Goal: Information Seeking & Learning: Learn about a topic

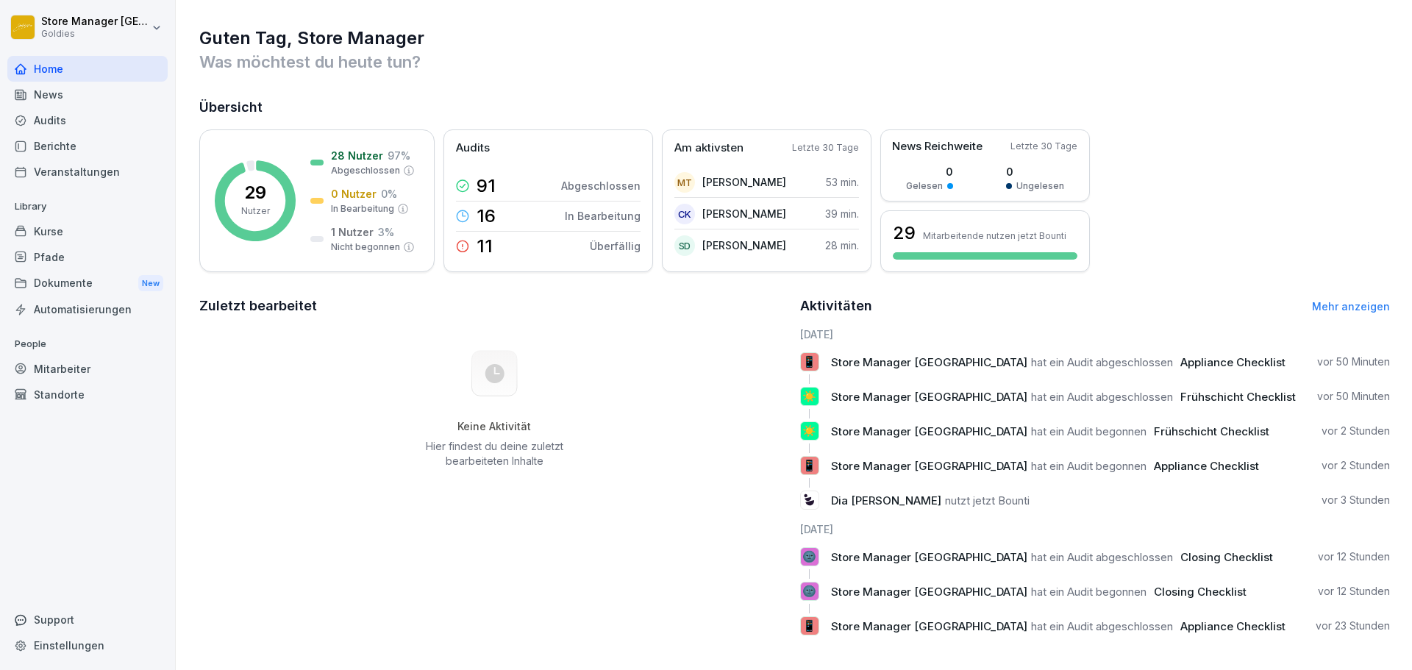
click at [54, 118] on div "Audits" at bounding box center [87, 120] width 160 height 26
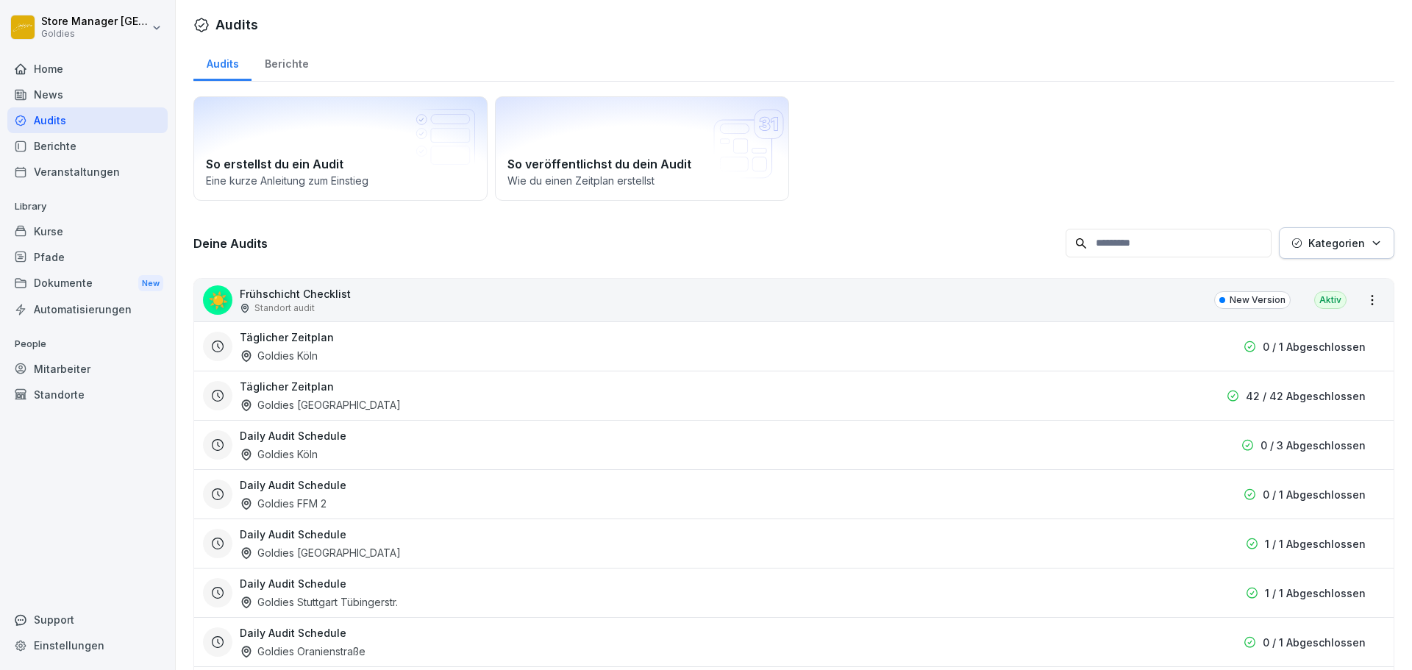
drag, startPoint x: 282, startPoint y: 50, endPoint x: 282, endPoint y: 58, distance: 8.1
click at [282, 51] on div "Berichte" at bounding box center [286, 62] width 70 height 38
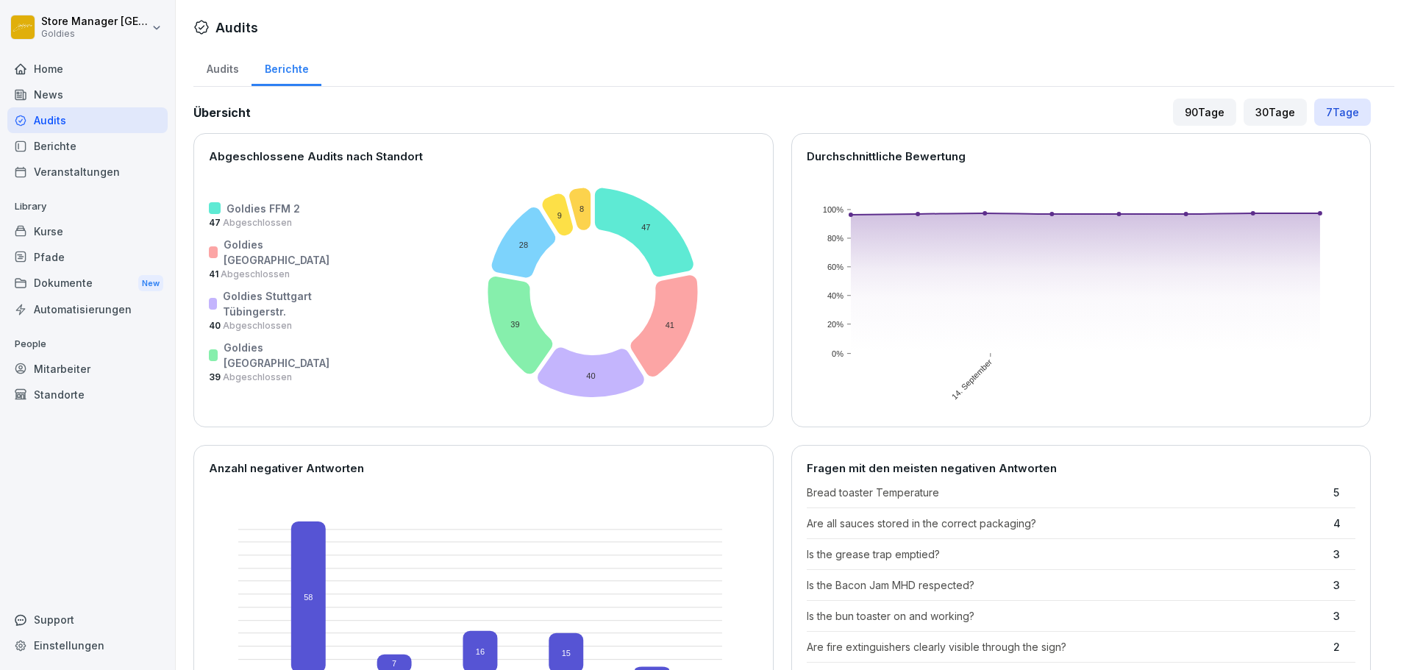
click at [238, 74] on div "Audits" at bounding box center [222, 68] width 58 height 38
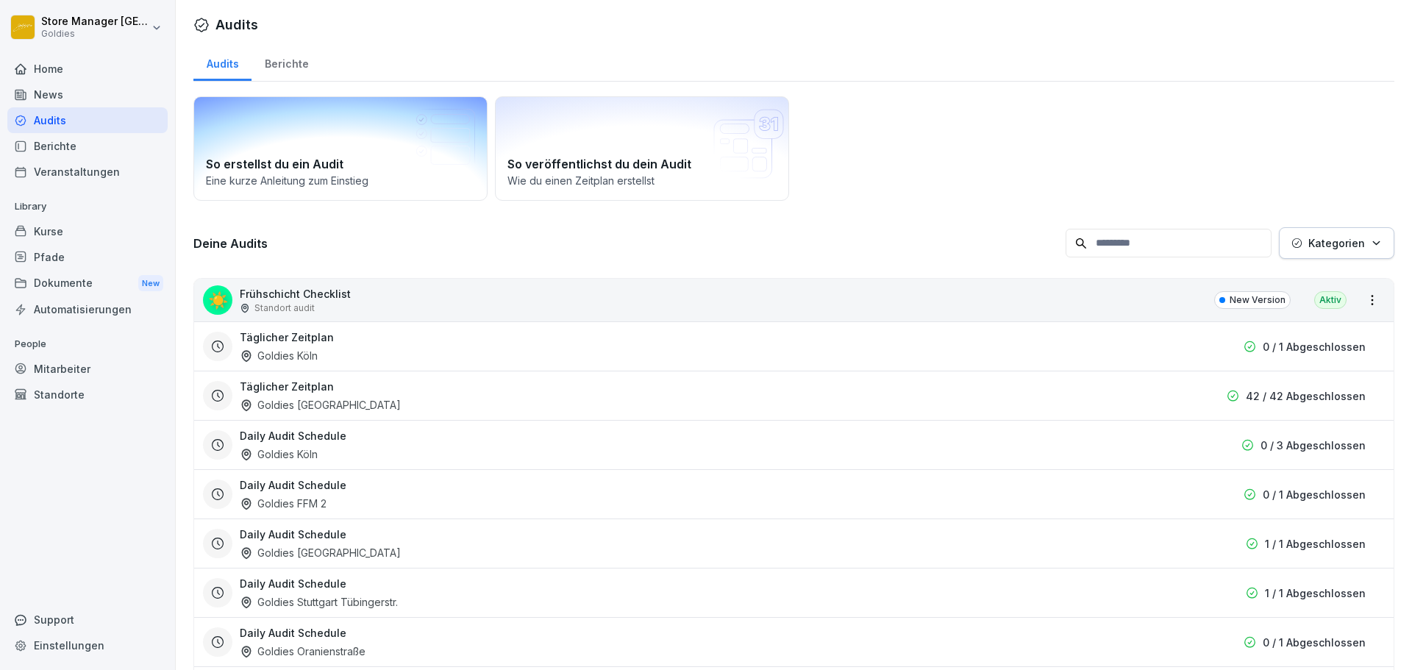
click at [295, 70] on div "Berichte" at bounding box center [286, 62] width 70 height 38
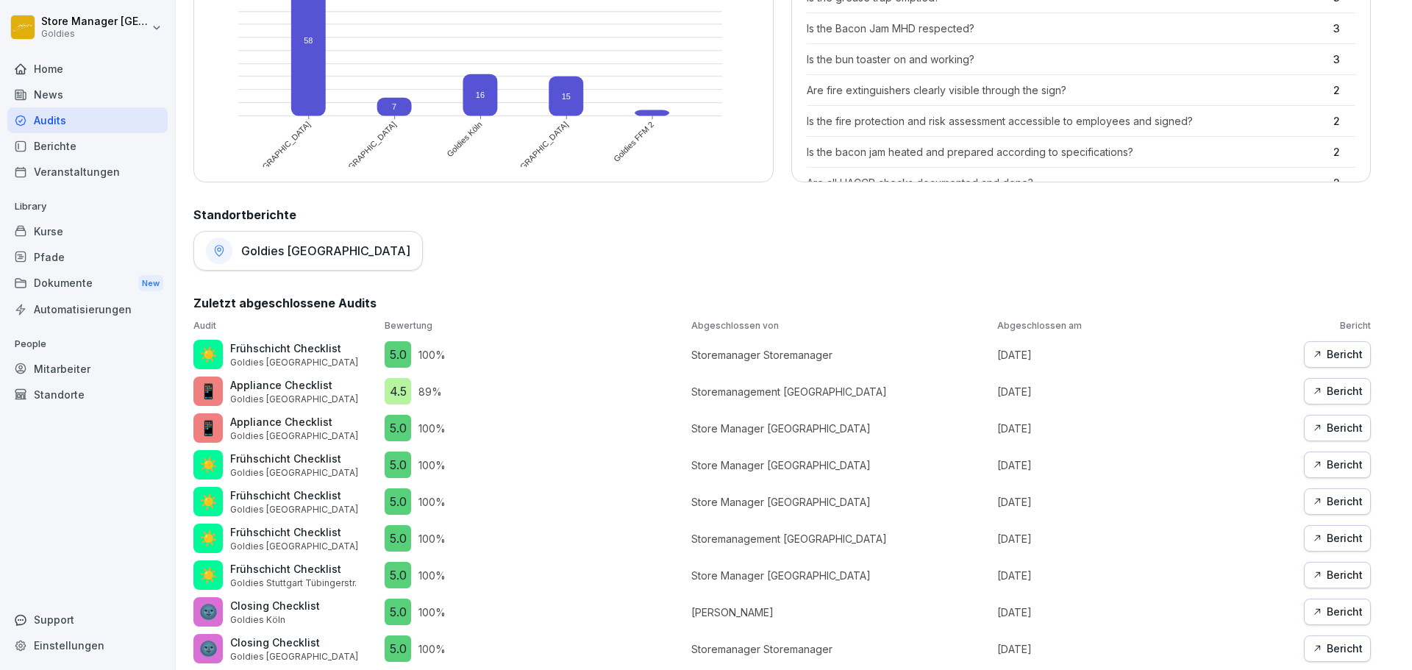
scroll to position [735, 0]
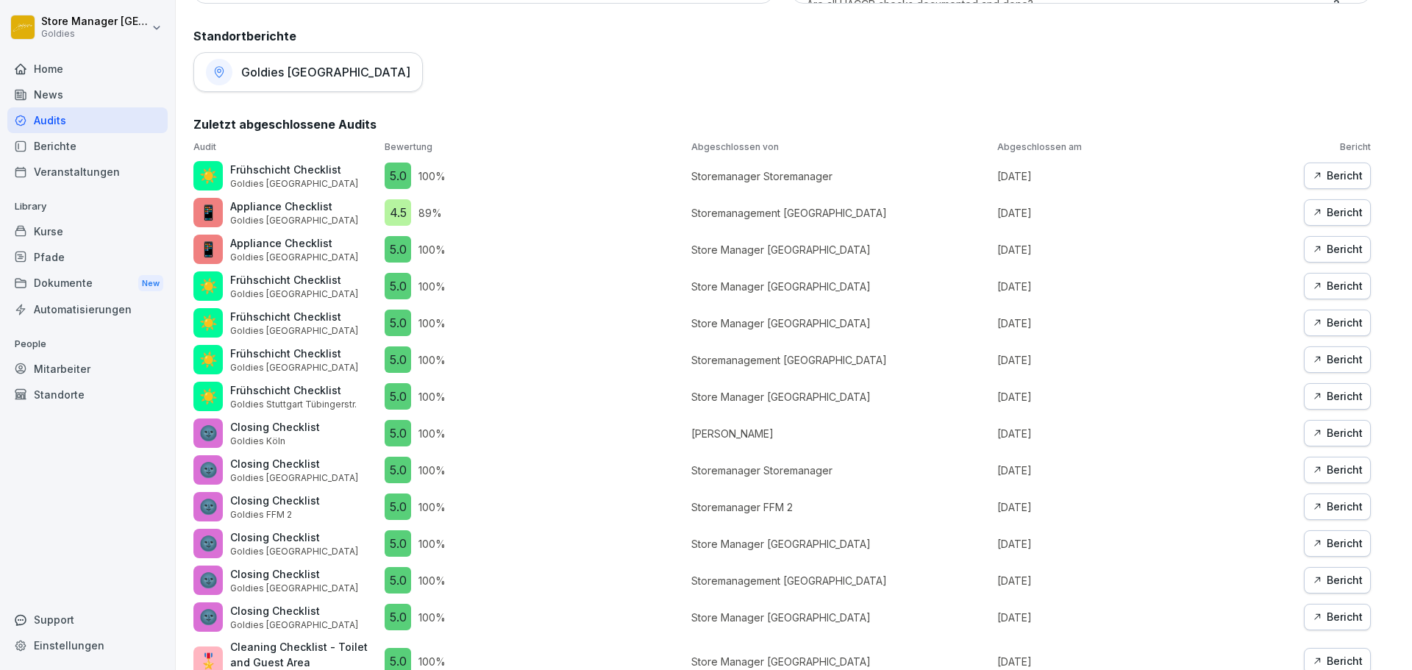
click at [293, 77] on h1 "Goldies [GEOGRAPHIC_DATA]" at bounding box center [325, 72] width 169 height 15
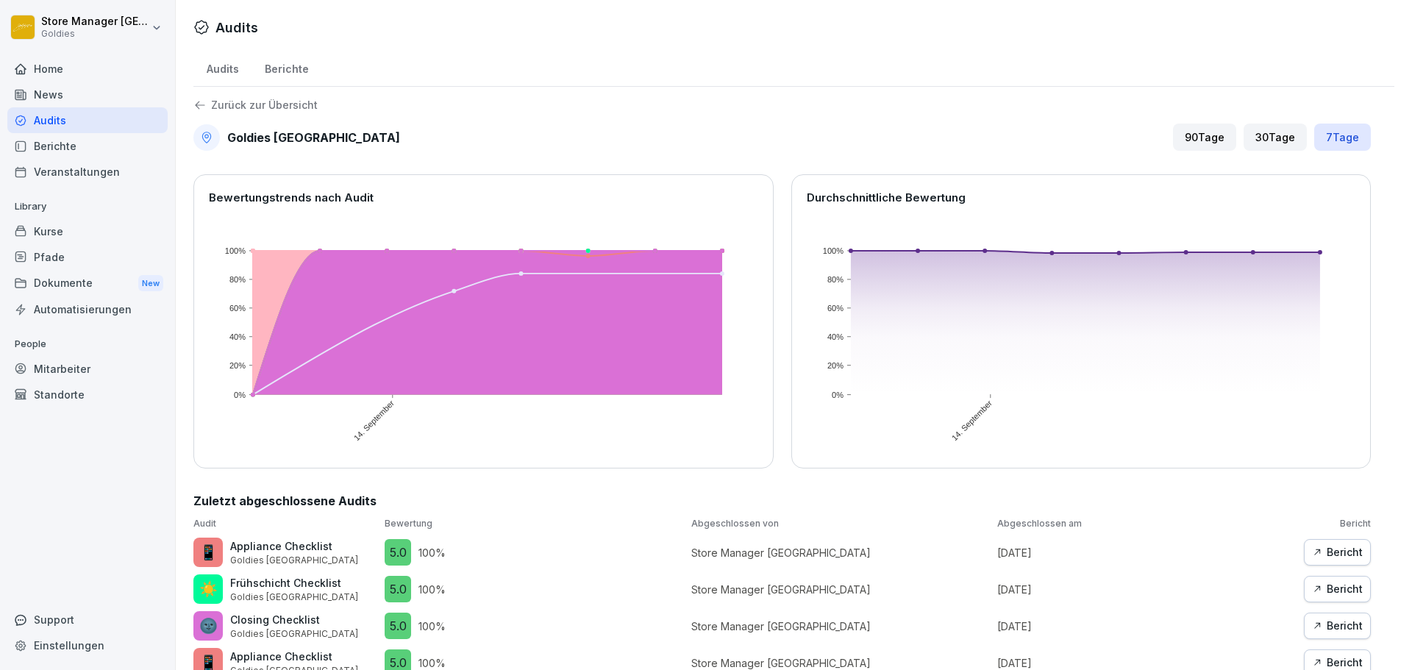
click at [264, 76] on div "Berichte" at bounding box center [286, 68] width 70 height 38
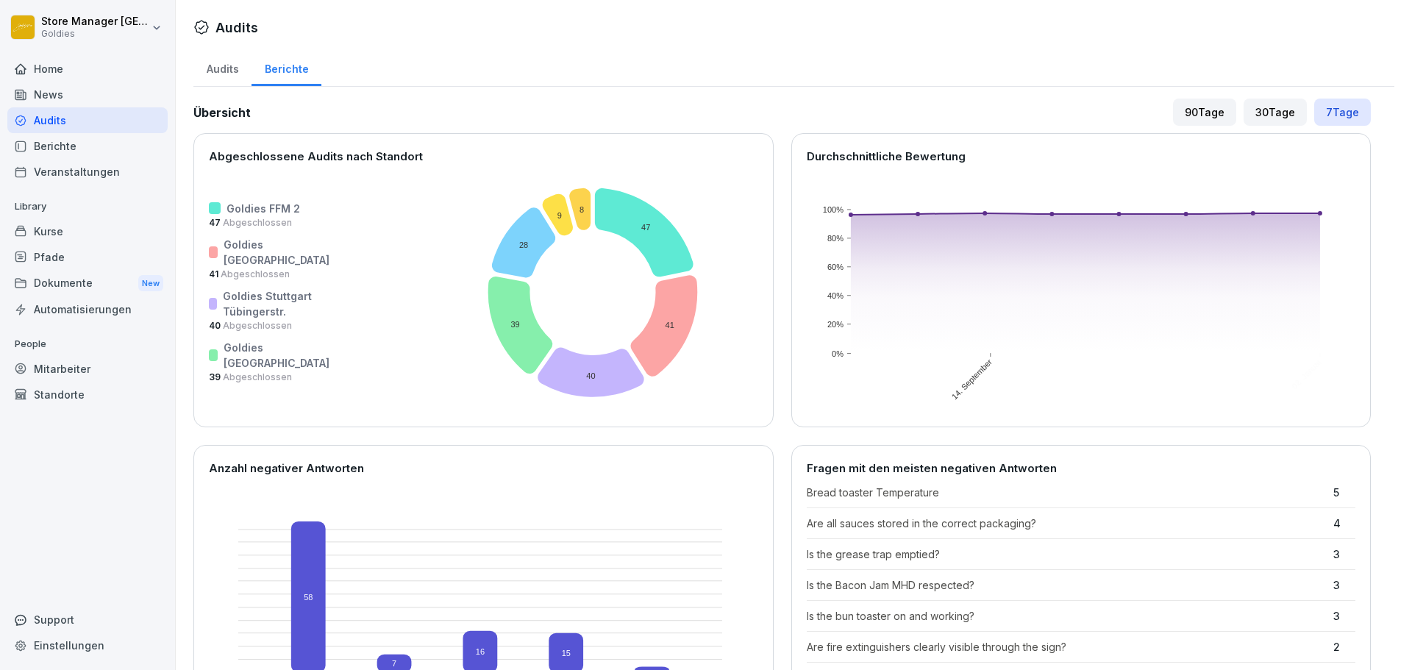
scroll to position [515, 0]
click at [216, 71] on div "Audits" at bounding box center [222, 68] width 58 height 38
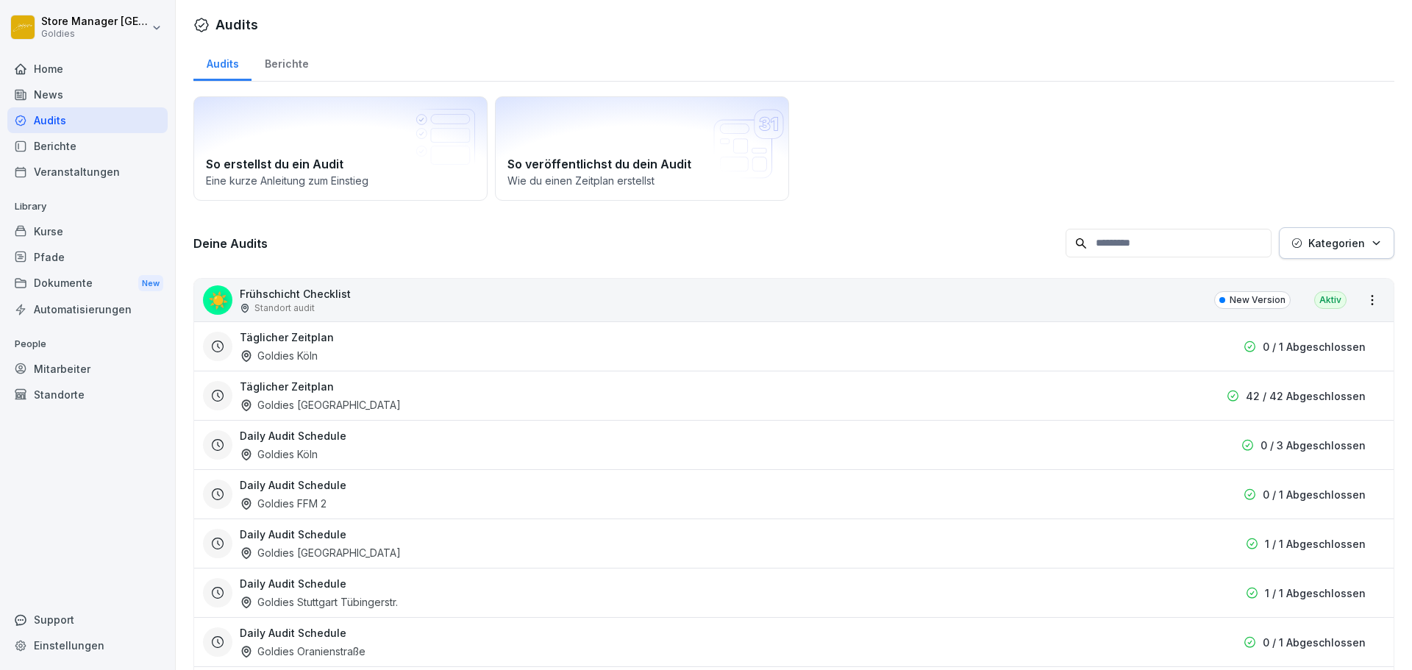
scroll to position [2059, 0]
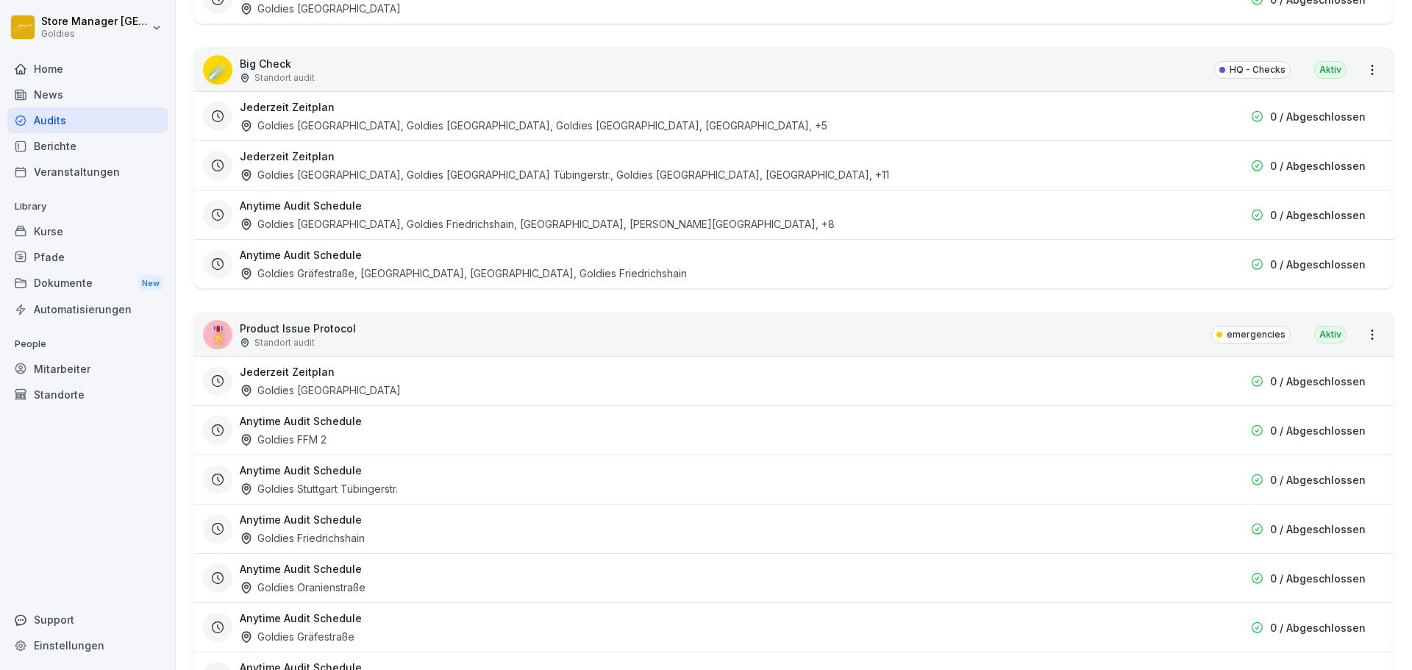
click at [1215, 115] on div "0 / Abgeschlossen" at bounding box center [1277, 116] width 176 height 15
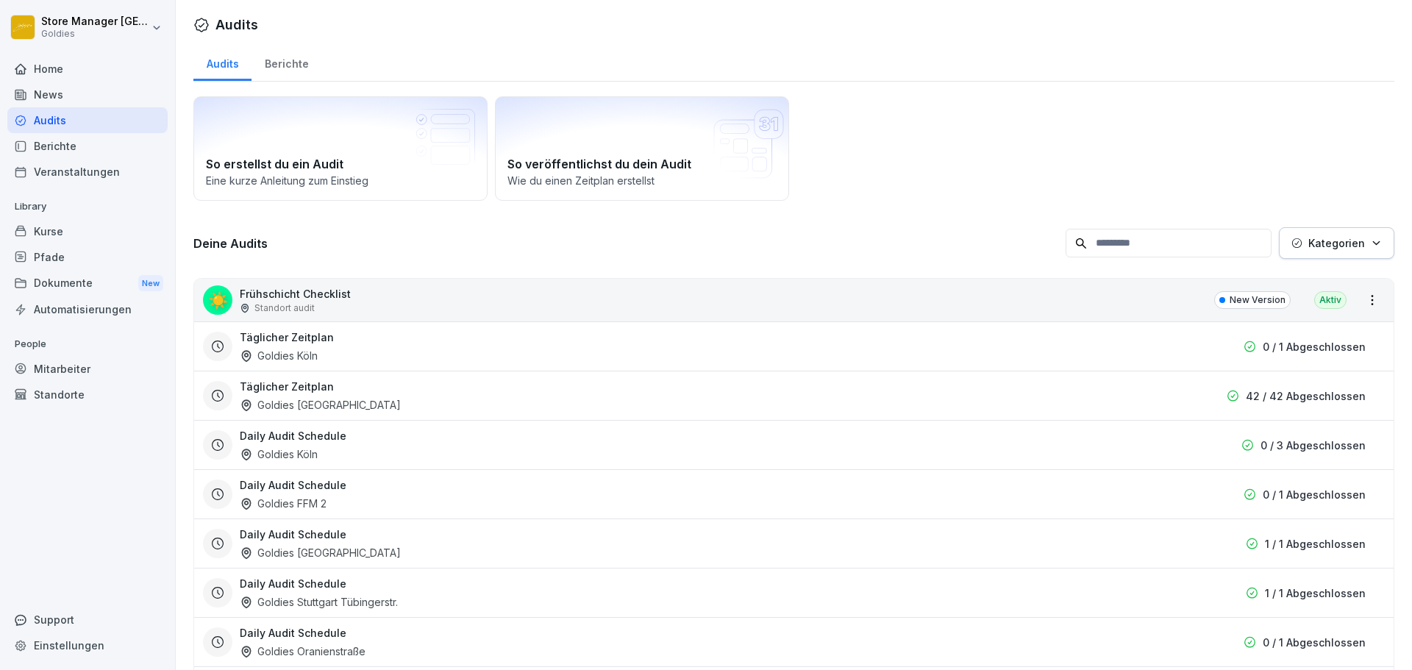
click at [314, 66] on div "Berichte" at bounding box center [286, 62] width 70 height 38
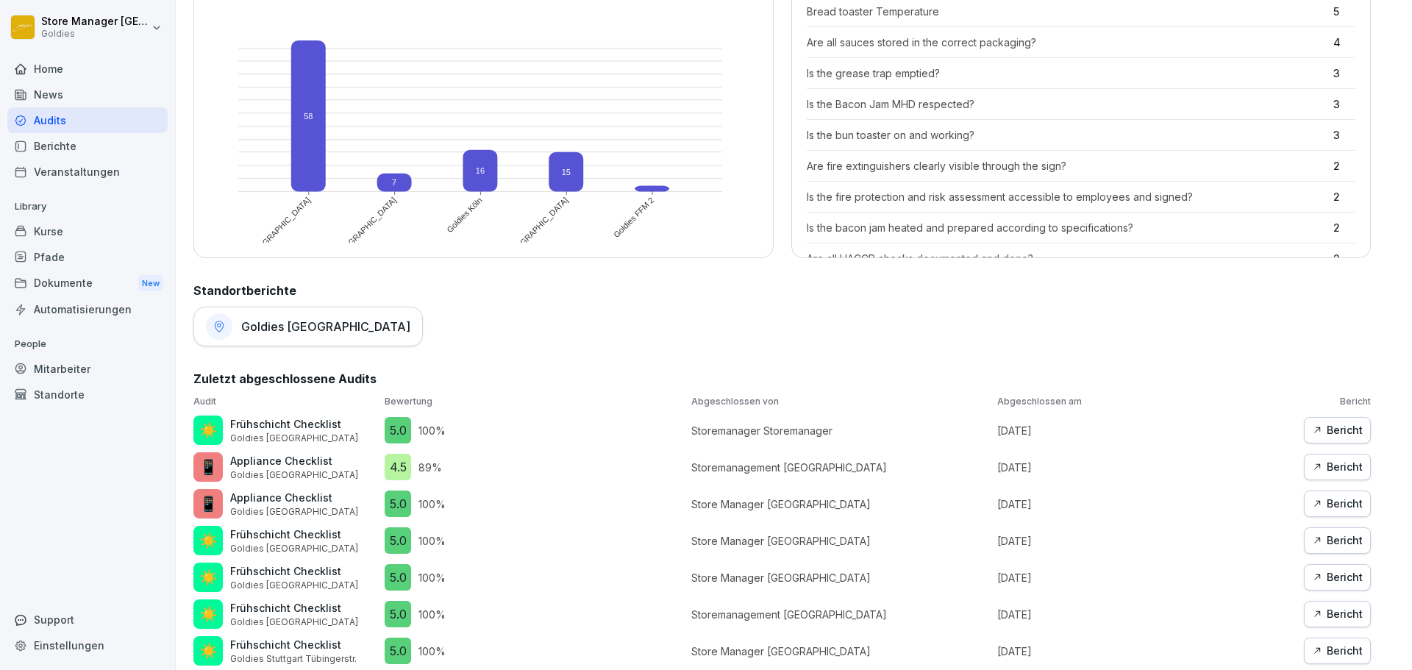
scroll to position [308, 0]
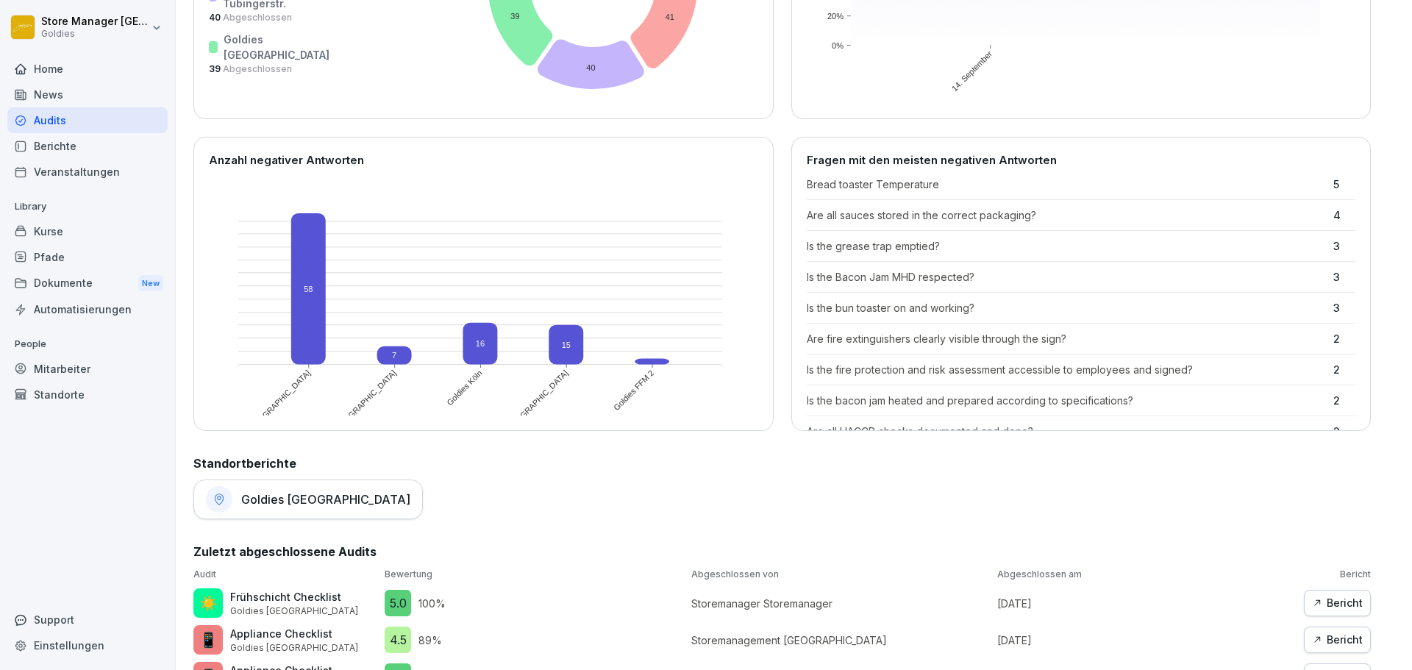
click at [109, 140] on div "Berichte" at bounding box center [87, 146] width 160 height 26
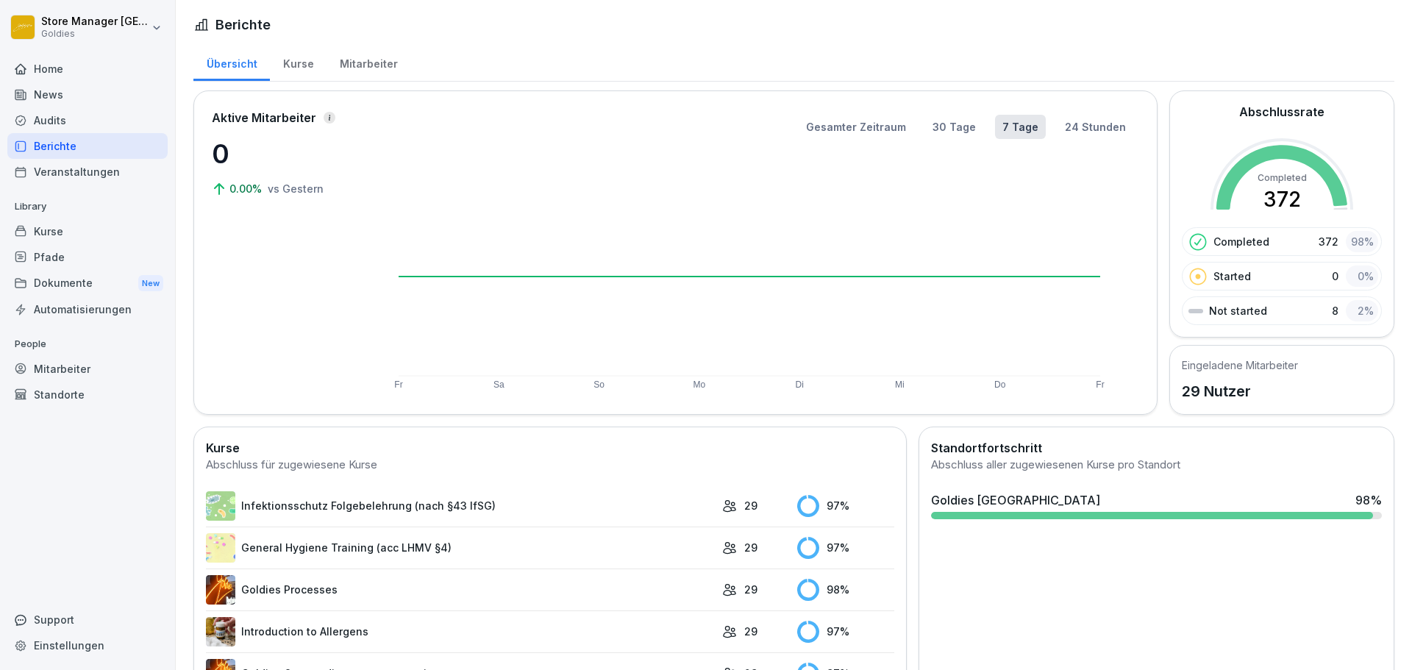
click at [285, 50] on div "Kurse" at bounding box center [298, 62] width 57 height 38
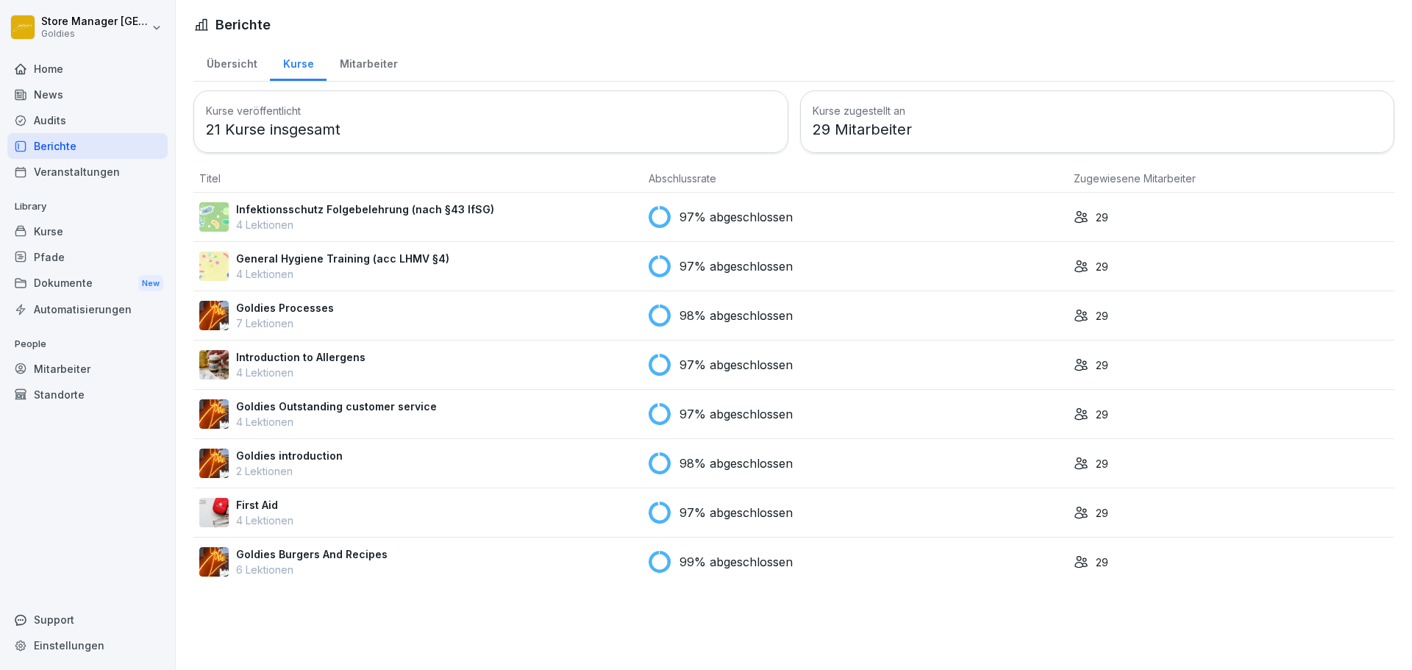
click at [332, 56] on div "Mitarbeiter" at bounding box center [368, 62] width 84 height 38
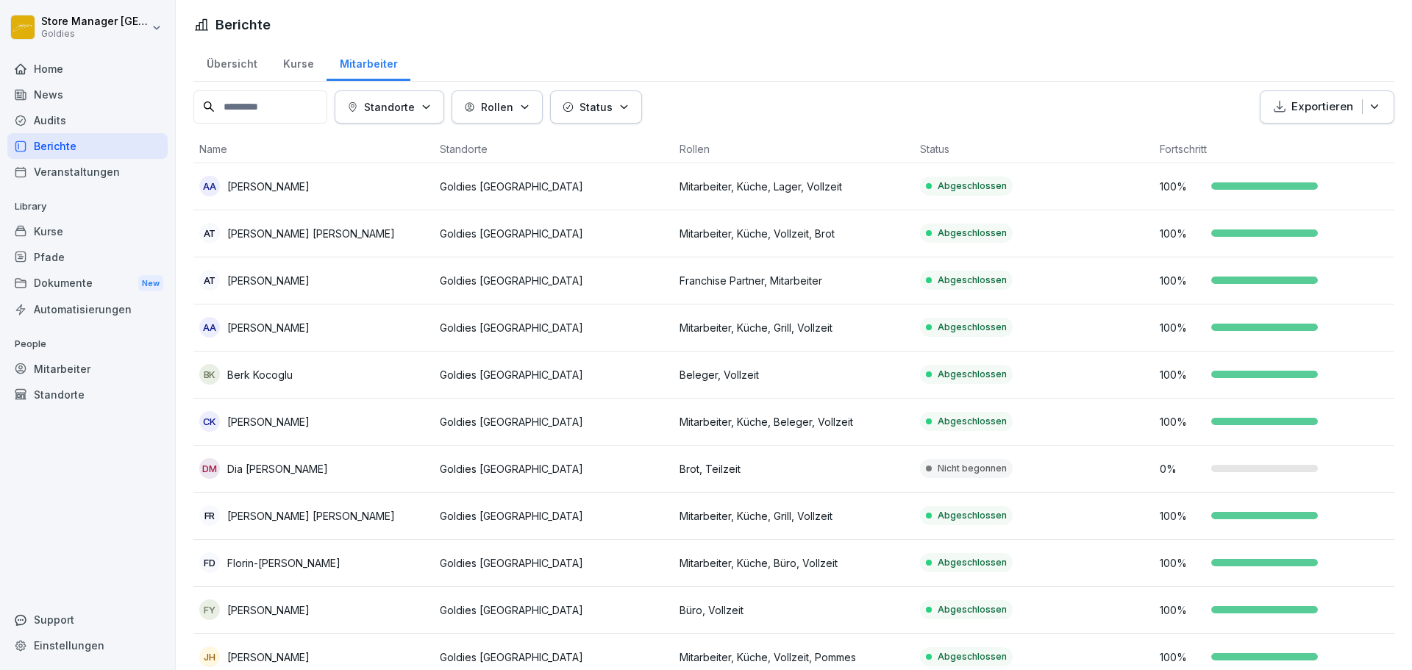
click at [287, 60] on div "Kurse" at bounding box center [298, 62] width 57 height 38
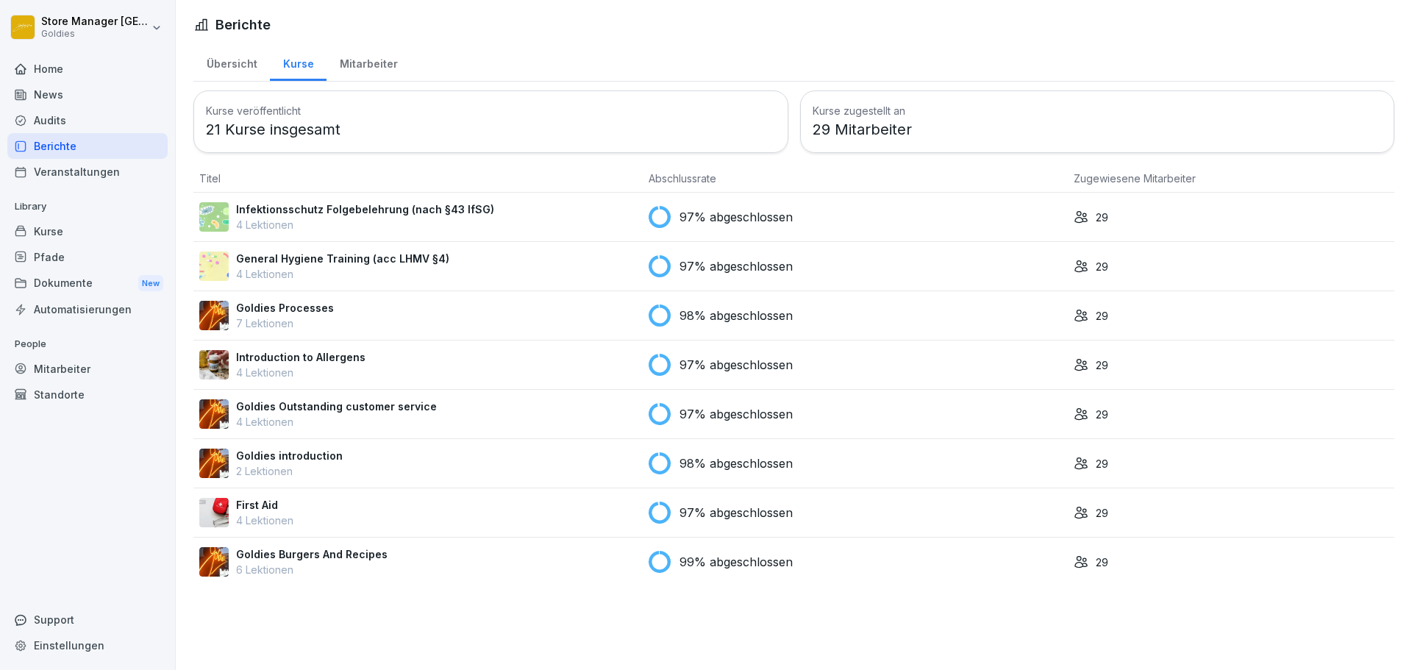
click at [68, 224] on div "Kurse" at bounding box center [87, 231] width 160 height 26
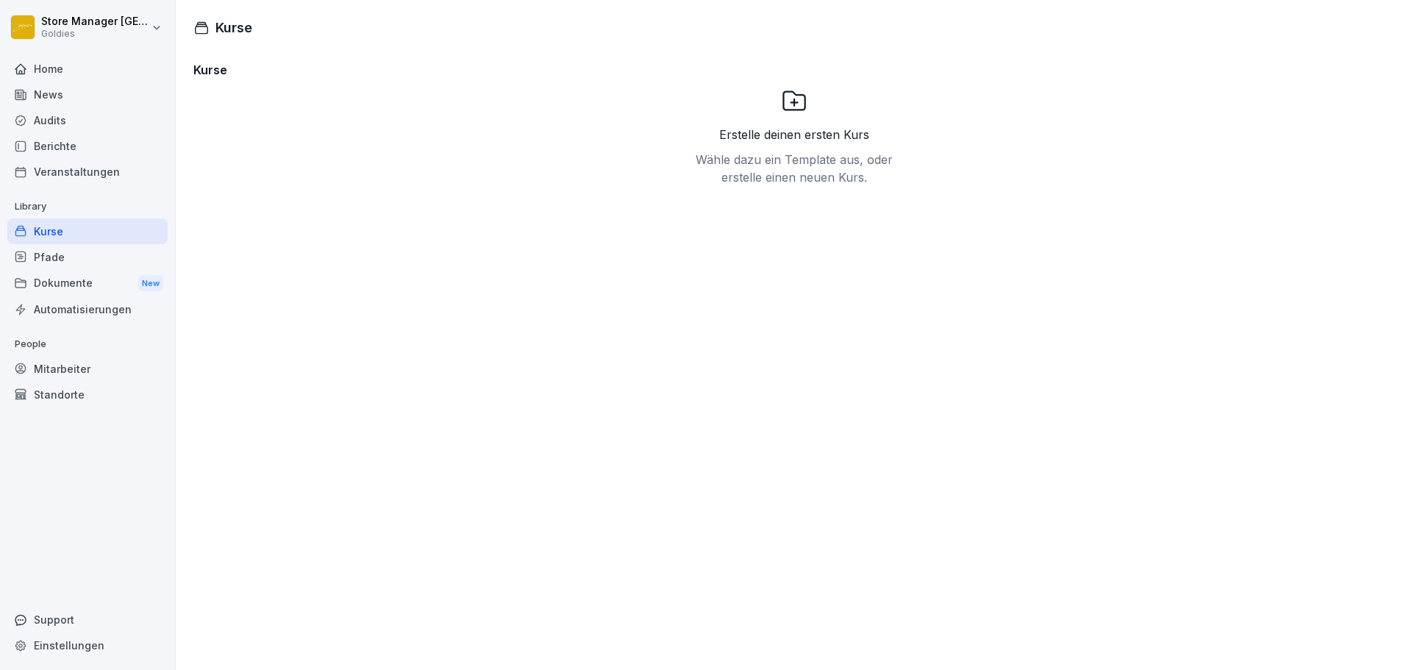
click at [73, 88] on div "News" at bounding box center [87, 95] width 160 height 26
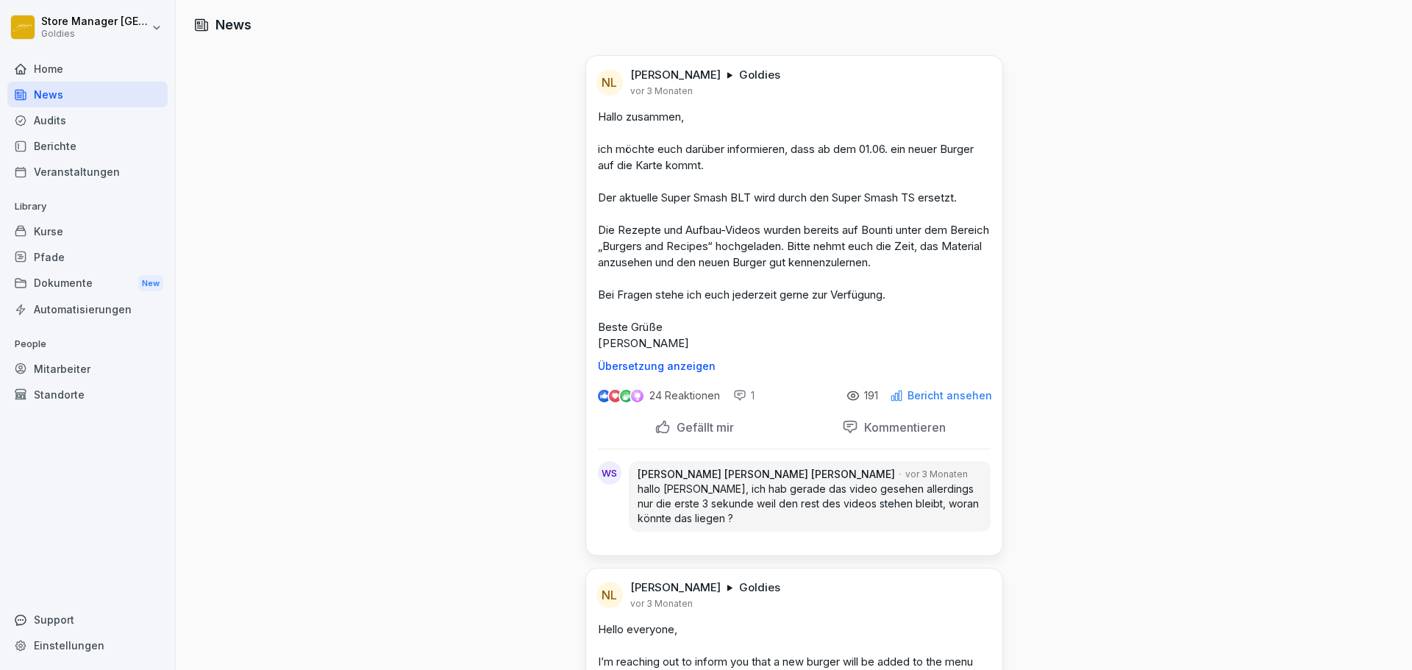
click at [79, 110] on div "Audits" at bounding box center [87, 120] width 160 height 26
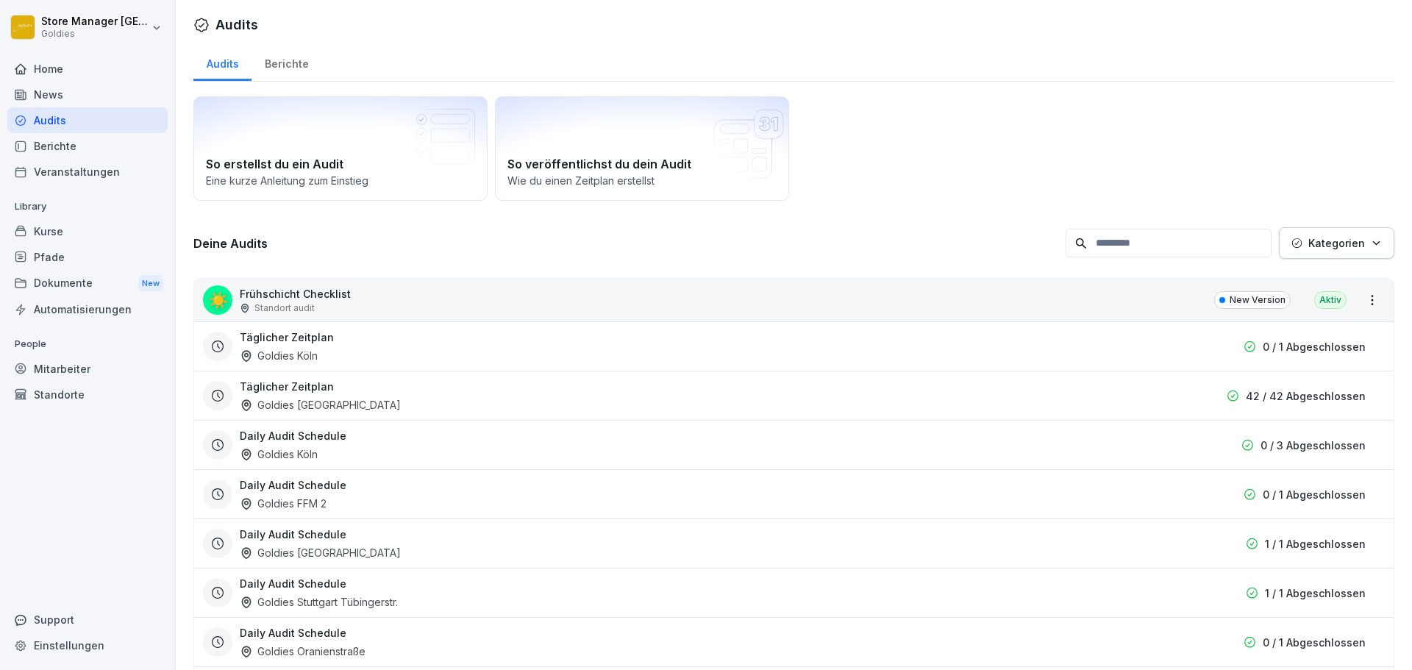
click at [293, 62] on div "Berichte" at bounding box center [286, 62] width 70 height 38
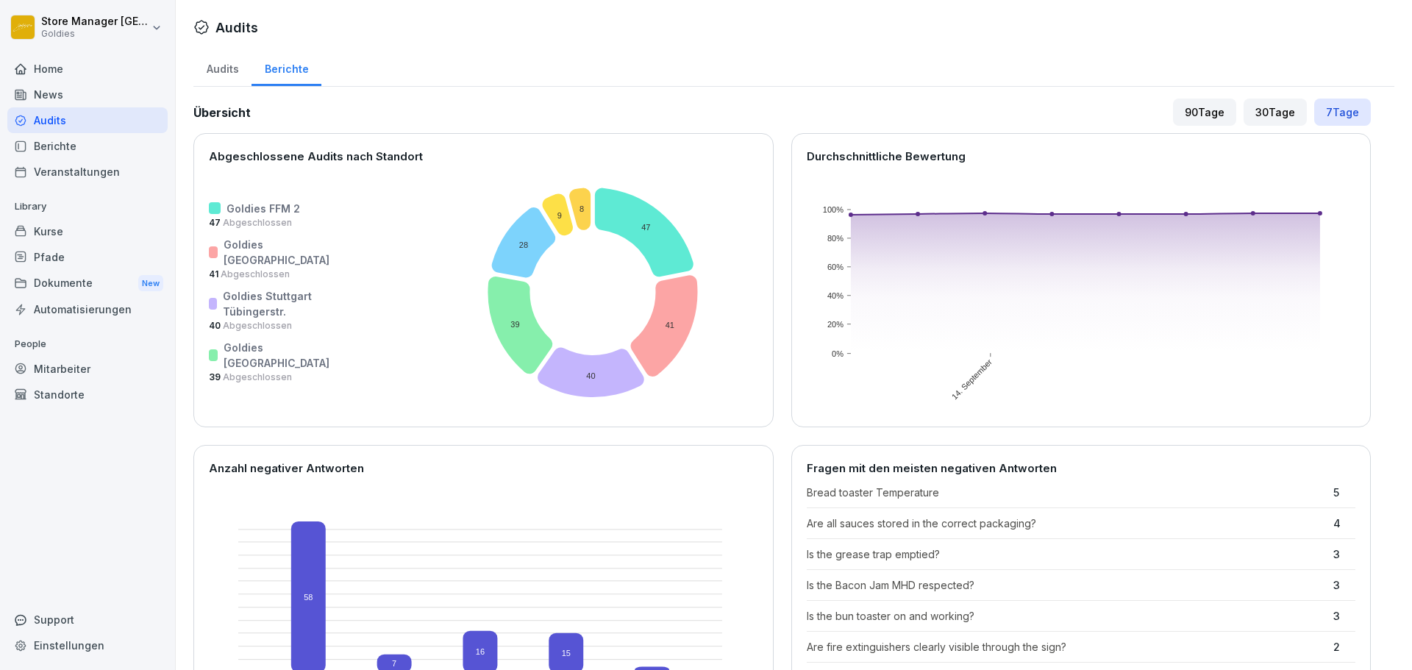
click at [107, 143] on div "Berichte" at bounding box center [87, 146] width 160 height 26
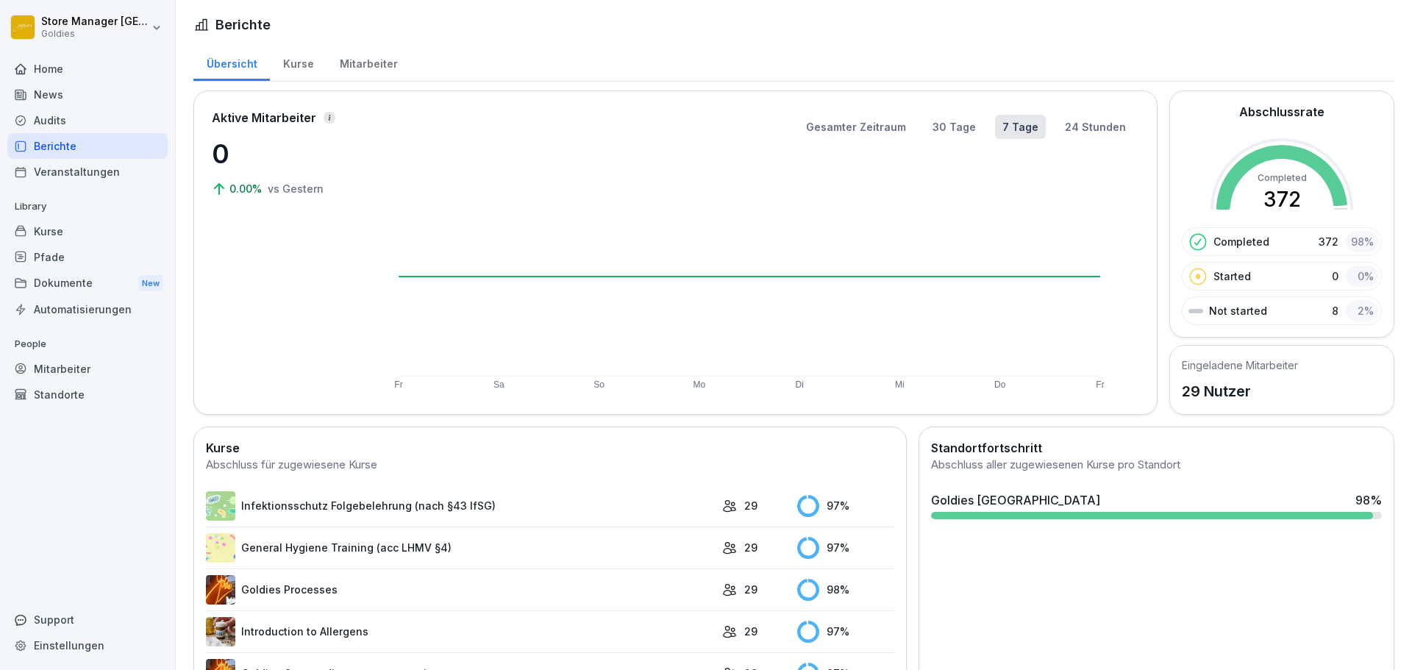
click at [298, 72] on div "Kurse" at bounding box center [298, 62] width 57 height 38
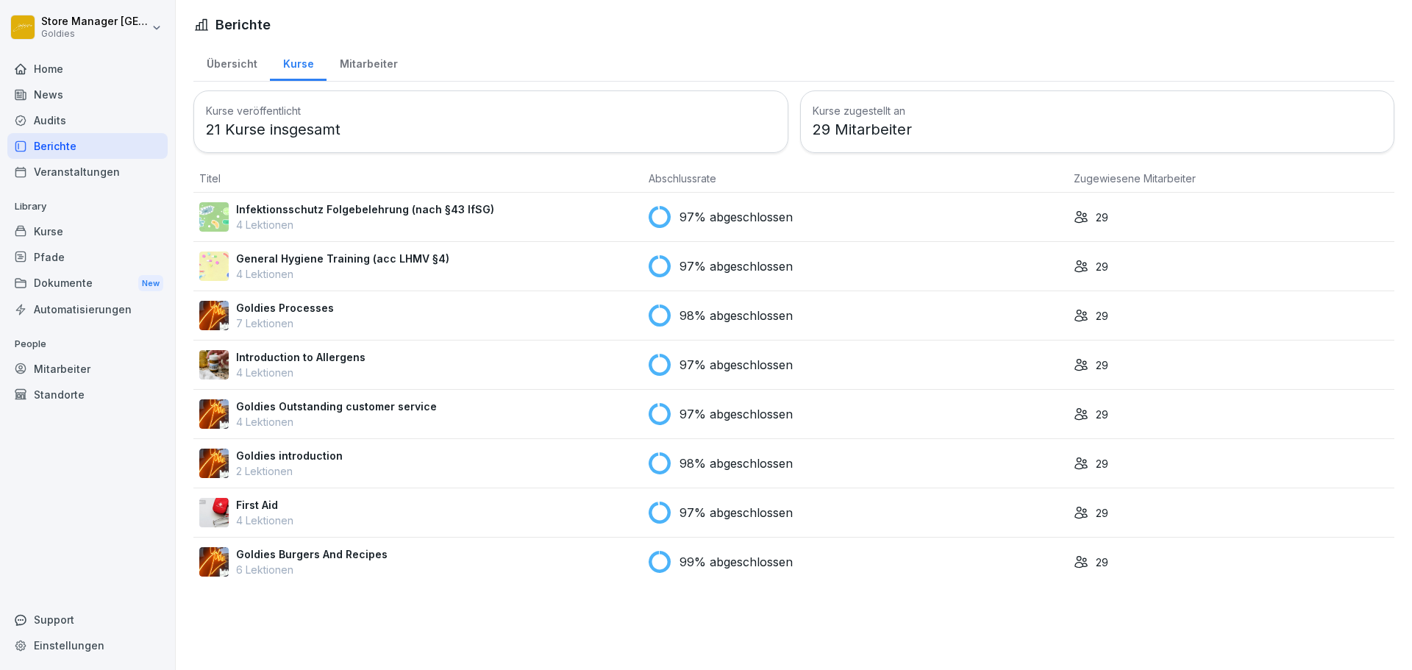
click at [216, 73] on div "Übersicht" at bounding box center [231, 62] width 76 height 38
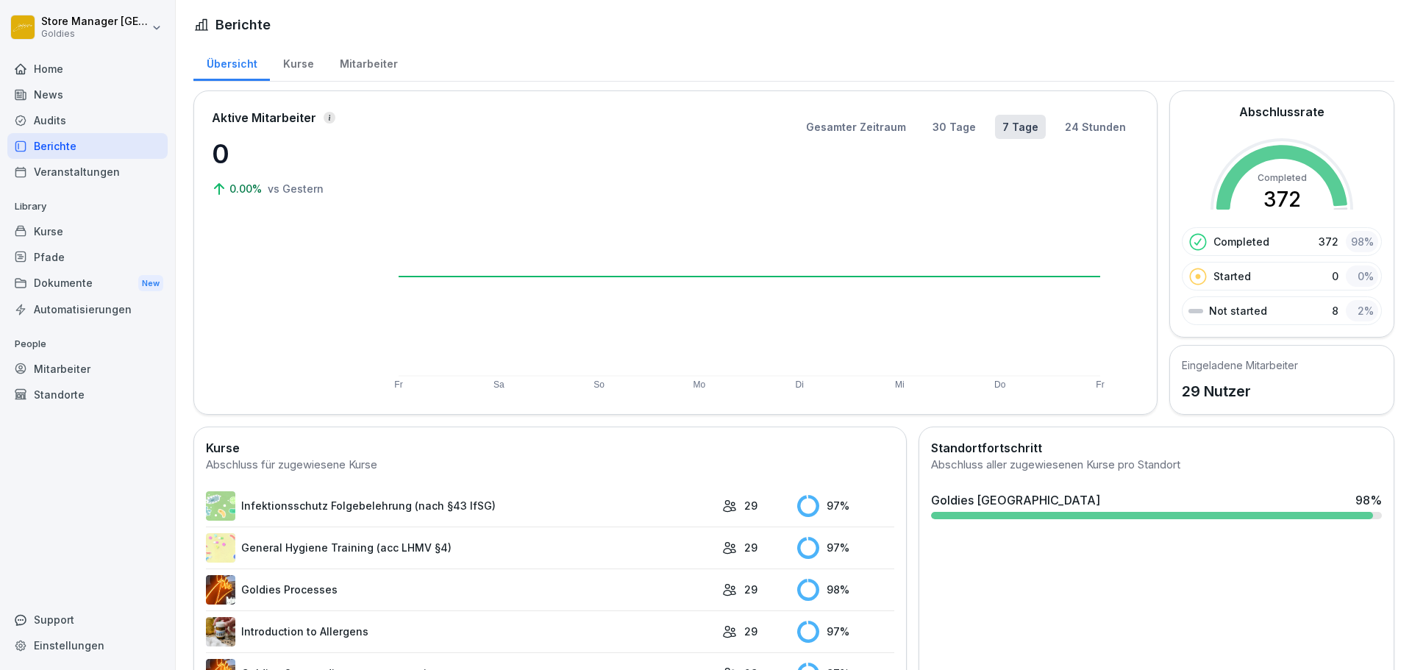
click at [344, 70] on div "Mitarbeiter" at bounding box center [368, 62] width 84 height 38
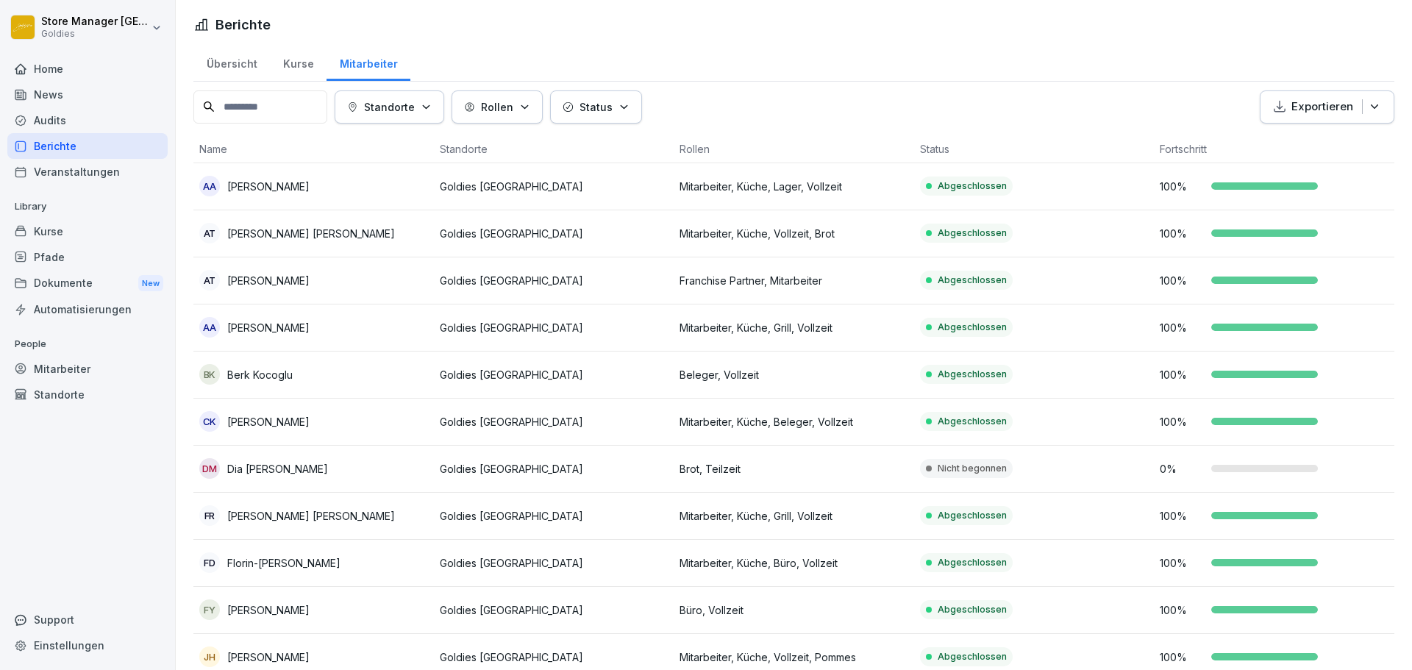
click at [79, 113] on div "Audits" at bounding box center [87, 120] width 160 height 26
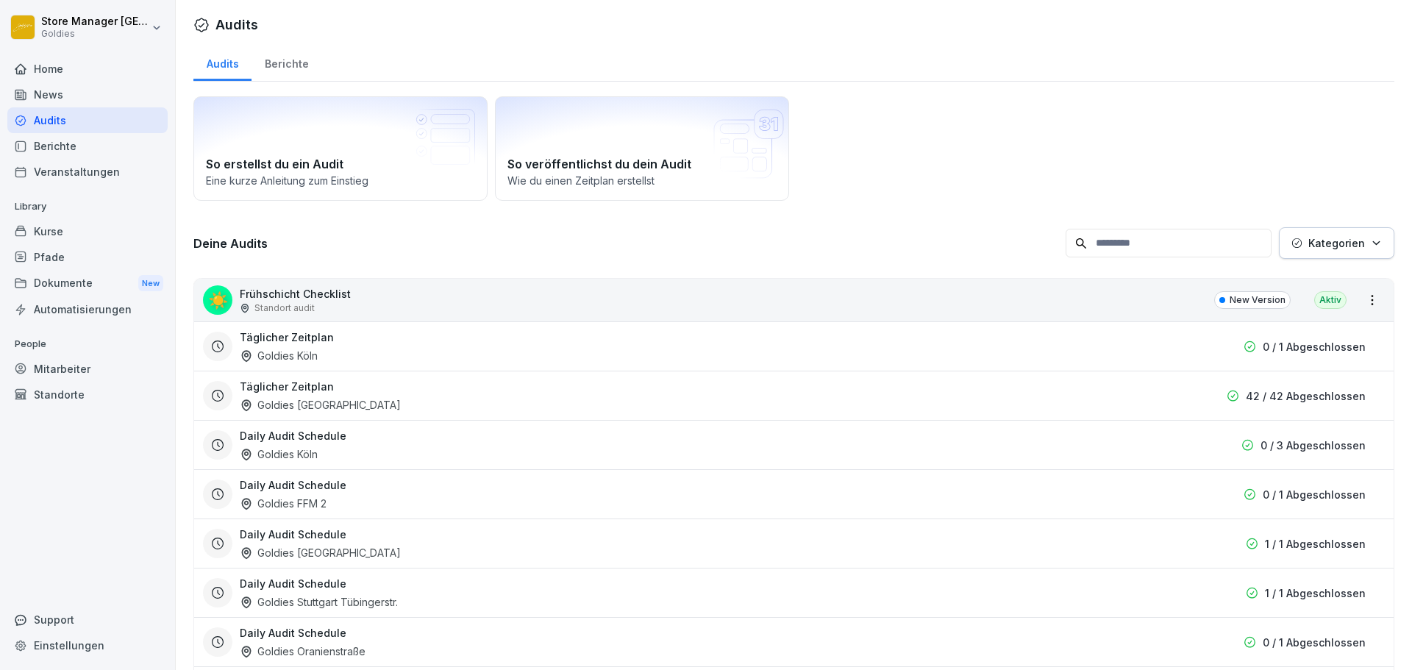
click at [290, 74] on div "Berichte" at bounding box center [286, 62] width 70 height 38
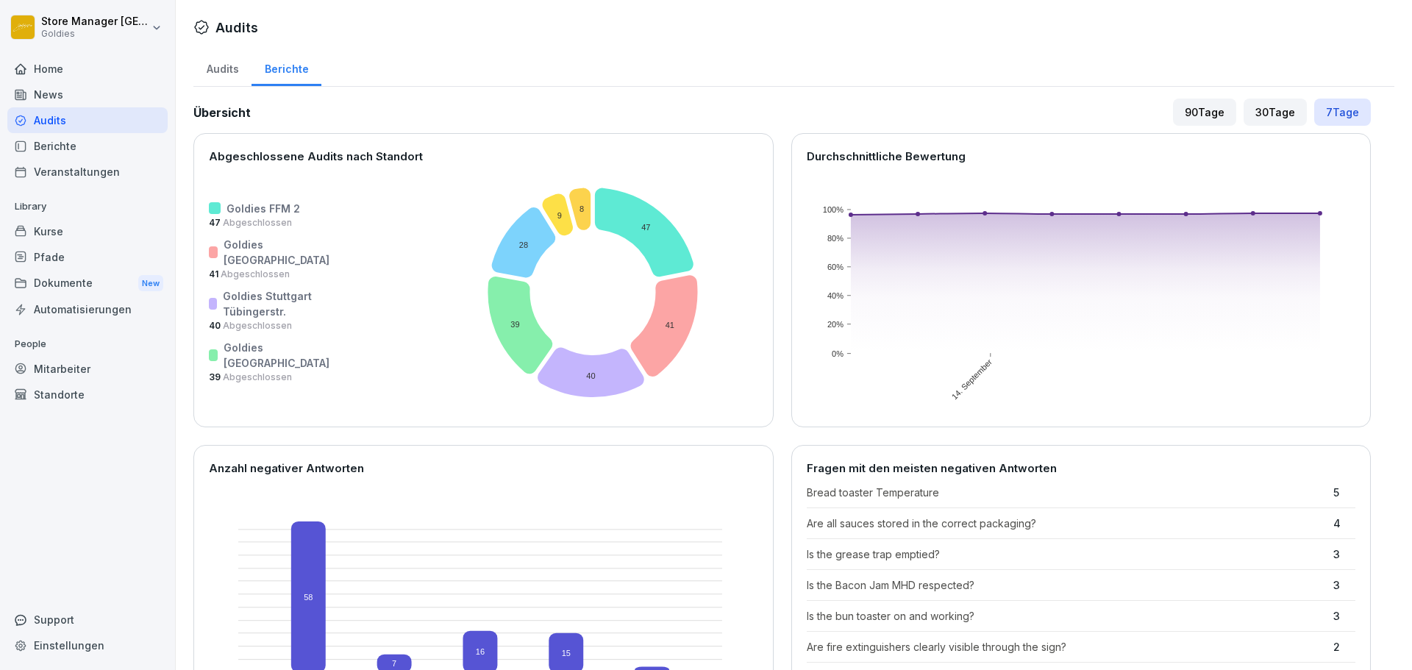
click at [232, 60] on div "Audits" at bounding box center [222, 68] width 58 height 38
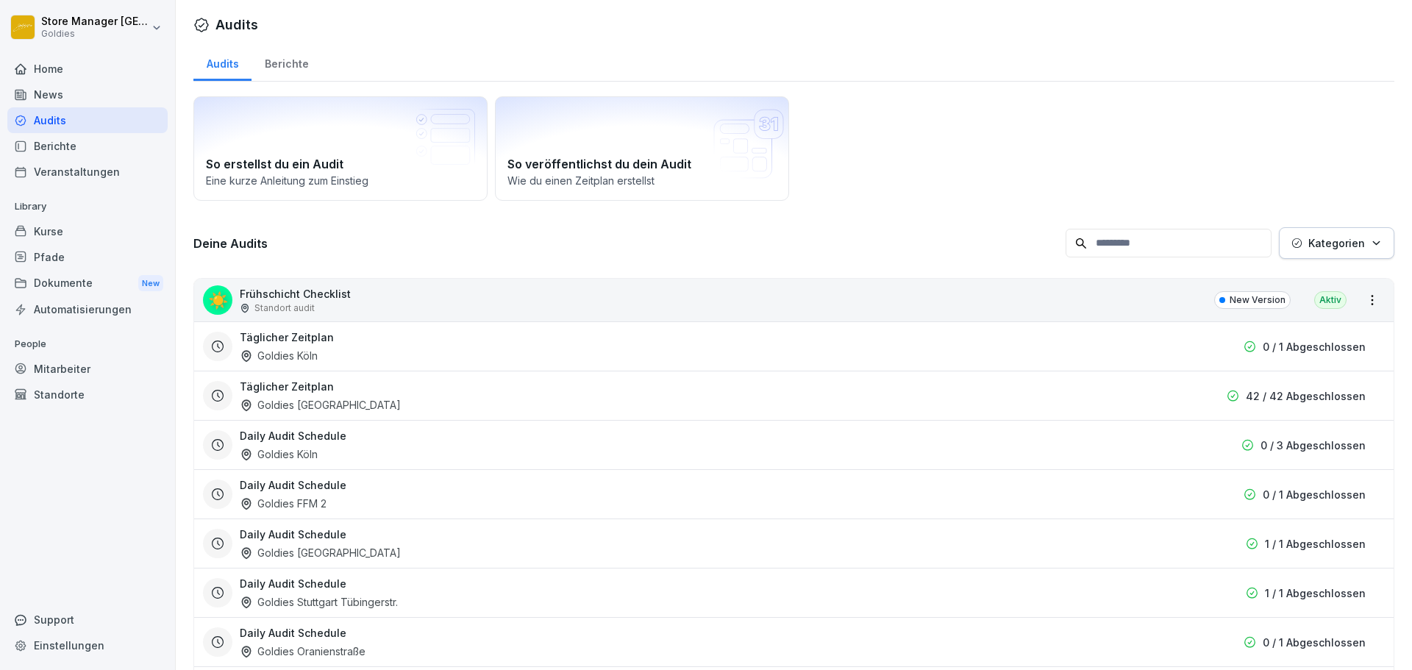
click at [136, 150] on div "Berichte" at bounding box center [87, 146] width 160 height 26
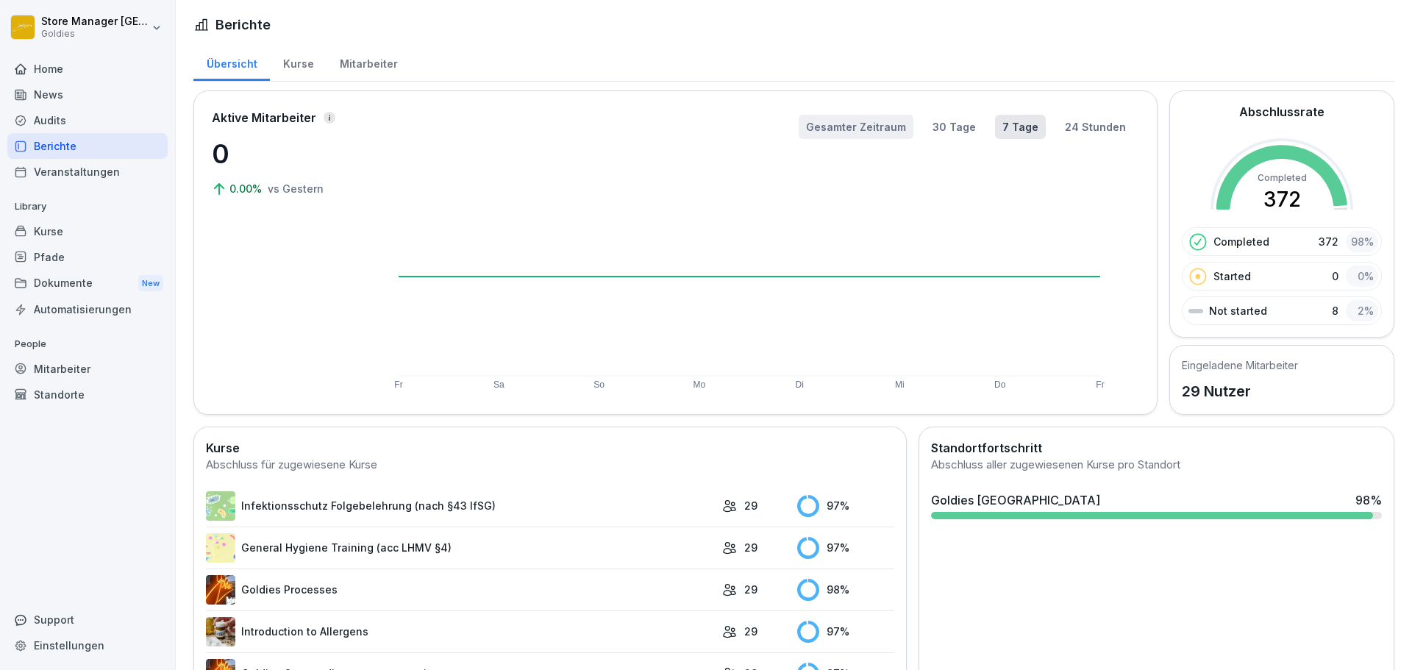
click at [857, 132] on button "Gesamter Zeitraum" at bounding box center [856, 127] width 115 height 24
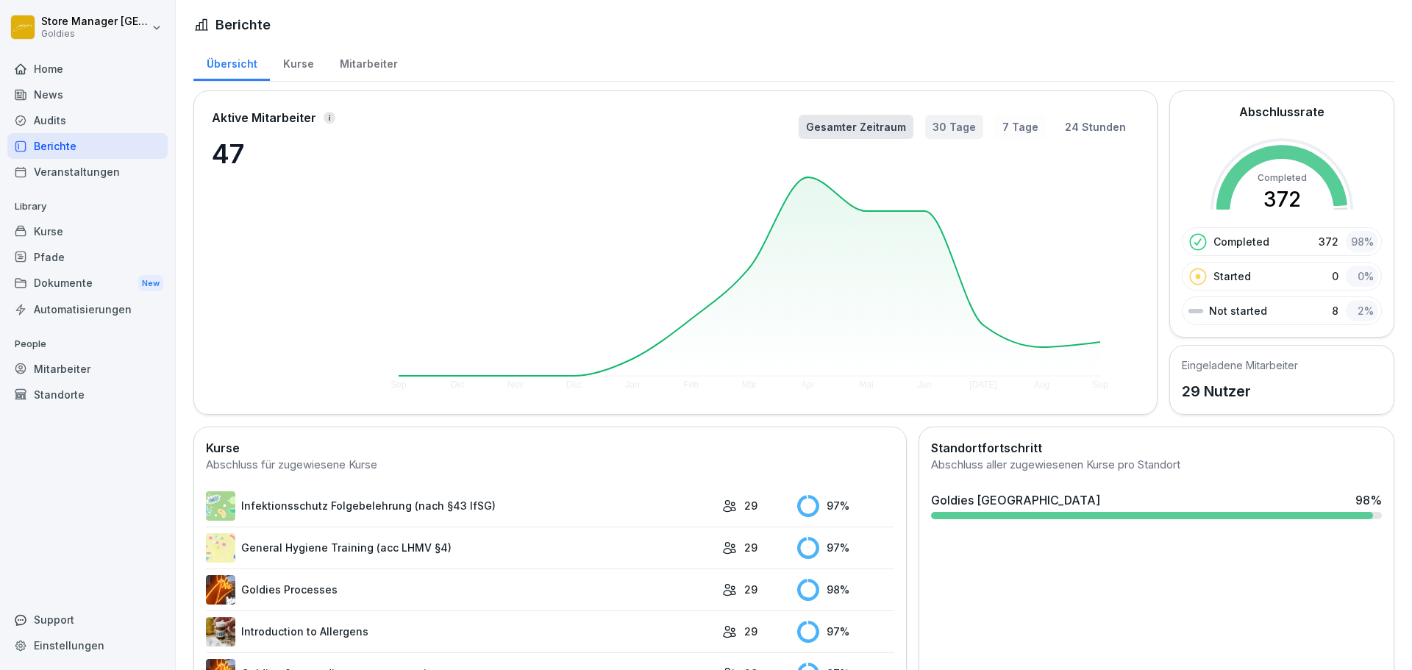
click at [946, 121] on button "30 Tage" at bounding box center [954, 127] width 58 height 24
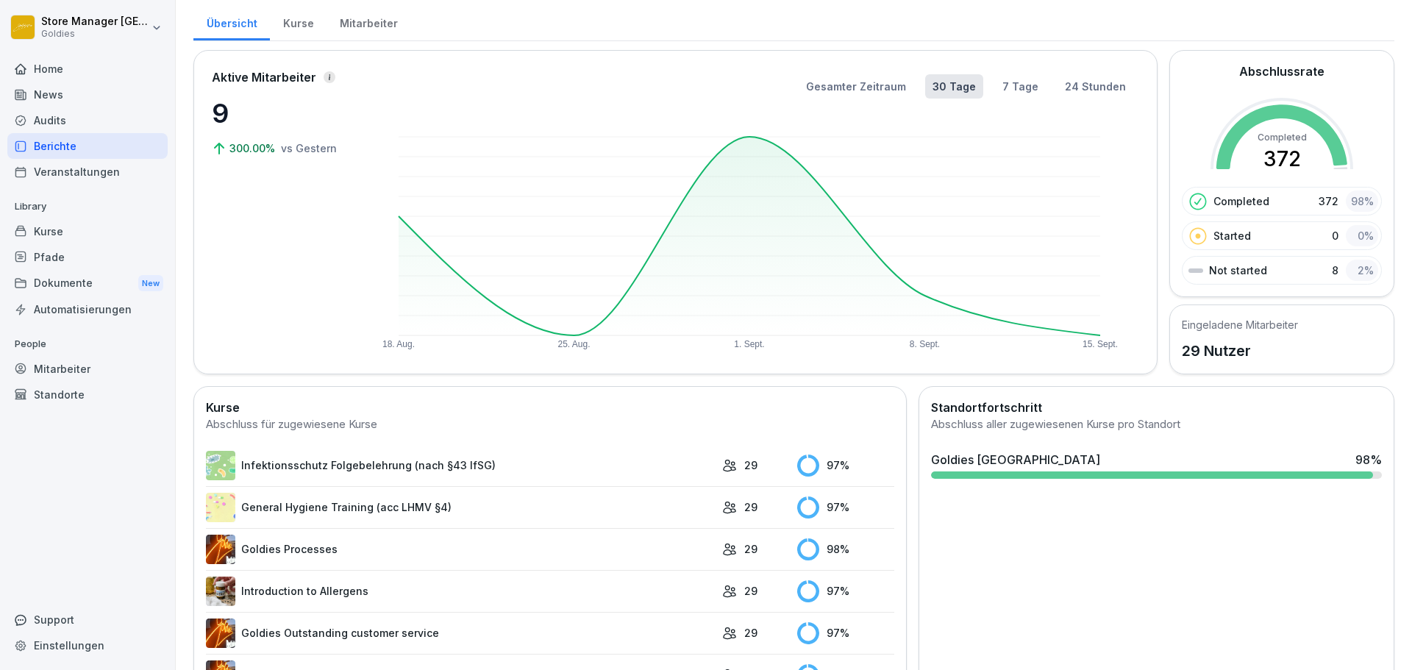
scroll to position [39, 0]
click at [1311, 465] on div "Goldies Düsseldorf 98 %" at bounding box center [1156, 461] width 451 height 18
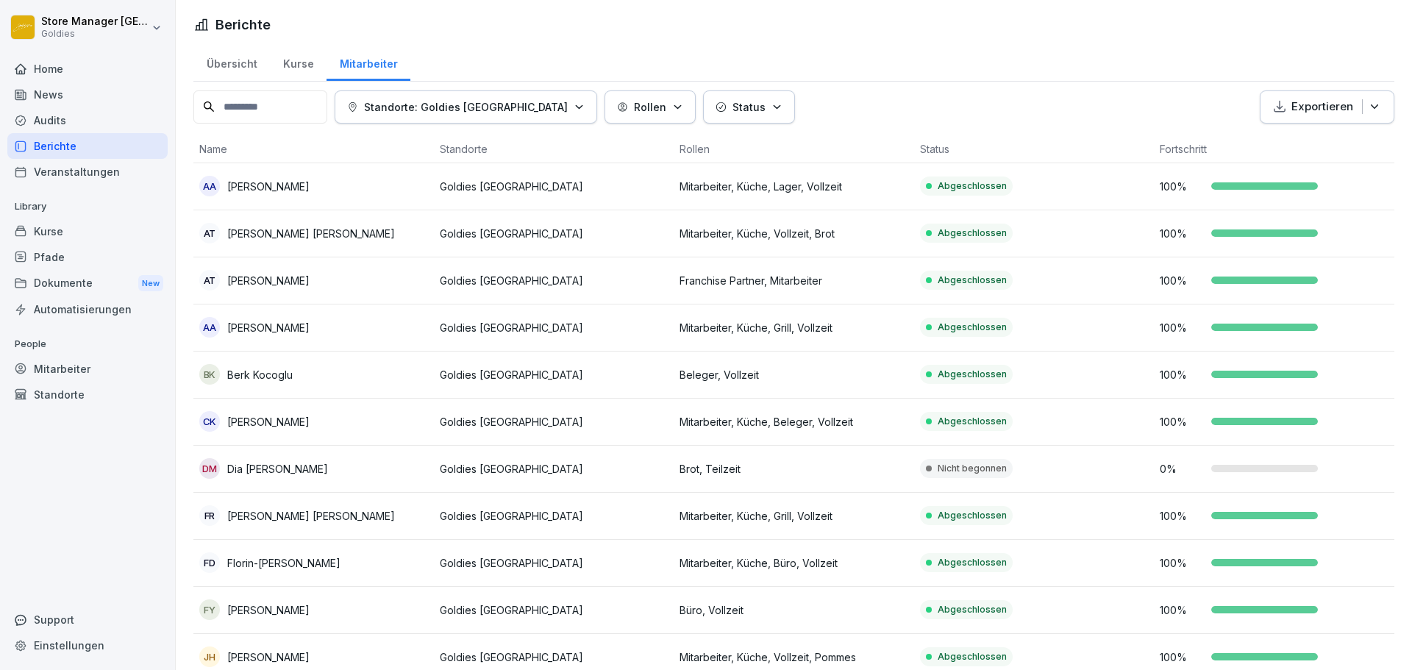
click at [499, 95] on button "Standorte: Goldies Düsseldorf" at bounding box center [466, 106] width 263 height 33
click at [958, 109] on html "Store Manager Düsseldorf Goldies Home News Audits Berichte Veranstaltungen Libr…" at bounding box center [706, 335] width 1412 height 670
click at [672, 106] on icon "button" at bounding box center [677, 106] width 11 height 11
click at [218, 60] on div "Übersicht" at bounding box center [231, 62] width 76 height 38
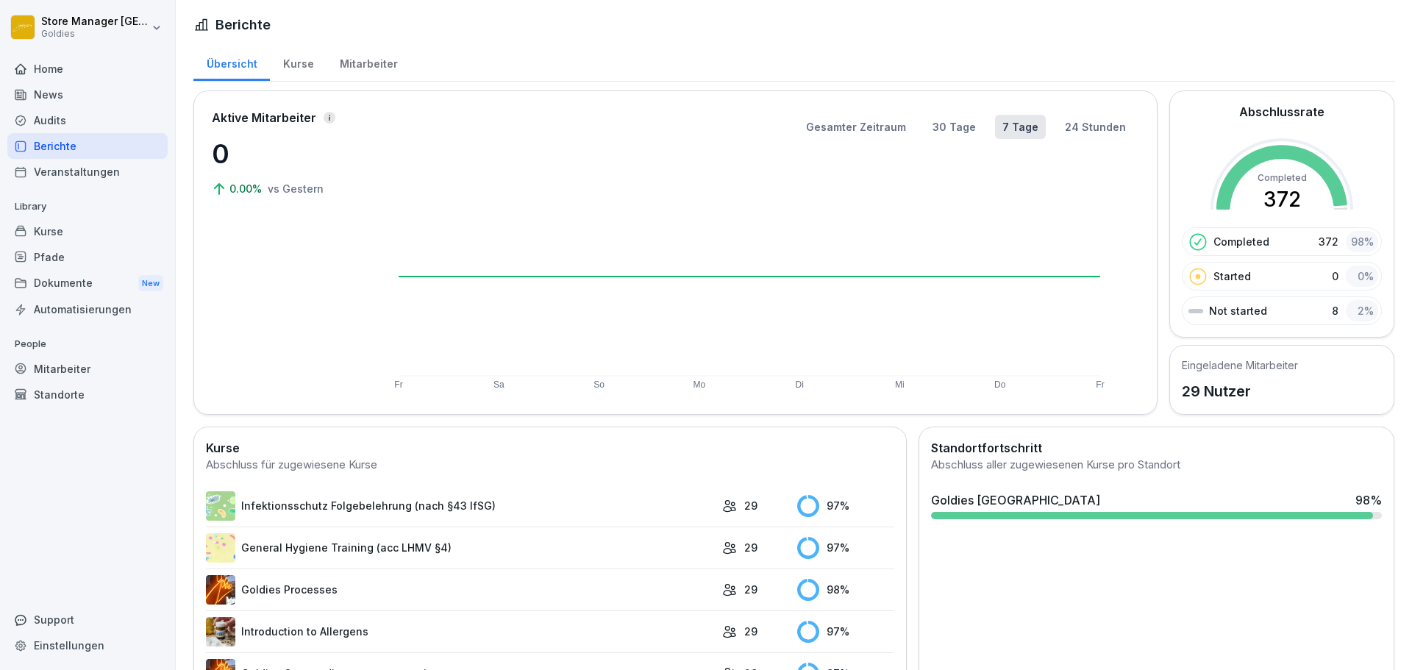
click at [282, 56] on div "Kurse" at bounding box center [298, 62] width 57 height 38
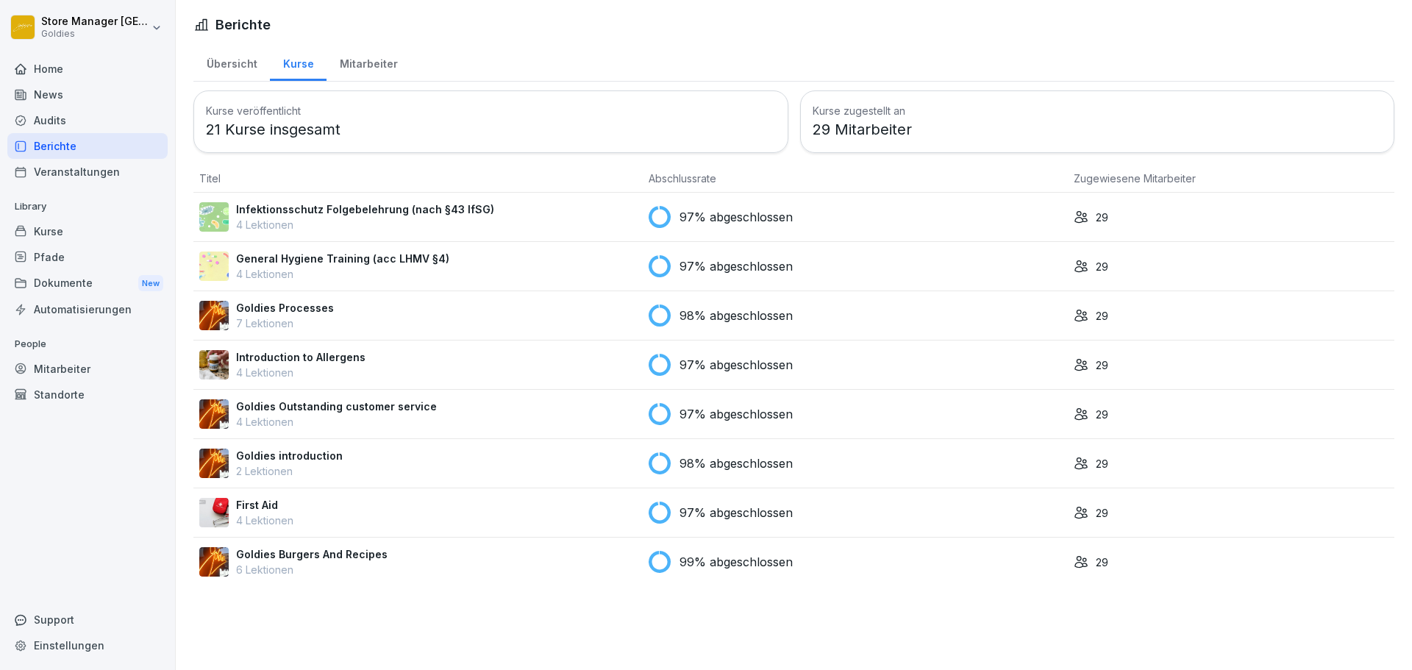
click at [102, 125] on div "Audits" at bounding box center [87, 120] width 160 height 26
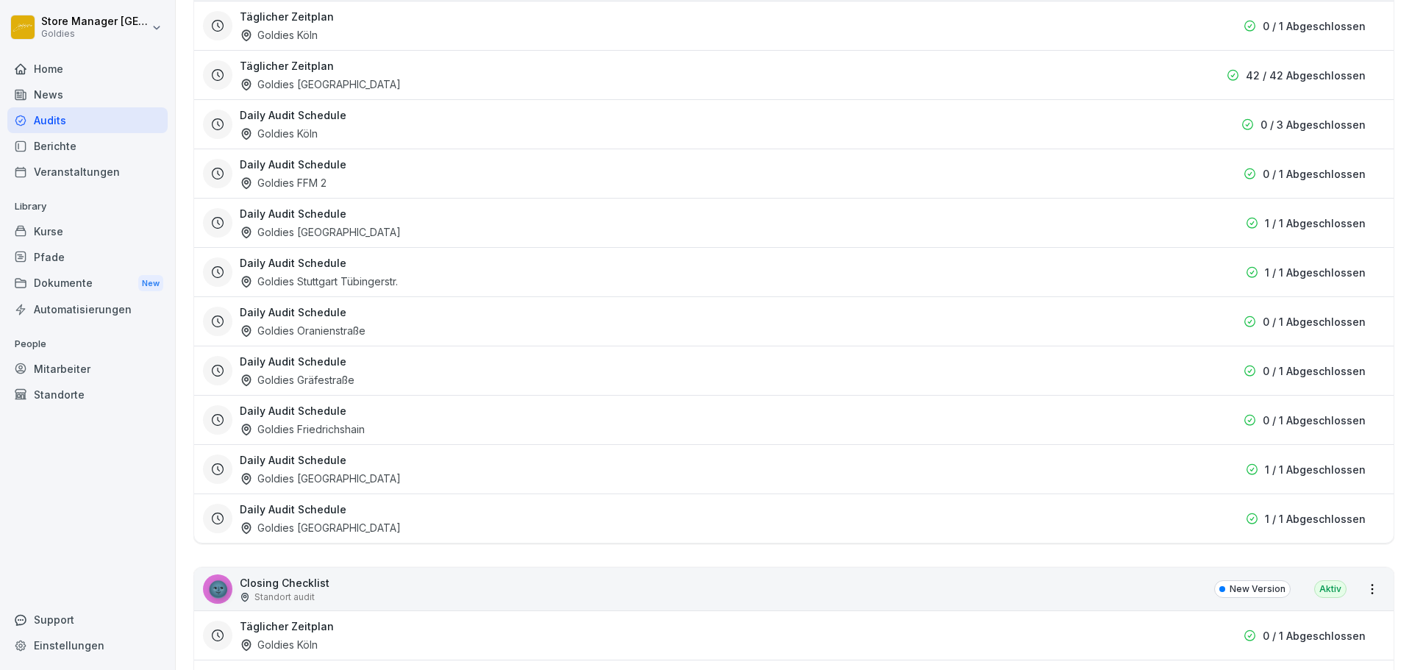
scroll to position [294, 0]
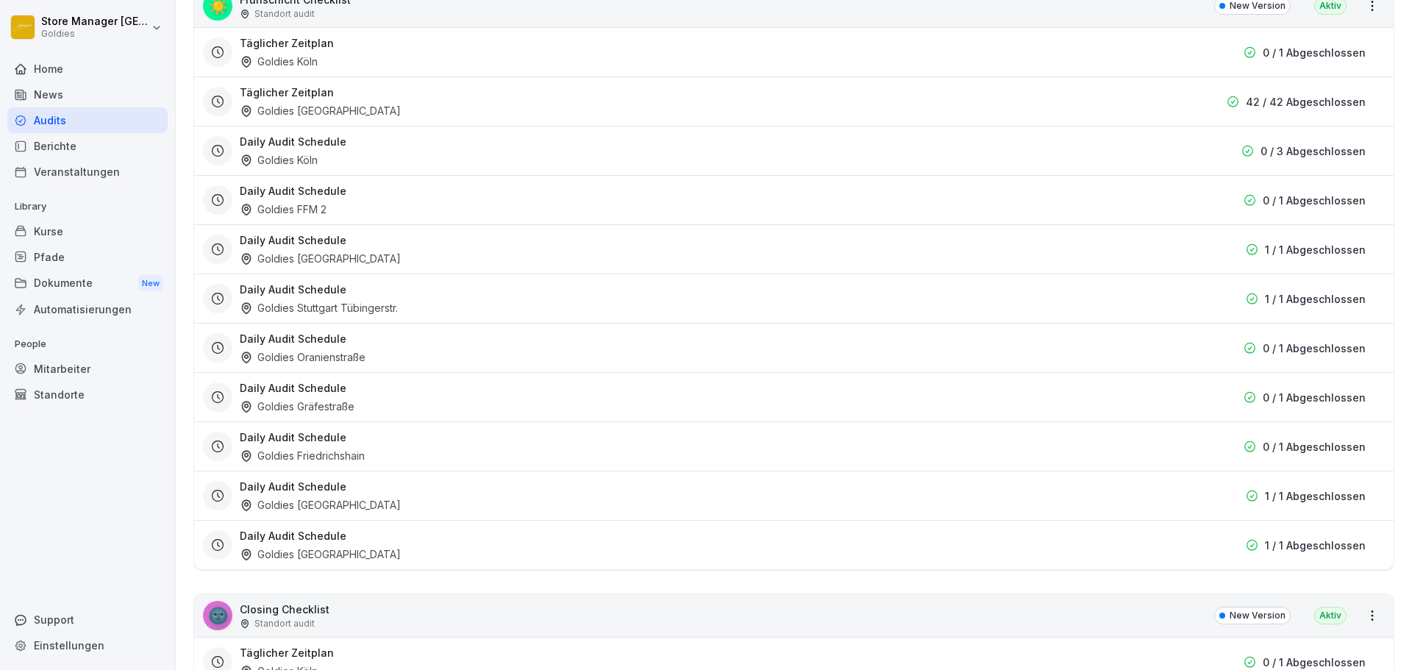
click at [451, 553] on div "Daily Audit Schedule Goldies Düsseldorf" at bounding box center [711, 545] width 942 height 34
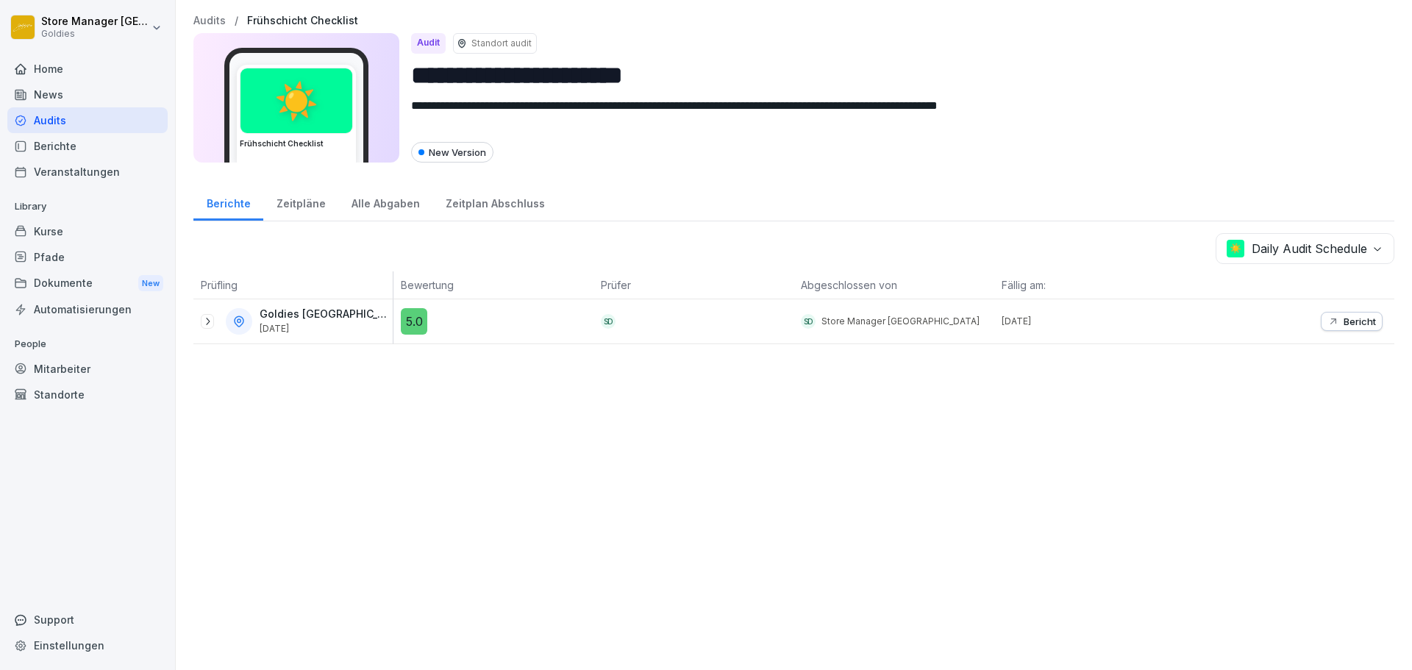
click at [382, 202] on div "Alle Abgaben" at bounding box center [385, 202] width 94 height 38
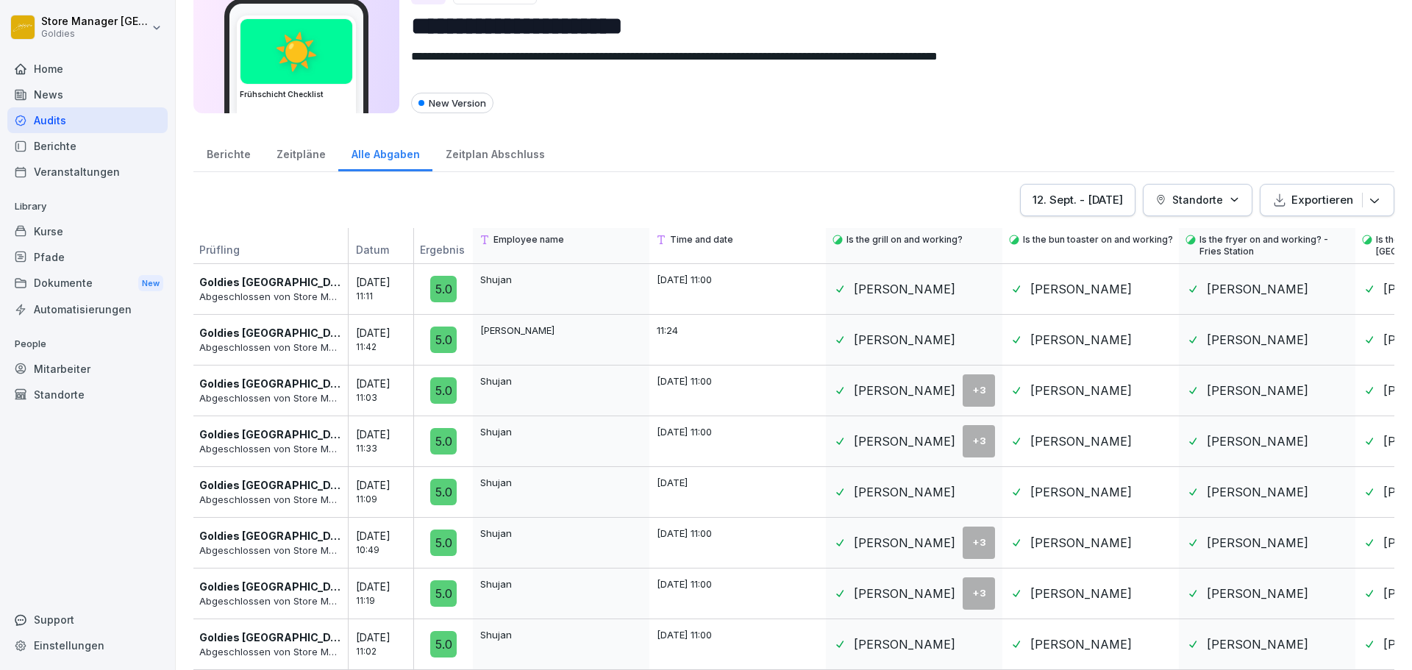
scroll to position [60, 0]
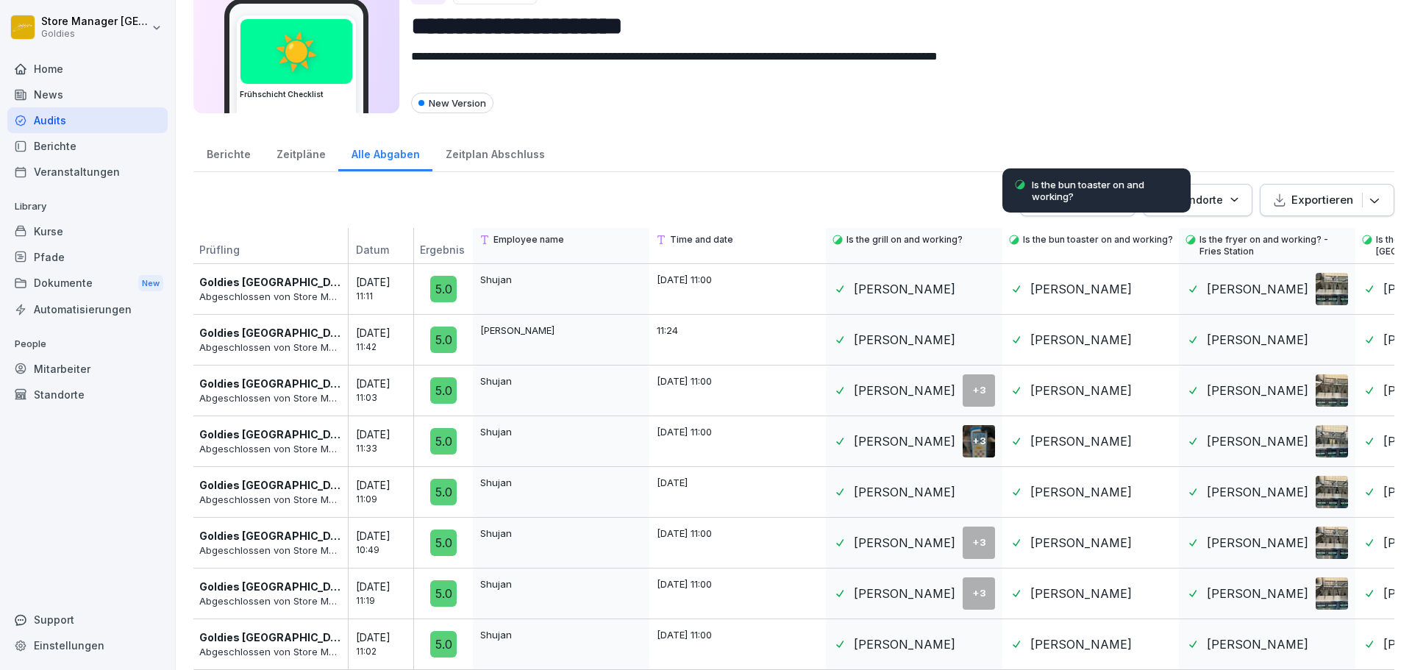
click at [1089, 178] on div "Is the bun toaster on and working?" at bounding box center [1096, 190] width 188 height 44
click at [1020, 184] on button "12. Sept. - 19. Sept. 2025" at bounding box center [1077, 200] width 115 height 32
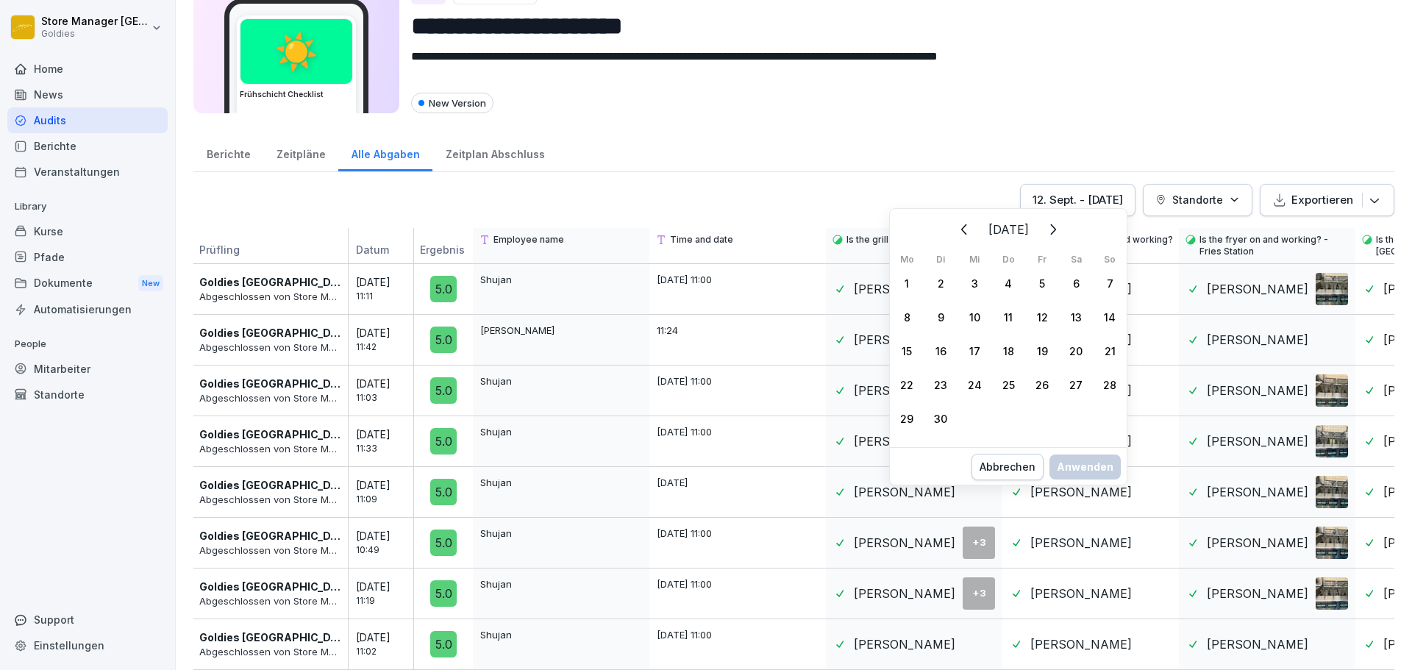
click at [911, 279] on div "1" at bounding box center [907, 283] width 34 height 34
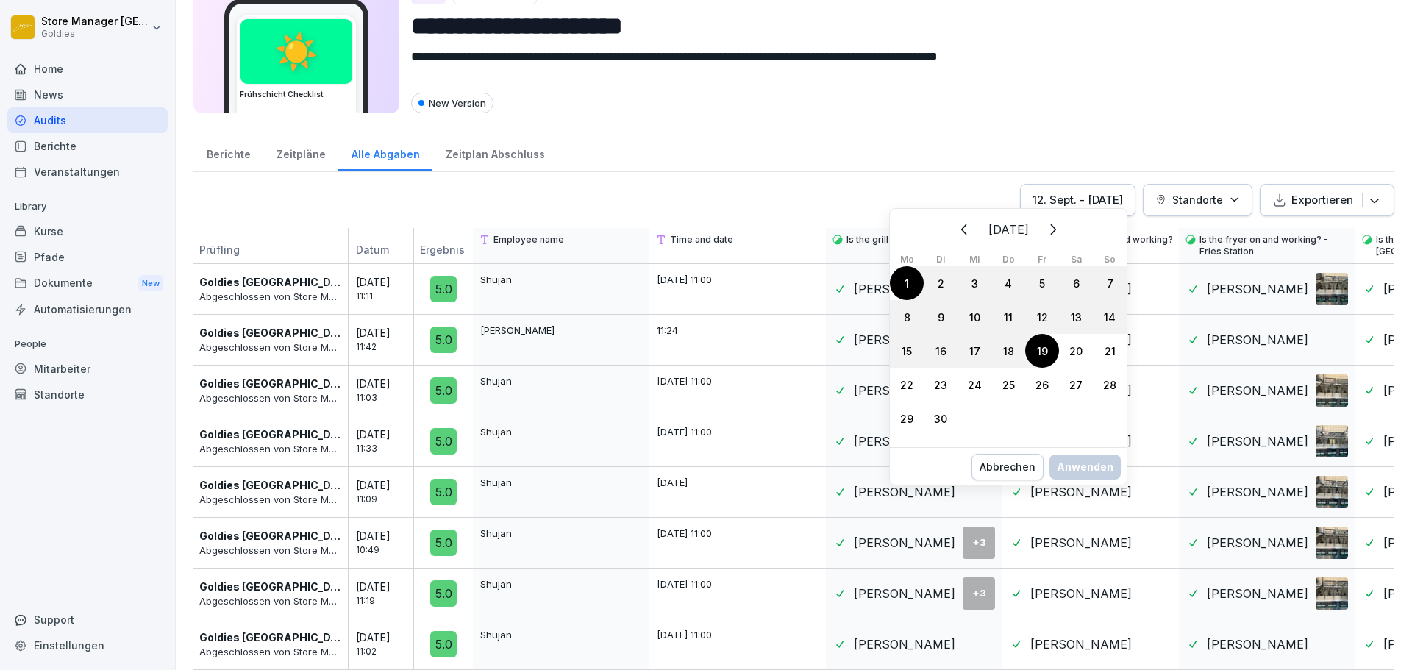
click at [1031, 351] on div "19" at bounding box center [1042, 351] width 34 height 34
click at [1079, 490] on button "Anwenden" at bounding box center [1084, 482] width 71 height 25
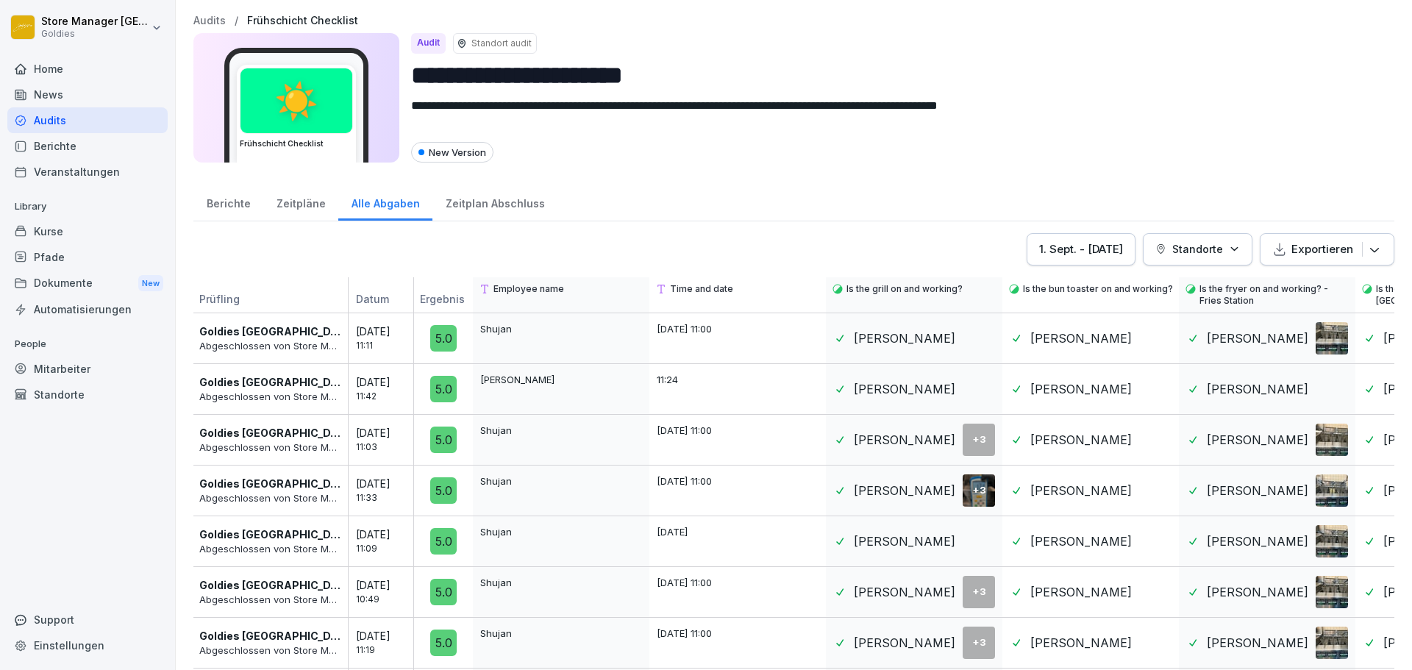
click at [240, 200] on div "Berichte" at bounding box center [228, 202] width 70 height 38
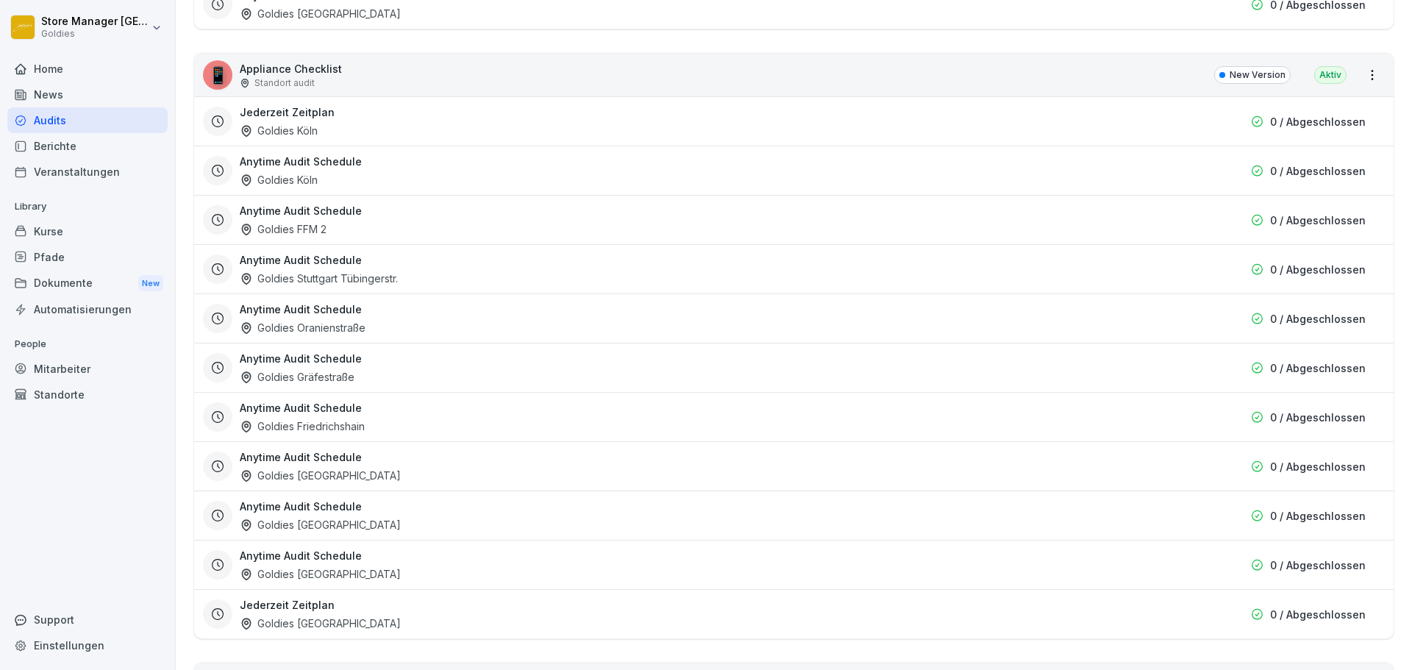
scroll to position [3750, 0]
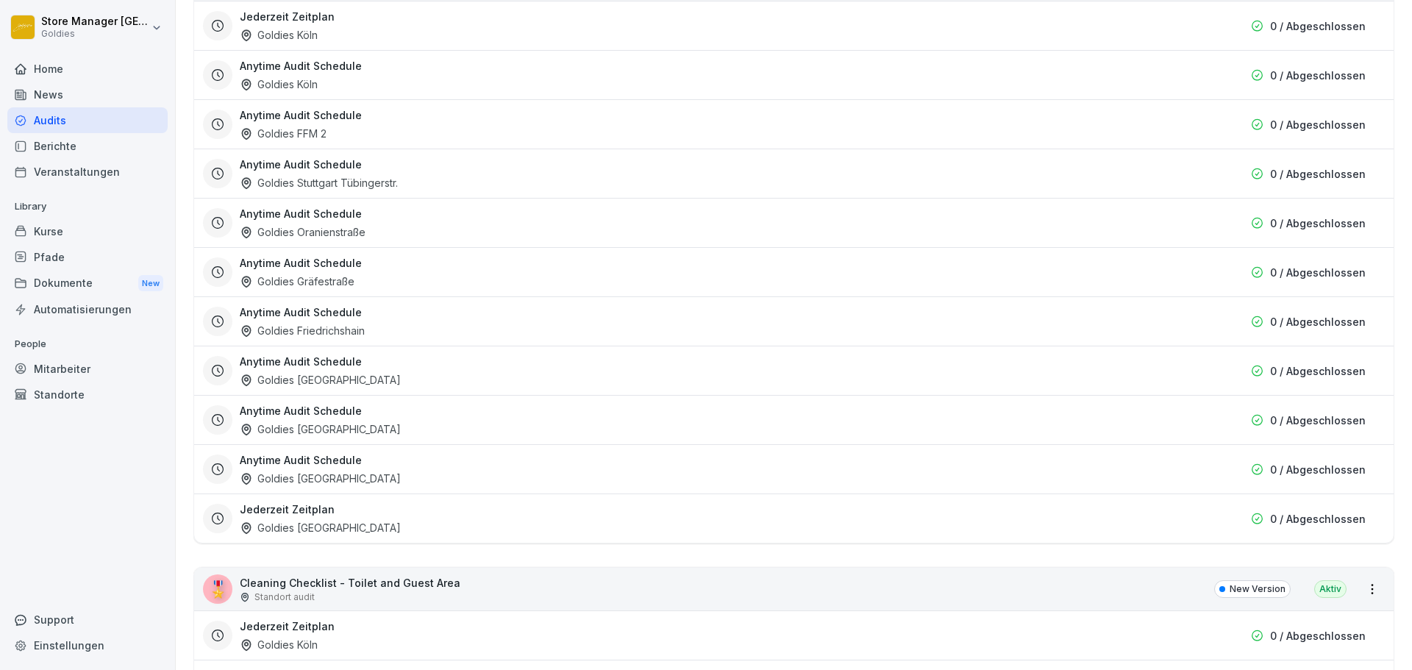
click at [1314, 471] on p "0 / Abgeschlossen" at bounding box center [1318, 469] width 96 height 15
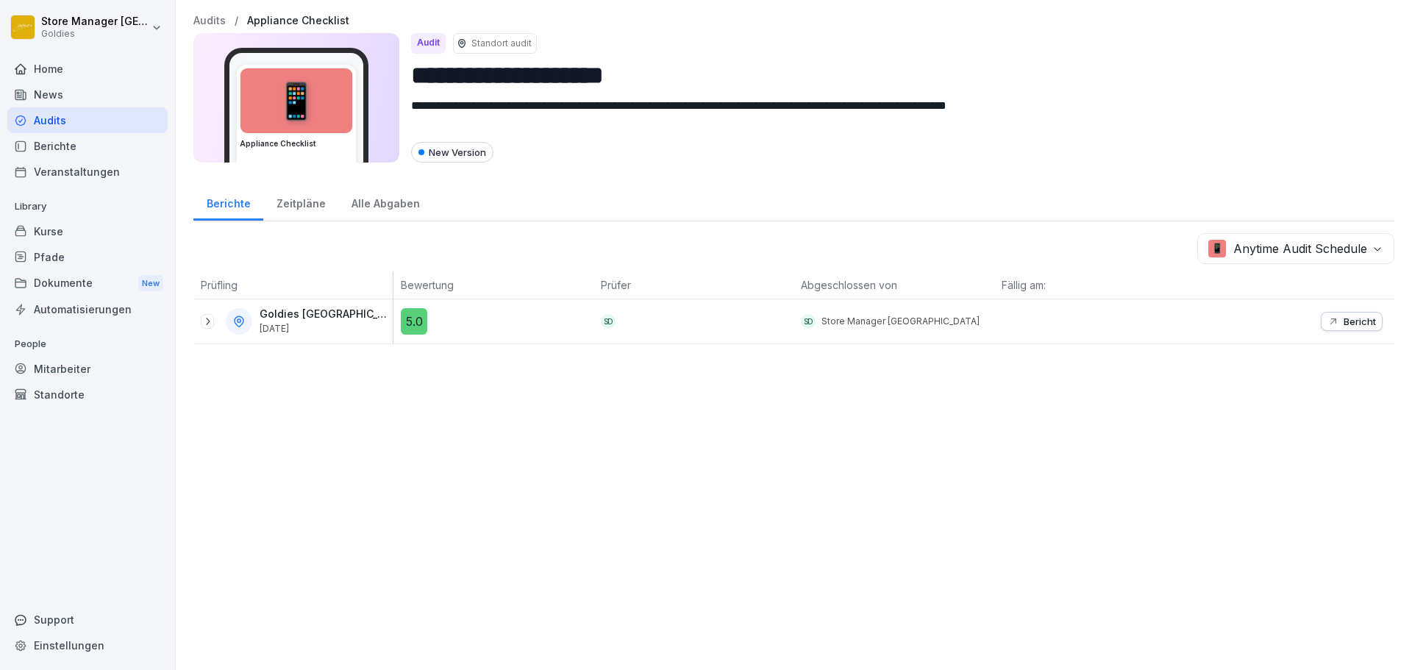
click at [391, 202] on div "Alle Abgaben" at bounding box center [385, 202] width 94 height 38
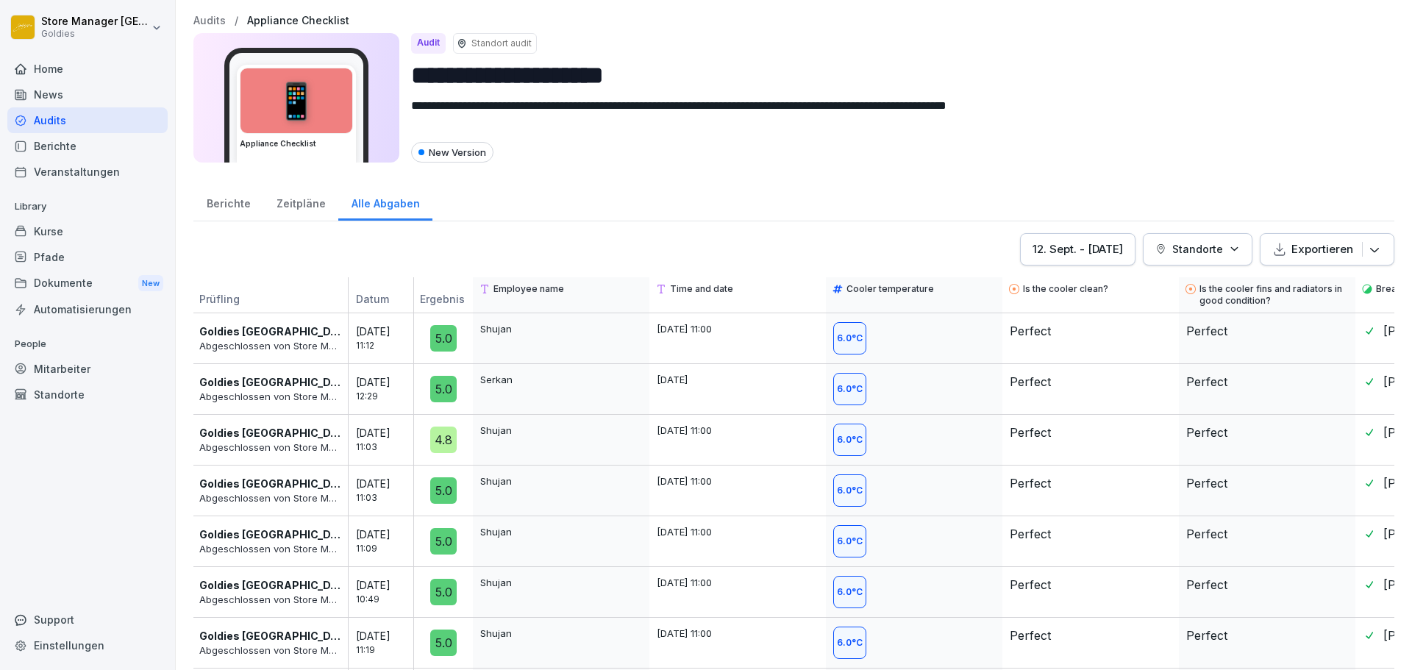
click at [301, 200] on div "Zeitpläne" at bounding box center [300, 202] width 75 height 38
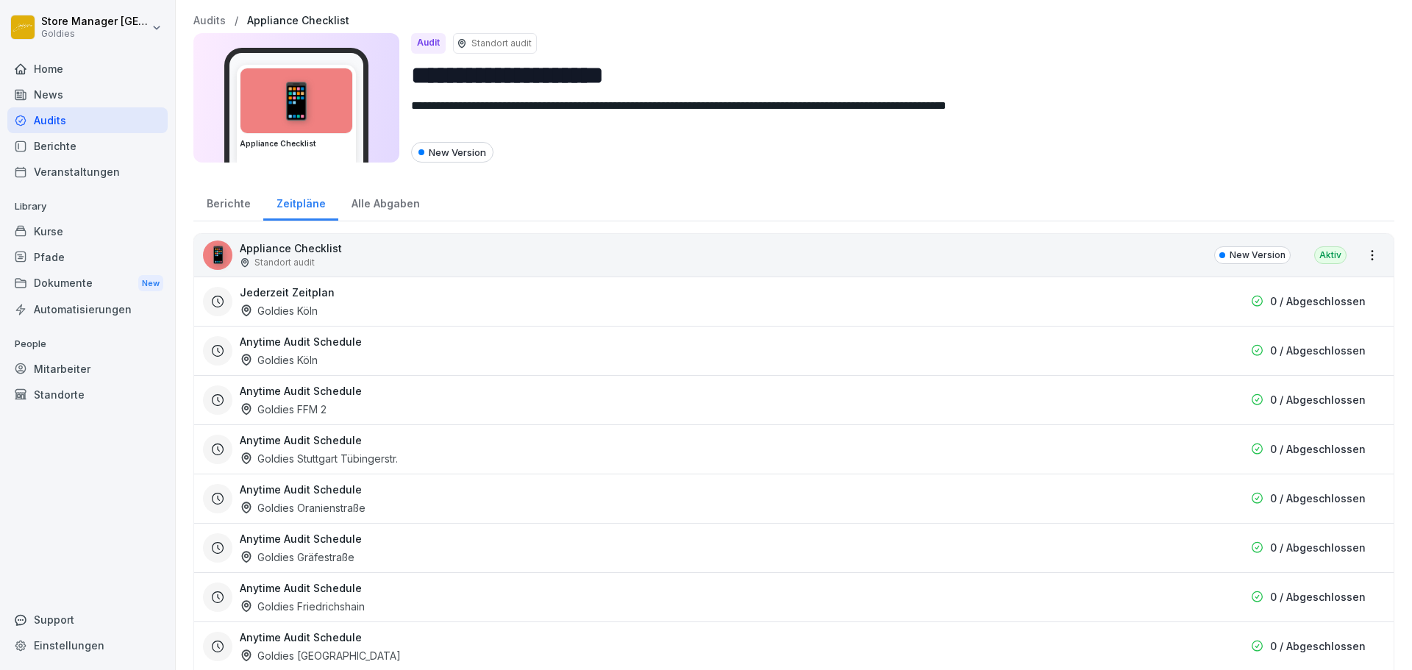
click at [399, 204] on div "Alle Abgaben" at bounding box center [385, 202] width 94 height 38
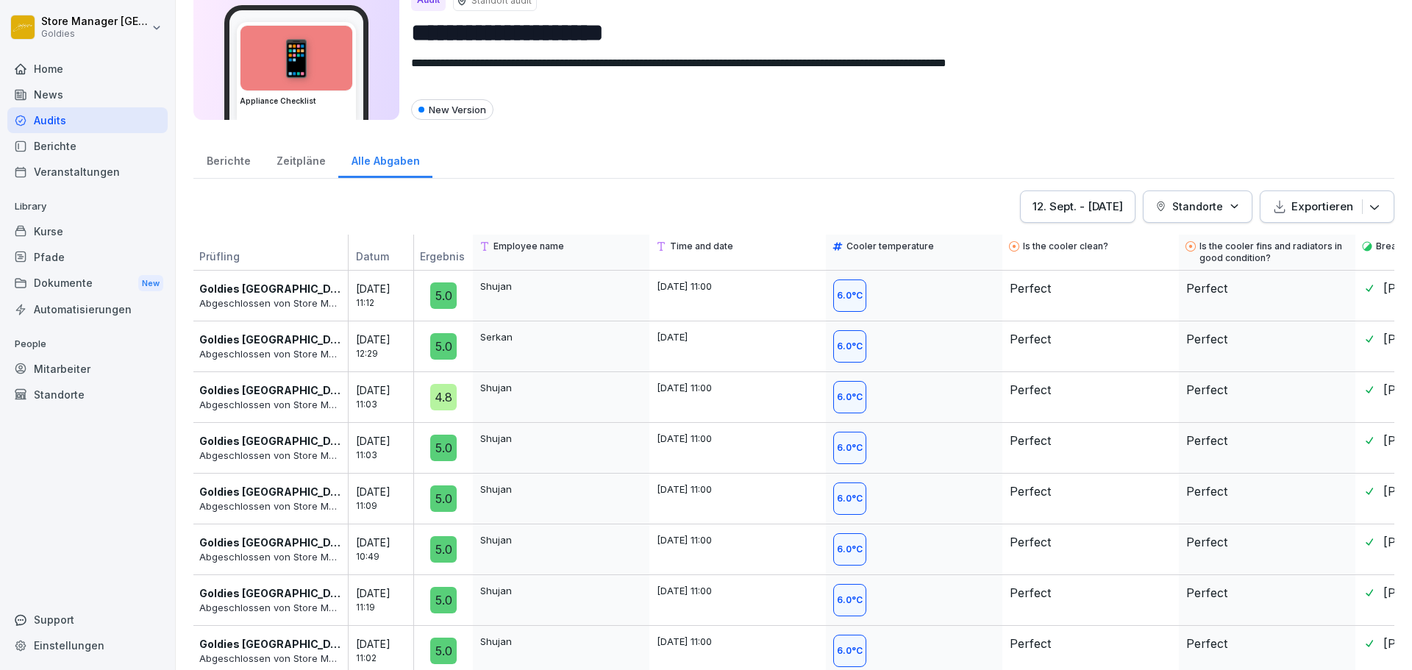
scroll to position [60, 0]
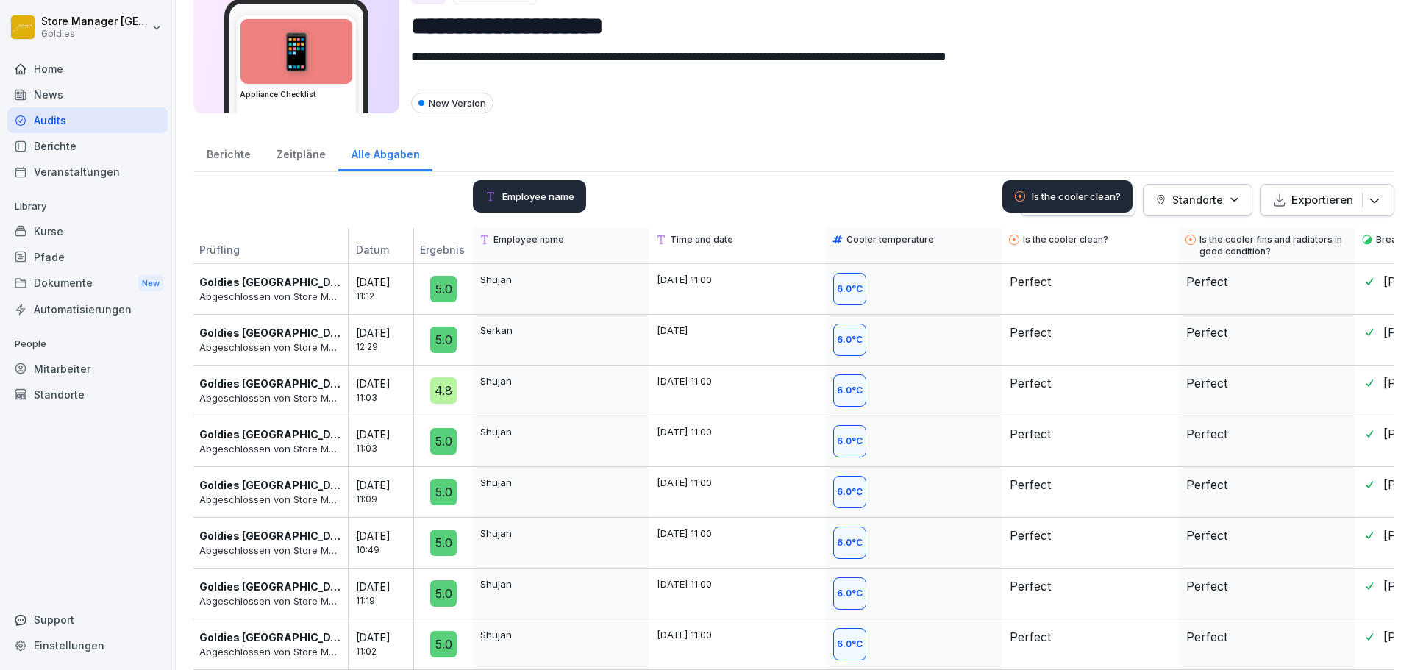
click at [1049, 193] on p "Is the cooler clean?" at bounding box center [1076, 196] width 89 height 12
click at [1032, 192] on div "12. Sept. - 19. Sept. 2025" at bounding box center [1077, 200] width 90 height 16
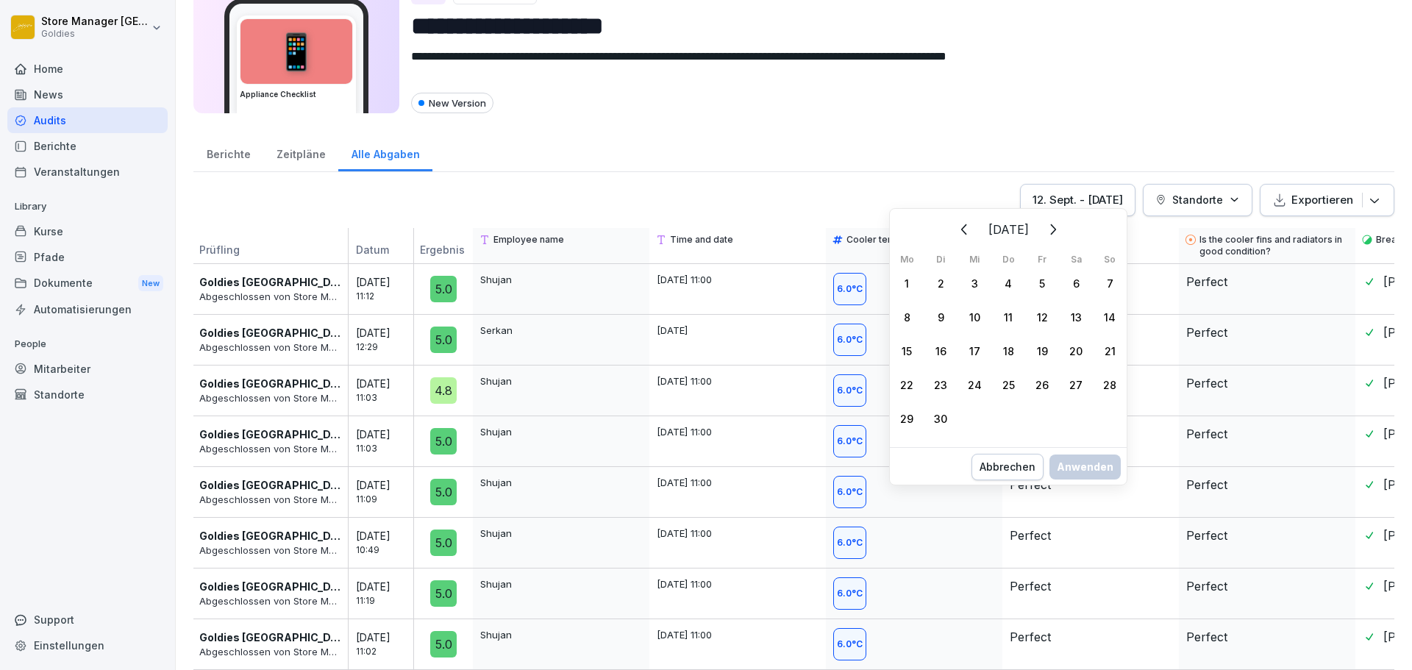
click at [911, 279] on div "1" at bounding box center [907, 283] width 34 height 34
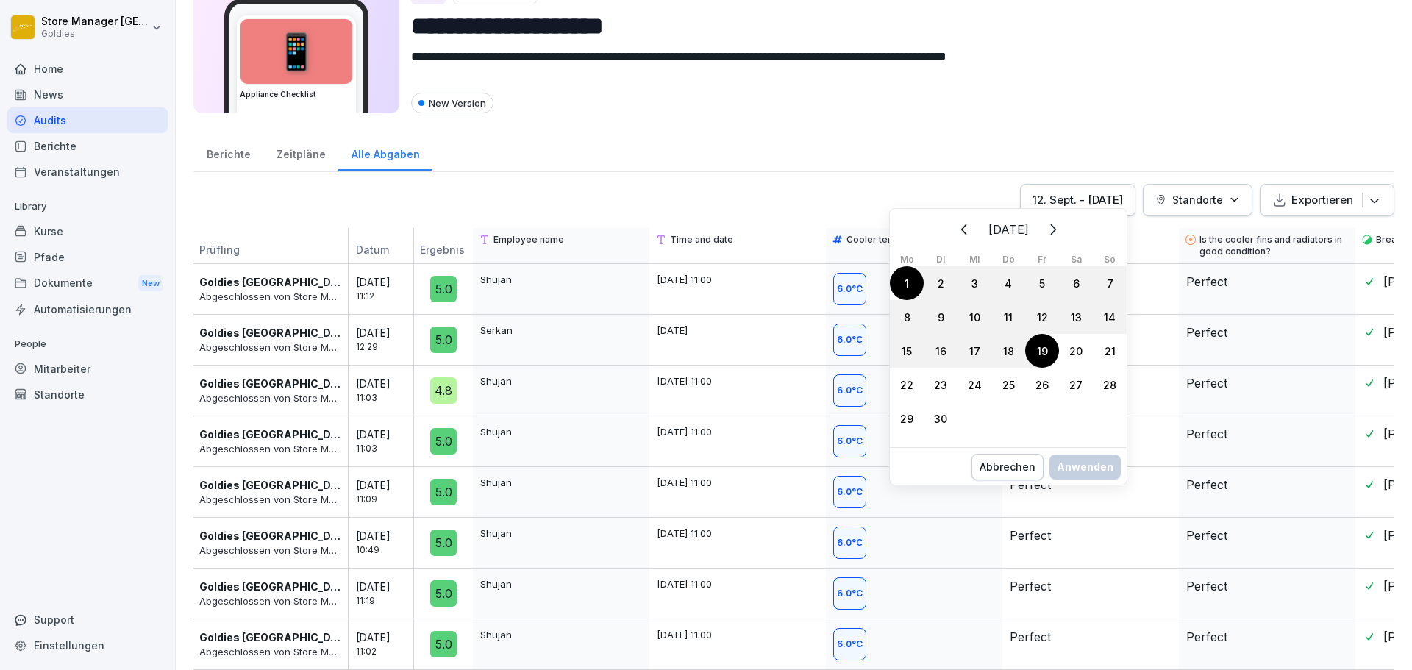
click at [1034, 354] on div "19" at bounding box center [1042, 351] width 34 height 34
click at [1090, 483] on div "Anwenden" at bounding box center [1085, 482] width 57 height 16
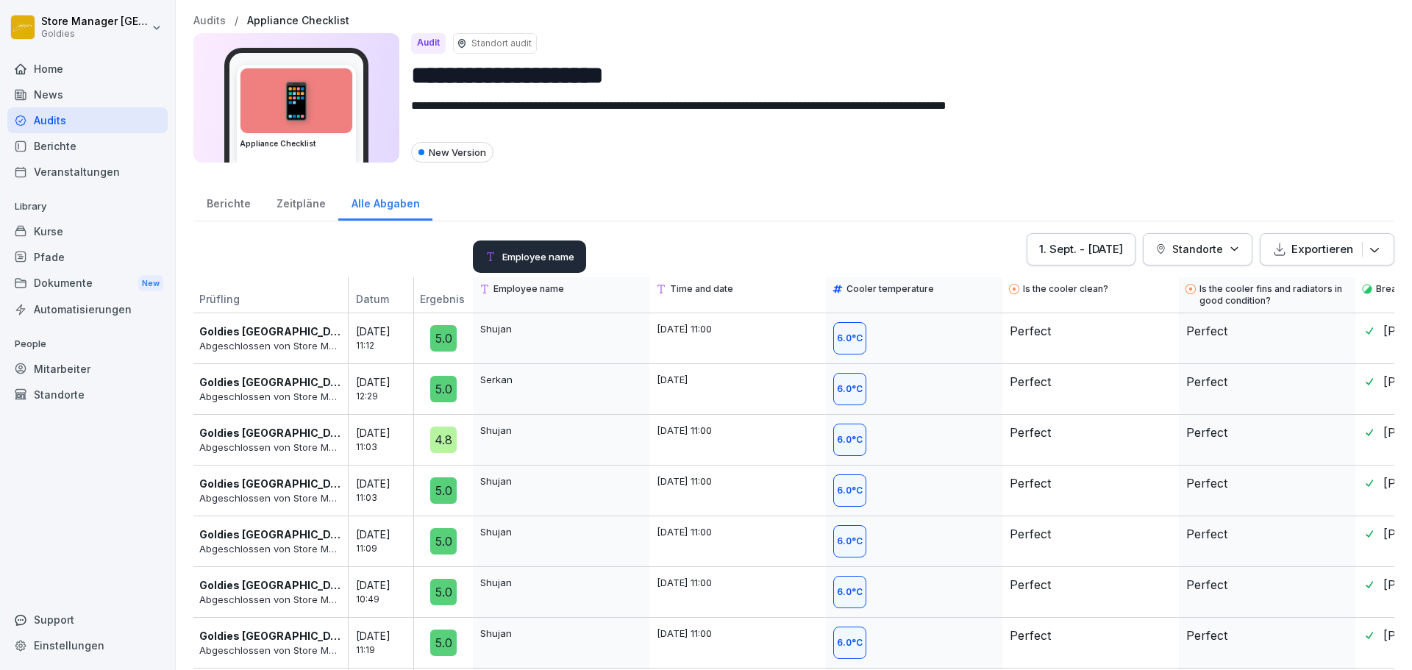
click at [654, 172] on div "**********" at bounding box center [794, 335] width 1236 height 670
drag, startPoint x: 1338, startPoint y: 338, endPoint x: 843, endPoint y: 284, distance: 497.8
drag, startPoint x: 848, startPoint y: 268, endPoint x: 822, endPoint y: 216, distance: 58.2
click at [848, 265] on div "Cooler temperature" at bounding box center [891, 256] width 131 height 32
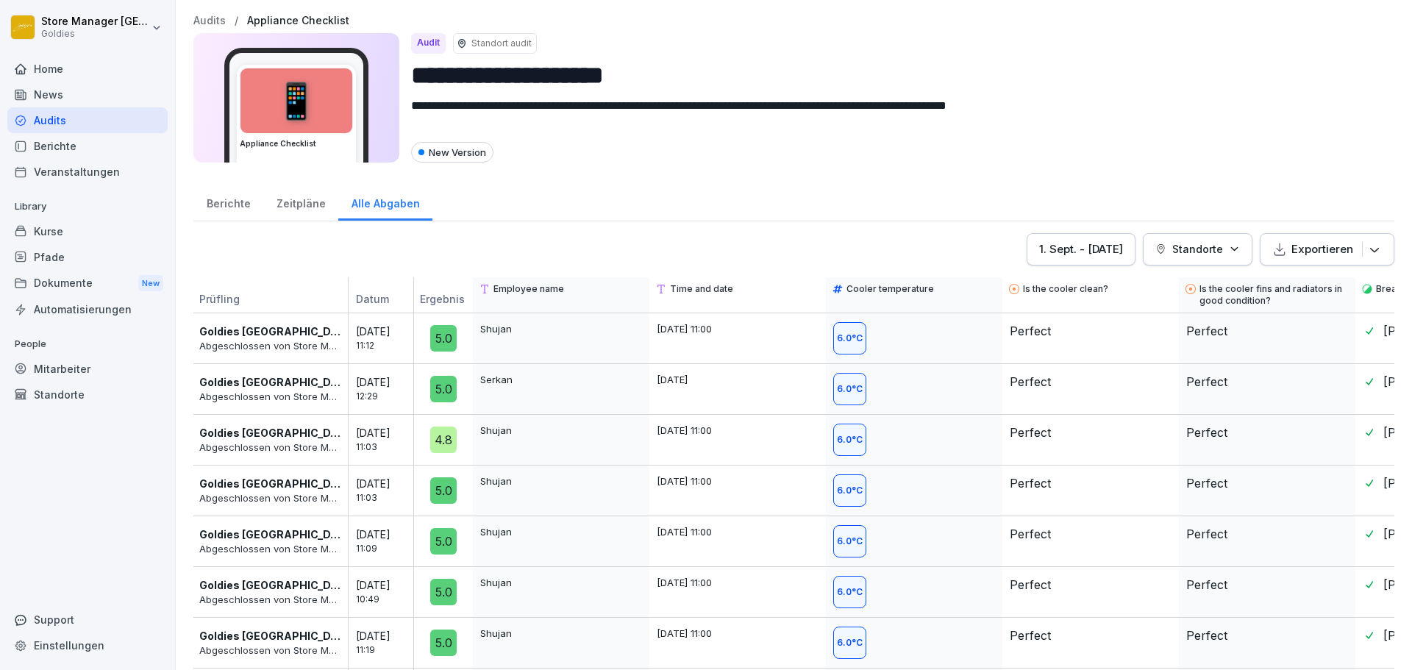
click at [82, 121] on div "Audits" at bounding box center [87, 120] width 160 height 26
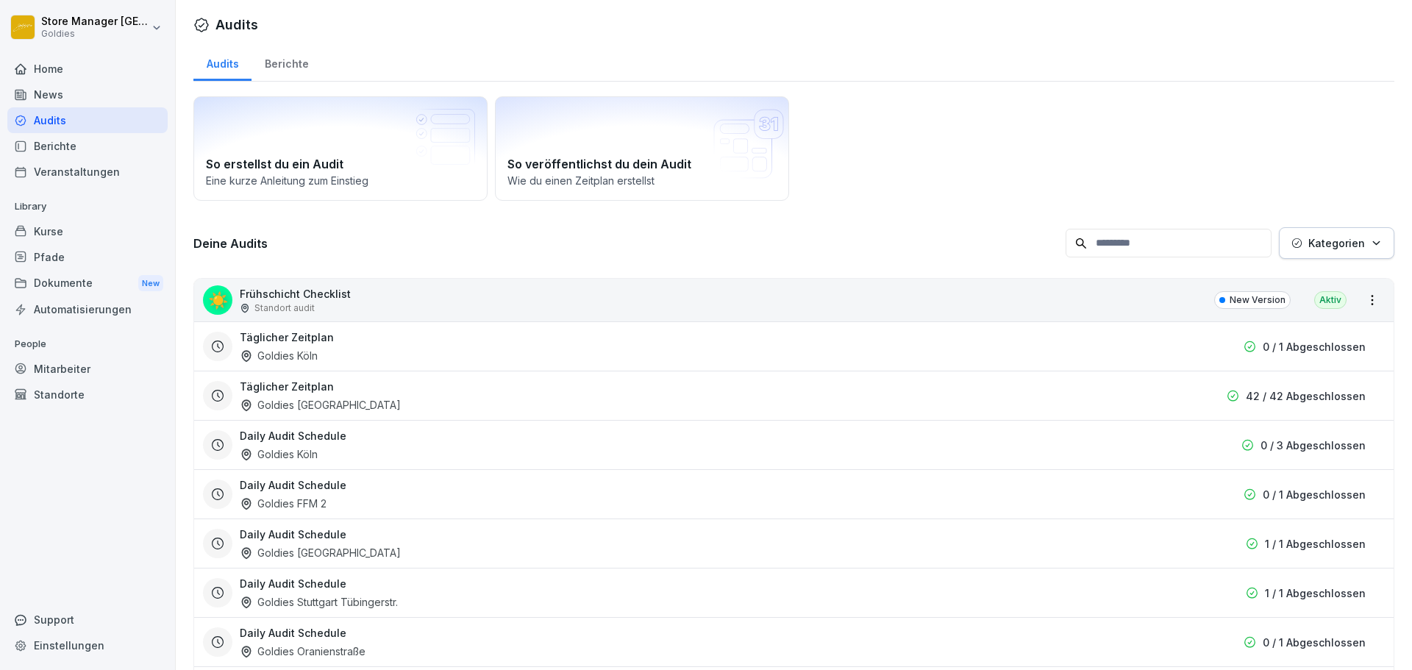
click at [294, 64] on div "Berichte" at bounding box center [286, 62] width 70 height 38
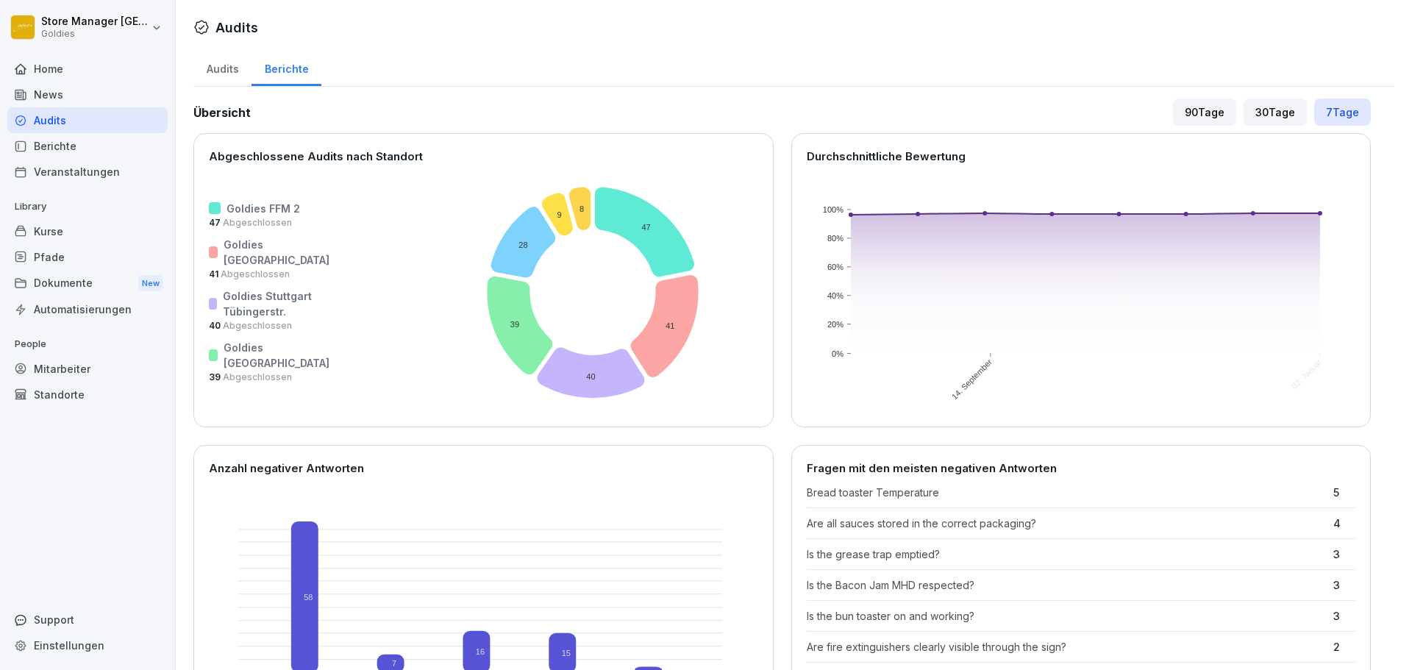
scroll to position [515, 0]
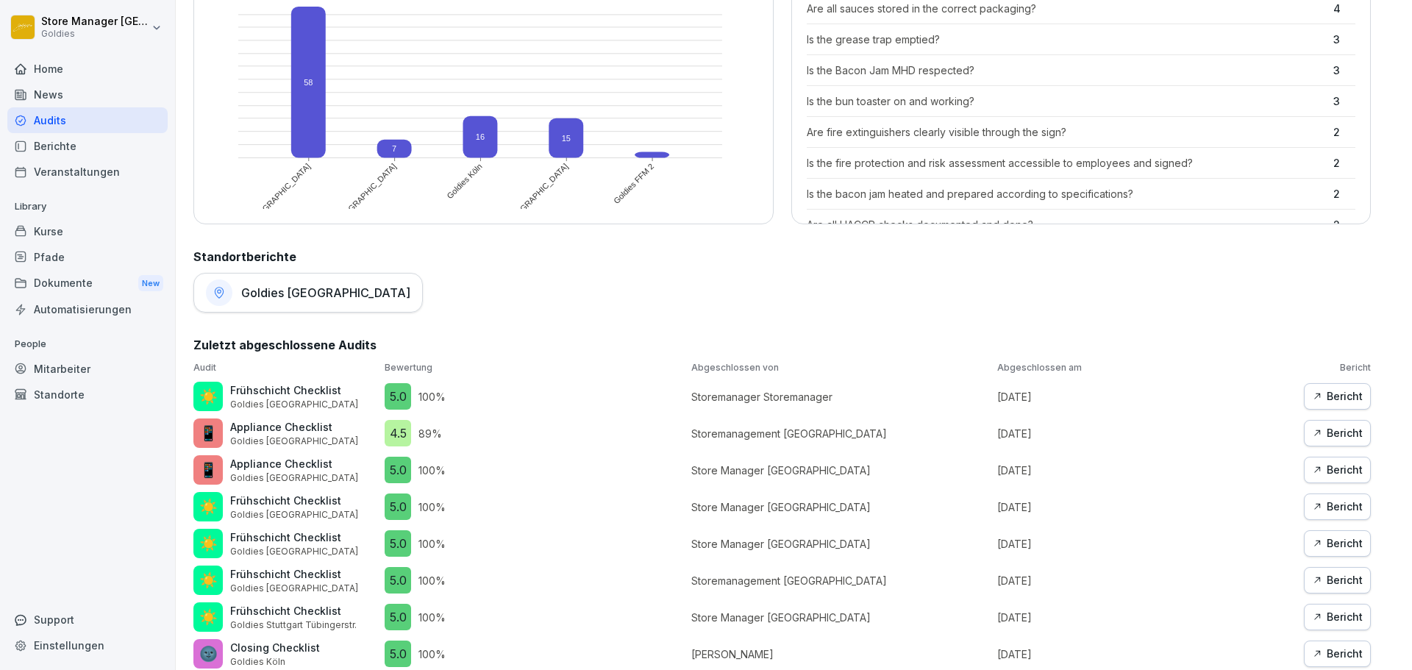
click at [287, 284] on div "Goldies [GEOGRAPHIC_DATA]" at bounding box center [307, 293] width 229 height 40
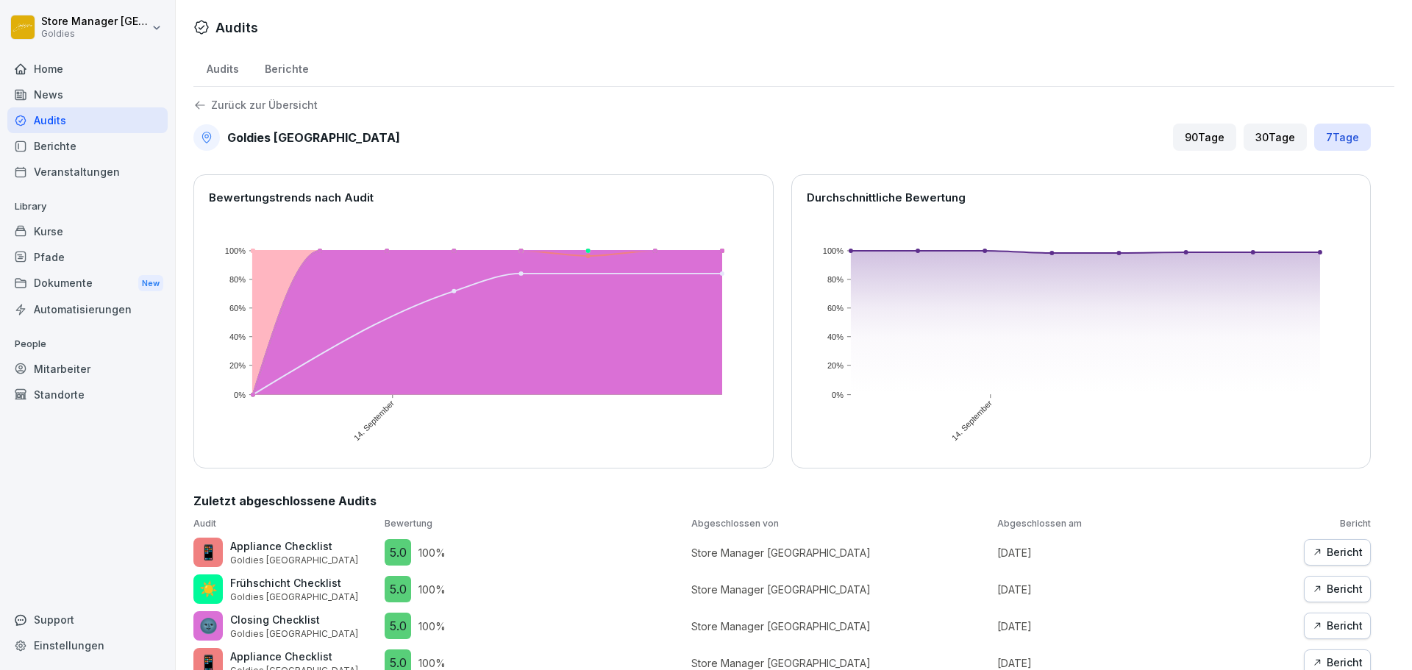
click at [301, 75] on div "Berichte" at bounding box center [286, 68] width 70 height 38
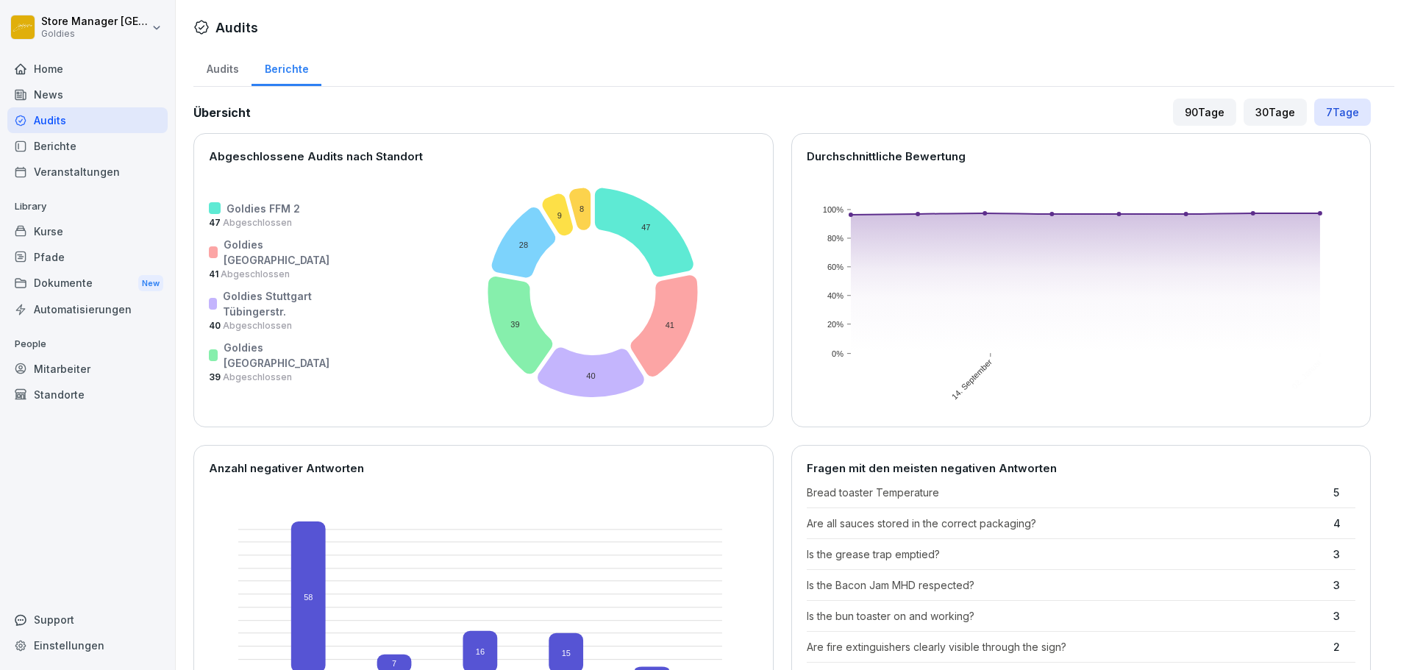
scroll to position [588, 0]
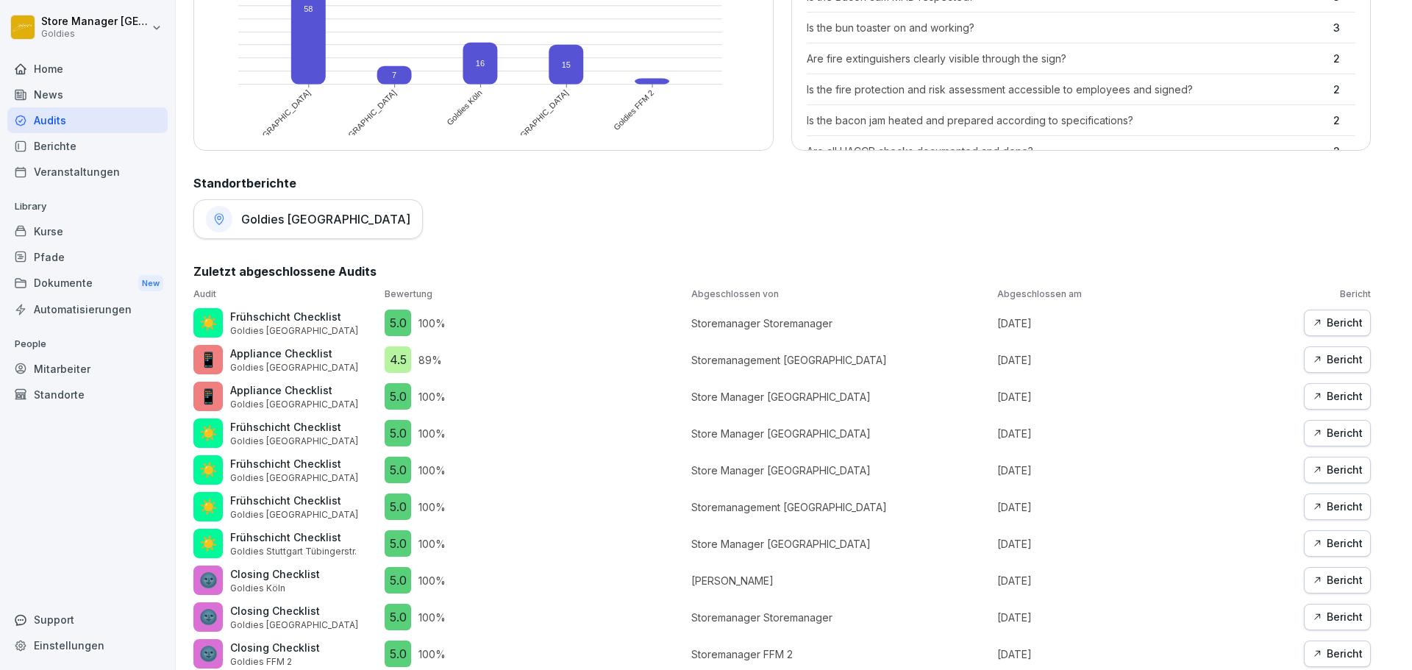
click at [265, 230] on div "Goldies [GEOGRAPHIC_DATA]" at bounding box center [307, 219] width 229 height 40
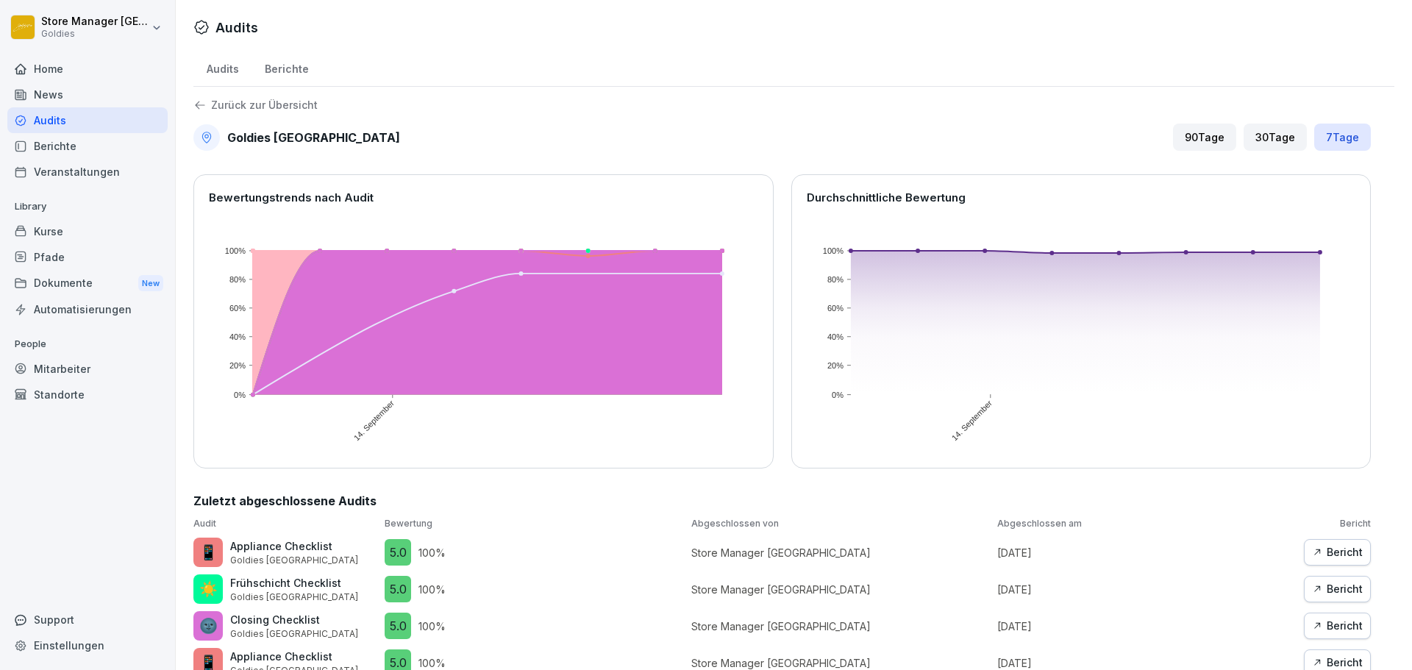
click at [274, 47] on div "Audits Audits Berichte Zurück zur Übersicht Goldies Düsseldorf 90 Tage 30 Tage …" at bounding box center [794, 591] width 1236 height 1182
click at [267, 57] on div "Berichte" at bounding box center [286, 68] width 70 height 38
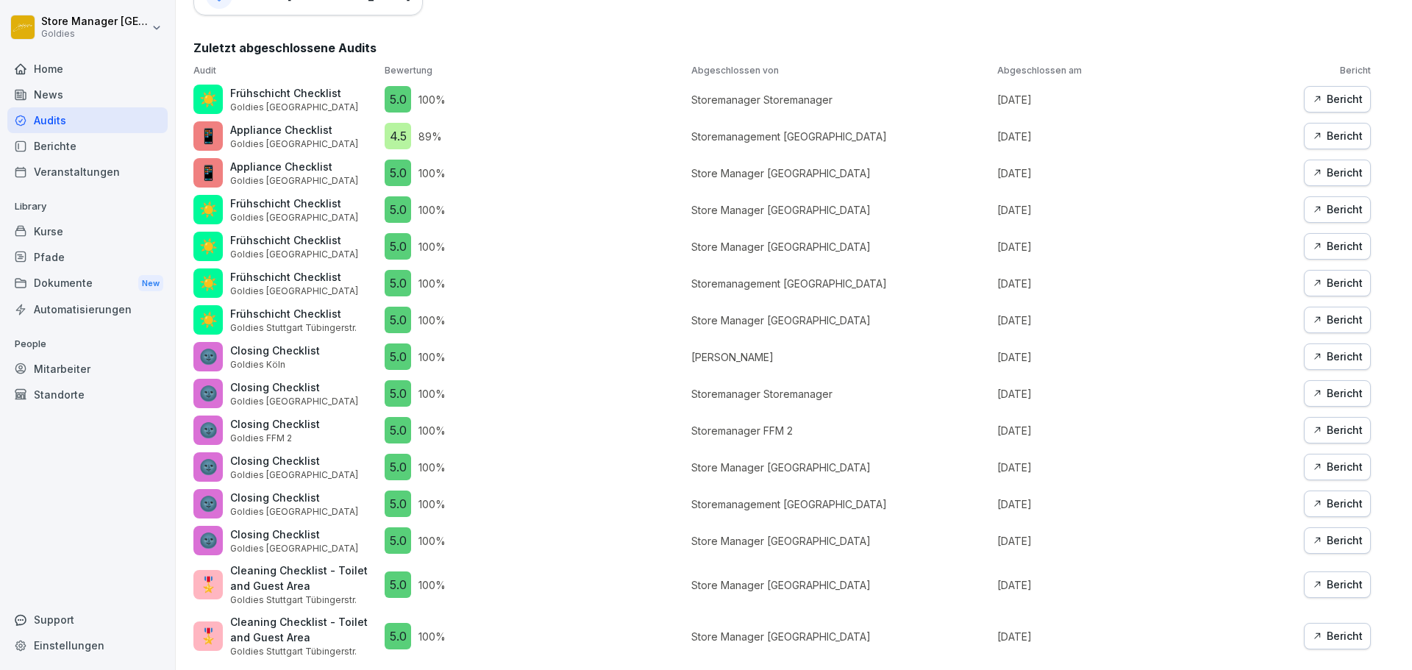
scroll to position [161, 0]
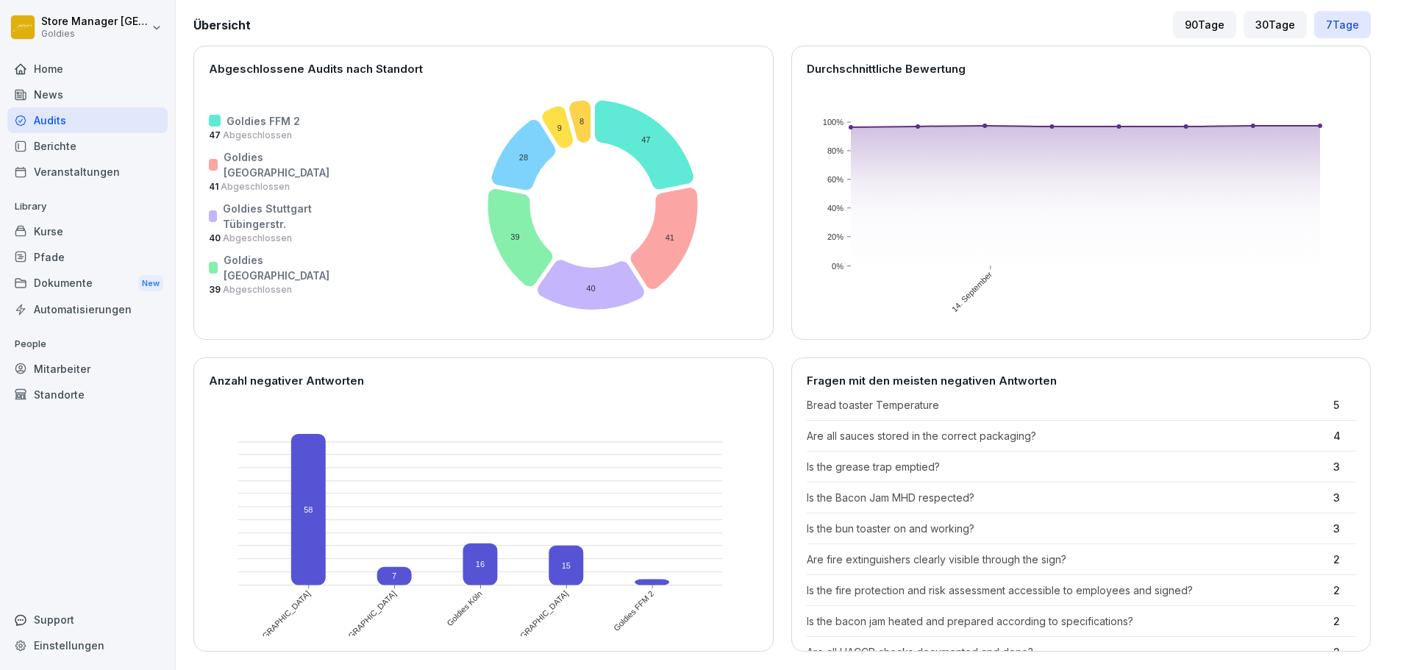
scroll to position [294, 0]
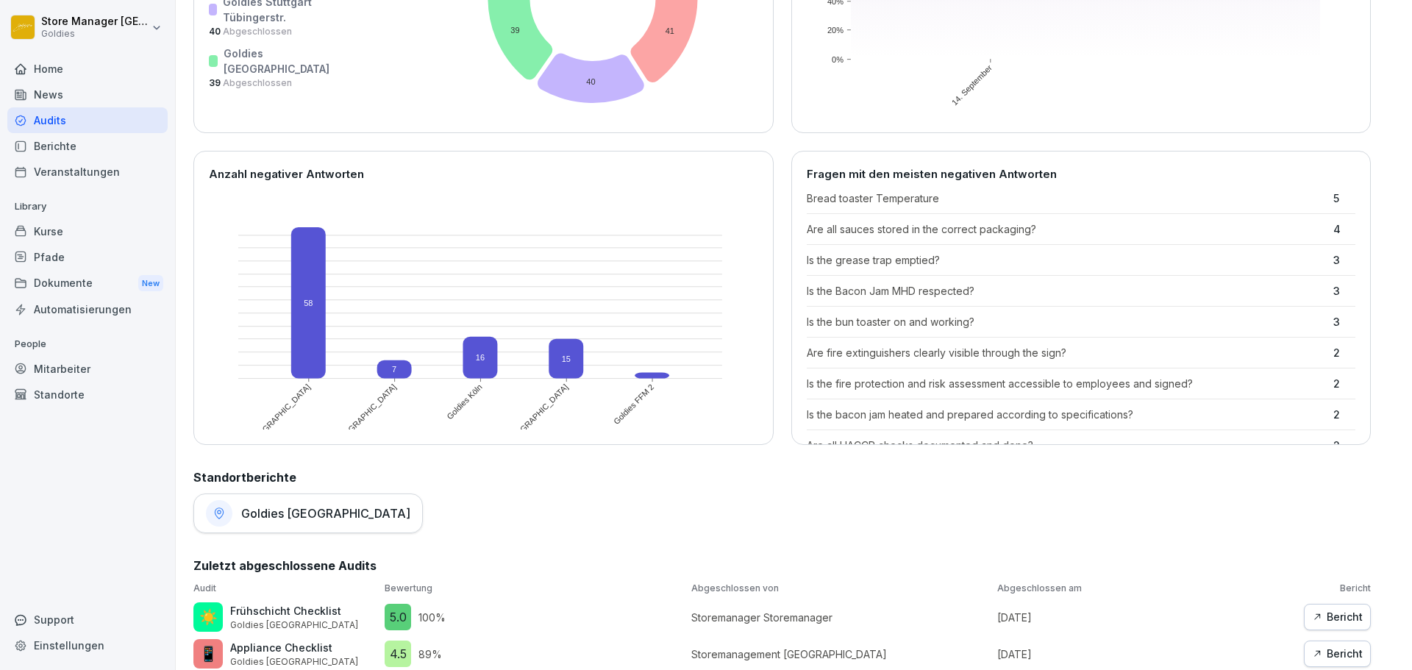
click at [253, 518] on h1 "Goldies [GEOGRAPHIC_DATA]" at bounding box center [325, 513] width 169 height 15
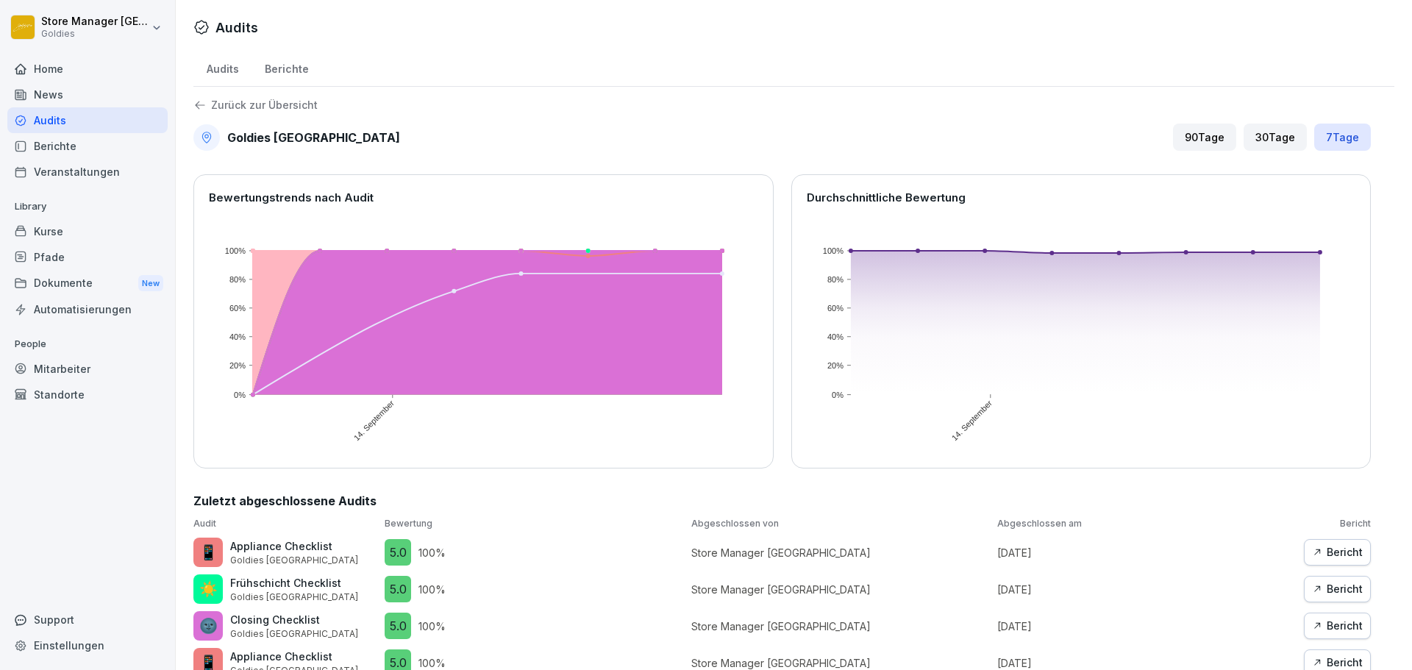
click at [685, 138] on div "Goldies Düsseldorf 90 Tage 30 Tage 7 Tage" at bounding box center [781, 137] width 1177 height 27
click at [298, 65] on div "Berichte" at bounding box center [286, 68] width 70 height 38
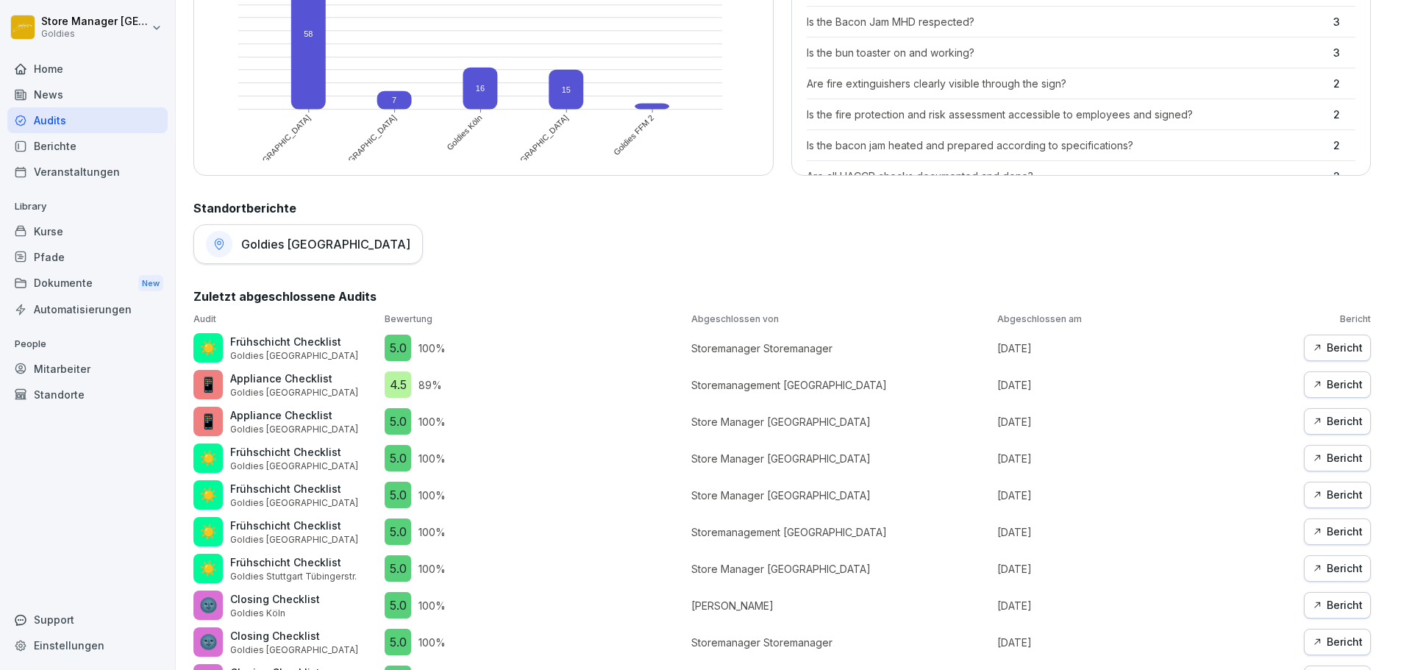
scroll to position [455, 0]
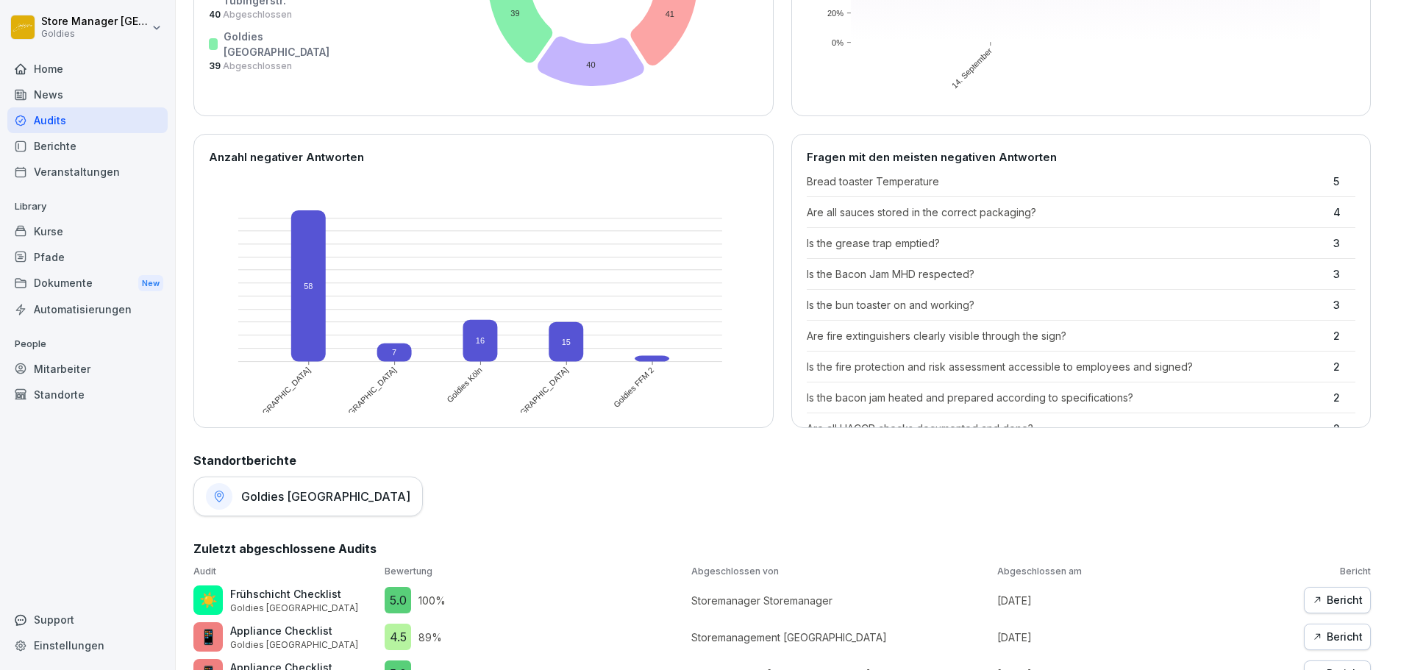
scroll to position [389, 0]
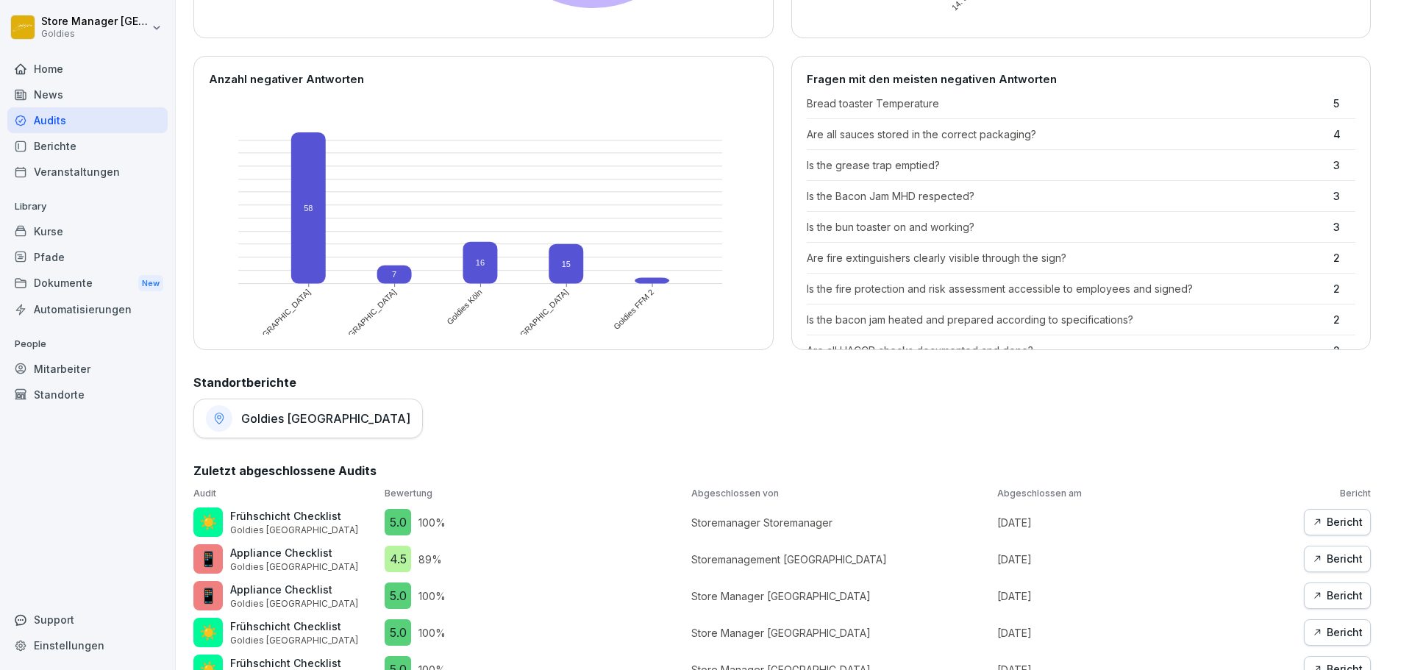
click at [306, 433] on div "Goldies [GEOGRAPHIC_DATA]" at bounding box center [307, 419] width 229 height 40
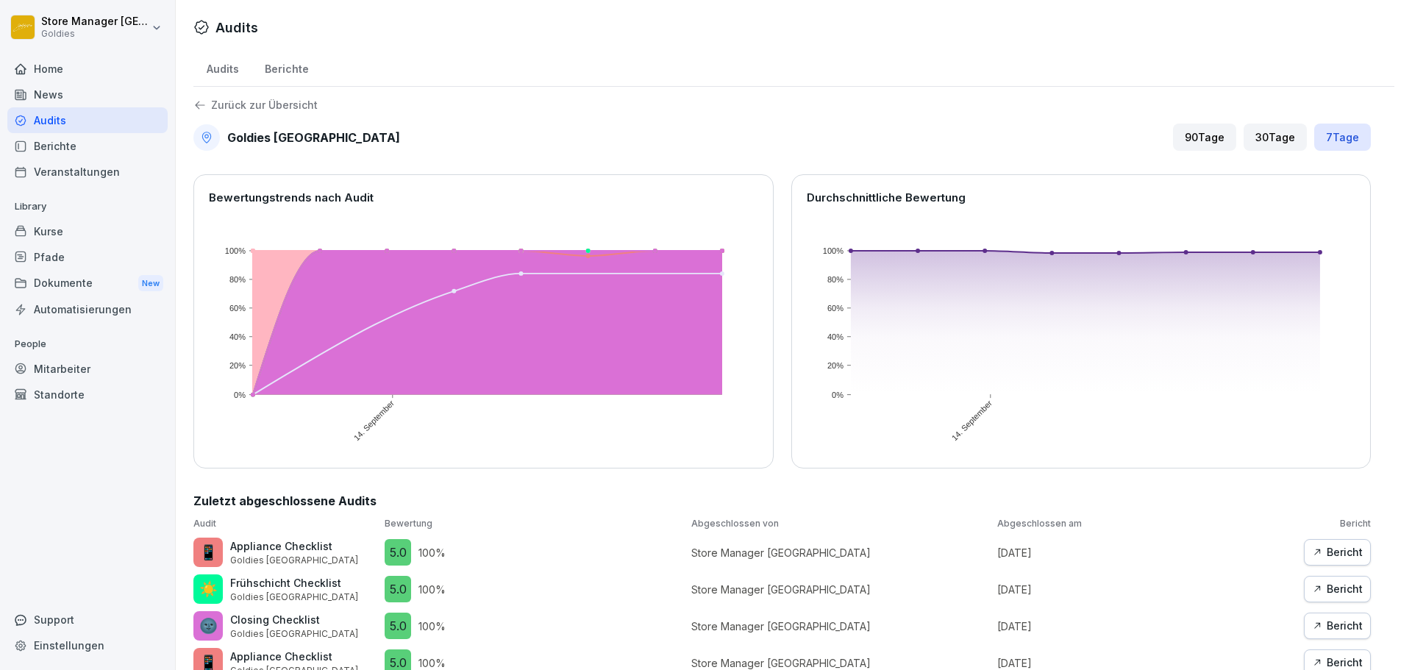
click at [292, 64] on div "Berichte" at bounding box center [286, 68] width 70 height 38
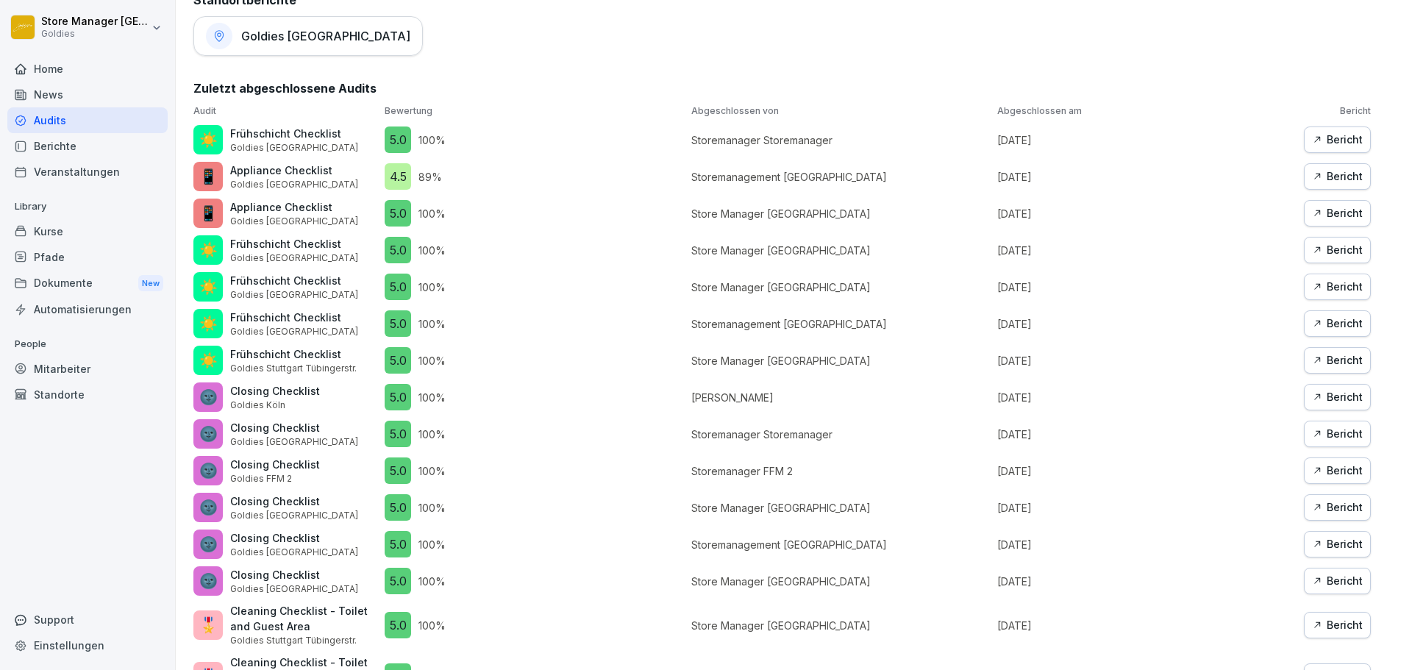
scroll to position [749, 0]
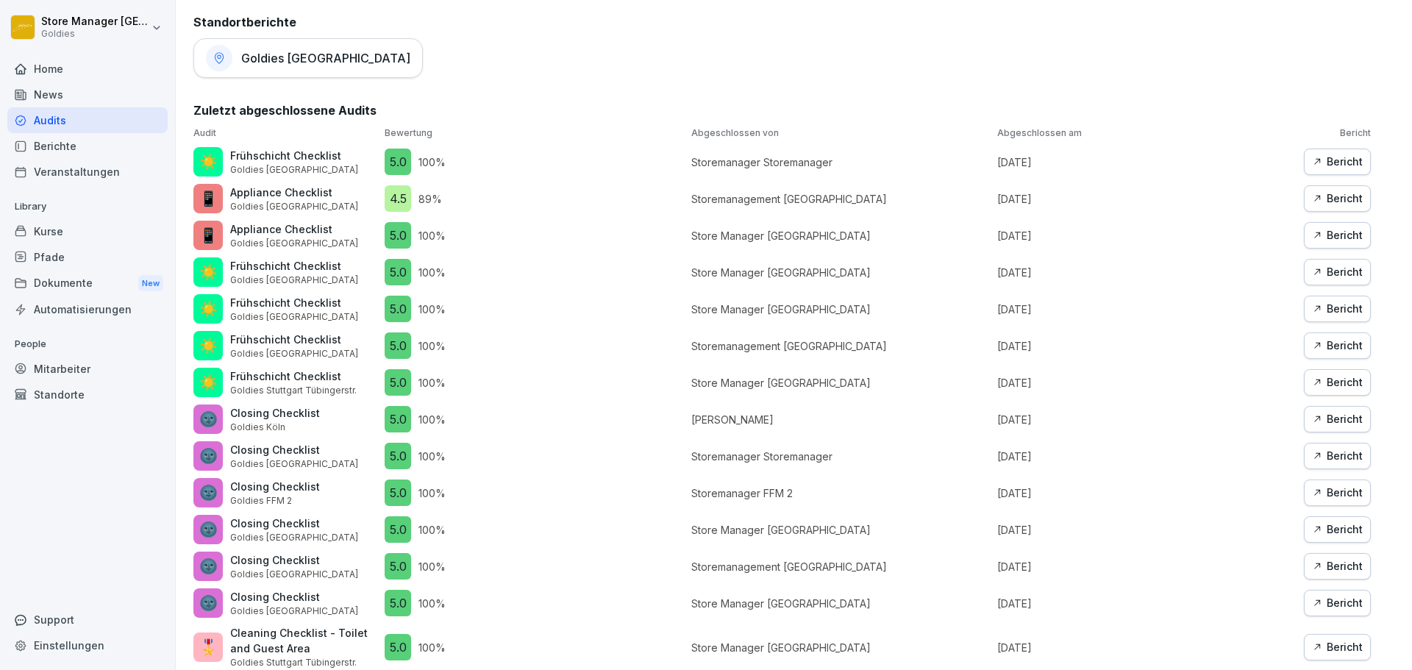
click at [282, 65] on div "Goldies [GEOGRAPHIC_DATA]" at bounding box center [307, 58] width 229 height 40
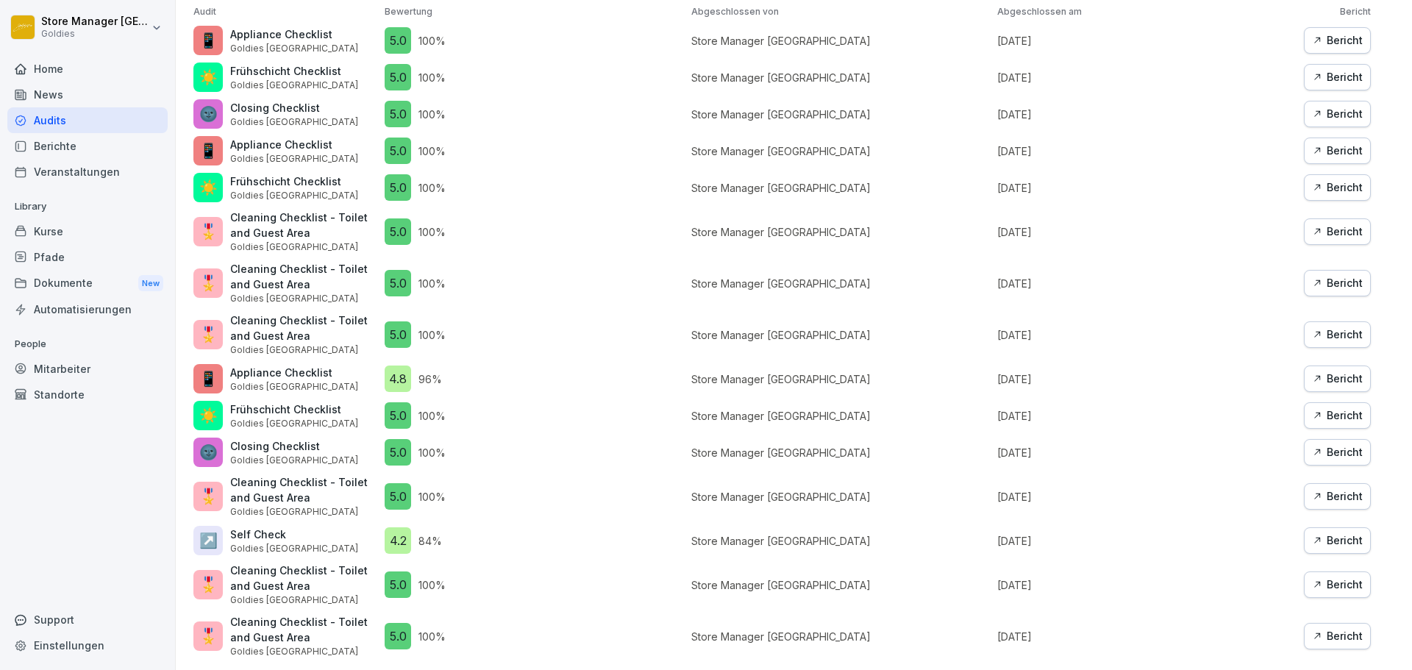
scroll to position [82, 0]
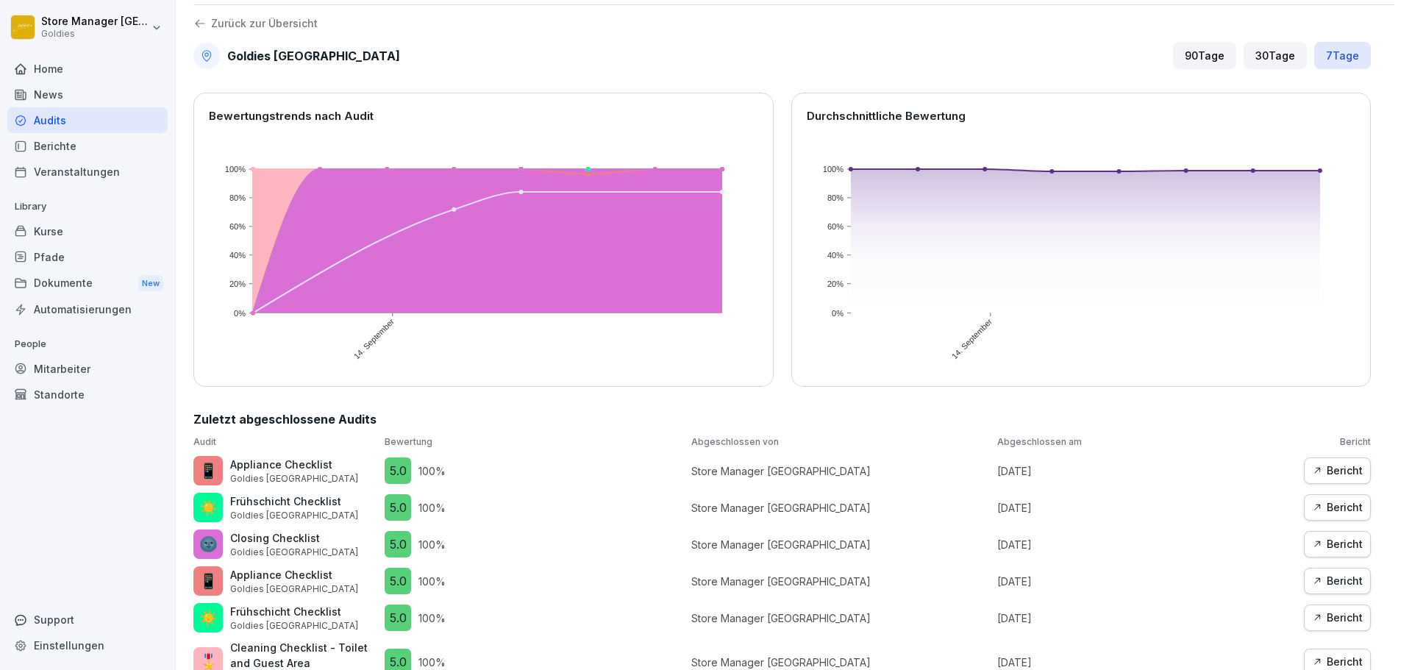
click at [53, 124] on div "Audits" at bounding box center [87, 120] width 160 height 26
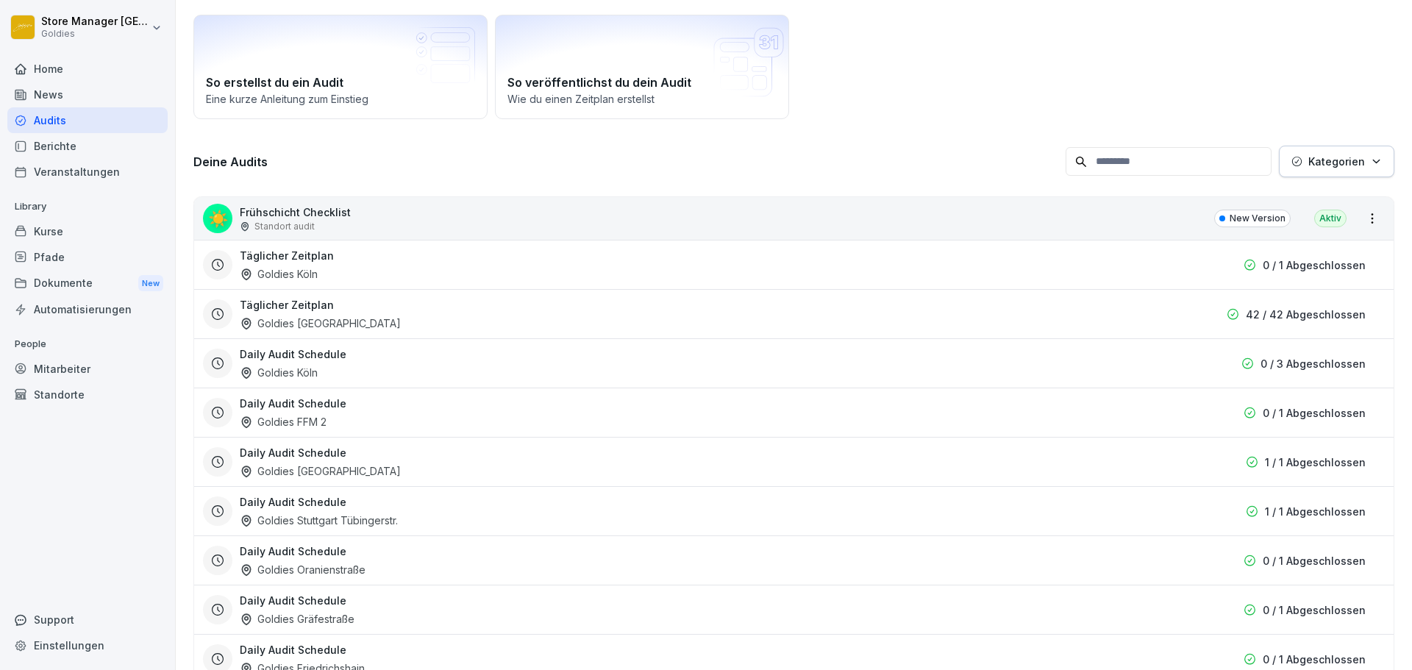
scroll to position [15, 0]
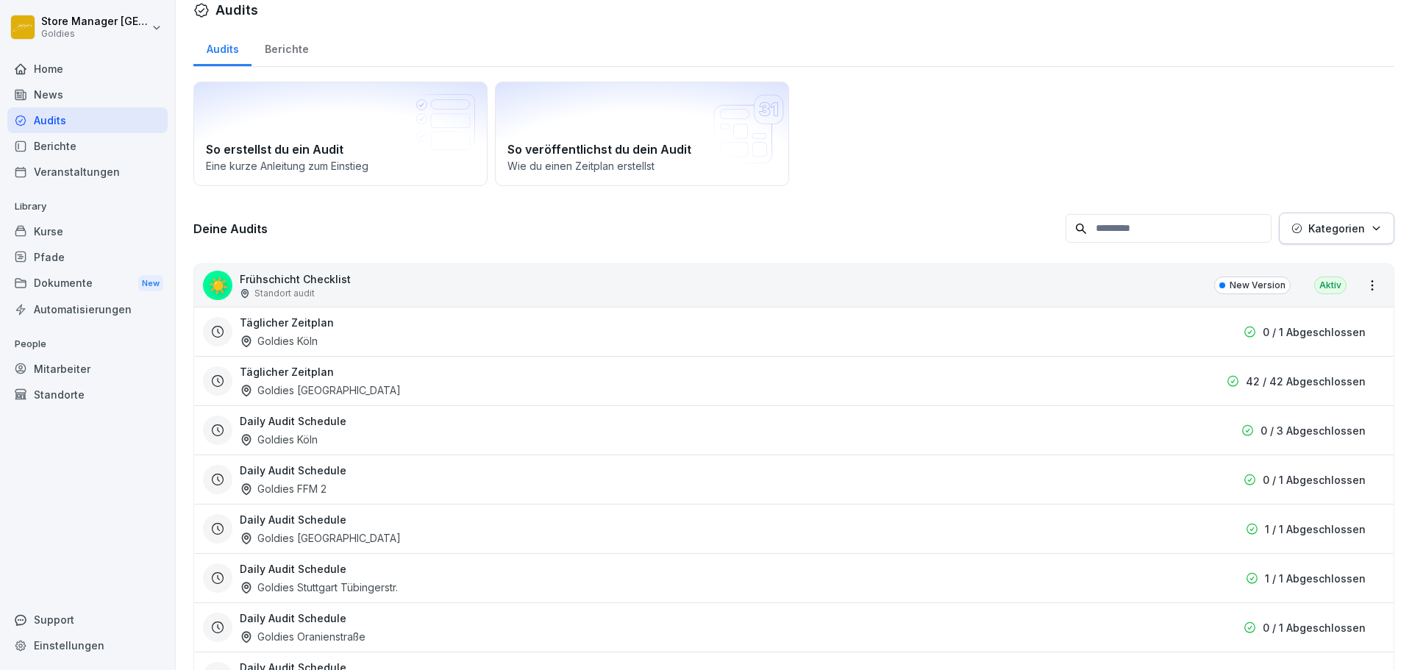
click at [307, 54] on div "Berichte" at bounding box center [286, 48] width 70 height 38
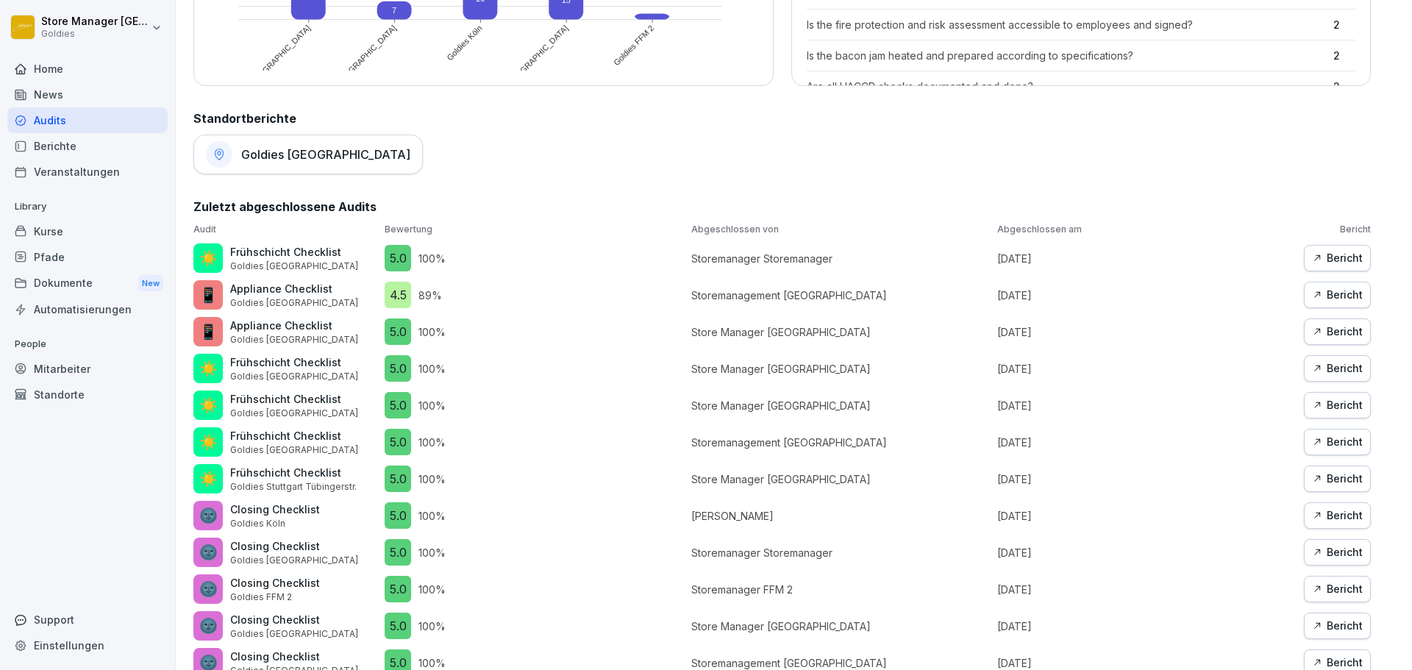
scroll to position [676, 0]
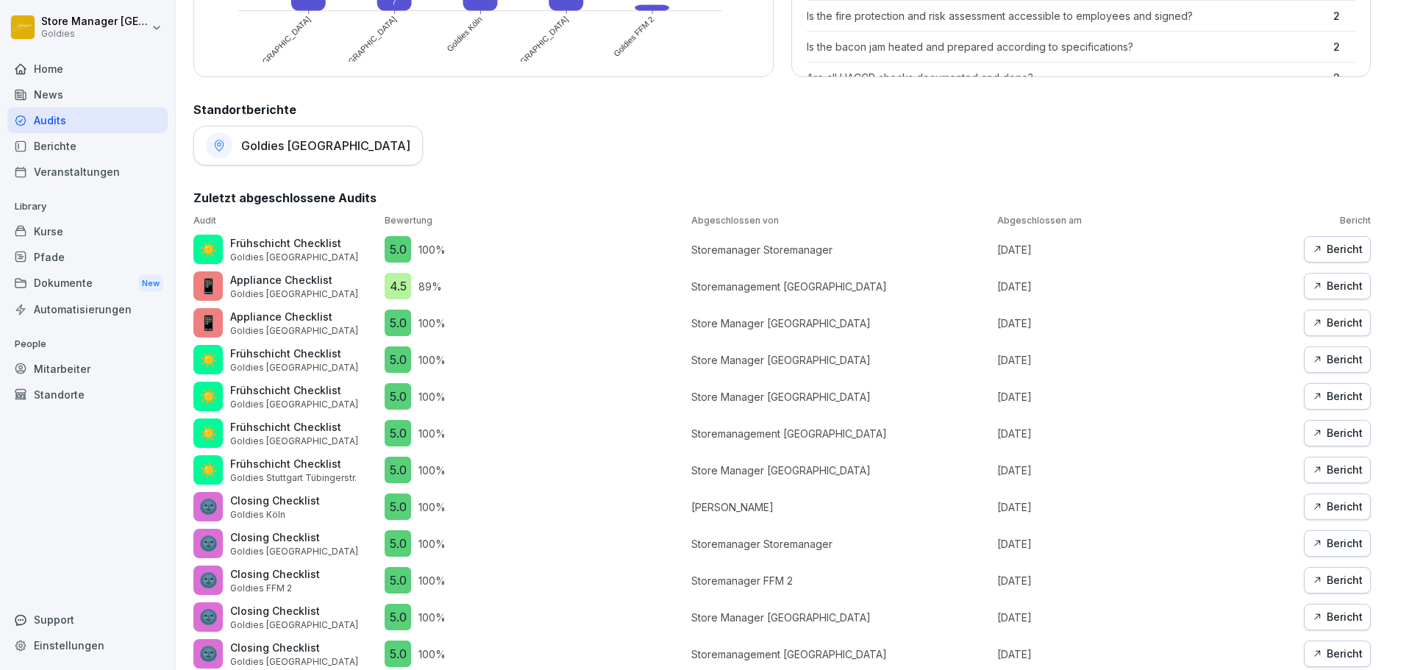
scroll to position [823, 0]
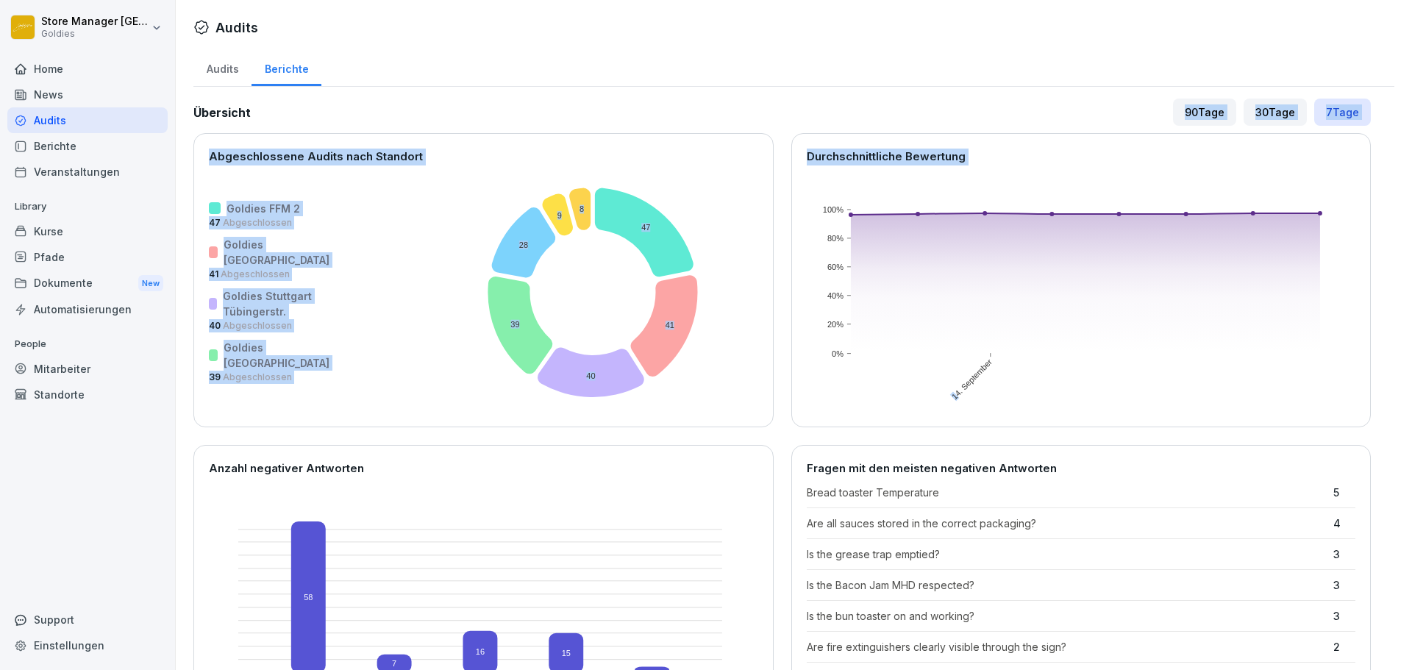
drag, startPoint x: 663, startPoint y: 108, endPoint x: 879, endPoint y: 269, distance: 269.0
click at [947, 396] on div "Übersicht 90 Tage 30 Tage 7 Tage Abgeschlossene Audits nach Standort Goldies FF…" at bounding box center [781, 419] width 1177 height 640
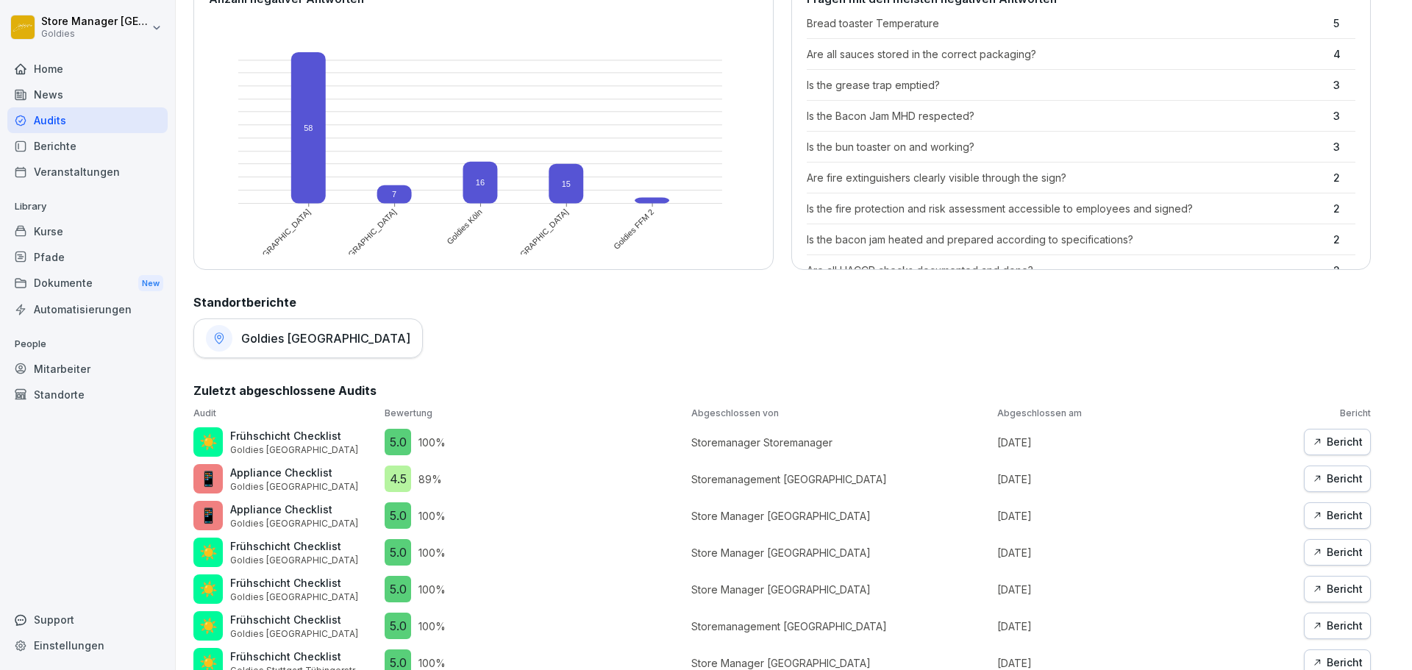
scroll to position [588, 0]
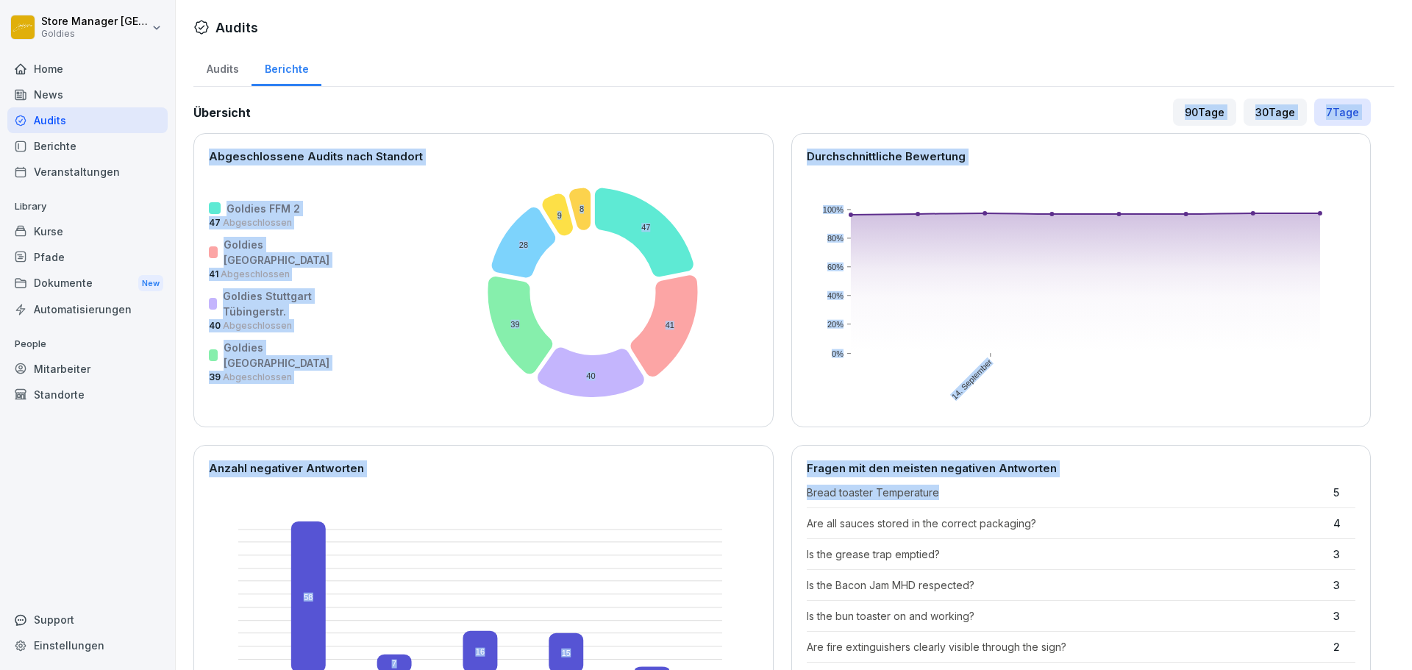
drag, startPoint x: 1084, startPoint y: 168, endPoint x: 1218, endPoint y: 437, distance: 299.9
click at [1230, 499] on div "Übersicht 90 Tage 30 Tage 7 Tage Abgeschlossene Audits nach Standort Goldies FF…" at bounding box center [781, 419] width 1177 height 640
click at [1113, 133] on div "Durchschnittliche Bewertung [DATE] 0% 20% 40% 60% 80% 100%" at bounding box center [1081, 280] width 580 height 294
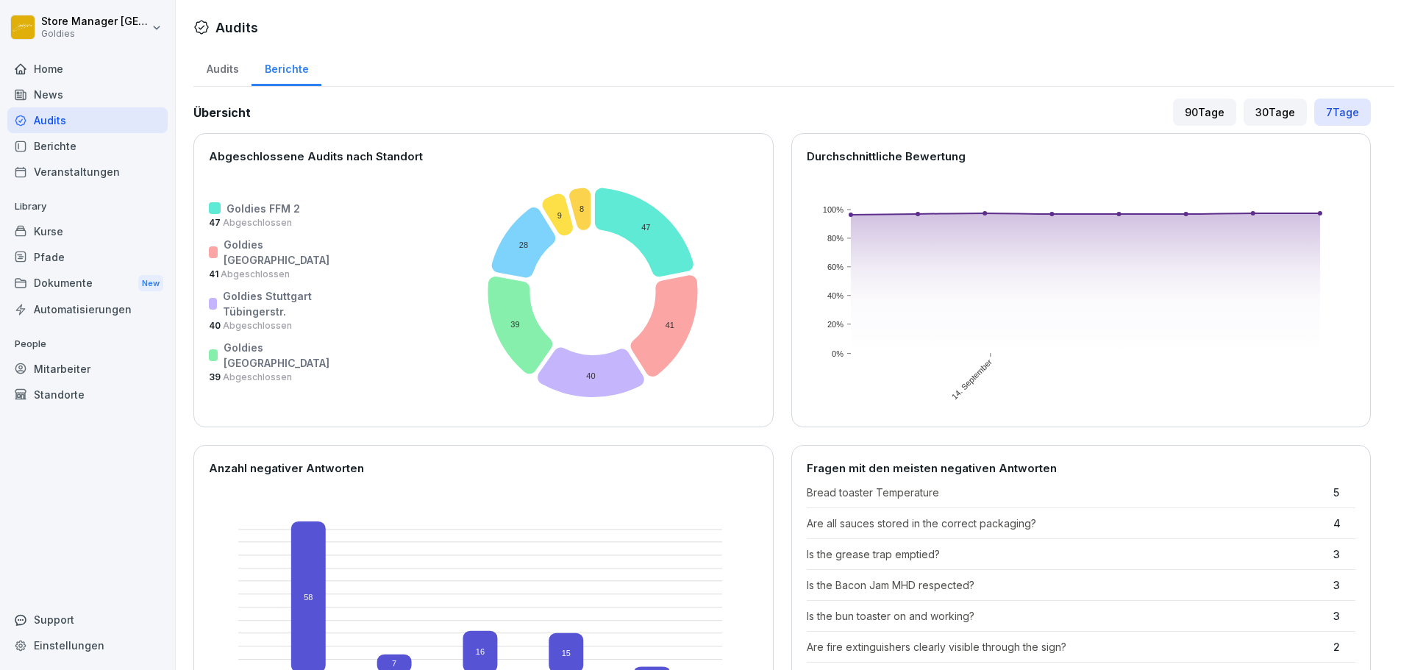
click at [271, 67] on div "Berichte" at bounding box center [286, 68] width 70 height 38
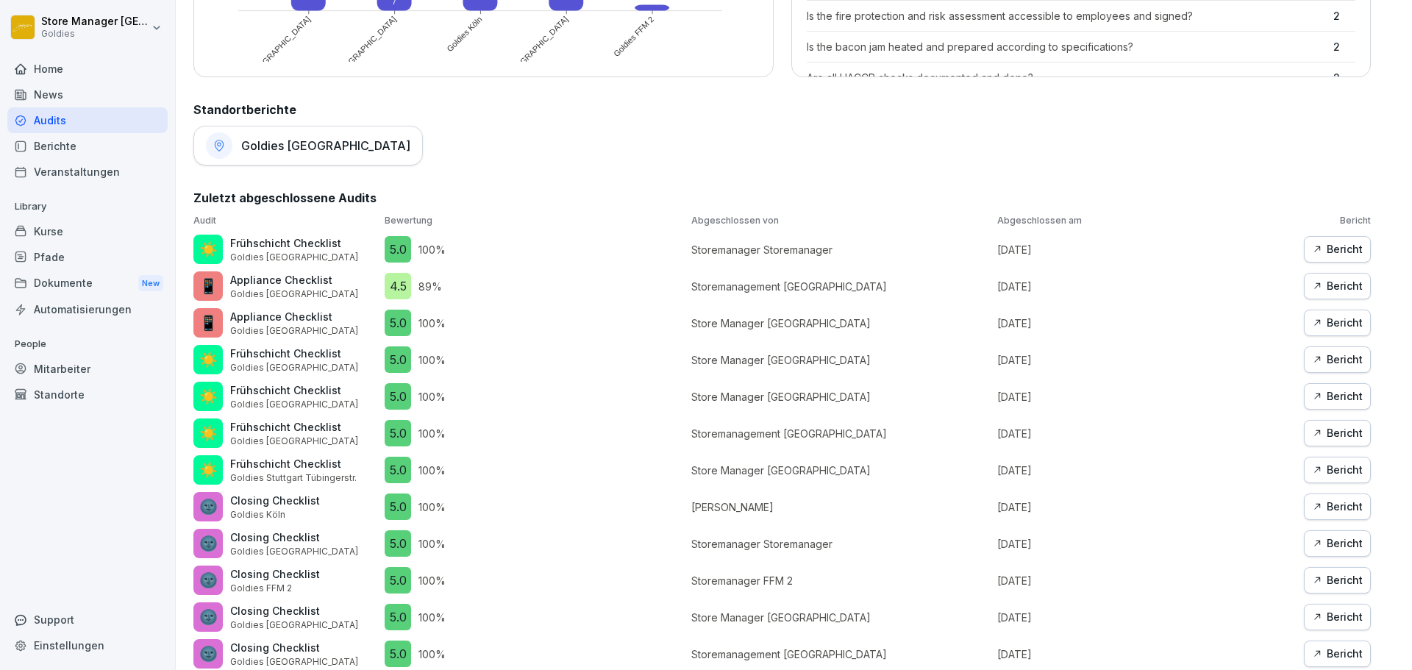
scroll to position [735, 0]
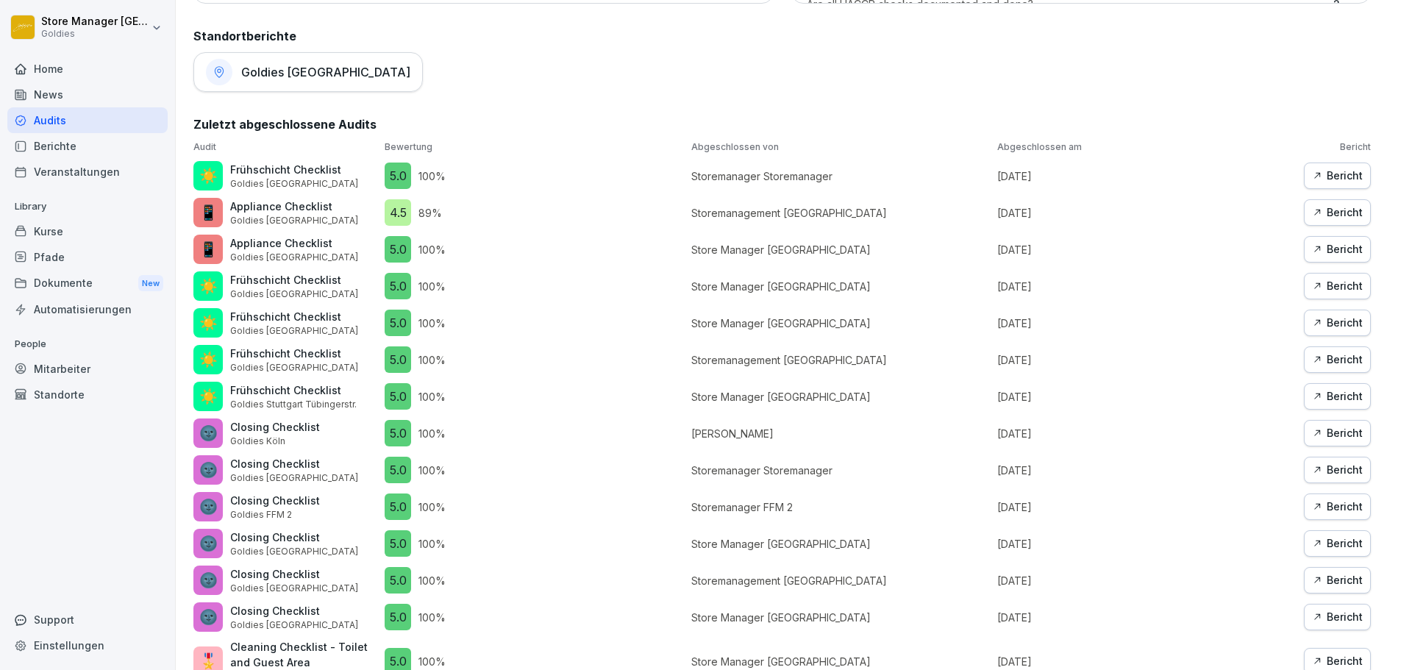
click at [282, 69] on h1 "Goldies [GEOGRAPHIC_DATA]" at bounding box center [325, 72] width 169 height 15
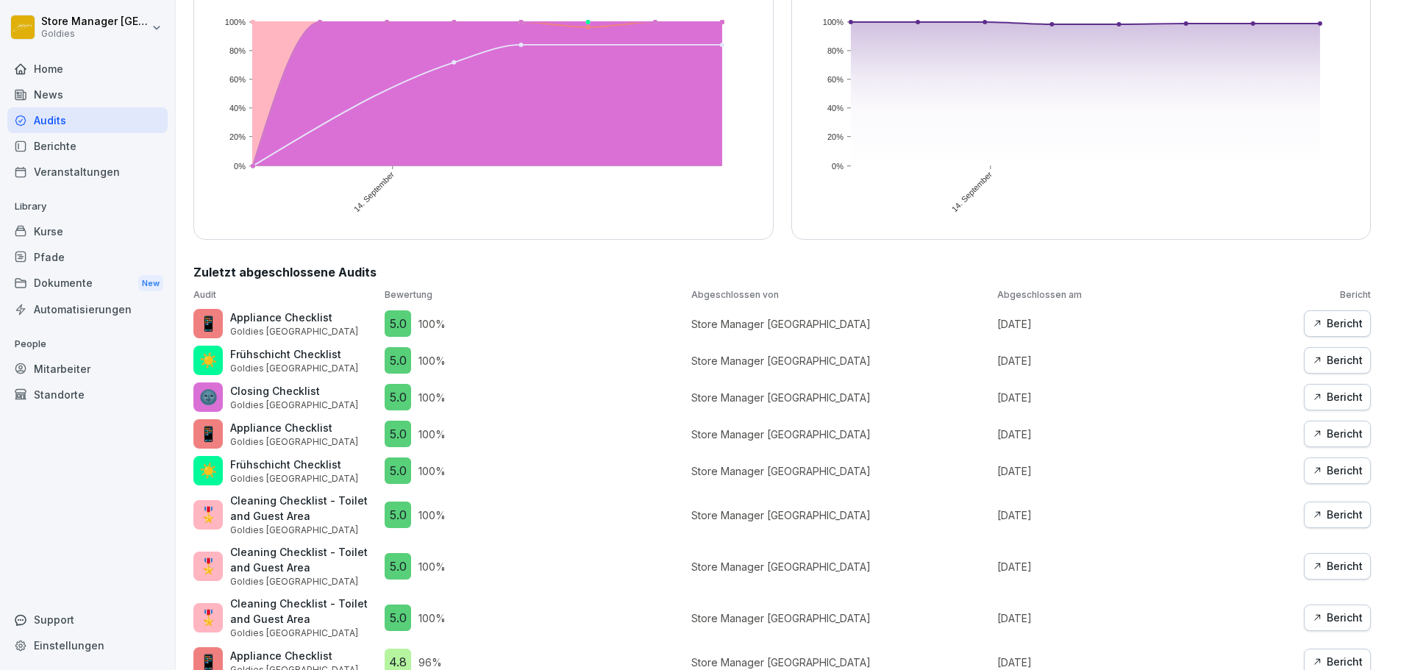
scroll to position [8, 0]
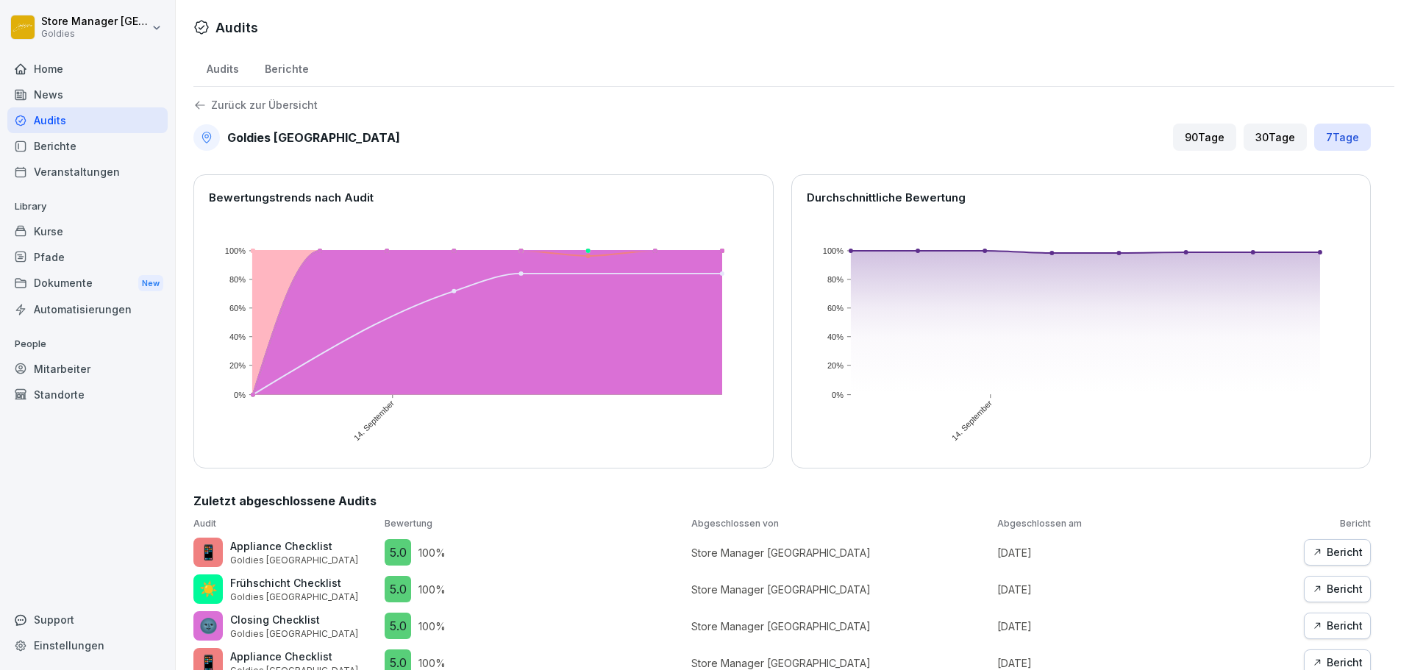
click at [257, 40] on div "Audits Audits Berichte Zurück zur Übersicht Goldies [GEOGRAPHIC_DATA] 90 Tage 3…" at bounding box center [794, 591] width 1236 height 1182
click at [268, 51] on div "Berichte" at bounding box center [286, 68] width 70 height 38
click at [271, 54] on div "Berichte" at bounding box center [286, 68] width 70 height 38
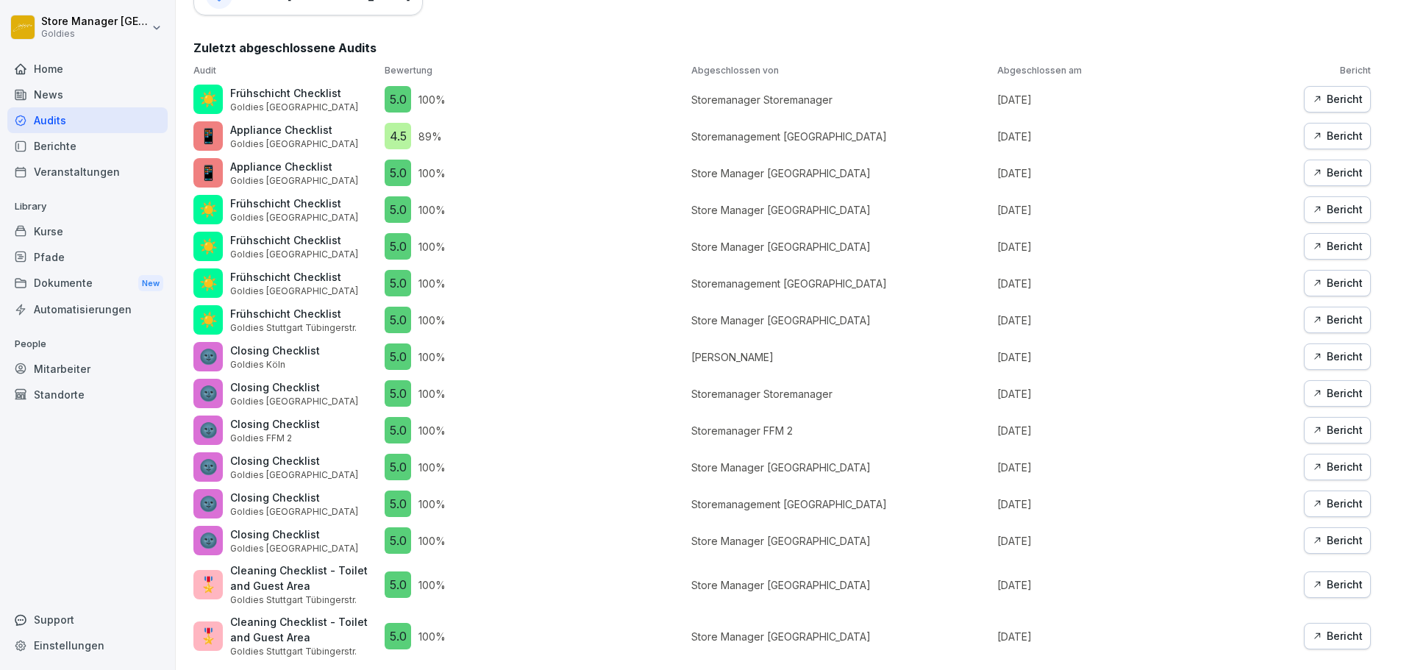
scroll to position [602, 0]
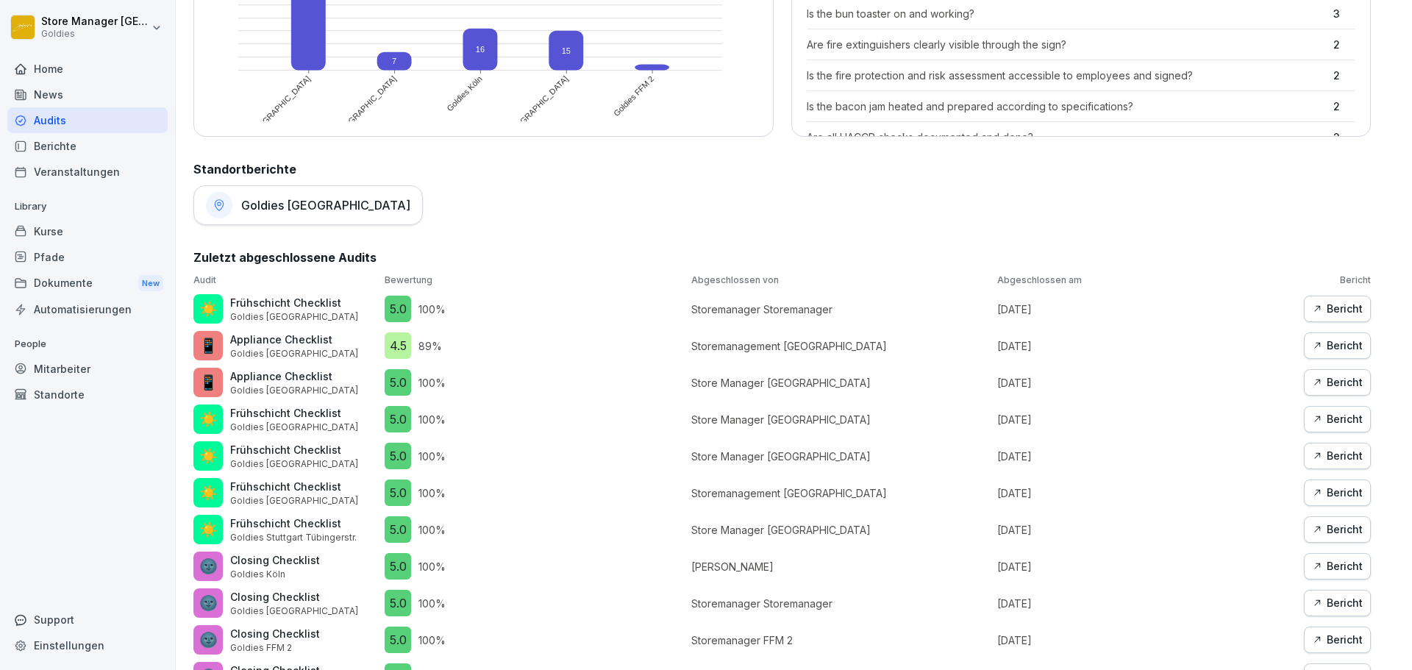
click at [300, 199] on h1 "Goldies [GEOGRAPHIC_DATA]" at bounding box center [325, 205] width 169 height 15
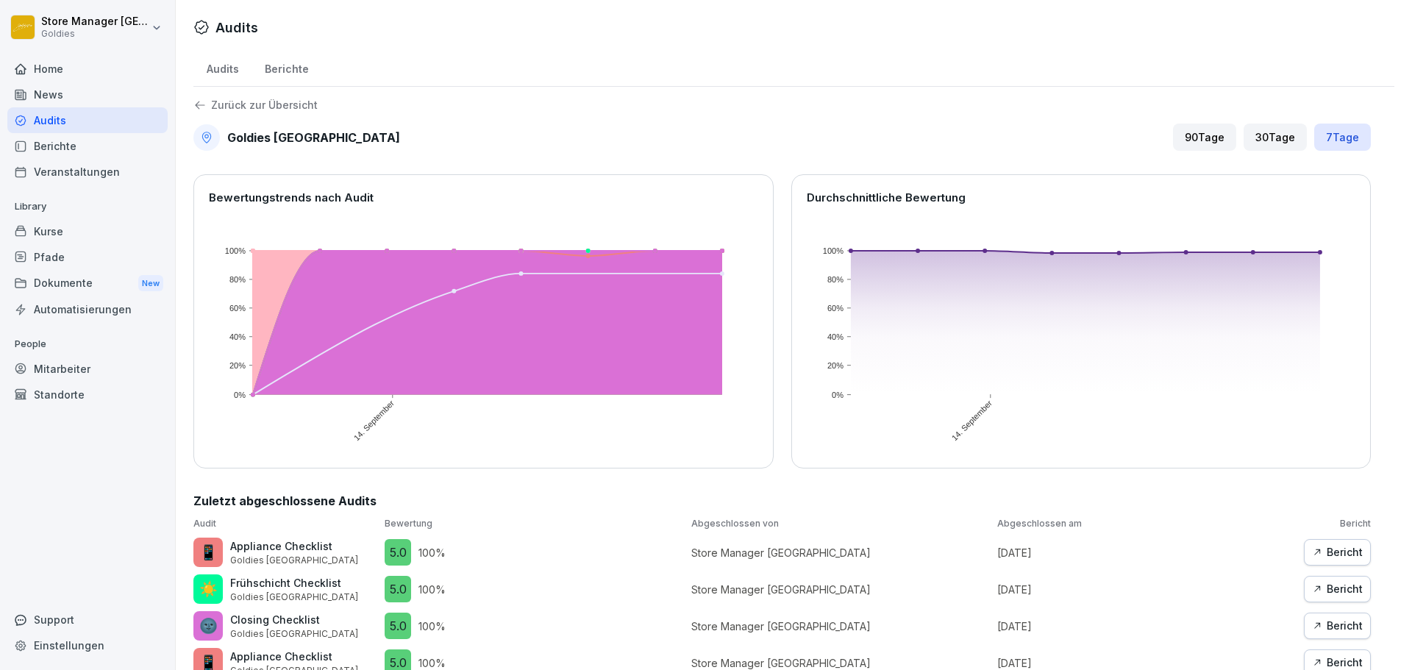
click at [126, 63] on div "Home" at bounding box center [87, 69] width 160 height 26
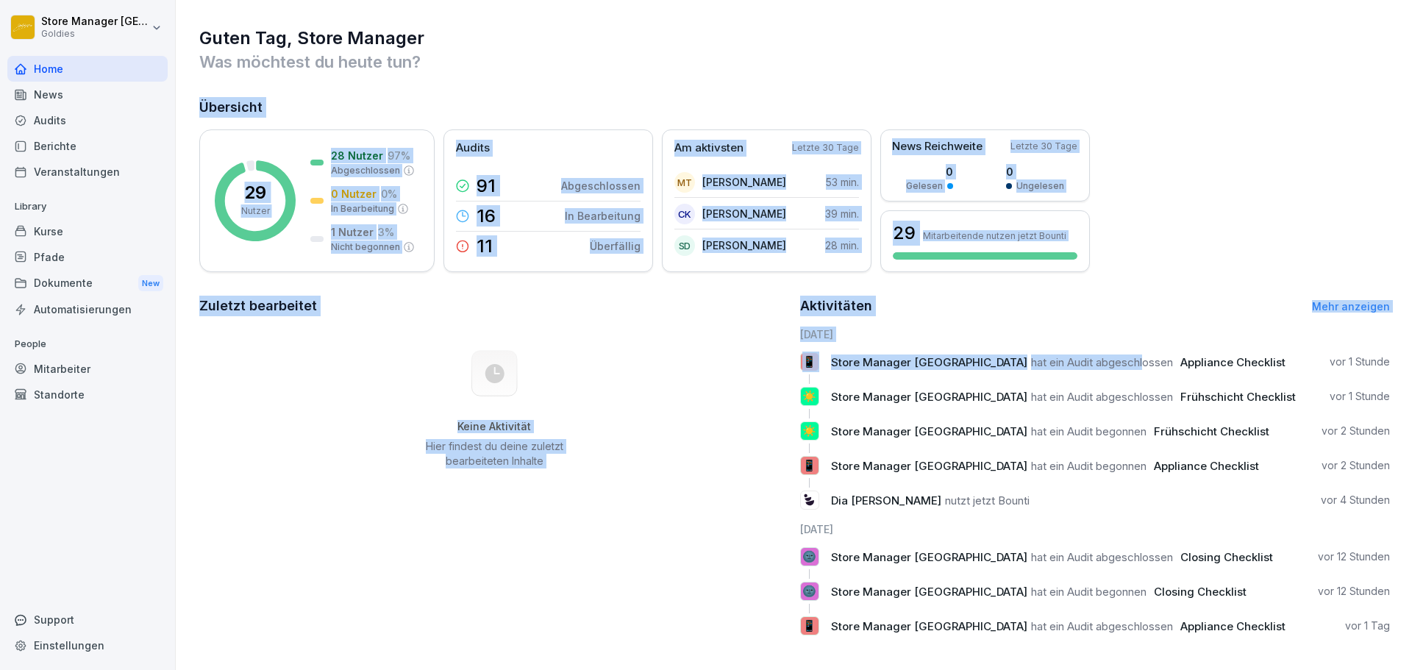
drag, startPoint x: 925, startPoint y: 79, endPoint x: 1096, endPoint y: 330, distance: 303.7
click at [1082, 350] on div "Guten Tag, Store Manager Was möchtest du heute tun? Übersicht 29 Nutzer 28 Nutz…" at bounding box center [794, 337] width 1236 height 674
click at [1123, 276] on div "Guten Tag, Store Manager Was möchtest du heute tun? Übersicht 29 Nutzer 28 Nutz…" at bounding box center [794, 337] width 1236 height 674
click at [1123, 275] on div "Guten Tag, Store Manager Was möchtest du heute tun? Übersicht 29 Nutzer 28 Nutz…" at bounding box center [794, 337] width 1236 height 674
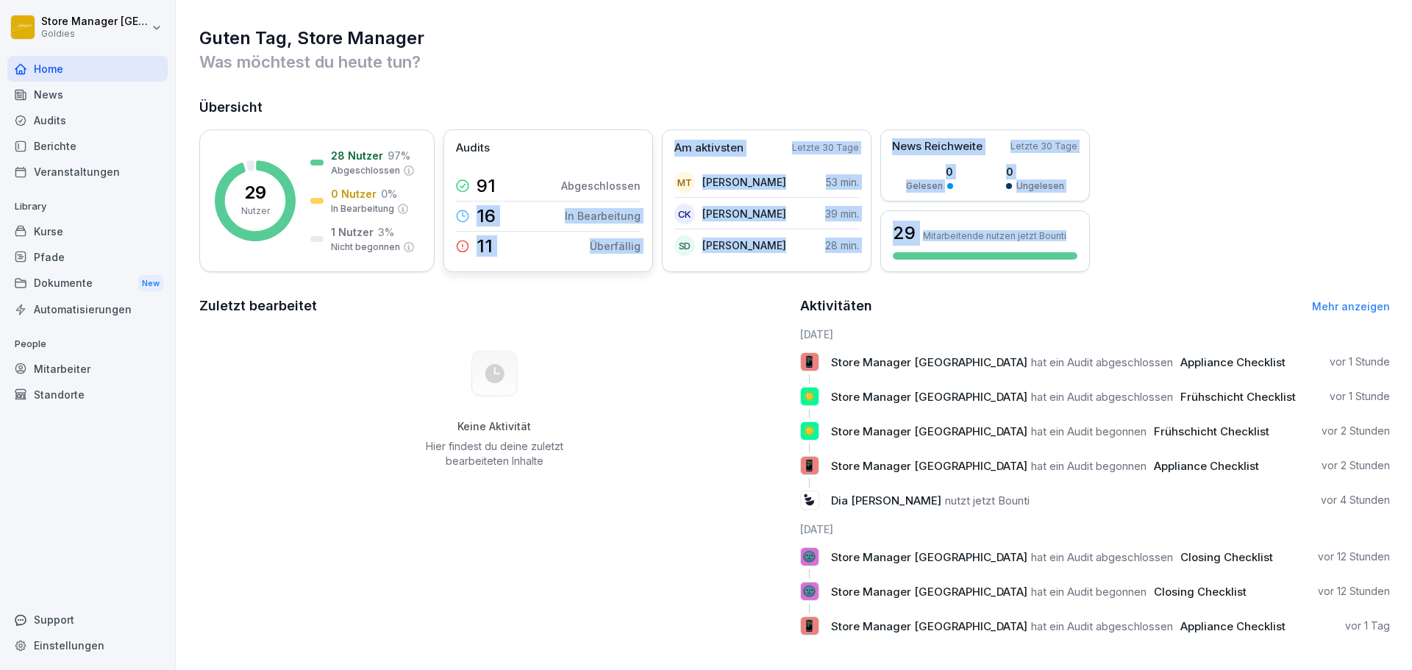
drag, startPoint x: 1125, startPoint y: 251, endPoint x: 648, endPoint y: 163, distance: 485.2
click at [650, 168] on div "29 Nutzer 28 Nutzer 97 % Abgeschlossen 0 Nutzer 0 % In Bearbeitung 1 Nutzer 3 %…" at bounding box center [794, 200] width 1190 height 143
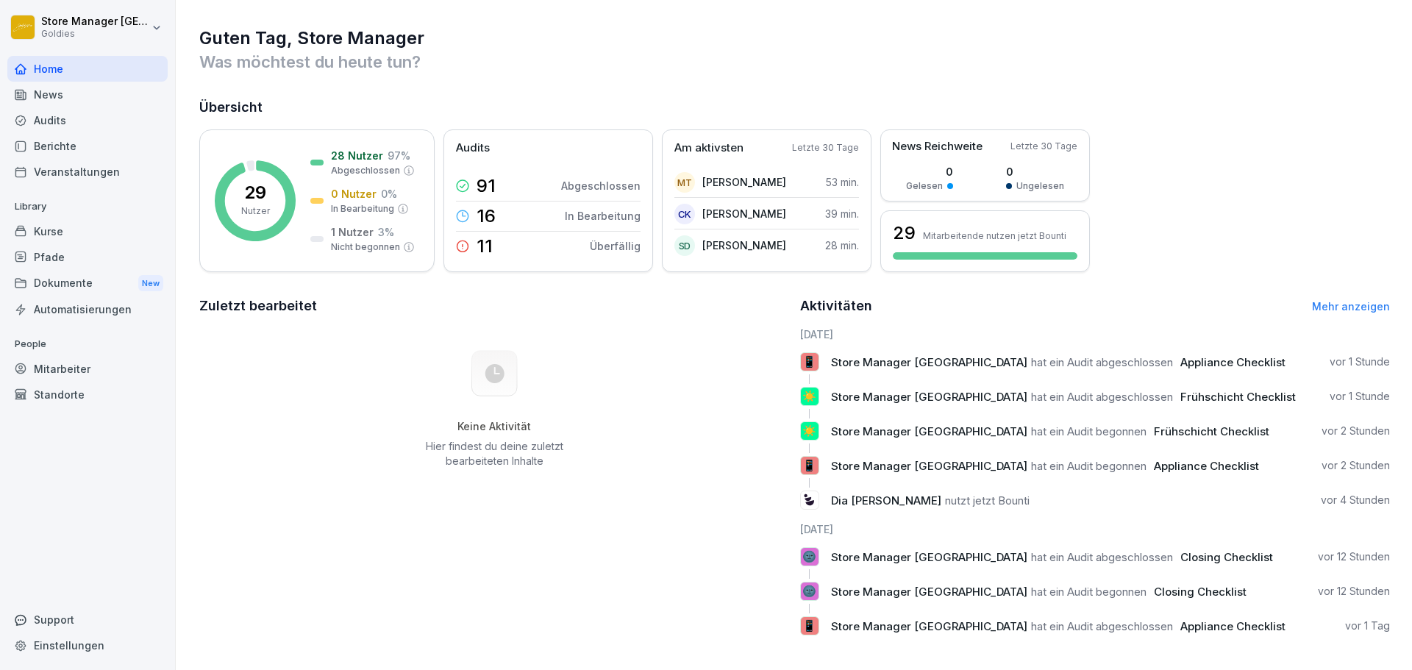
click at [665, 100] on h2 "Übersicht" at bounding box center [794, 107] width 1190 height 21
click at [104, 121] on div "Audits" at bounding box center [87, 120] width 160 height 26
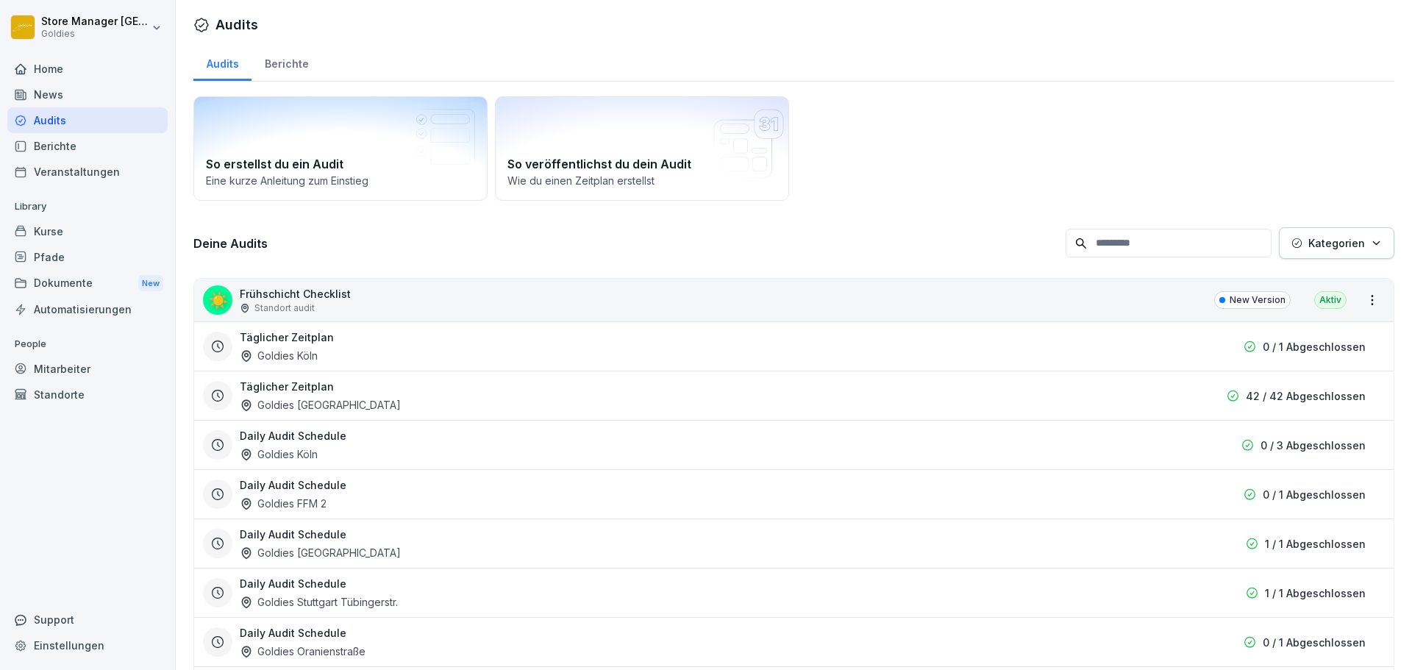
click at [295, 68] on div "Berichte" at bounding box center [286, 62] width 70 height 38
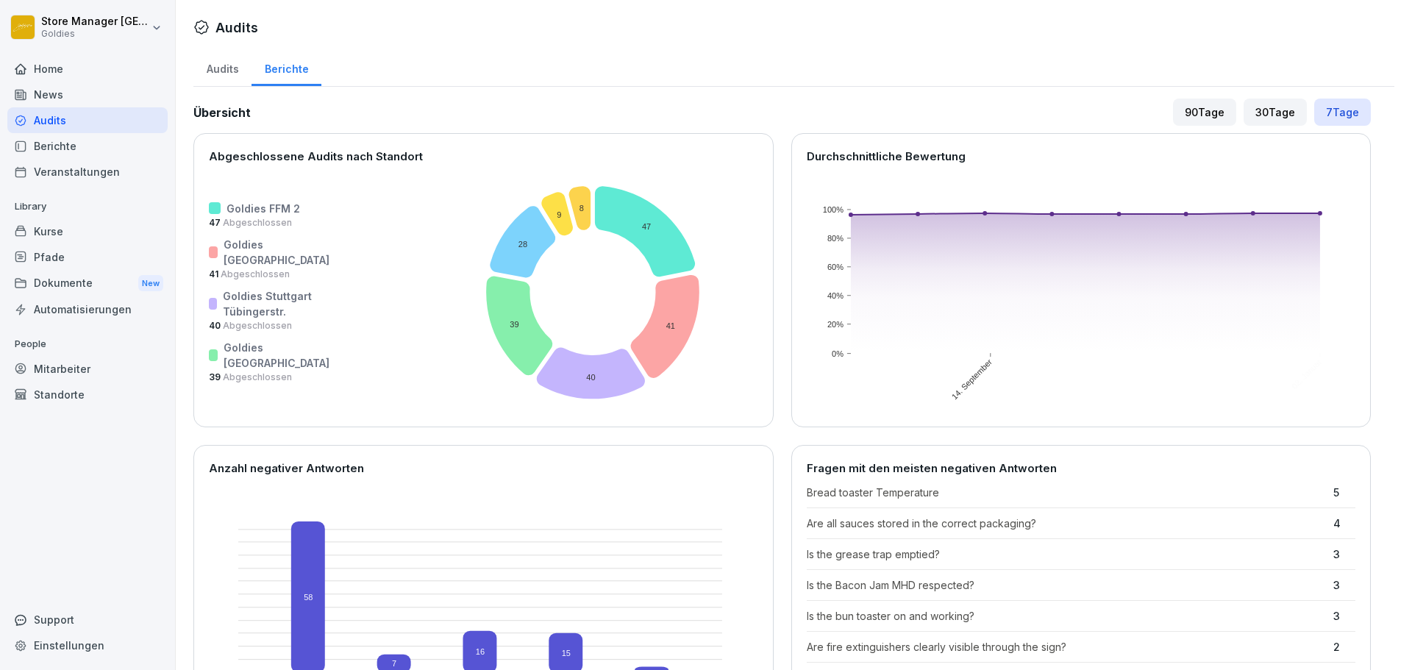
scroll to position [662, 0]
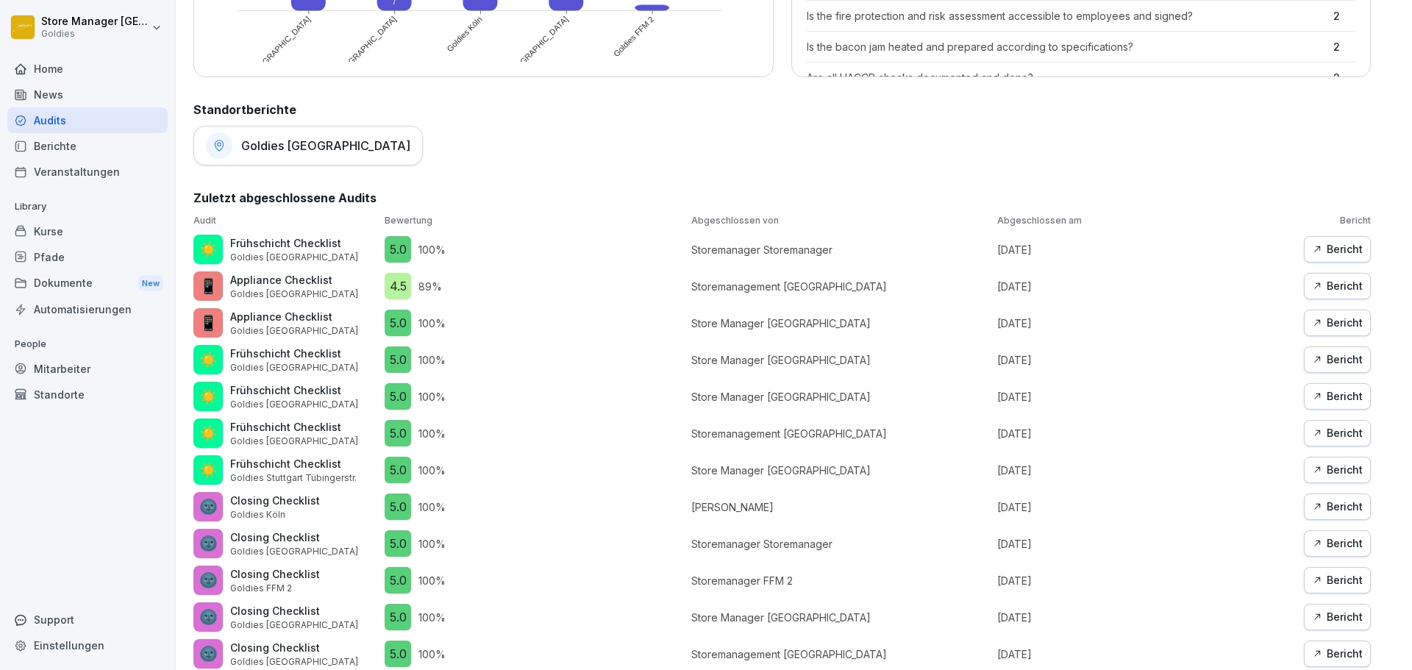
click at [285, 149] on h1 "Goldies [GEOGRAPHIC_DATA]" at bounding box center [325, 145] width 169 height 15
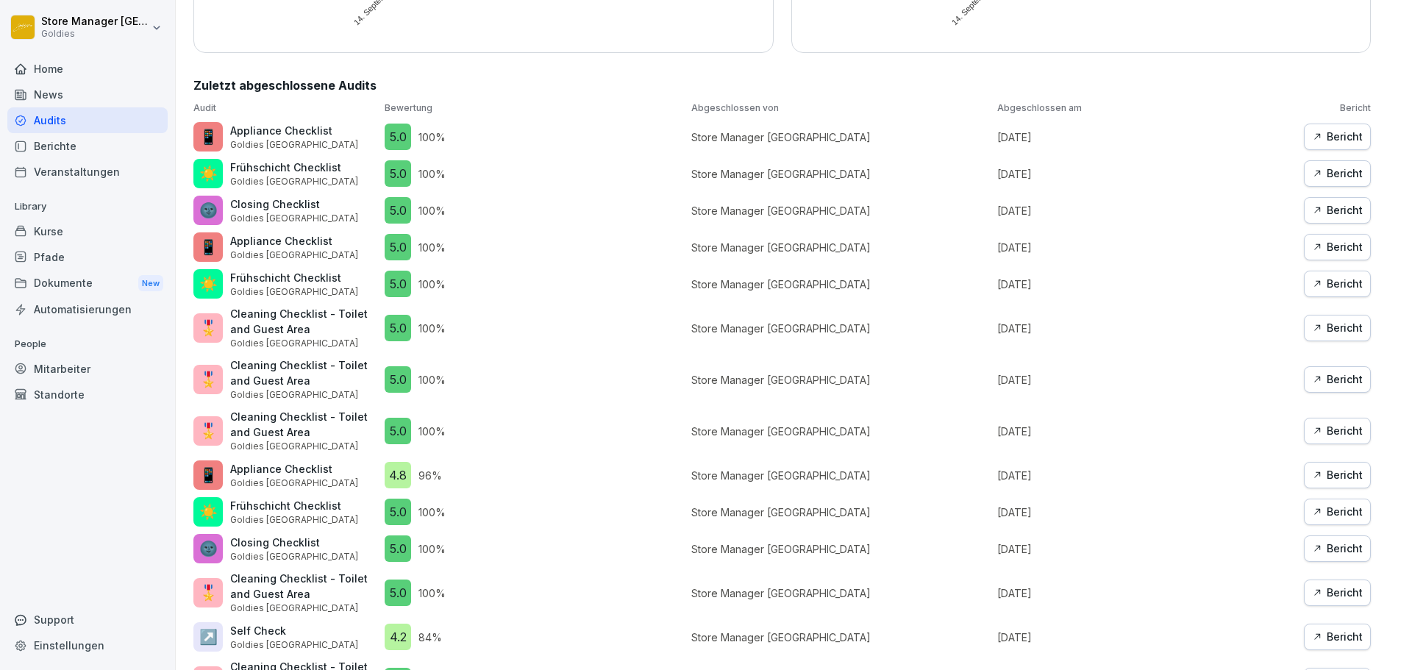
scroll to position [376, 0]
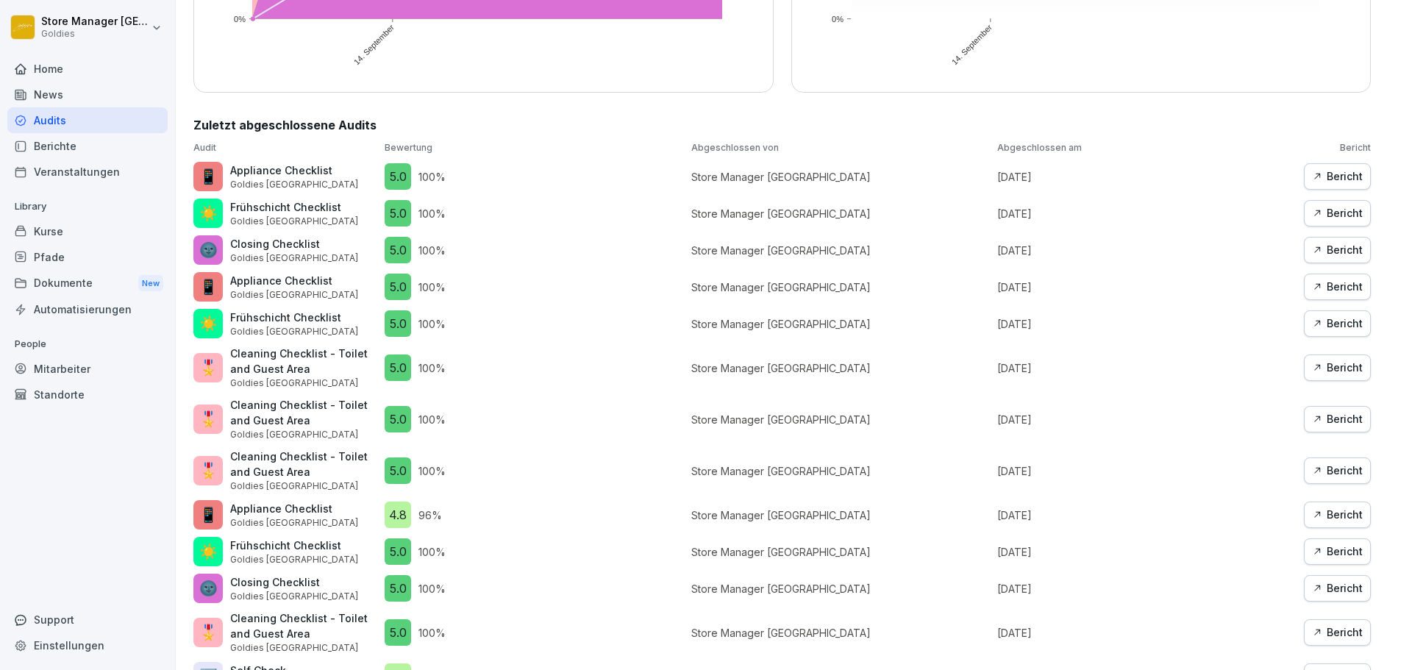
click at [107, 120] on div "Audits" at bounding box center [87, 120] width 160 height 26
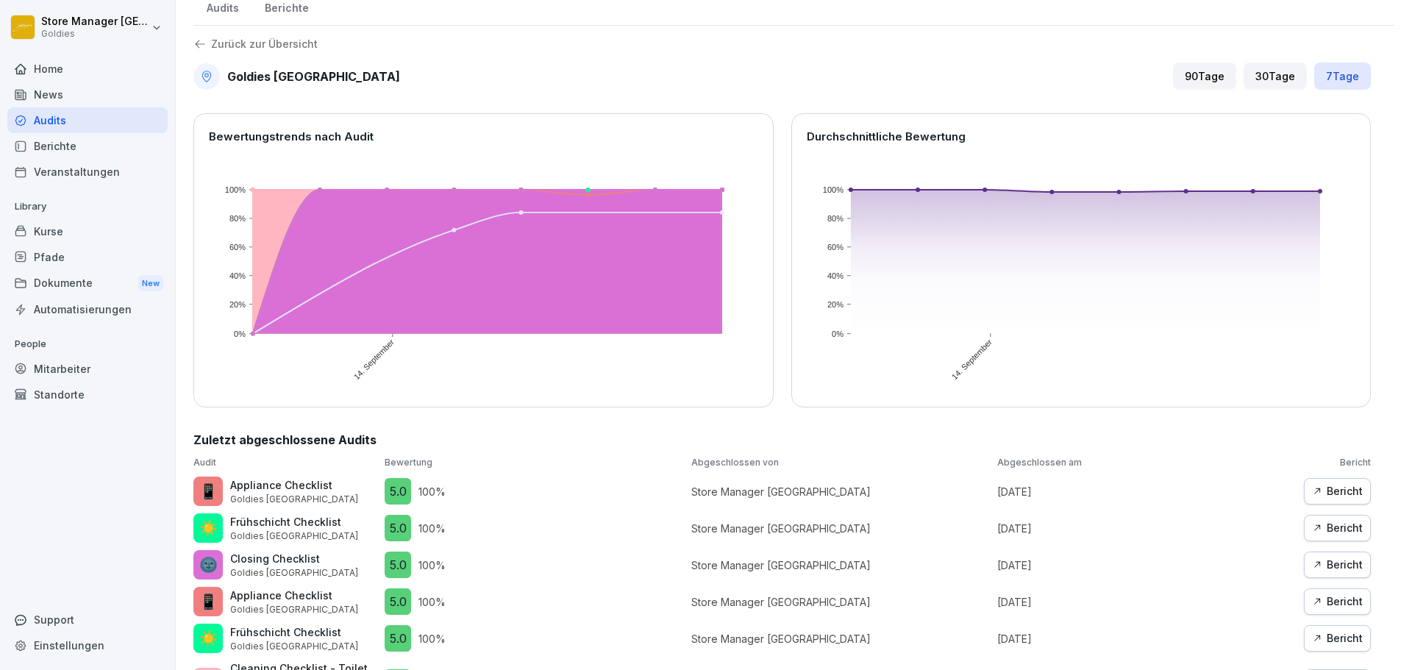
scroll to position [0, 0]
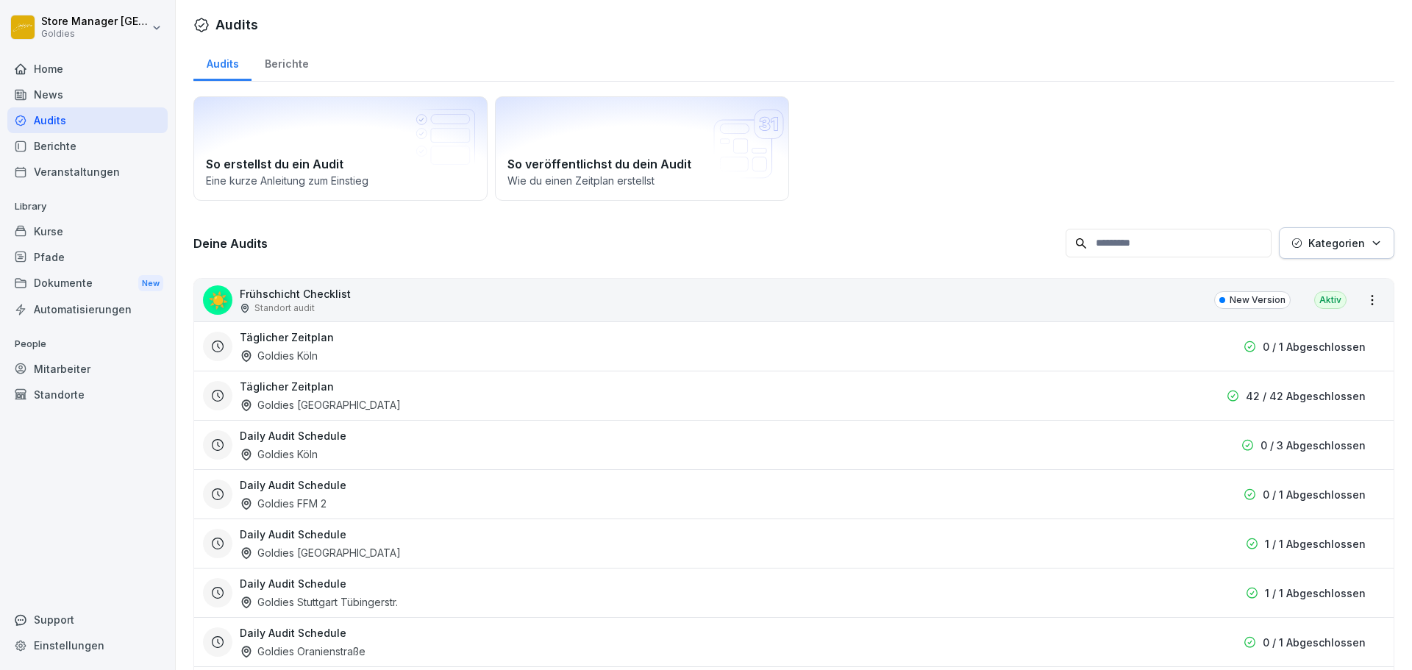
click at [290, 53] on div "Berichte" at bounding box center [286, 62] width 70 height 38
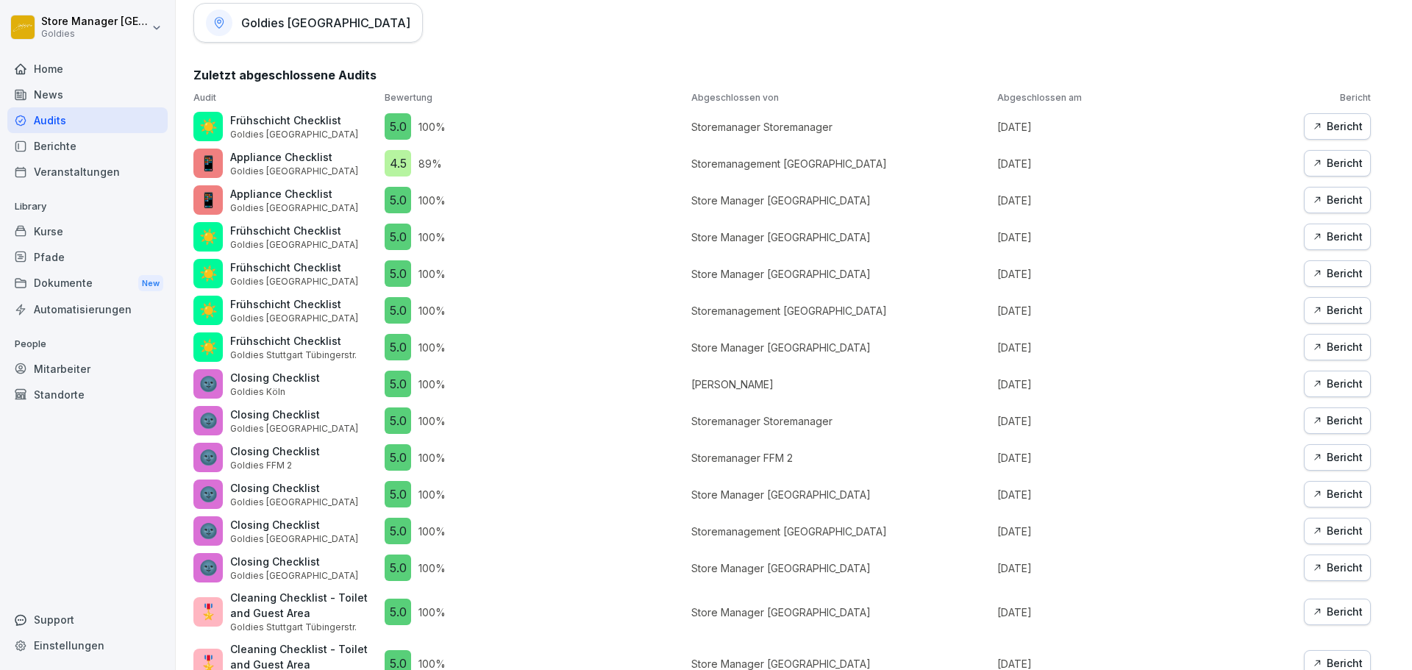
scroll to position [749, 0]
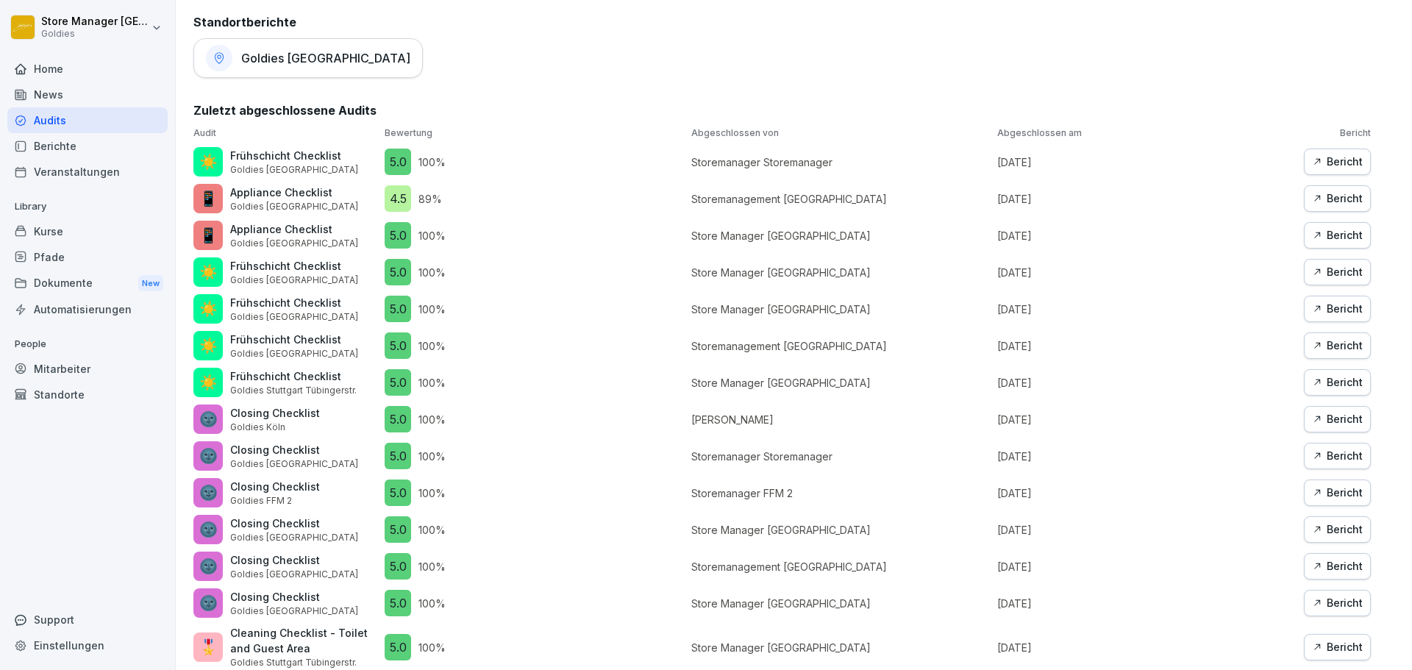
click at [99, 127] on div "Audits" at bounding box center [87, 120] width 160 height 26
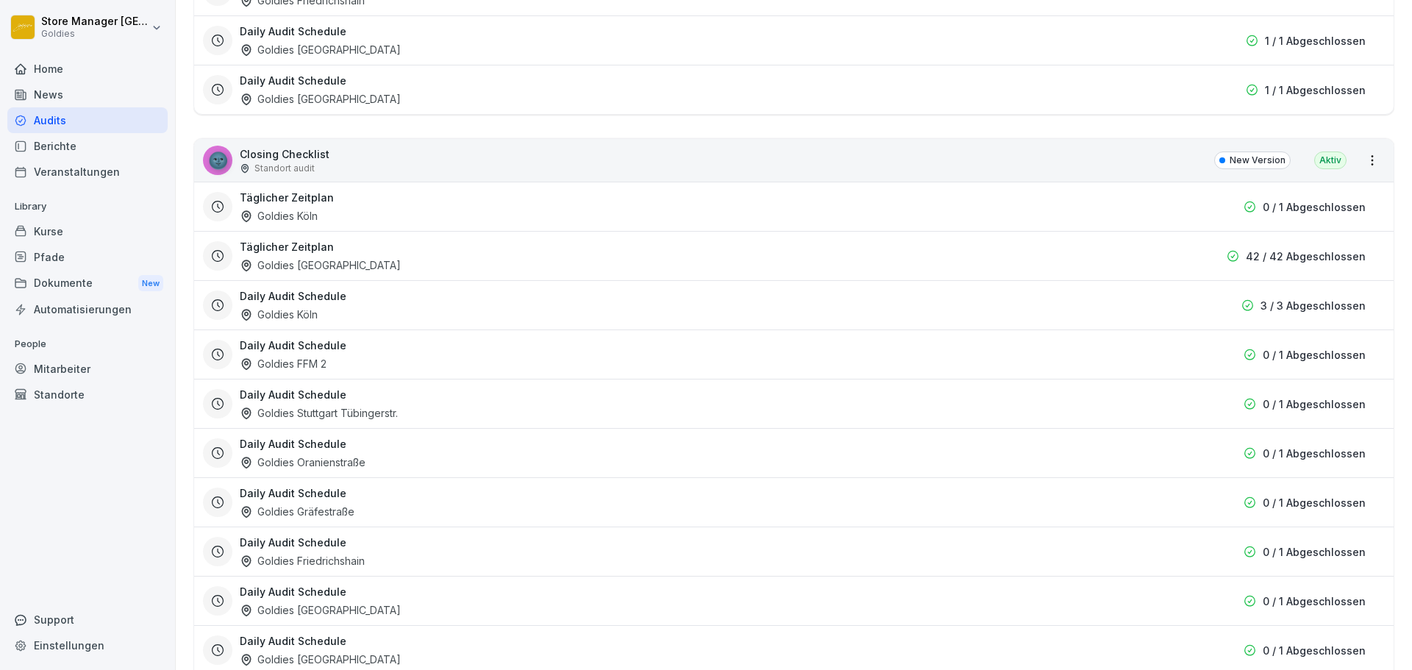
scroll to position [15, 0]
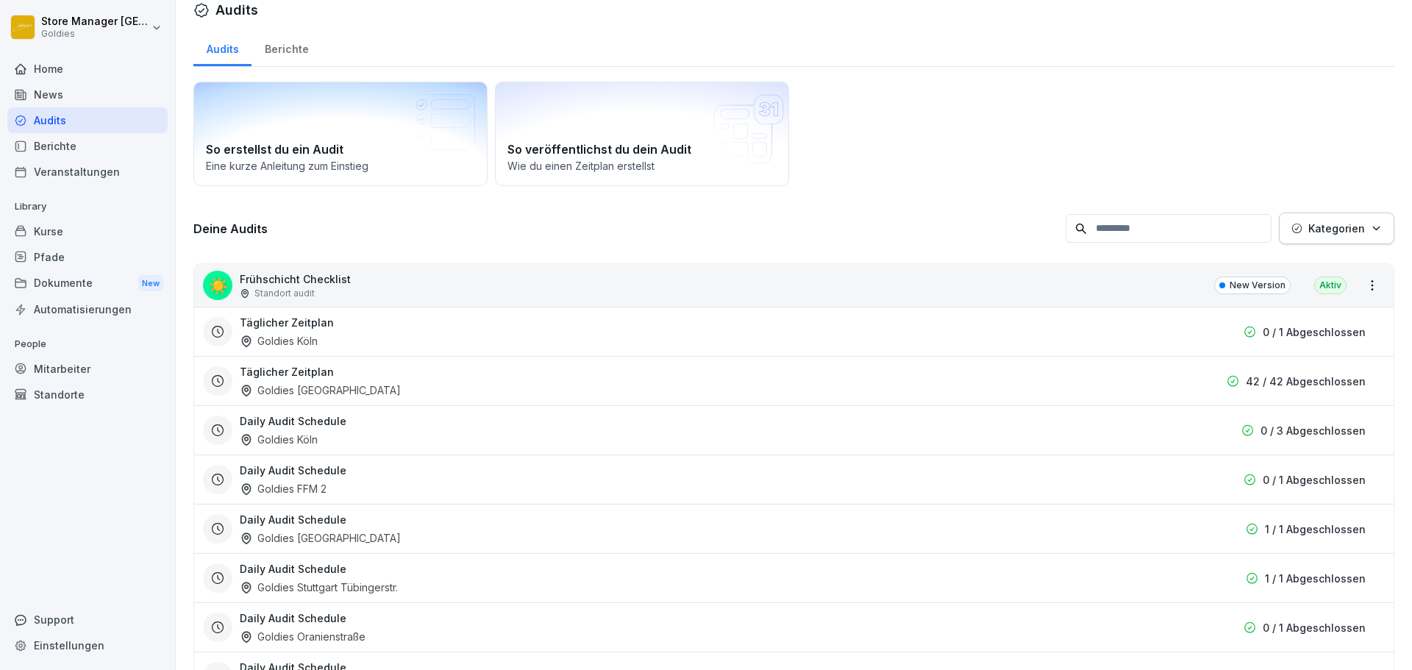
drag, startPoint x: 277, startPoint y: 63, endPoint x: 285, endPoint y: 56, distance: 10.9
click at [279, 62] on div "Berichte" at bounding box center [286, 48] width 70 height 38
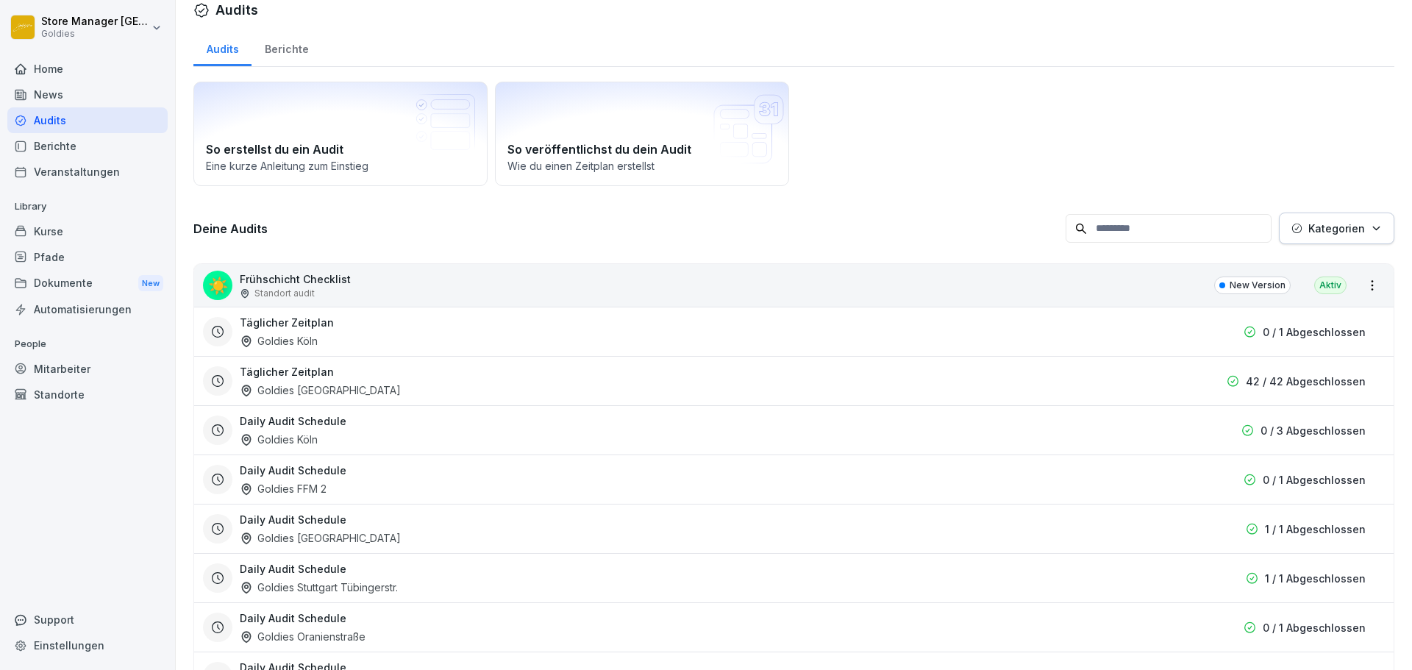
click at [285, 56] on div "Berichte" at bounding box center [286, 48] width 70 height 38
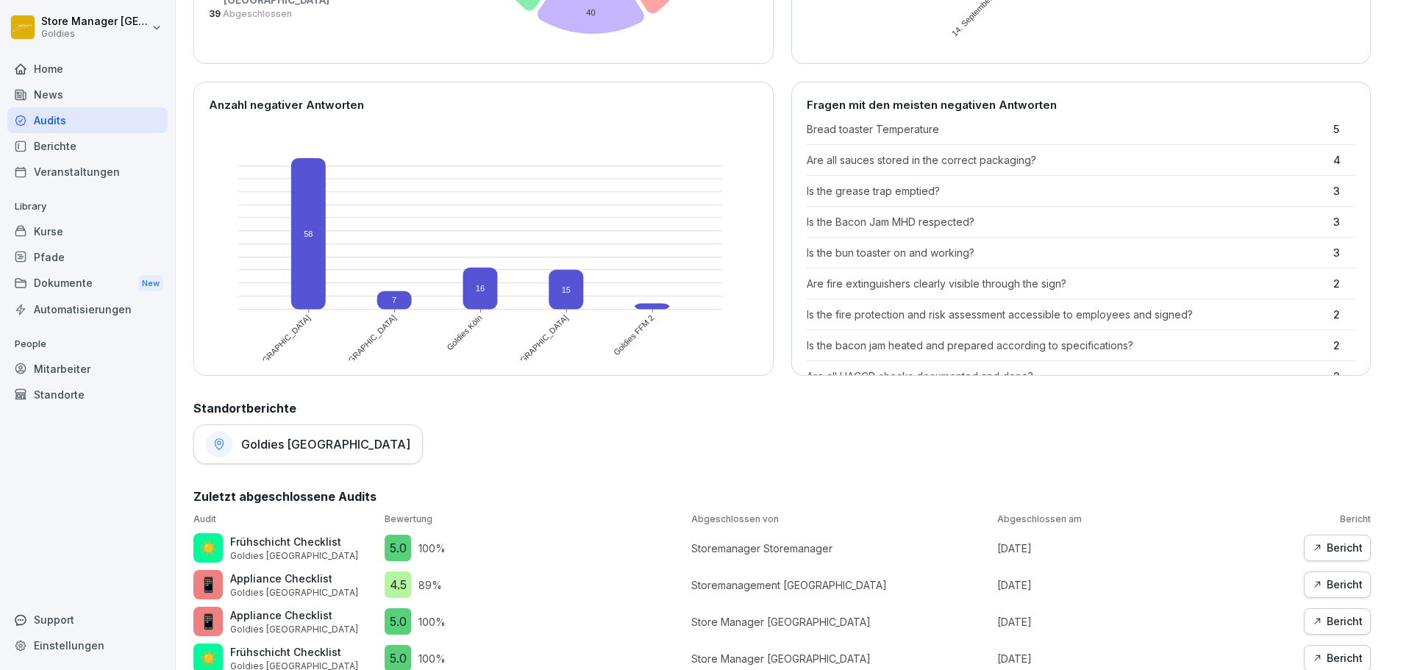
scroll to position [529, 0]
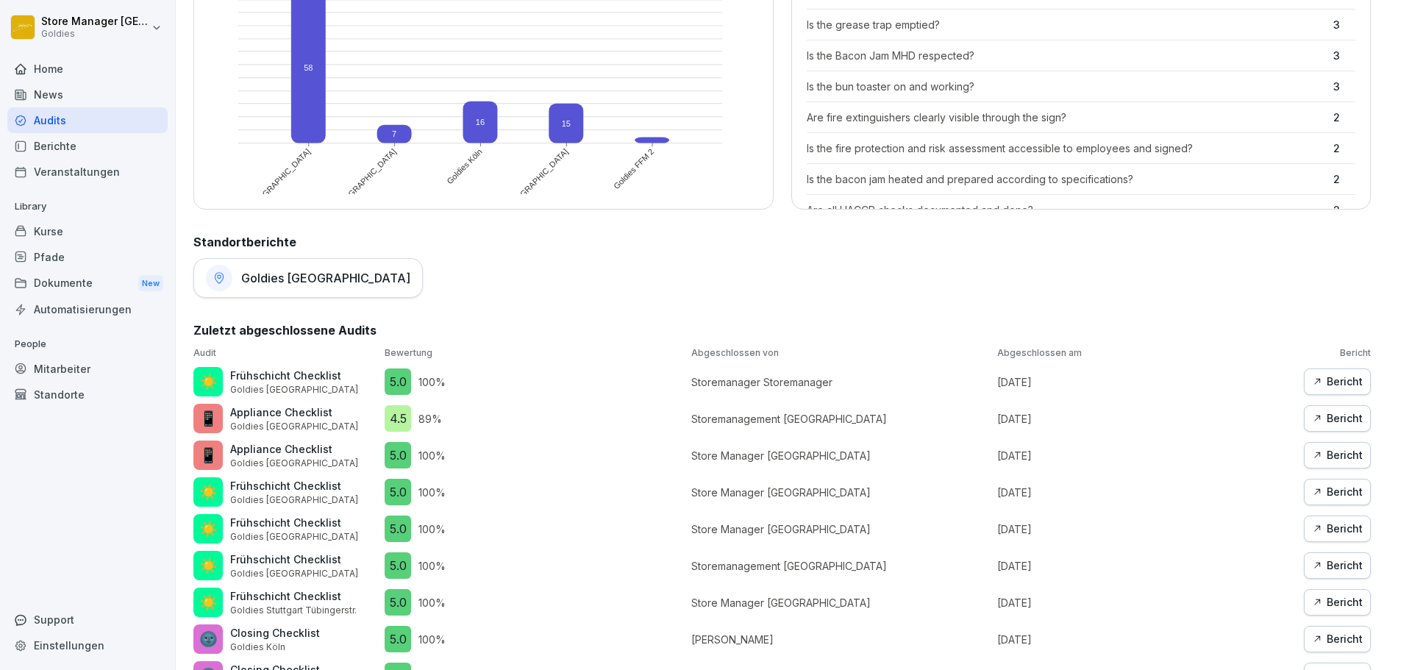
click at [304, 288] on div "Goldies [GEOGRAPHIC_DATA]" at bounding box center [307, 278] width 229 height 40
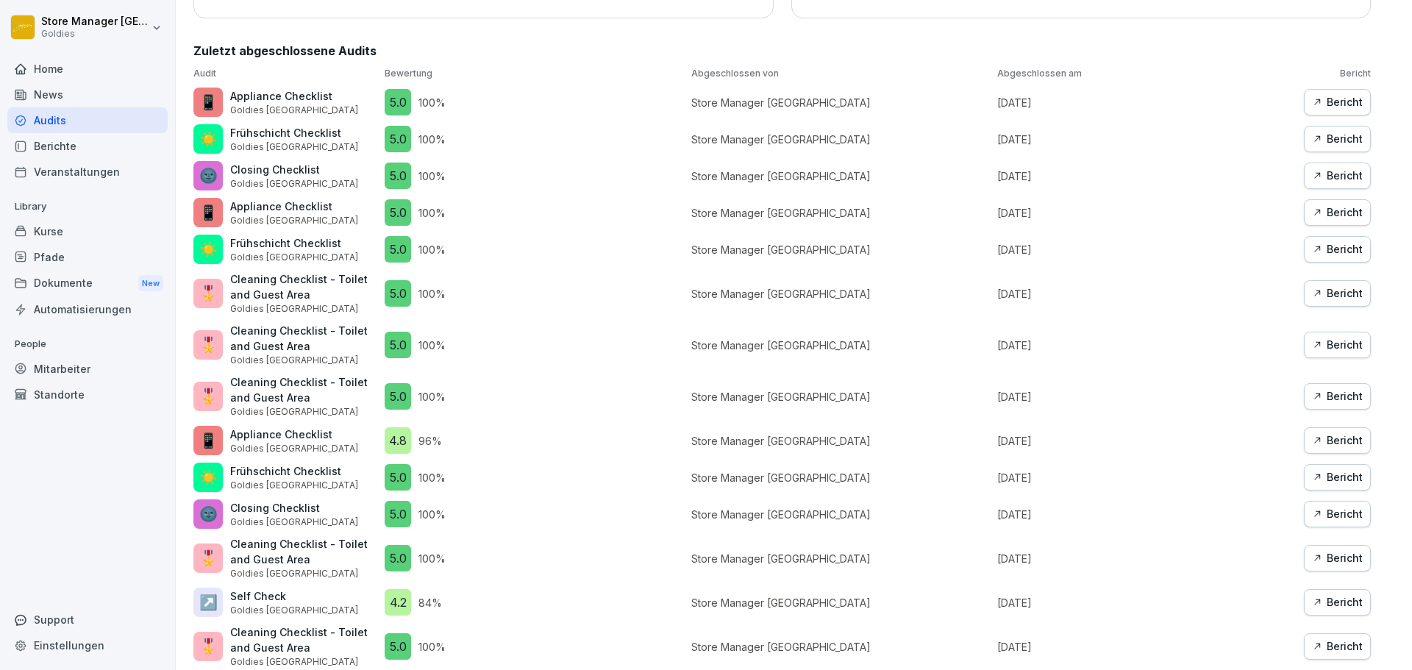
scroll to position [449, 0]
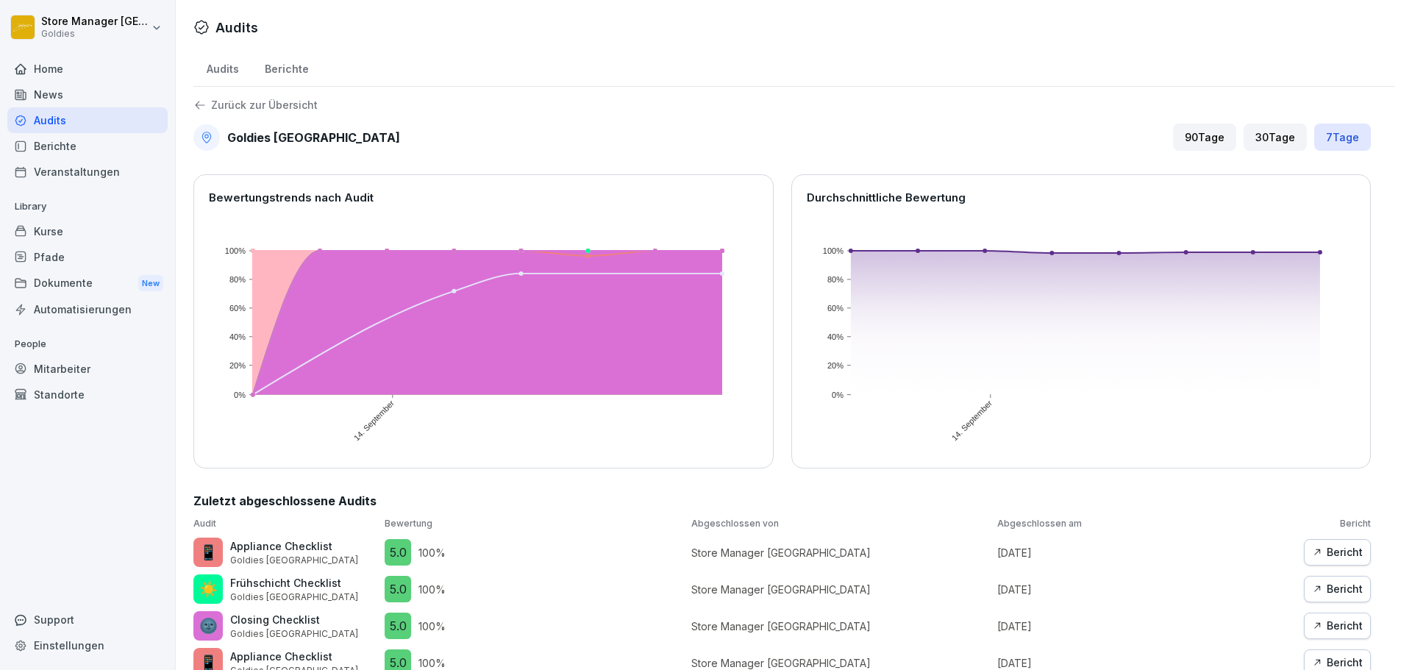
click at [281, 64] on div "Berichte" at bounding box center [286, 68] width 70 height 38
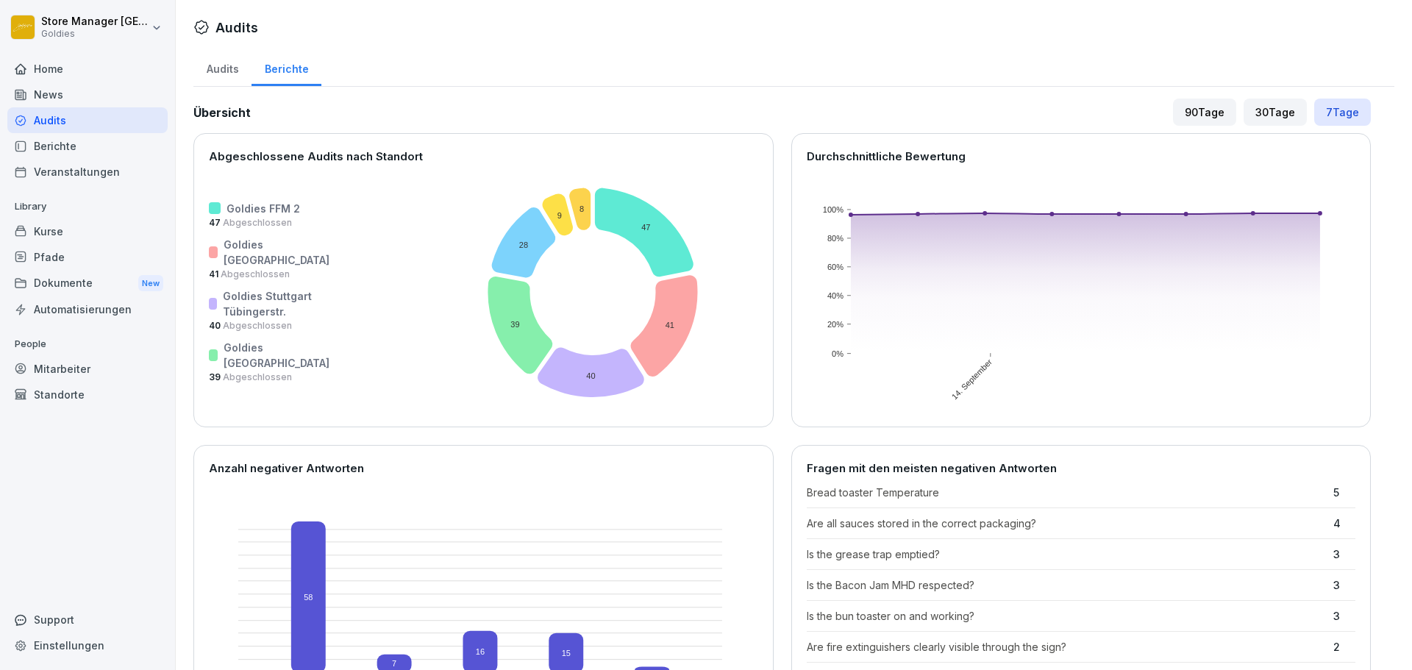
click at [250, 72] on div "Audits" at bounding box center [222, 68] width 58 height 38
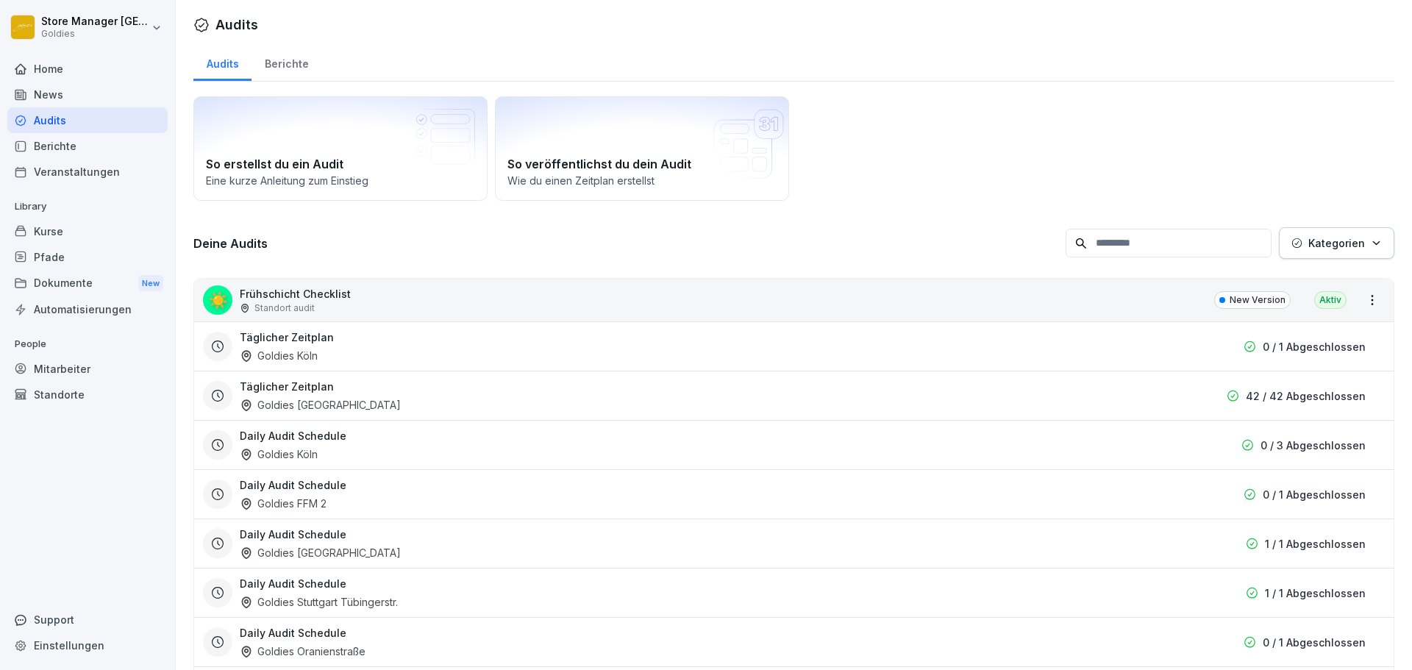
click at [241, 74] on div "Audits" at bounding box center [222, 62] width 58 height 38
click at [288, 65] on div "Berichte" at bounding box center [286, 62] width 70 height 38
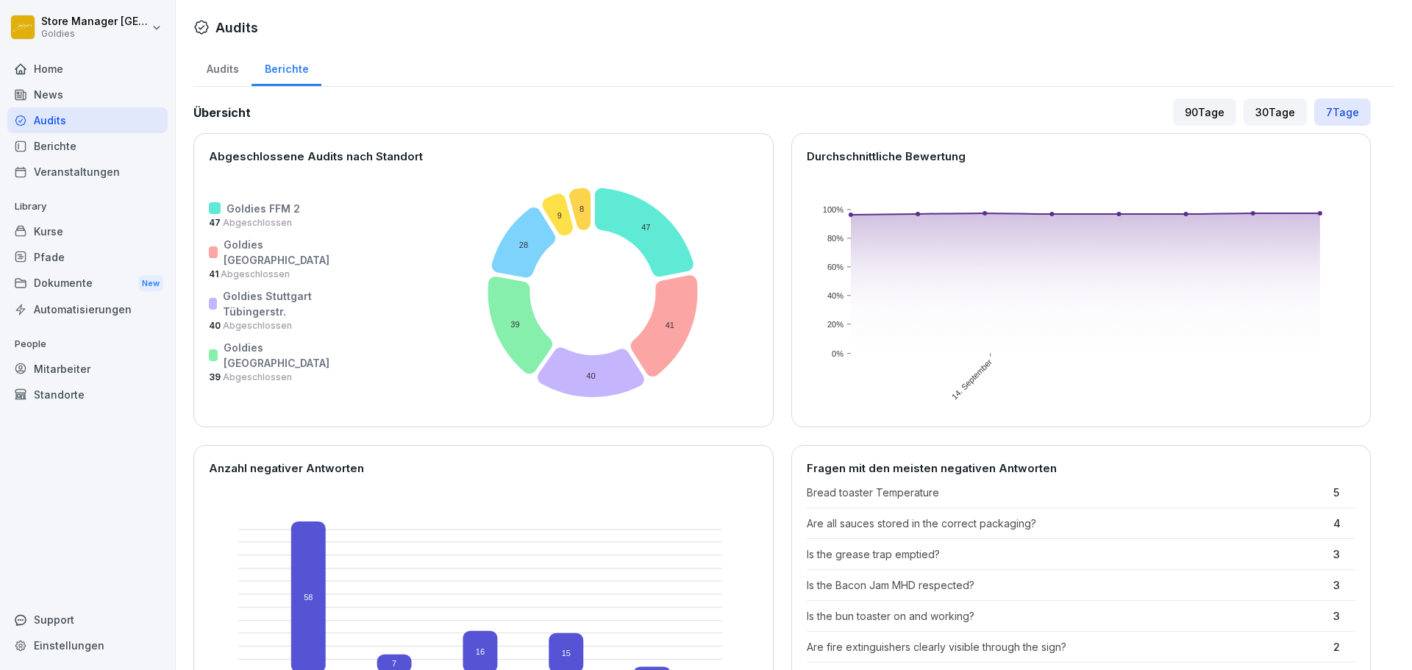
drag, startPoint x: 1207, startPoint y: 116, endPoint x: 1194, endPoint y: 121, distance: 14.0
click at [1207, 116] on div "90 Tage" at bounding box center [1204, 112] width 63 height 27
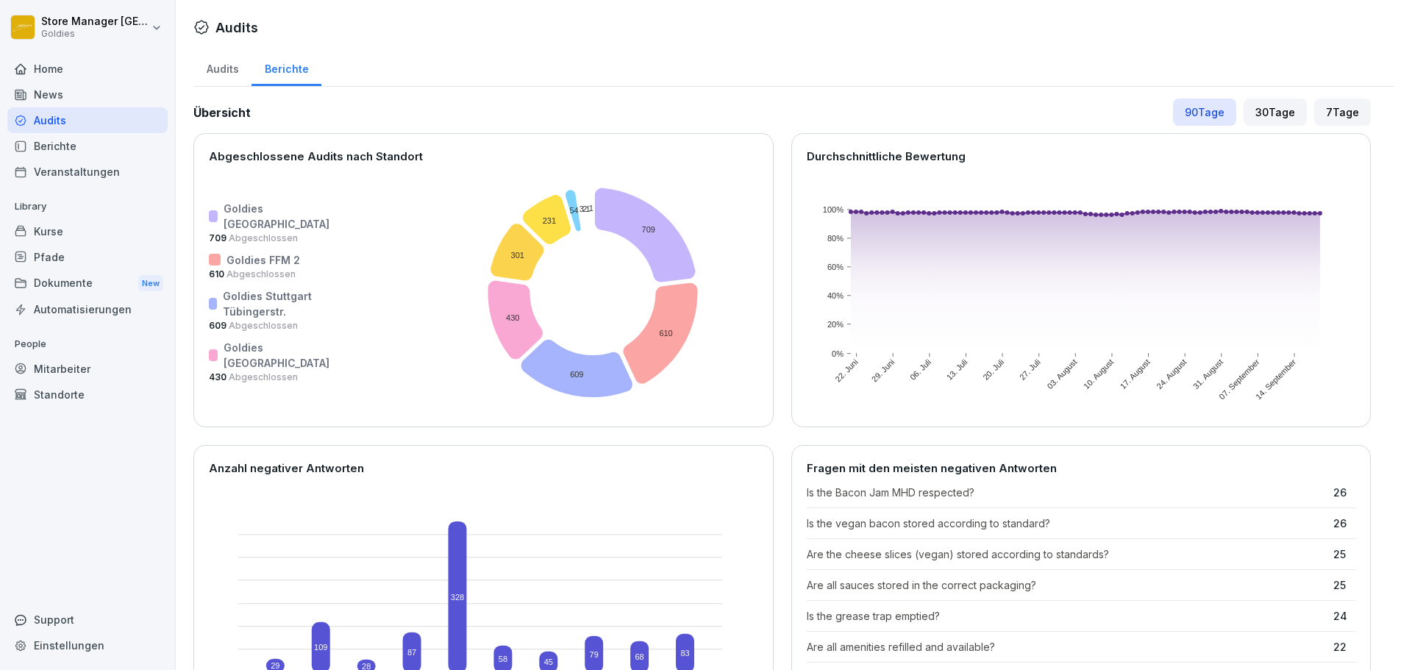
click at [206, 72] on div "Audits" at bounding box center [222, 68] width 58 height 38
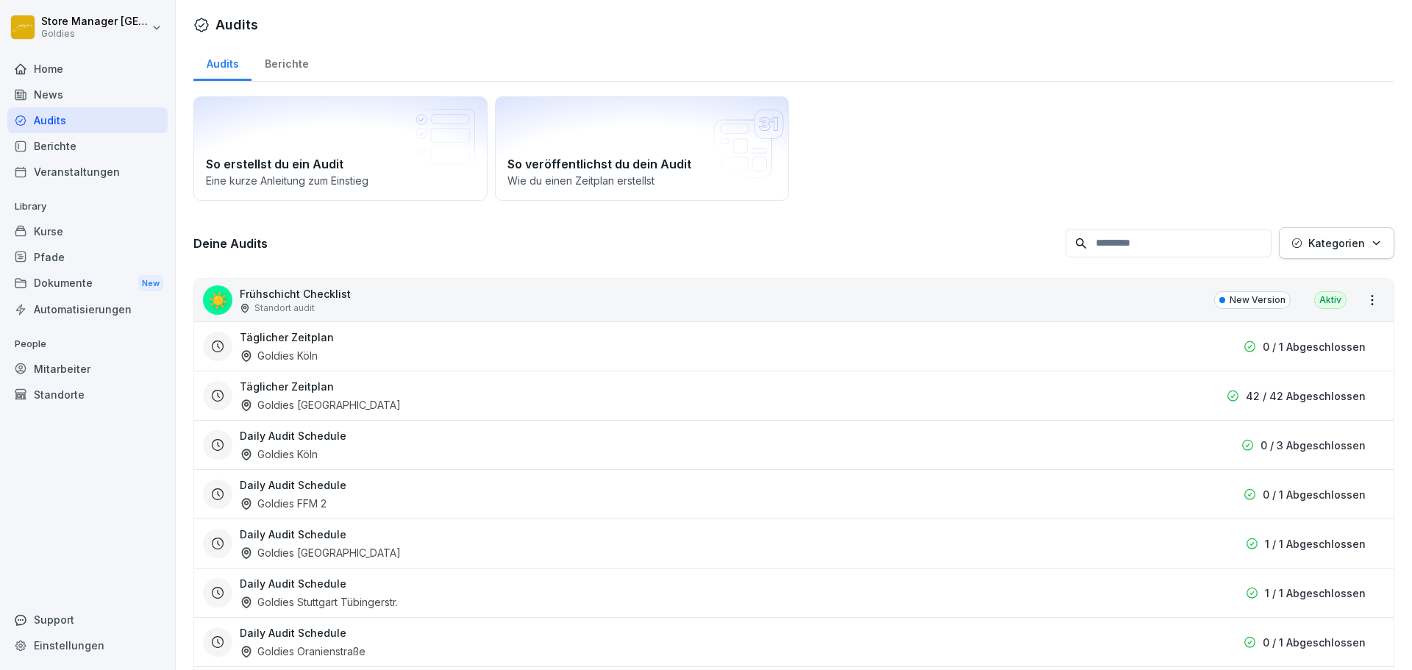
click at [290, 69] on div "Berichte" at bounding box center [286, 62] width 70 height 38
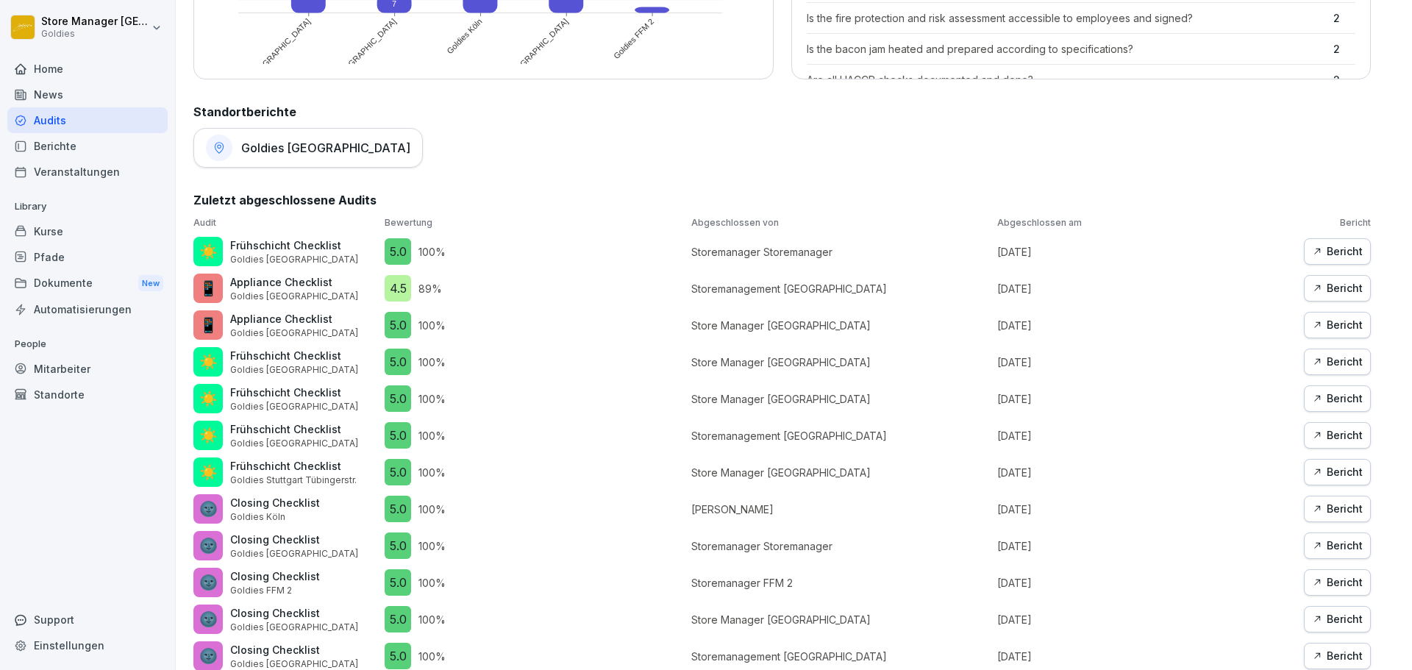
scroll to position [662, 0]
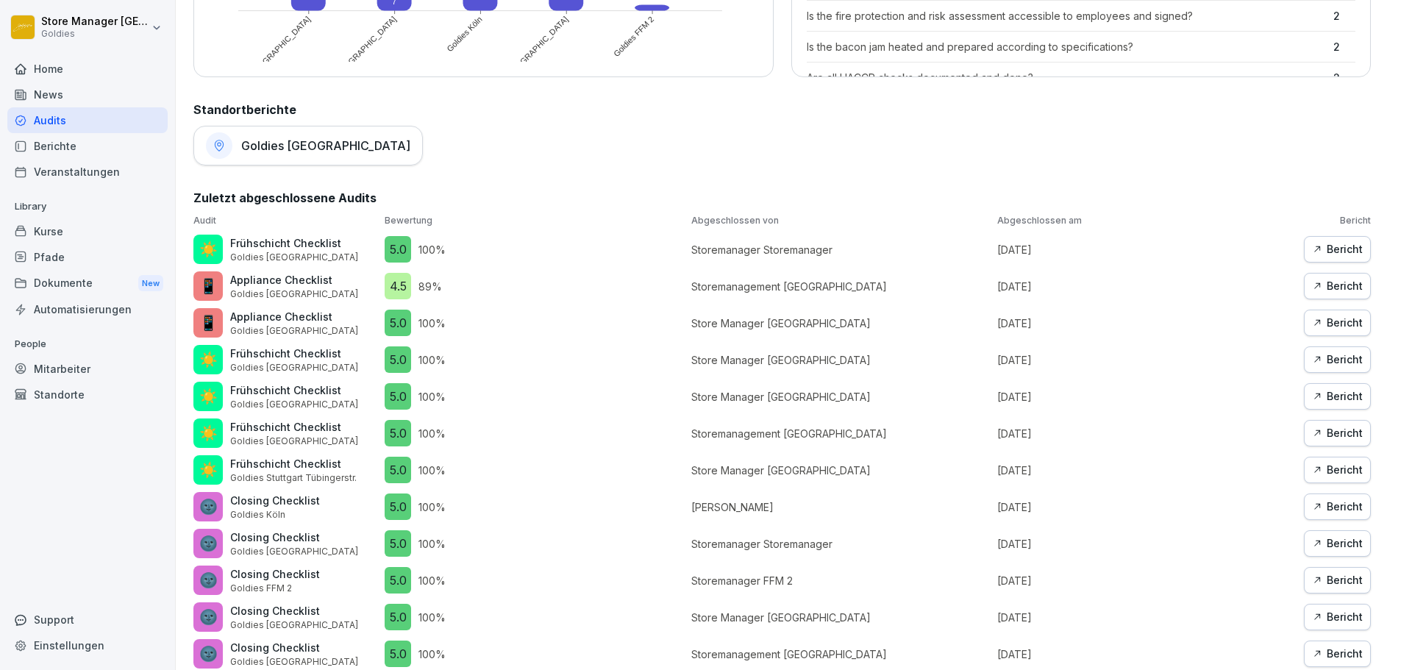
click at [93, 276] on div "Dokumente New" at bounding box center [87, 283] width 160 height 27
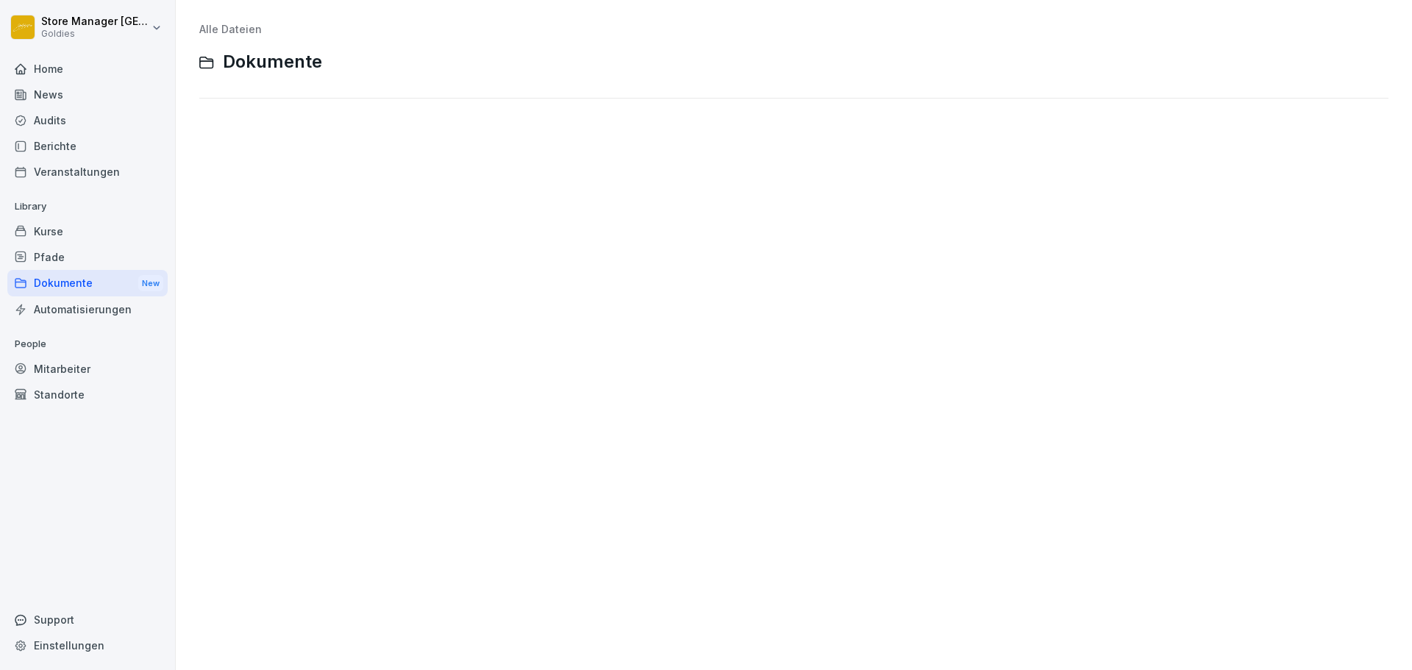
click at [240, 29] on link "Alle Dateien" at bounding box center [230, 29] width 63 height 13
click at [95, 375] on div "Mitarbeiter" at bounding box center [87, 369] width 160 height 26
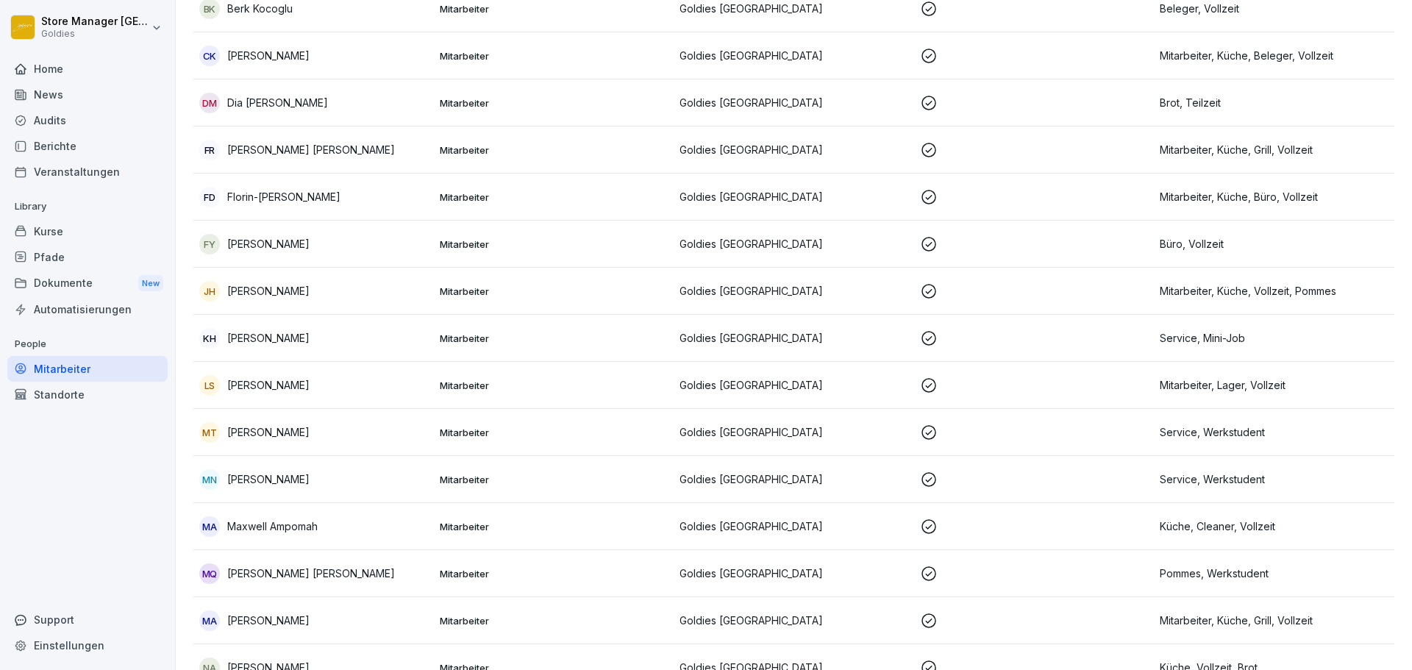
scroll to position [441, 0]
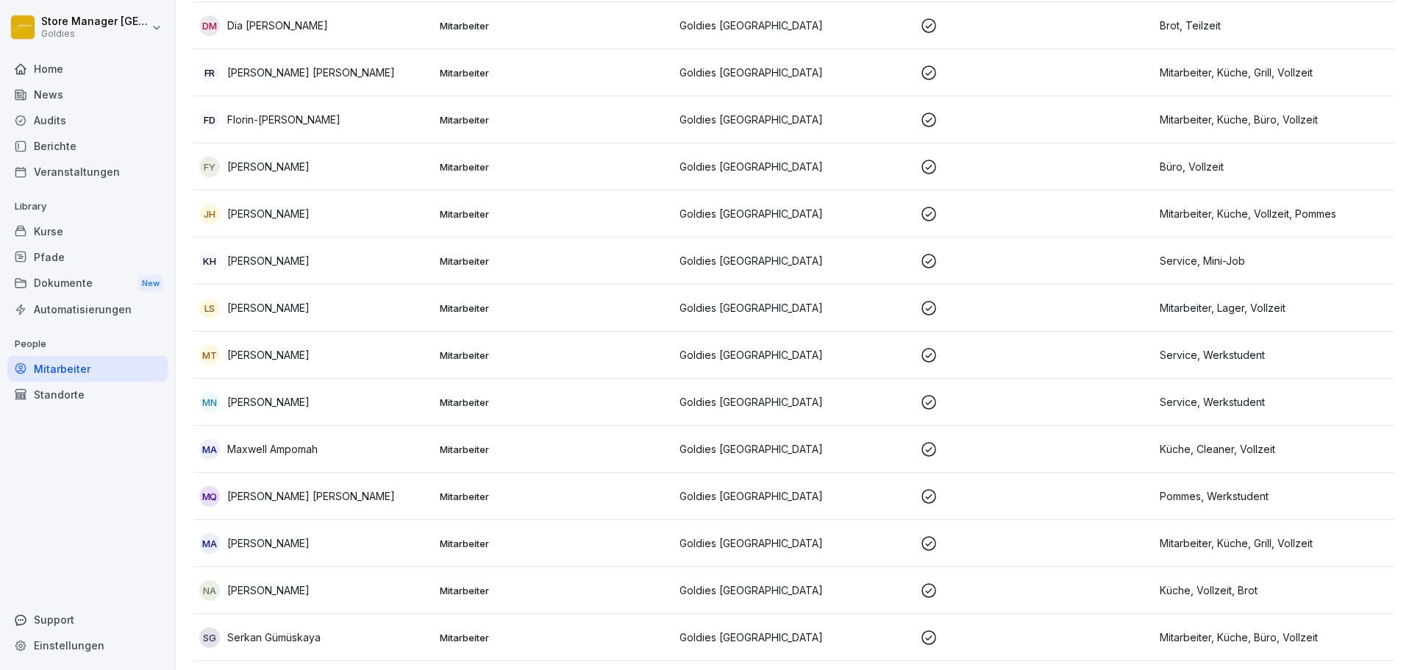
click at [536, 313] on p "Mitarbeiter" at bounding box center [554, 307] width 229 height 13
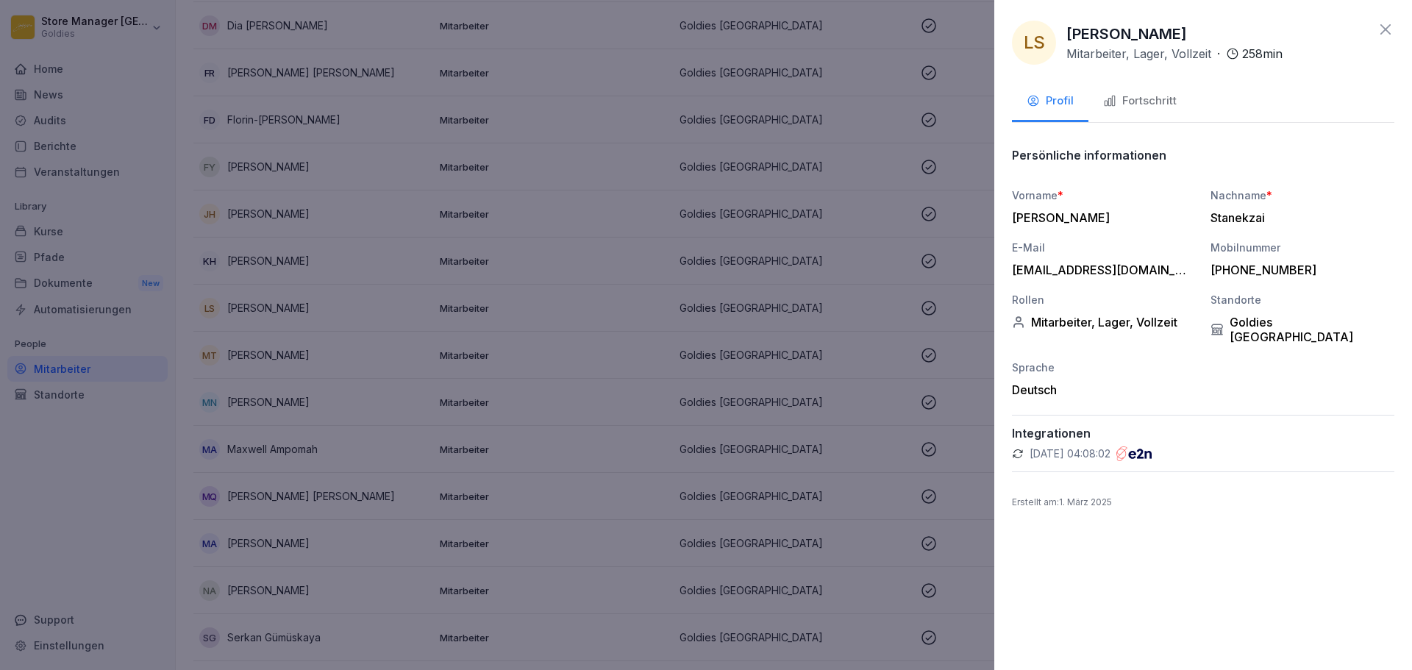
click at [1154, 108] on div "Fortschritt" at bounding box center [1140, 101] width 74 height 17
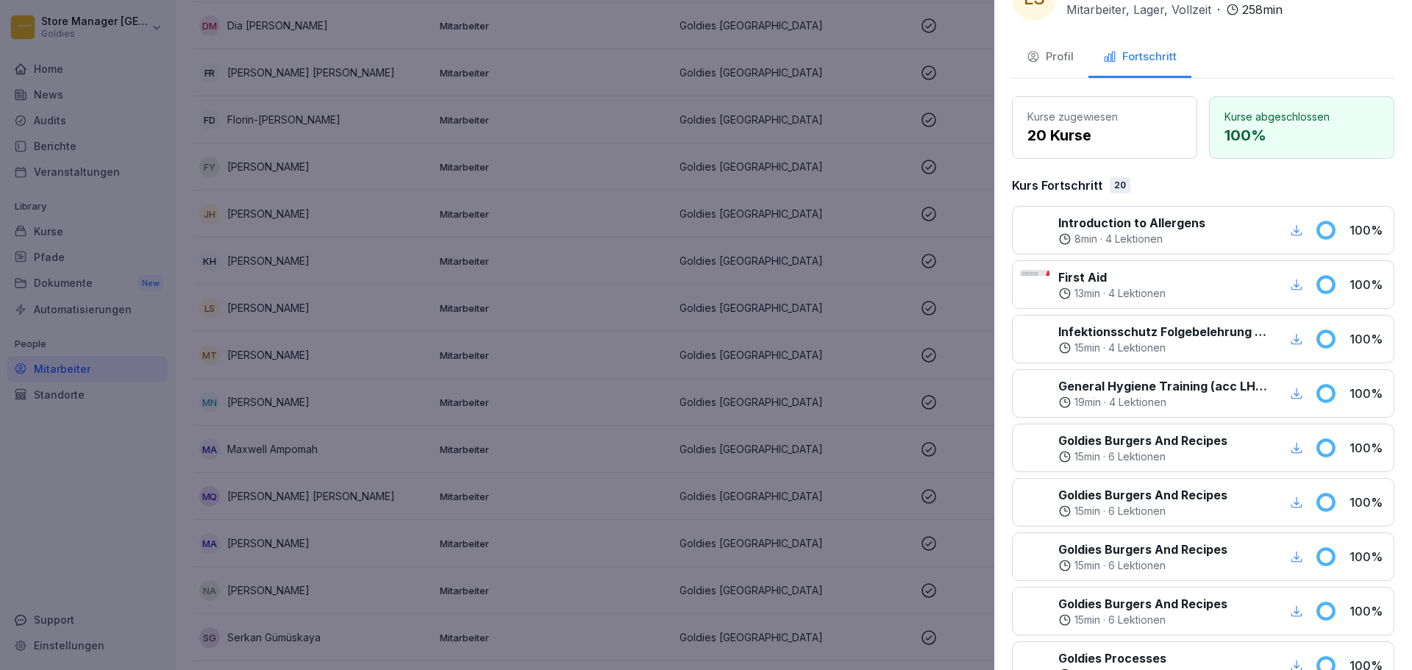
scroll to position [74, 0]
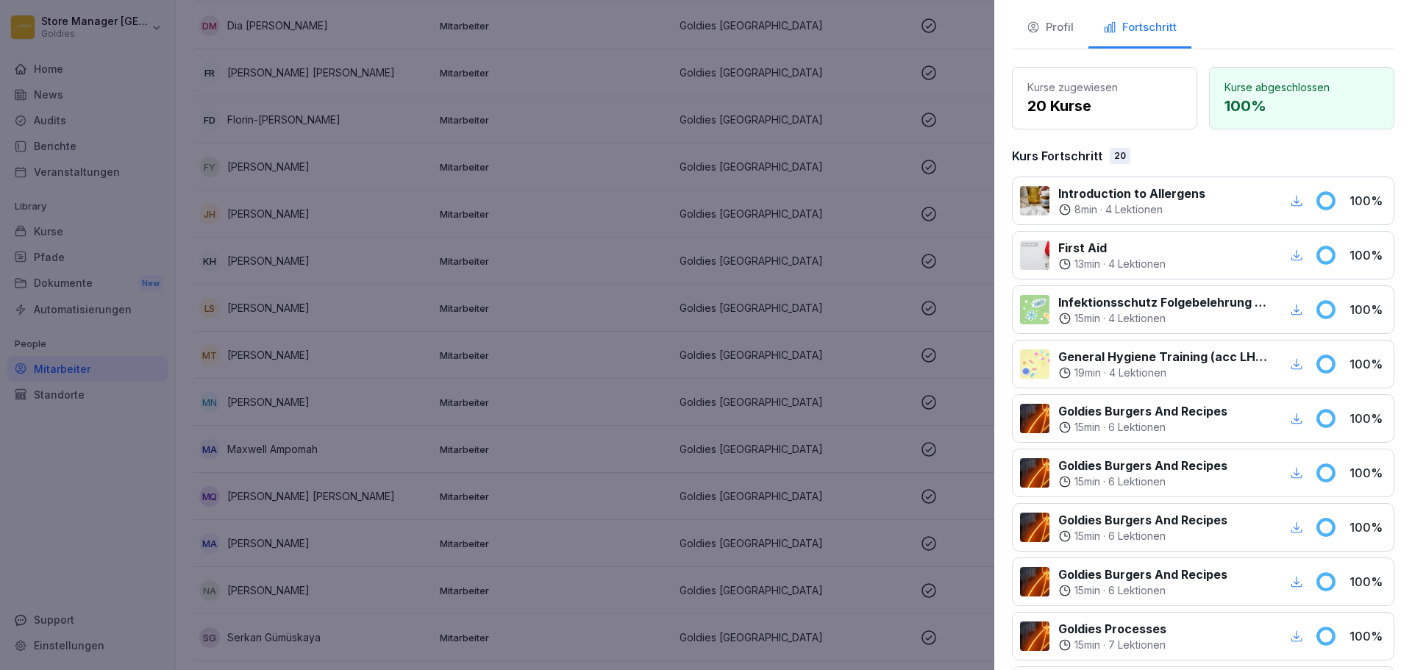
click at [1290, 308] on icon "button" at bounding box center [1296, 309] width 13 height 13
click at [1290, 305] on icon "button" at bounding box center [1296, 309] width 13 height 13
click at [382, 140] on div at bounding box center [706, 335] width 1412 height 670
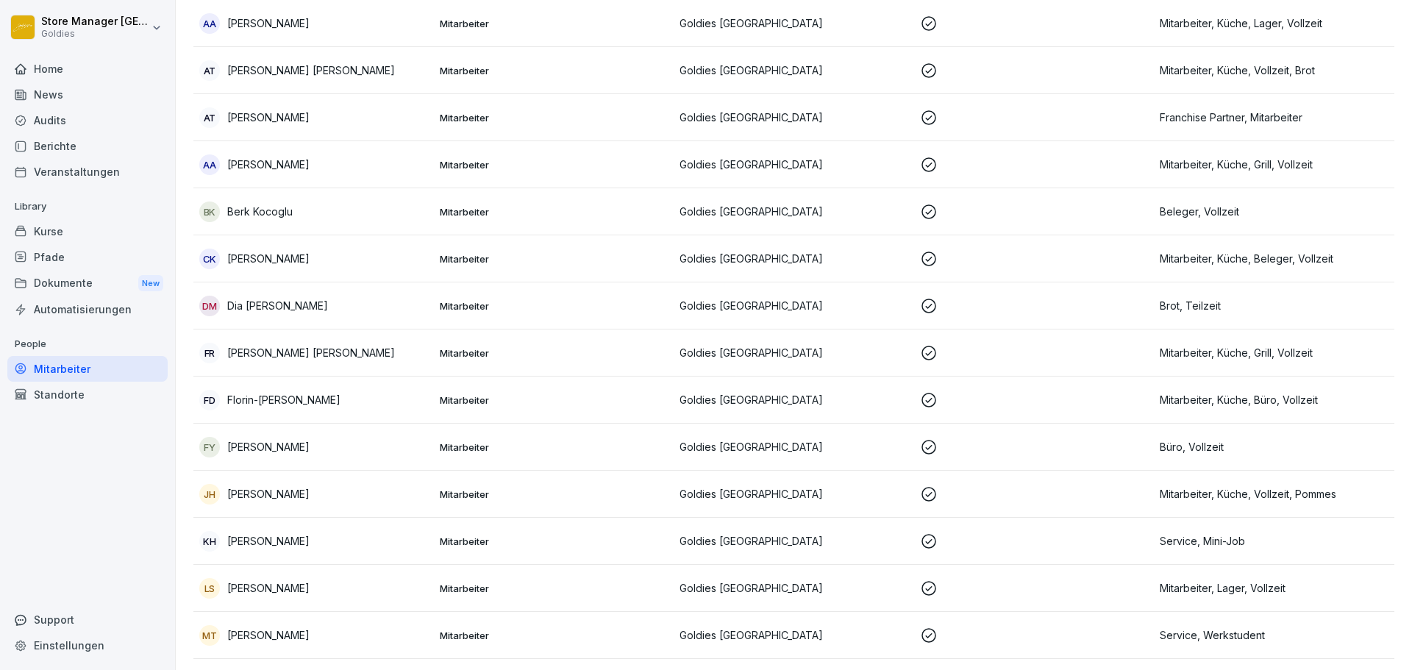
scroll to position [0, 0]
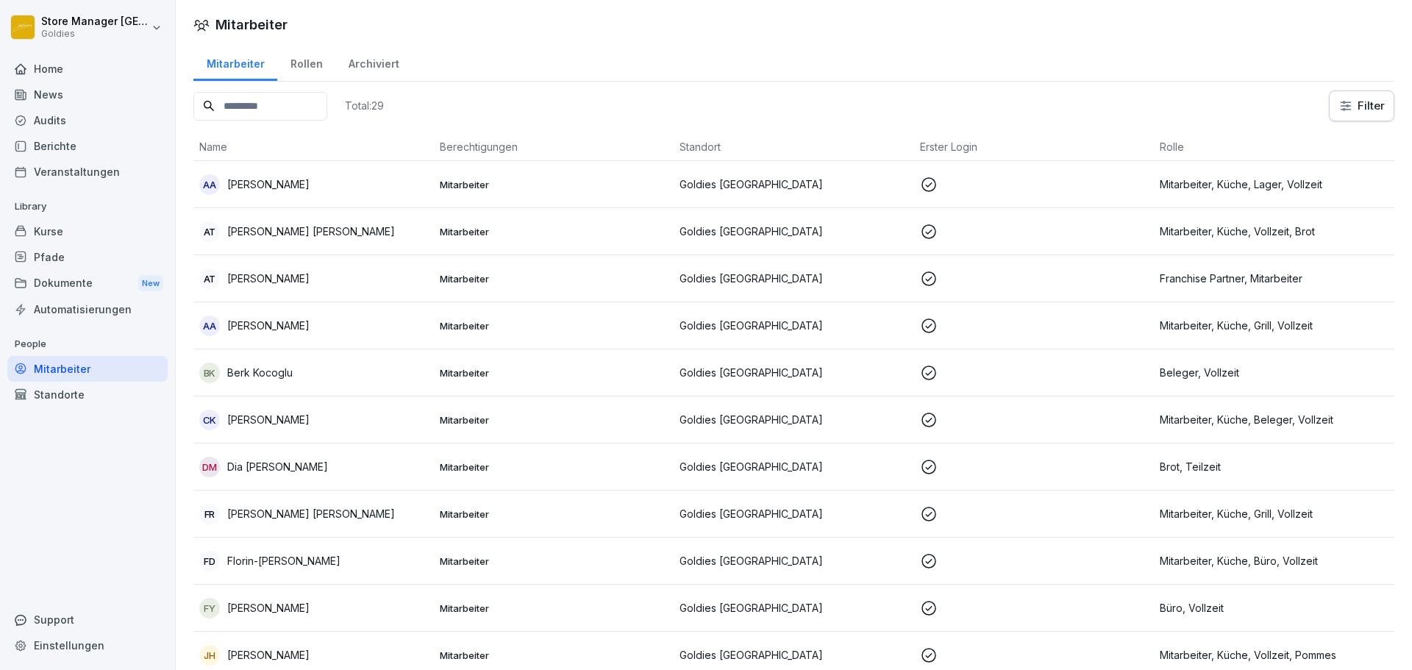
click at [100, 118] on div "Audits" at bounding box center [87, 120] width 160 height 26
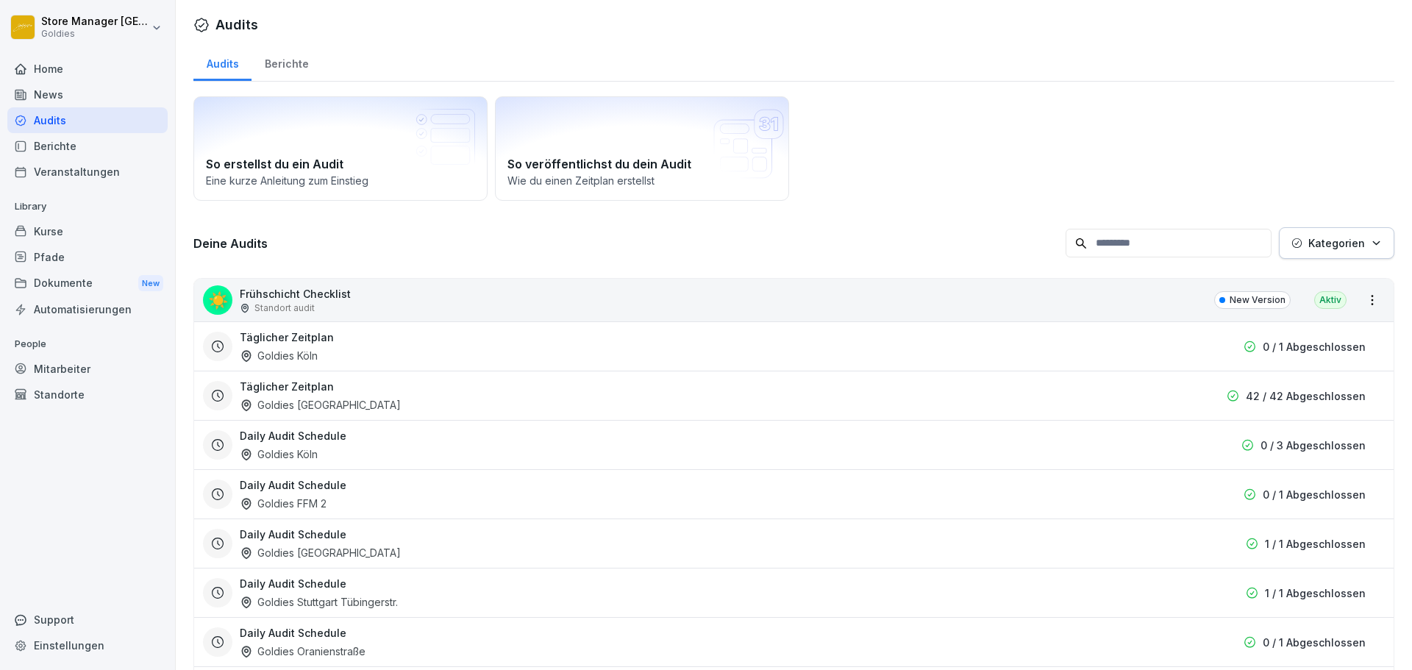
click at [288, 60] on div "Berichte" at bounding box center [286, 62] width 70 height 38
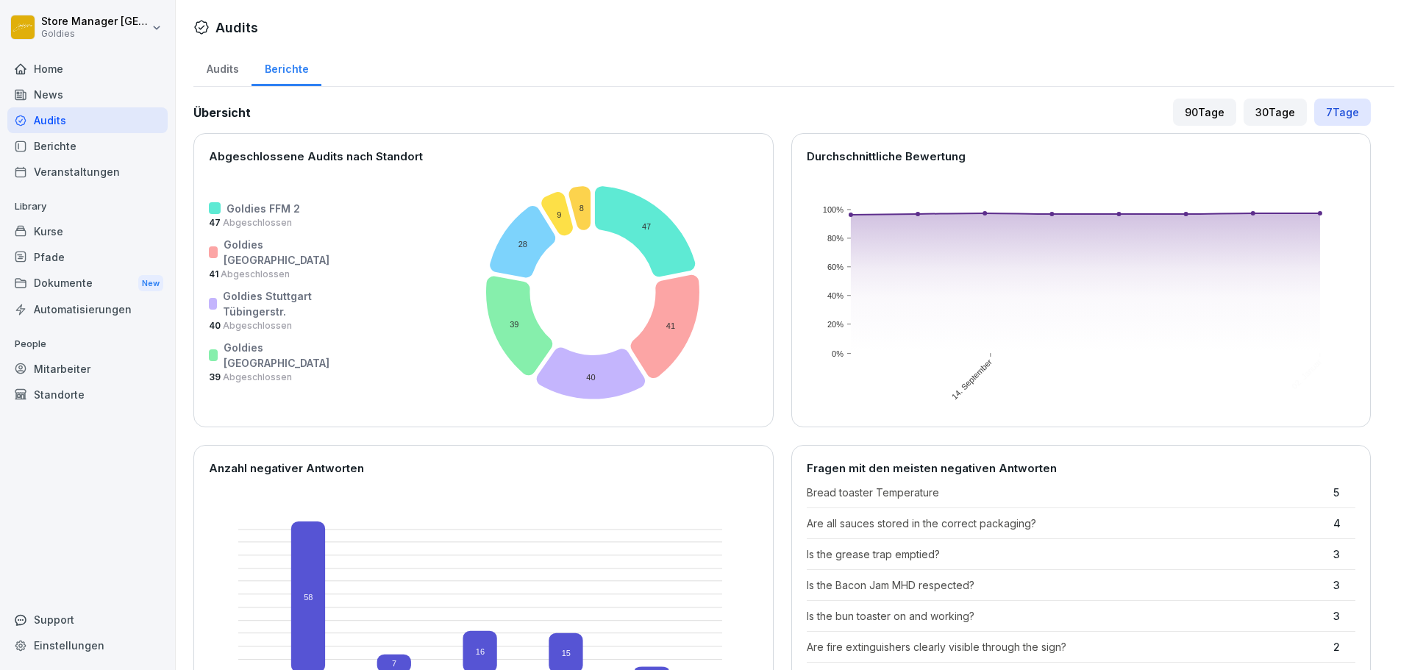
scroll to position [588, 0]
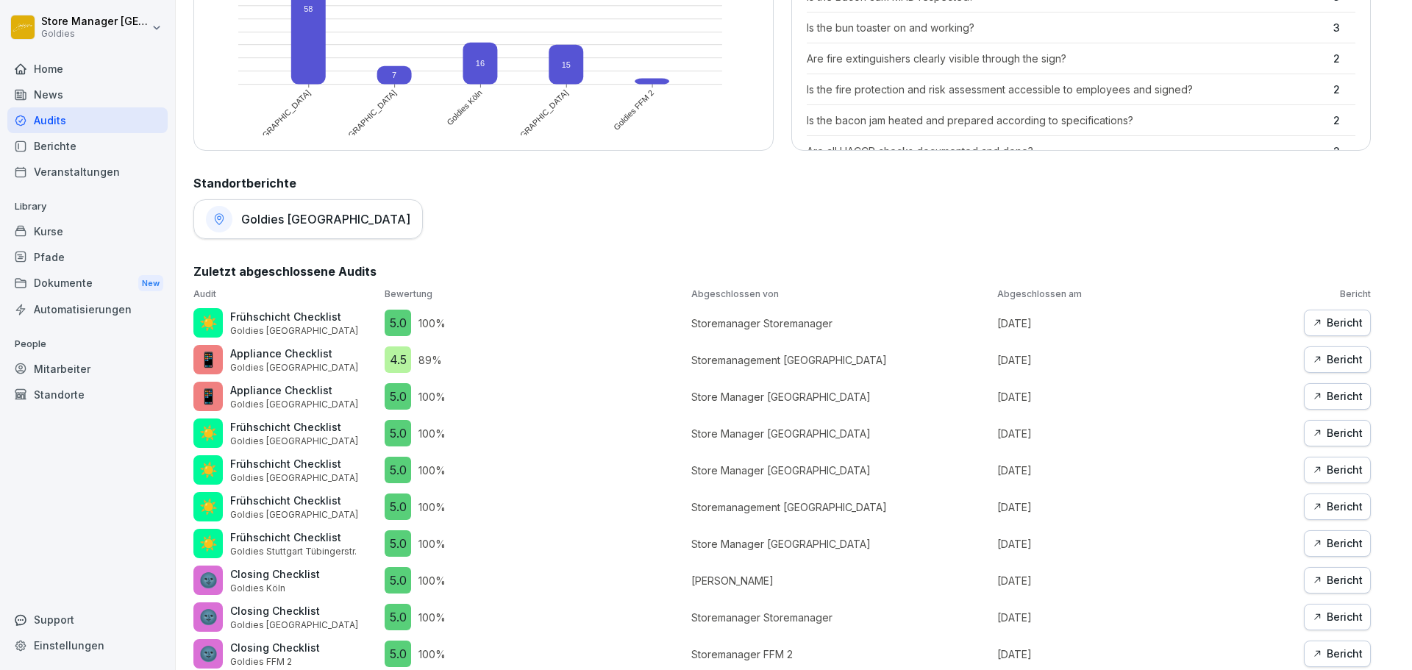
click at [274, 199] on div "Goldies [GEOGRAPHIC_DATA]" at bounding box center [307, 219] width 229 height 40
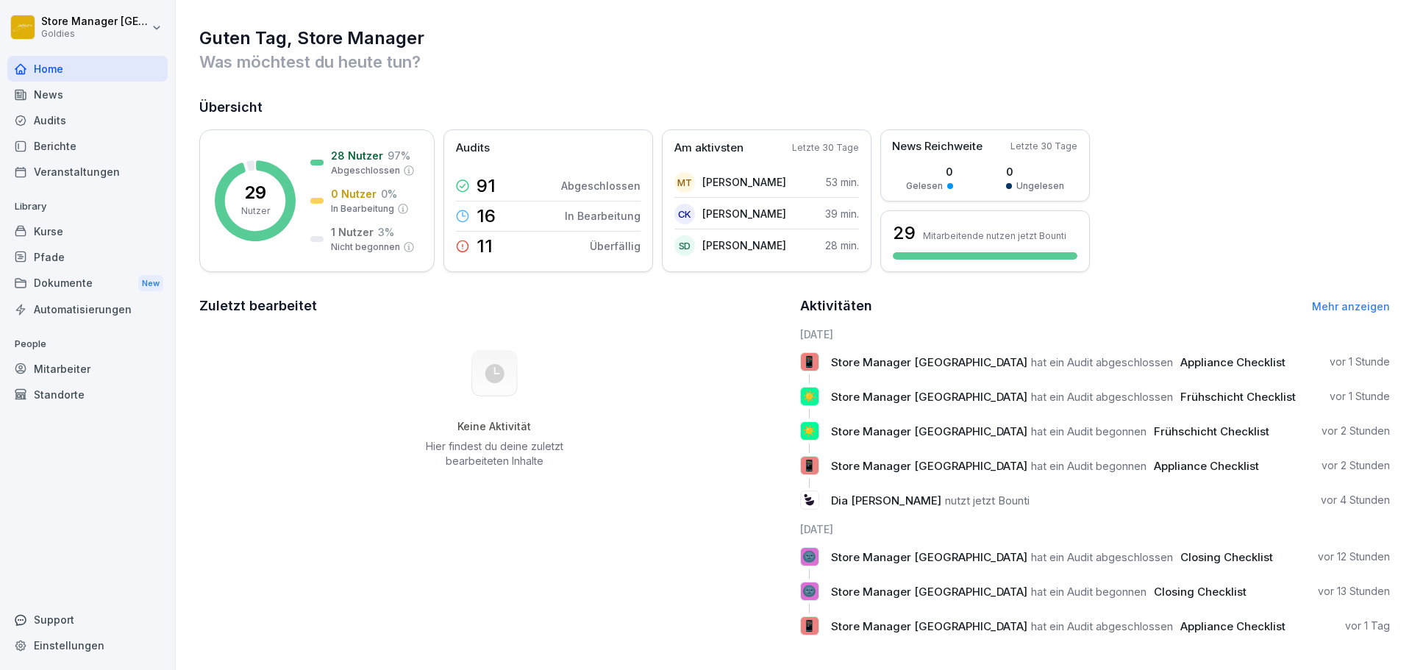
click at [75, 130] on div "Audits" at bounding box center [87, 120] width 160 height 26
click at [33, 123] on div "Audits" at bounding box center [87, 120] width 160 height 26
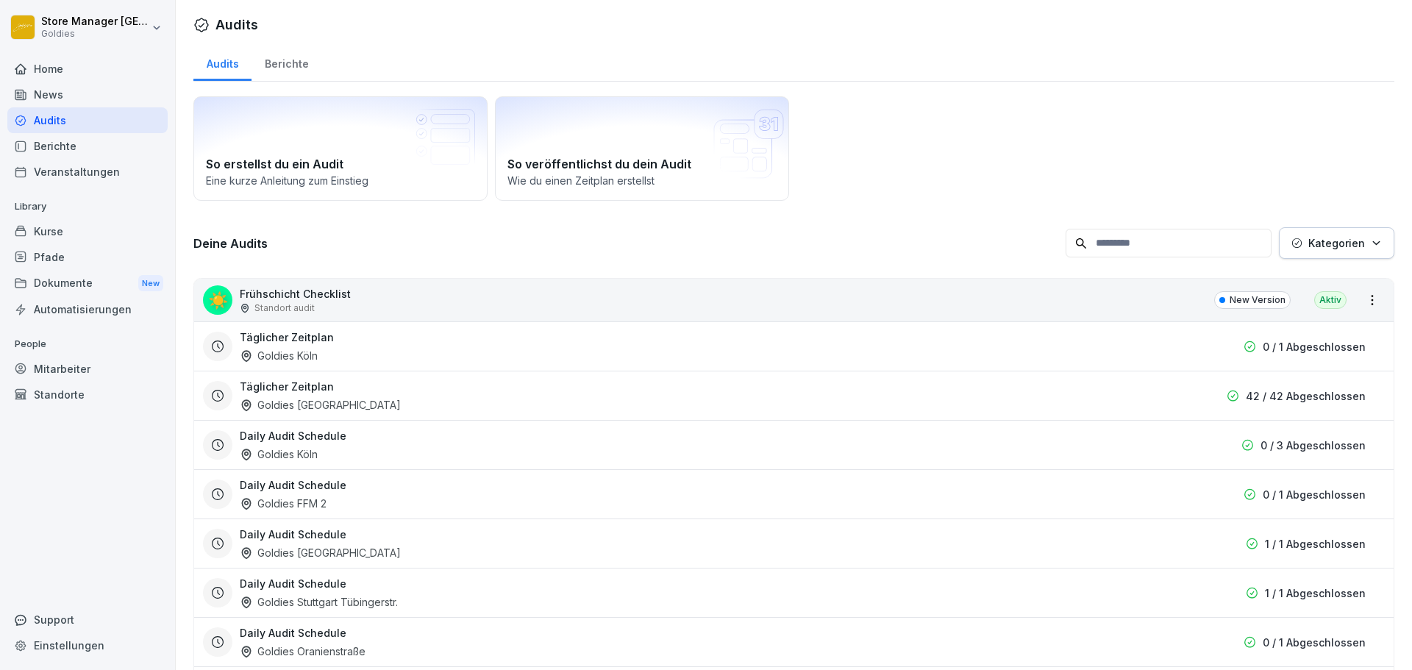
click at [291, 68] on div "Berichte" at bounding box center [286, 62] width 70 height 38
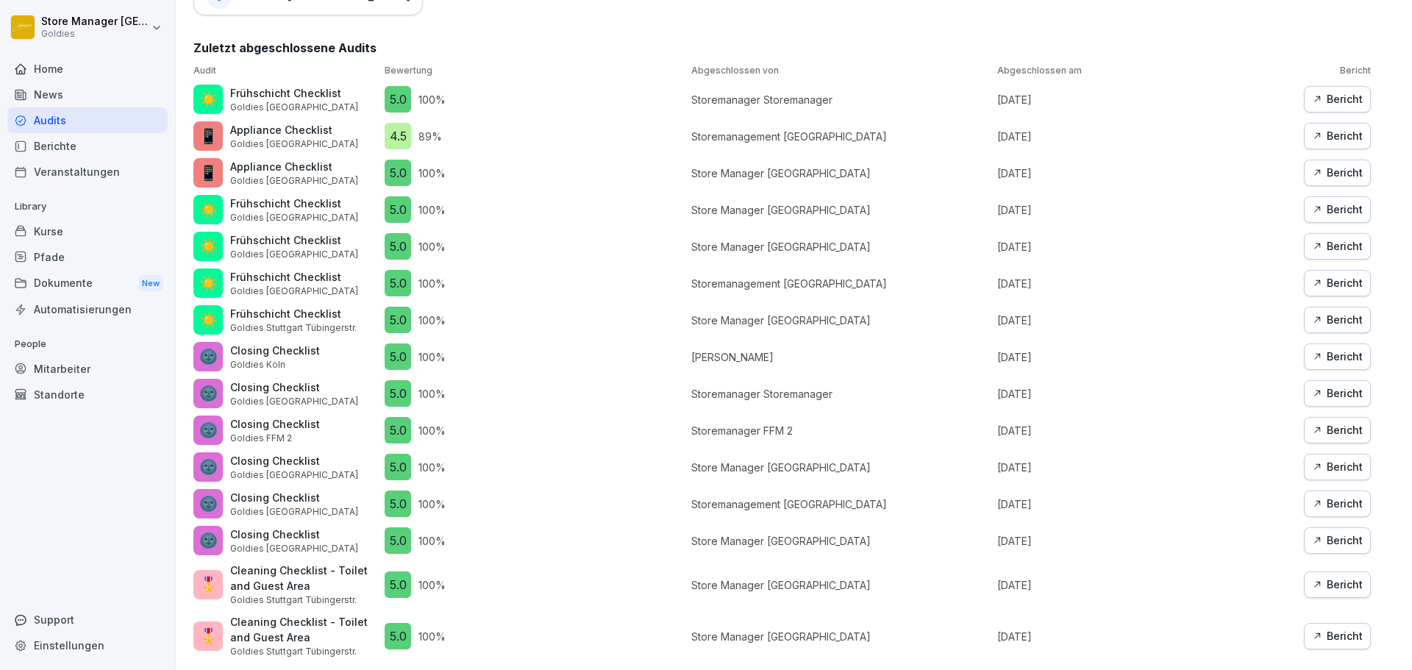
scroll to position [455, 0]
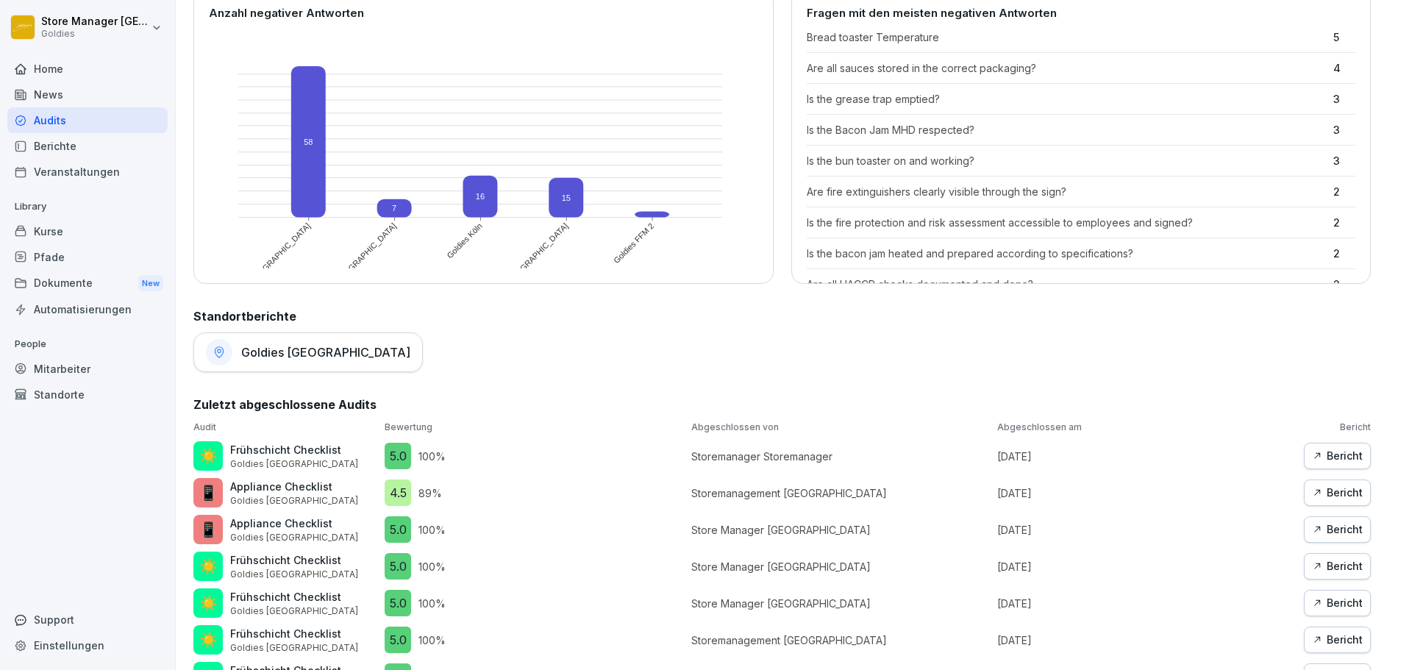
click at [293, 351] on h1 "Goldies [GEOGRAPHIC_DATA]" at bounding box center [325, 352] width 169 height 15
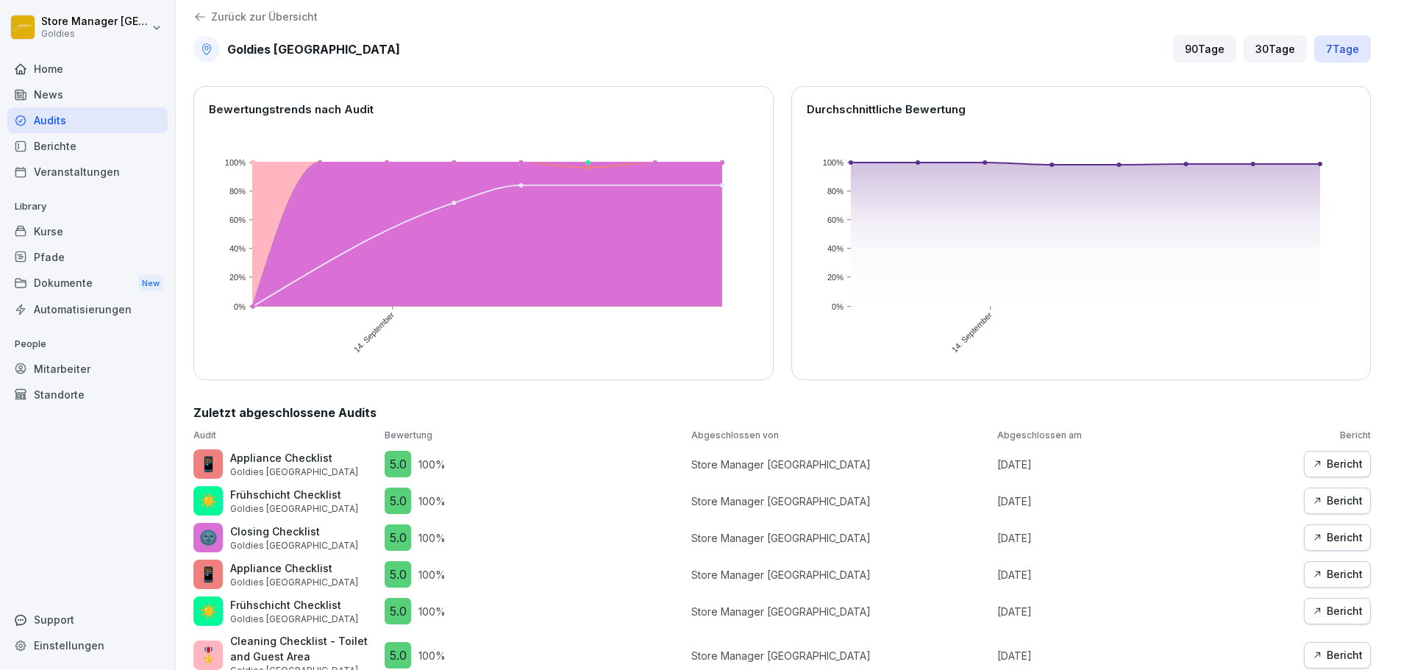
scroll to position [294, 0]
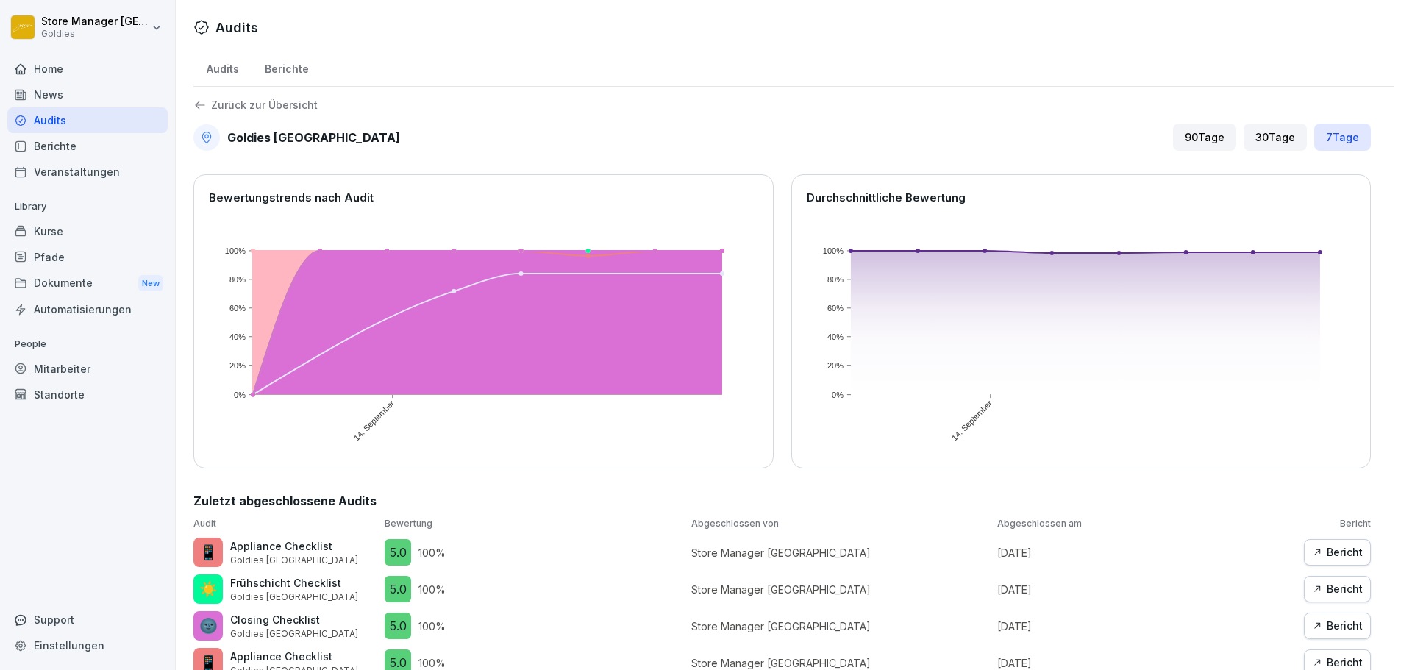
click at [288, 68] on div "Berichte" at bounding box center [286, 68] width 70 height 38
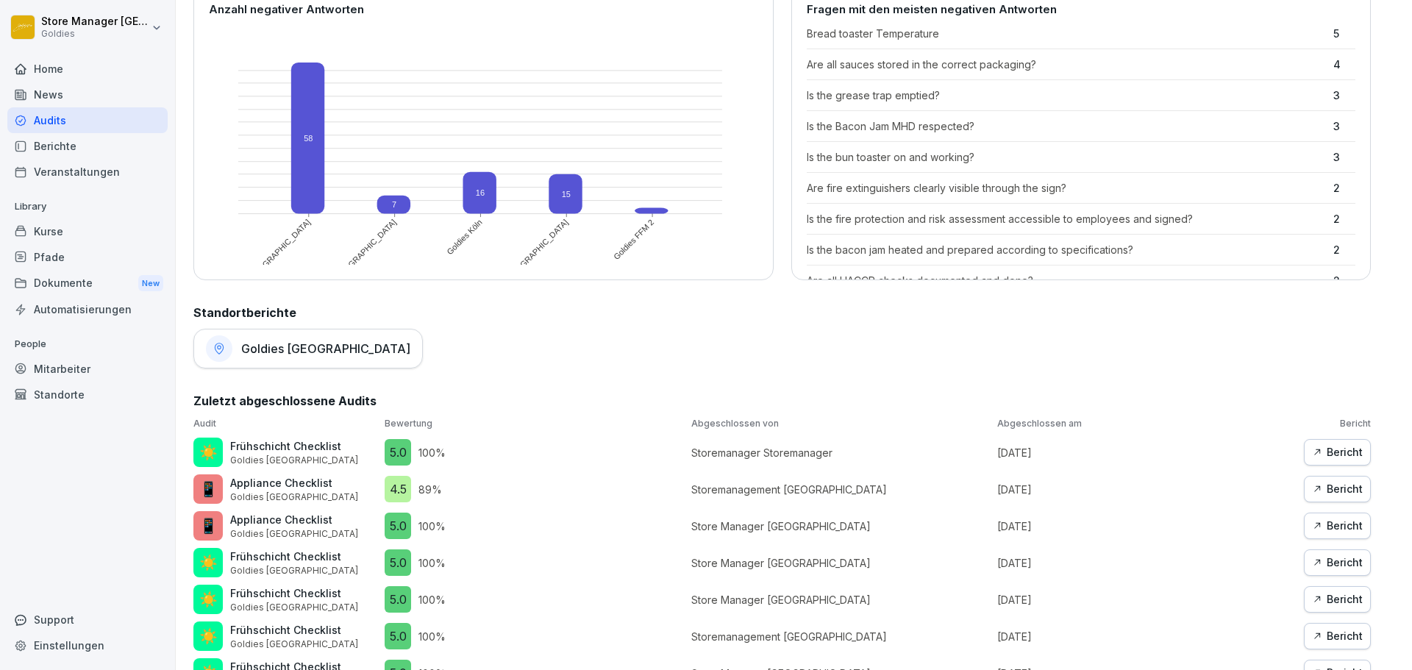
scroll to position [515, 0]
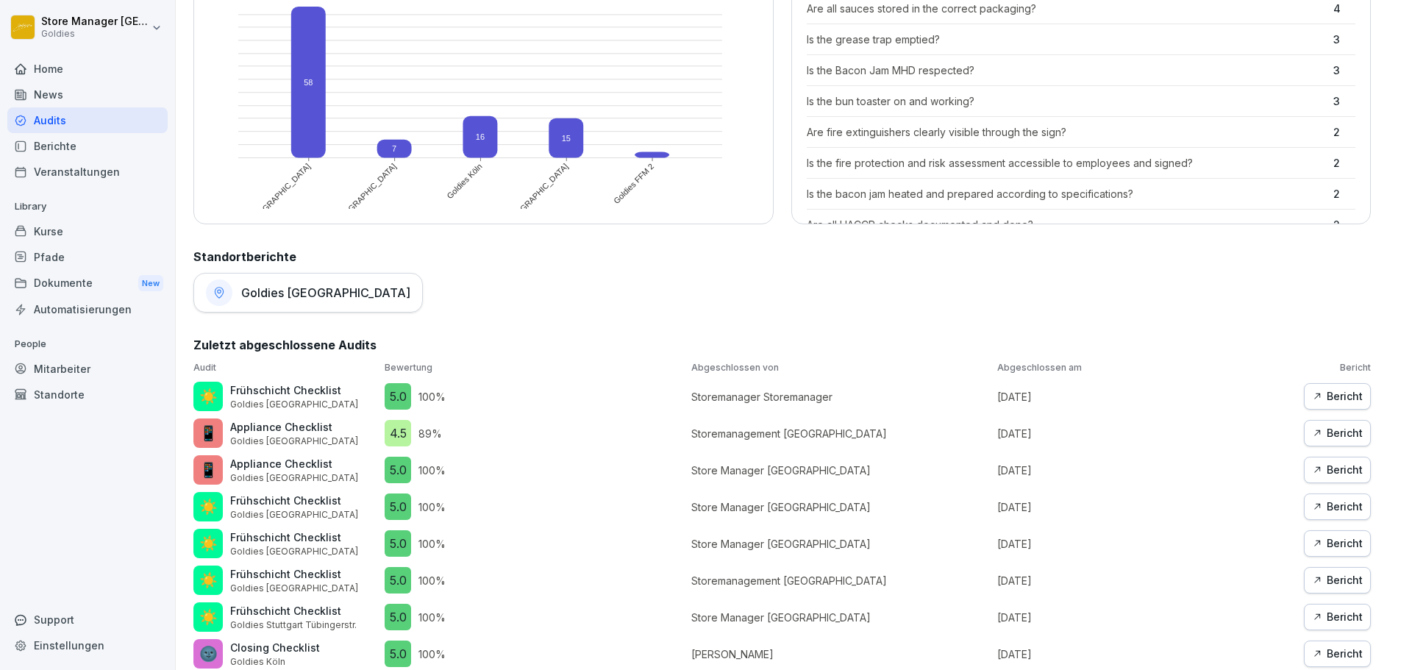
click at [296, 296] on h1 "Goldies [GEOGRAPHIC_DATA]" at bounding box center [325, 292] width 169 height 15
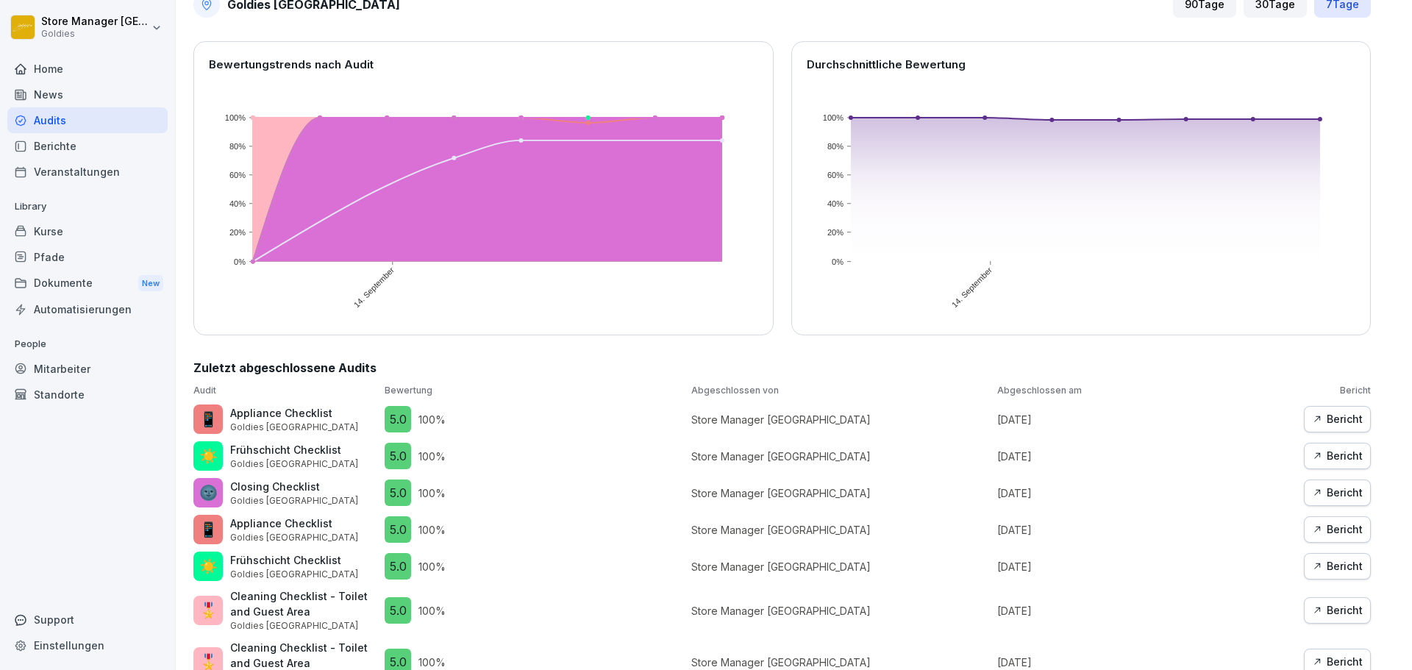
scroll to position [74, 0]
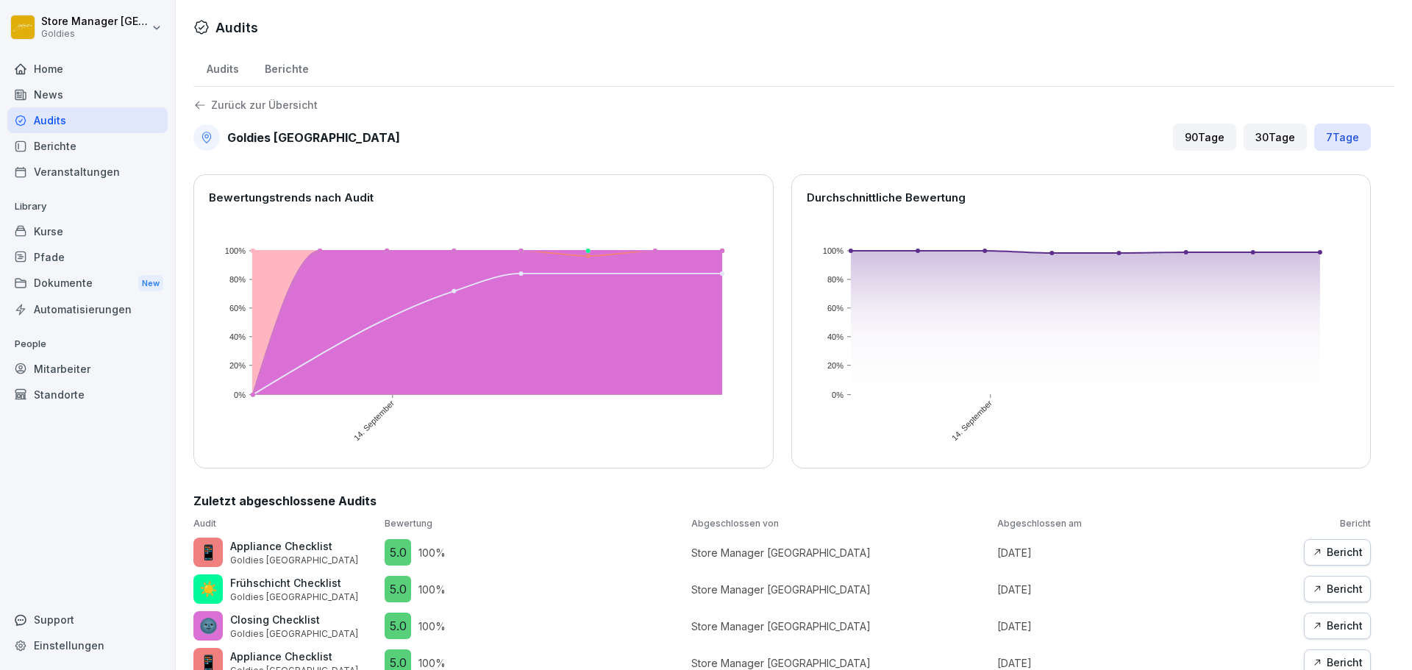
drag, startPoint x: 0, startPoint y: 0, endPoint x: 304, endPoint y: 68, distance: 311.9
click at [304, 68] on div "Berichte" at bounding box center [286, 68] width 70 height 38
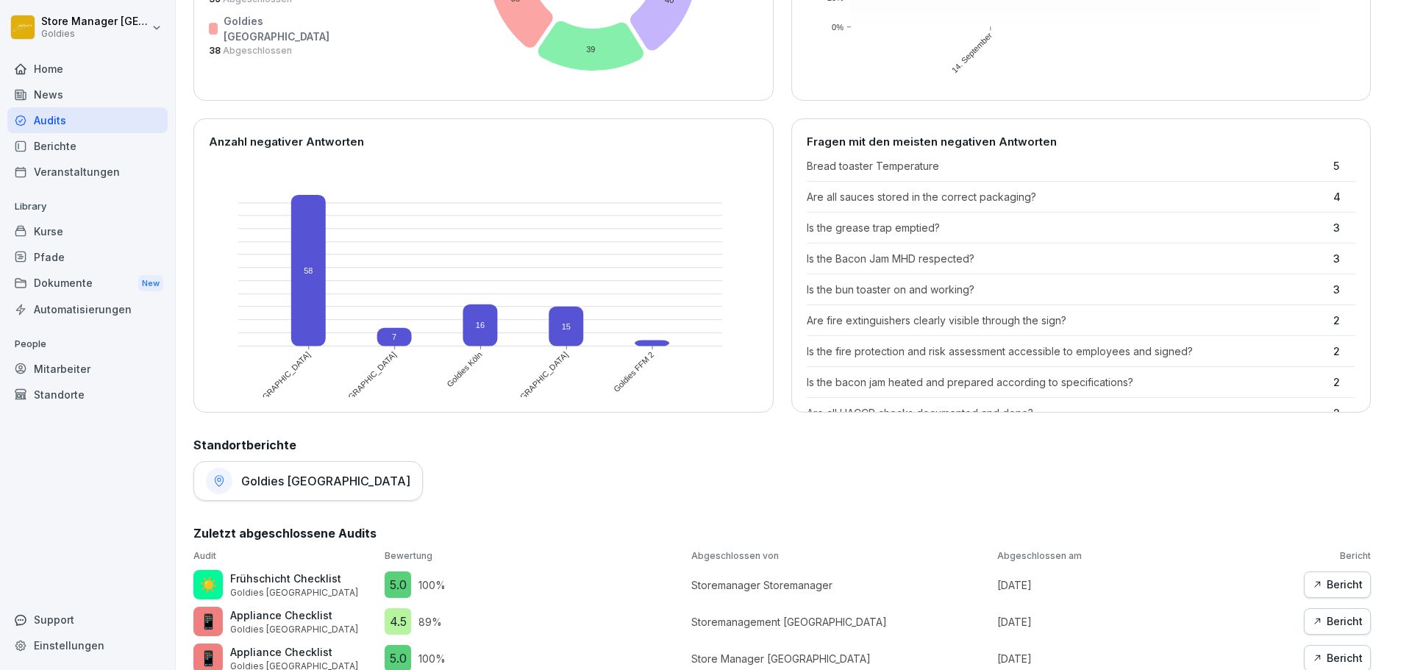
scroll to position [602, 0]
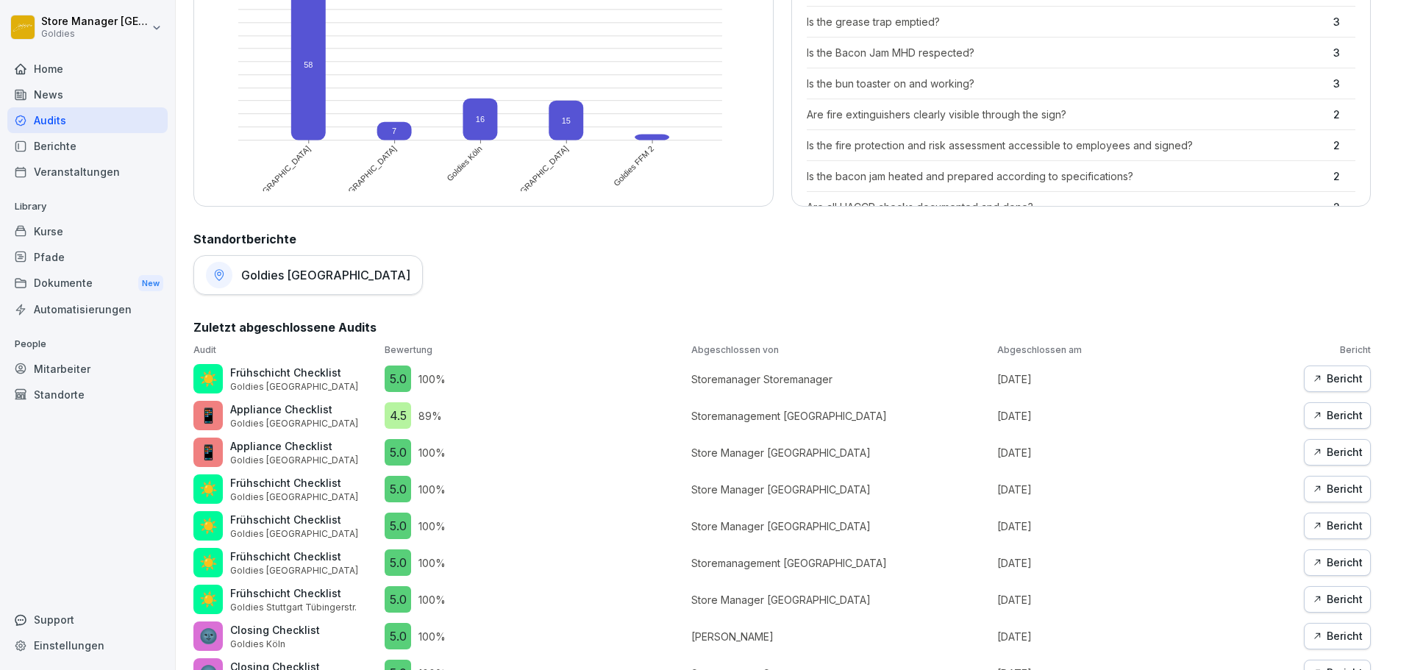
scroll to position [536, 0]
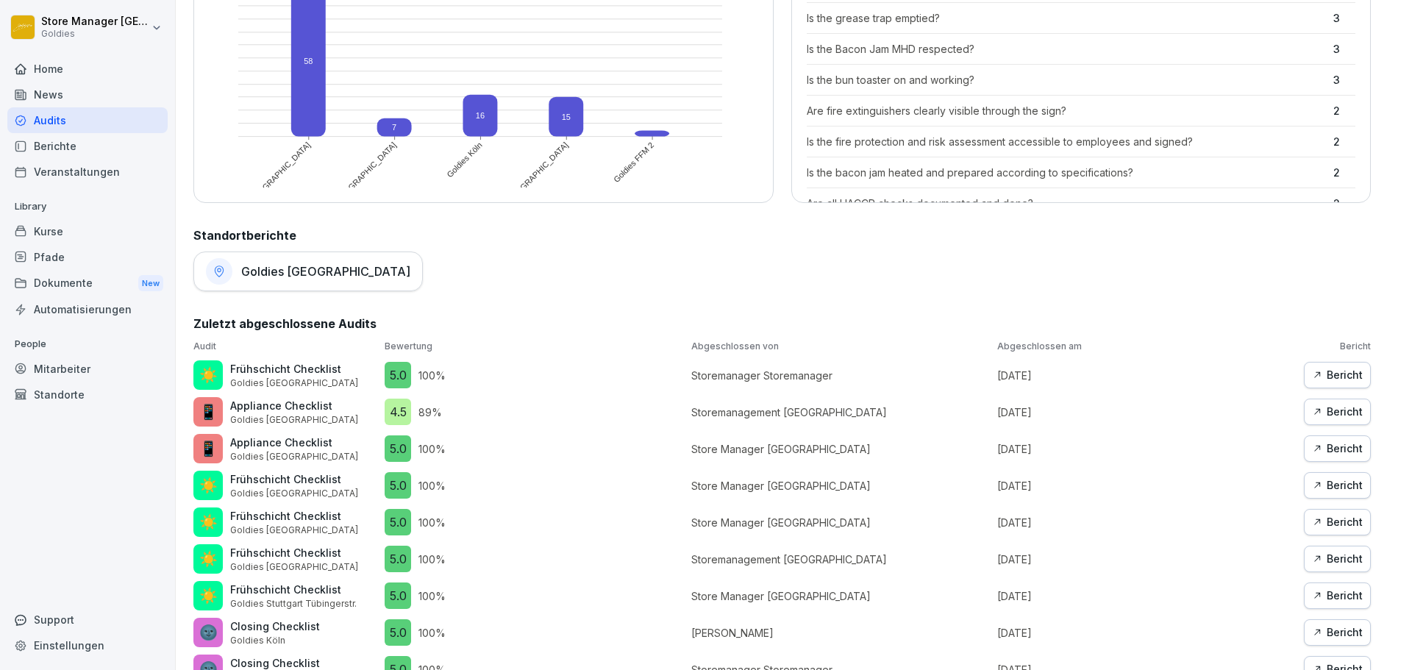
click at [290, 265] on h1 "Goldies [GEOGRAPHIC_DATA]" at bounding box center [325, 271] width 169 height 15
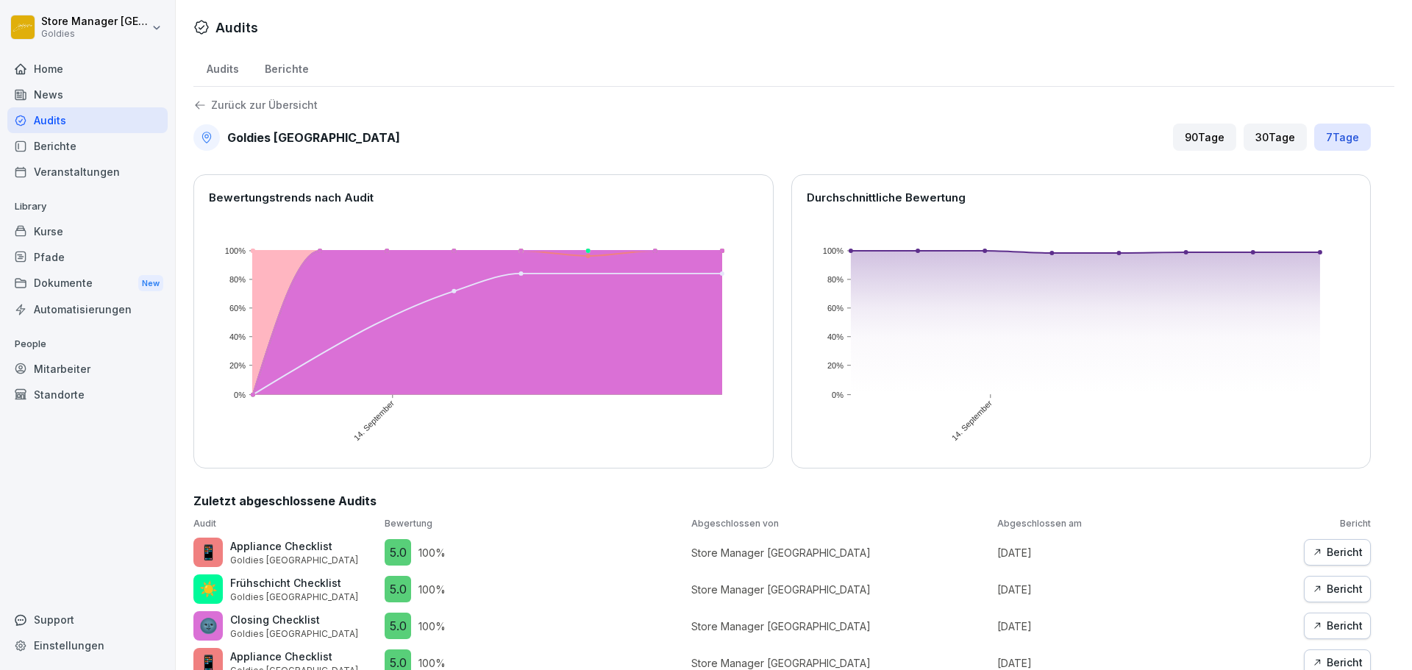
click at [290, 60] on div "Berichte" at bounding box center [286, 68] width 70 height 38
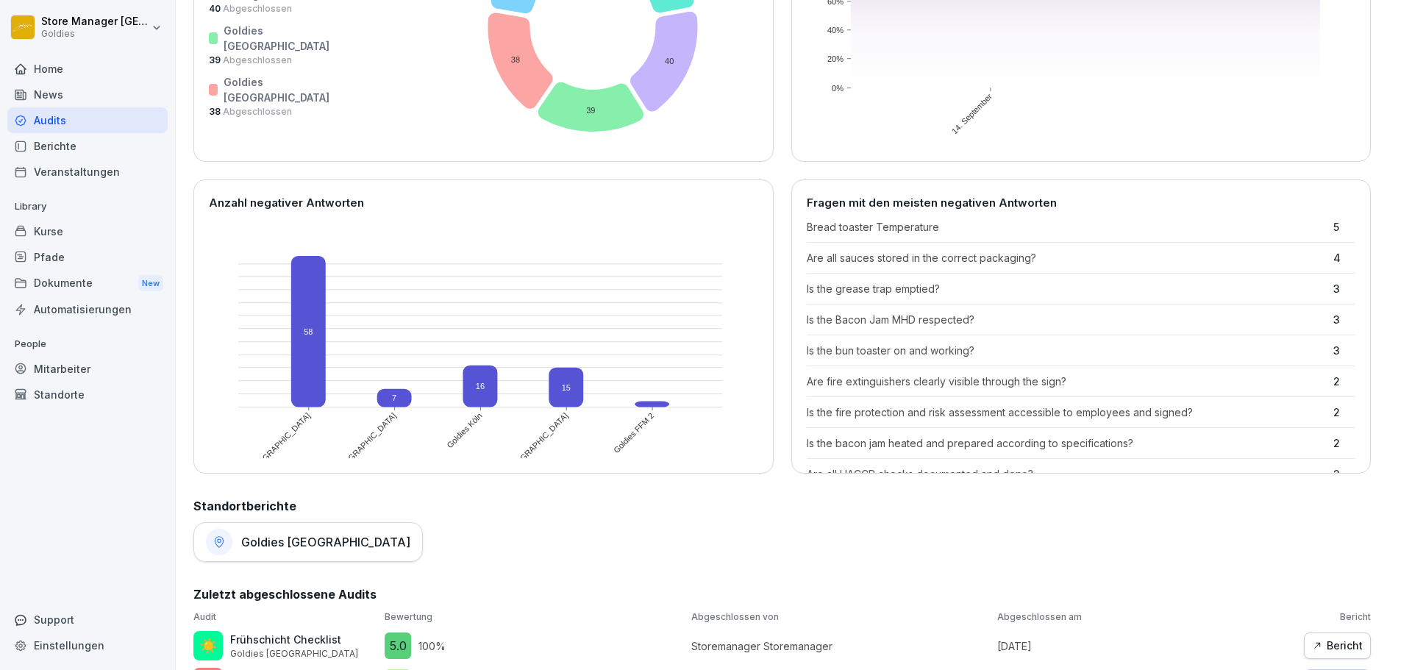
scroll to position [235, 0]
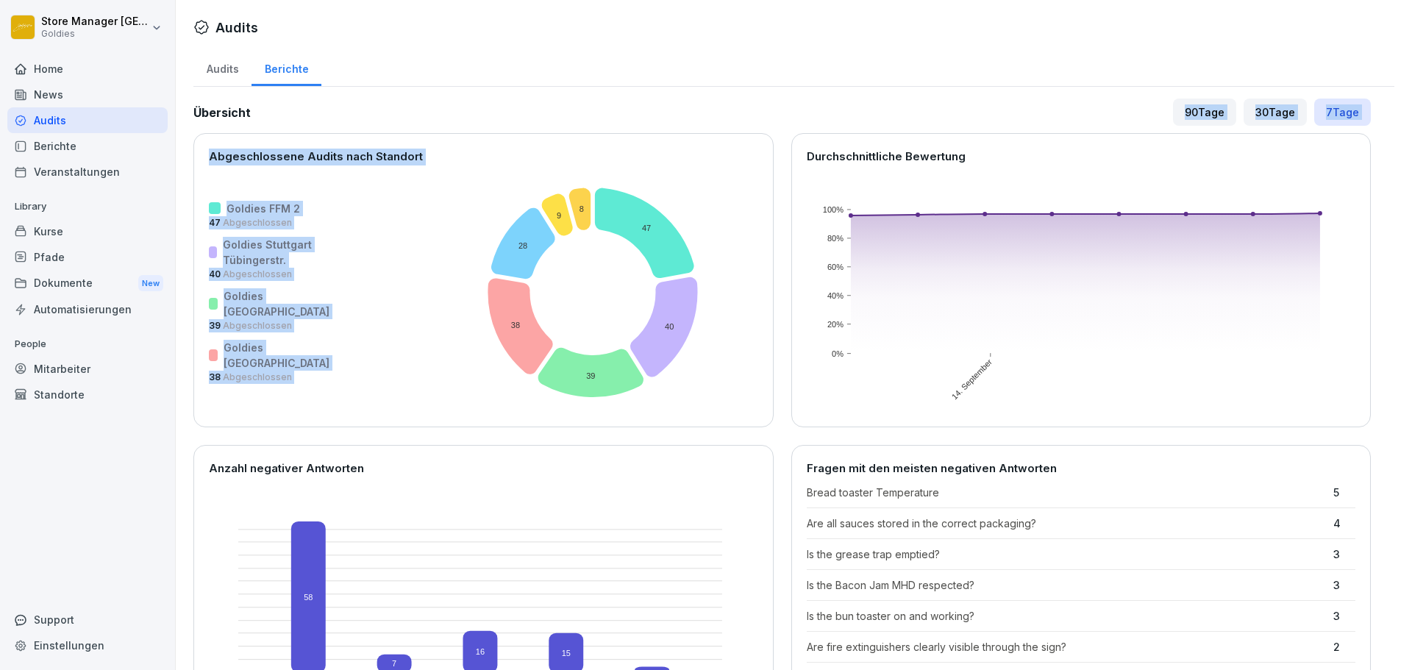
drag, startPoint x: 345, startPoint y: 93, endPoint x: 788, endPoint y: 287, distance: 484.0
click at [755, 119] on div "Übersicht 90 Tage 30 Tage 7 Tage" at bounding box center [781, 112] width 1177 height 27
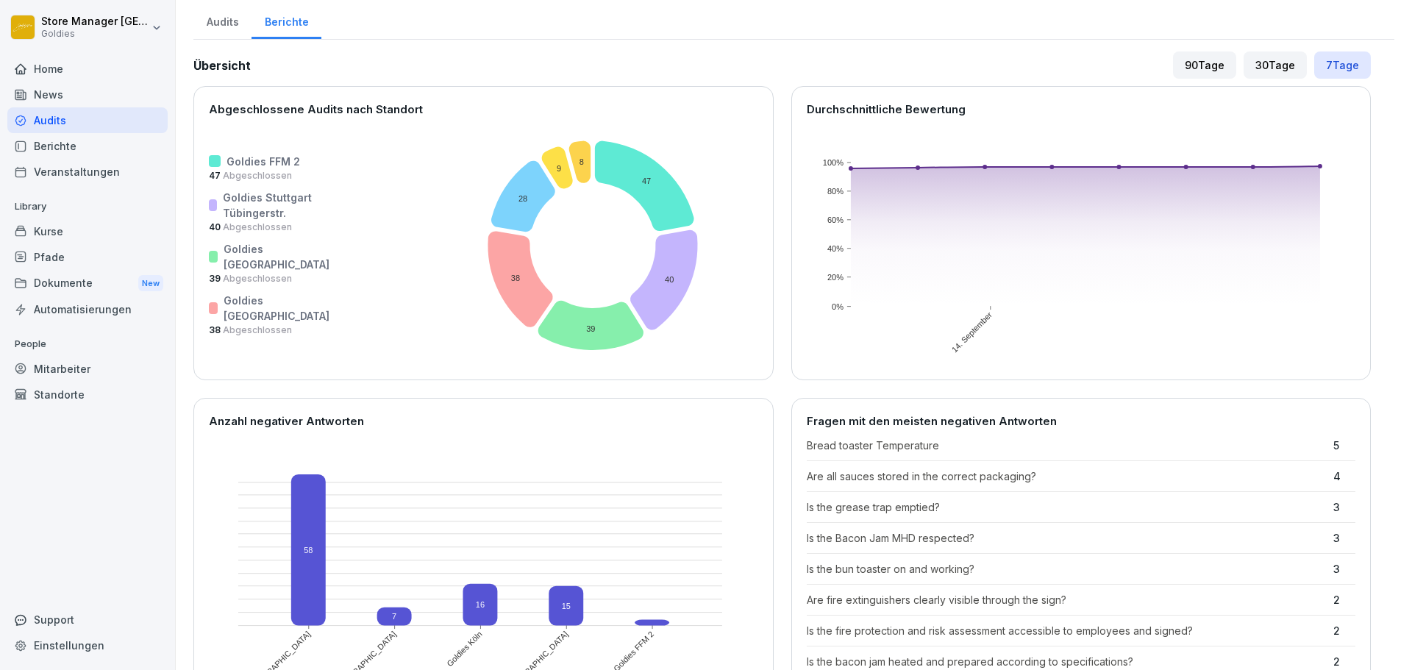
scroll to position [441, 0]
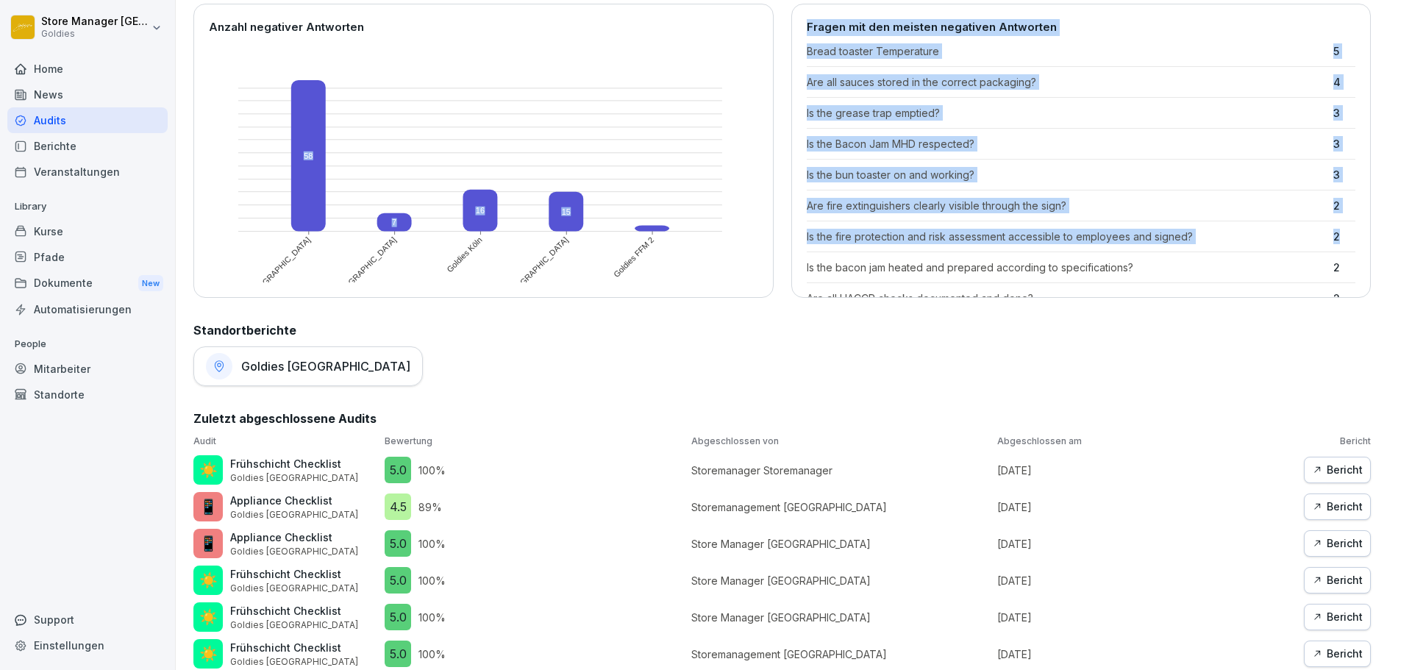
drag, startPoint x: 775, startPoint y: 154, endPoint x: 1060, endPoint y: 276, distance: 310.6
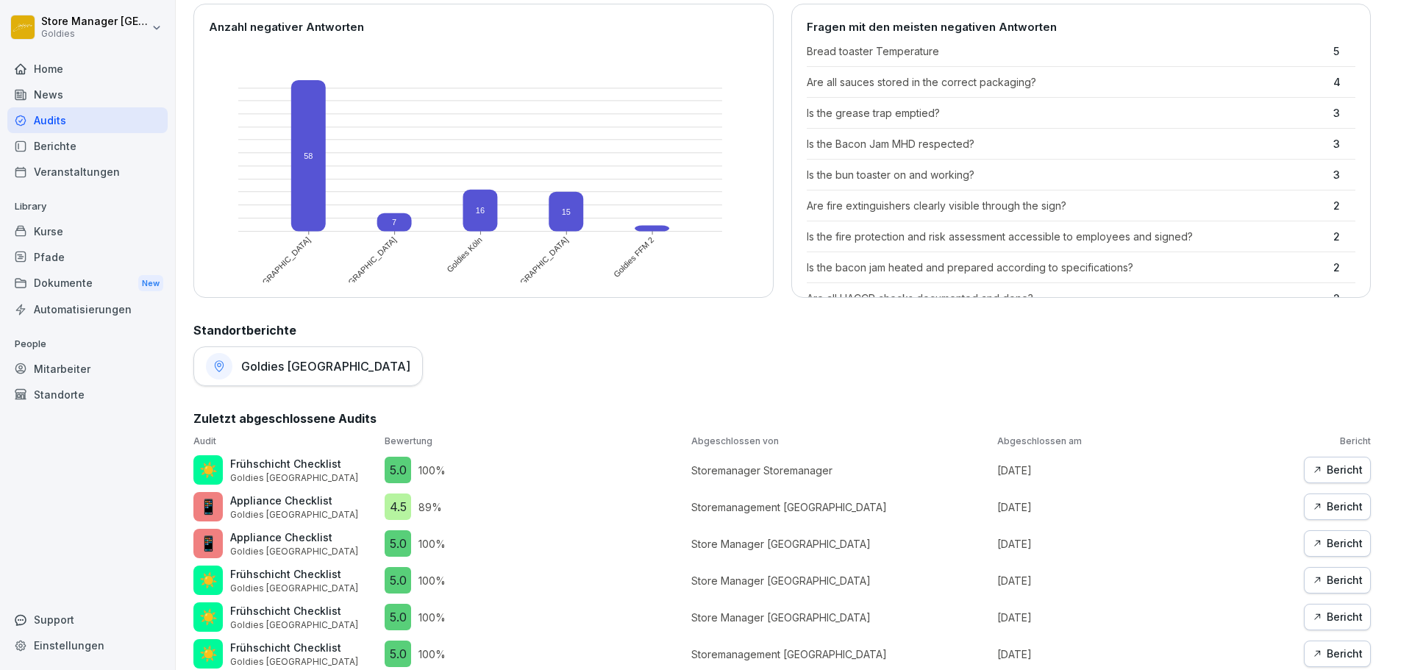
click at [1046, 325] on h2 "Standortberichte" at bounding box center [781, 330] width 1177 height 18
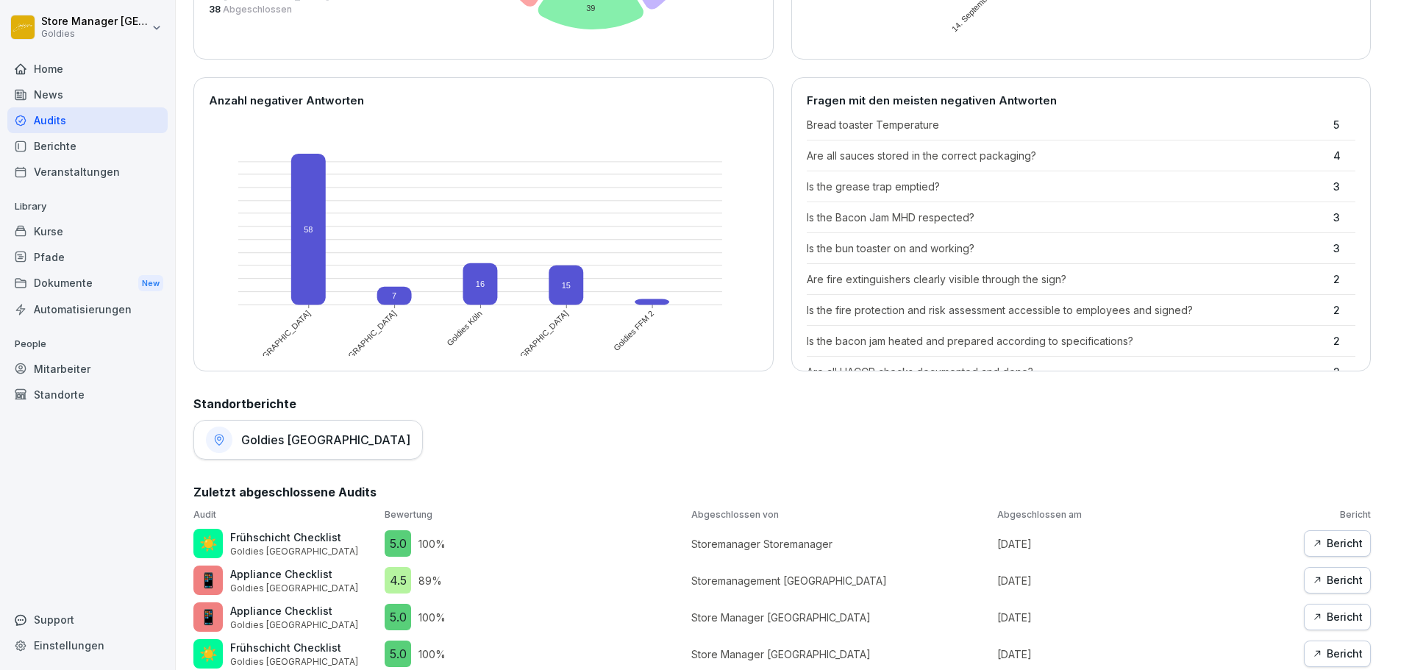
scroll to position [294, 0]
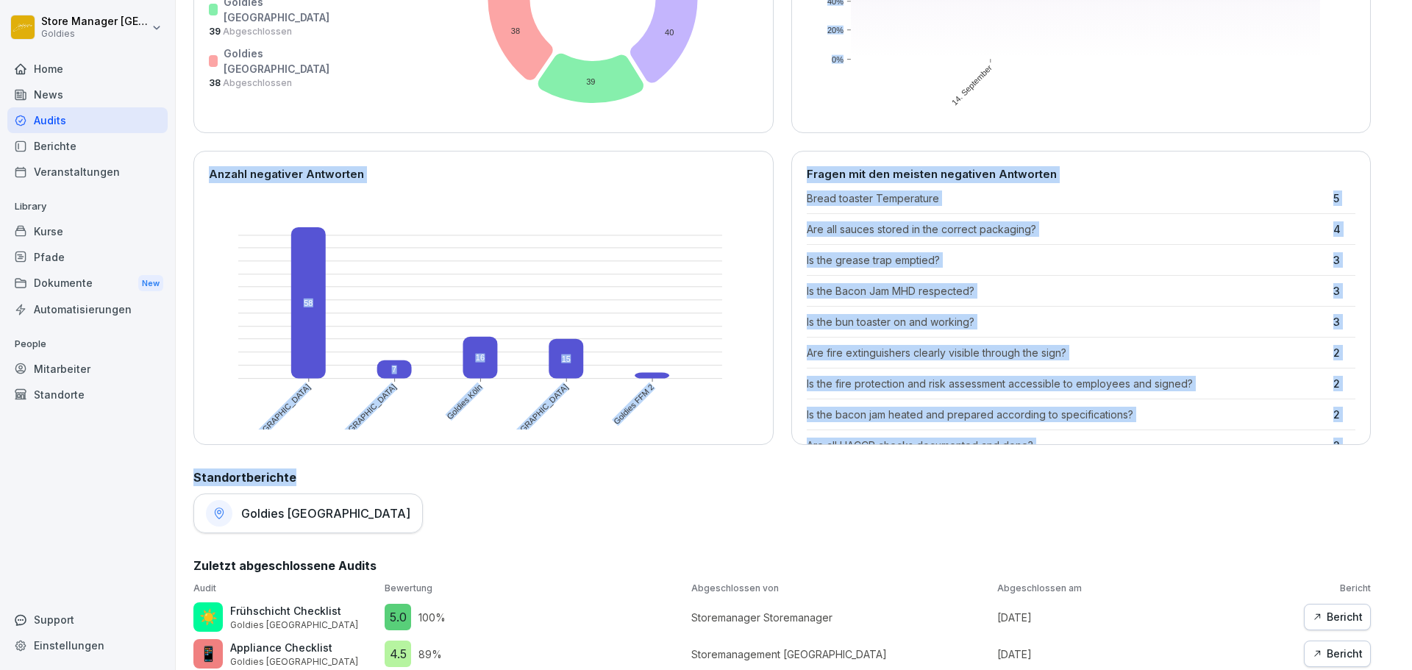
drag, startPoint x: 1329, startPoint y: 457, endPoint x: 779, endPoint y: 139, distance: 635.5
click at [779, 139] on div "Übersicht 90 Tage 30 Tage 7 Tage Abgeschlossene Audits nach Standort Goldies FF…" at bounding box center [793, 489] width 1201 height 1371
click at [788, 144] on div "Abgeschlossene Audits nach Standort Goldies FFM 2 47 Abgeschlossen Goldies Stut…" at bounding box center [781, 142] width 1177 height 606
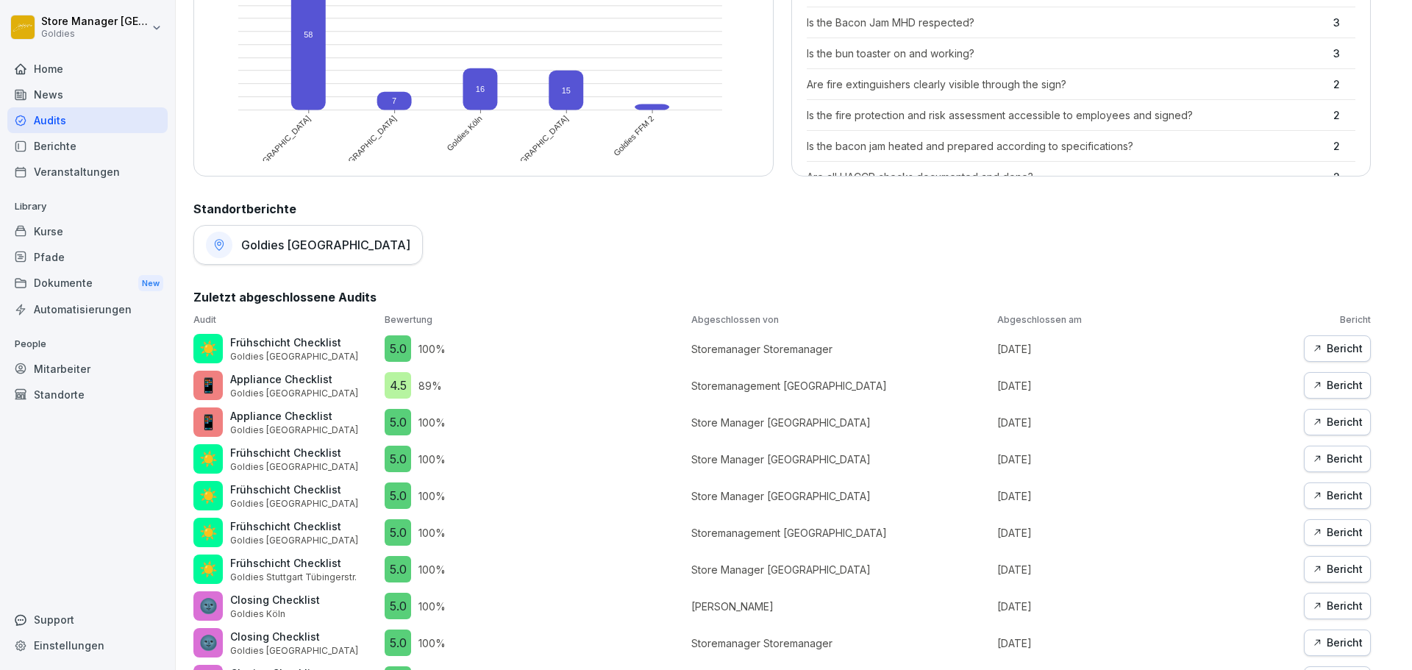
scroll to position [823, 0]
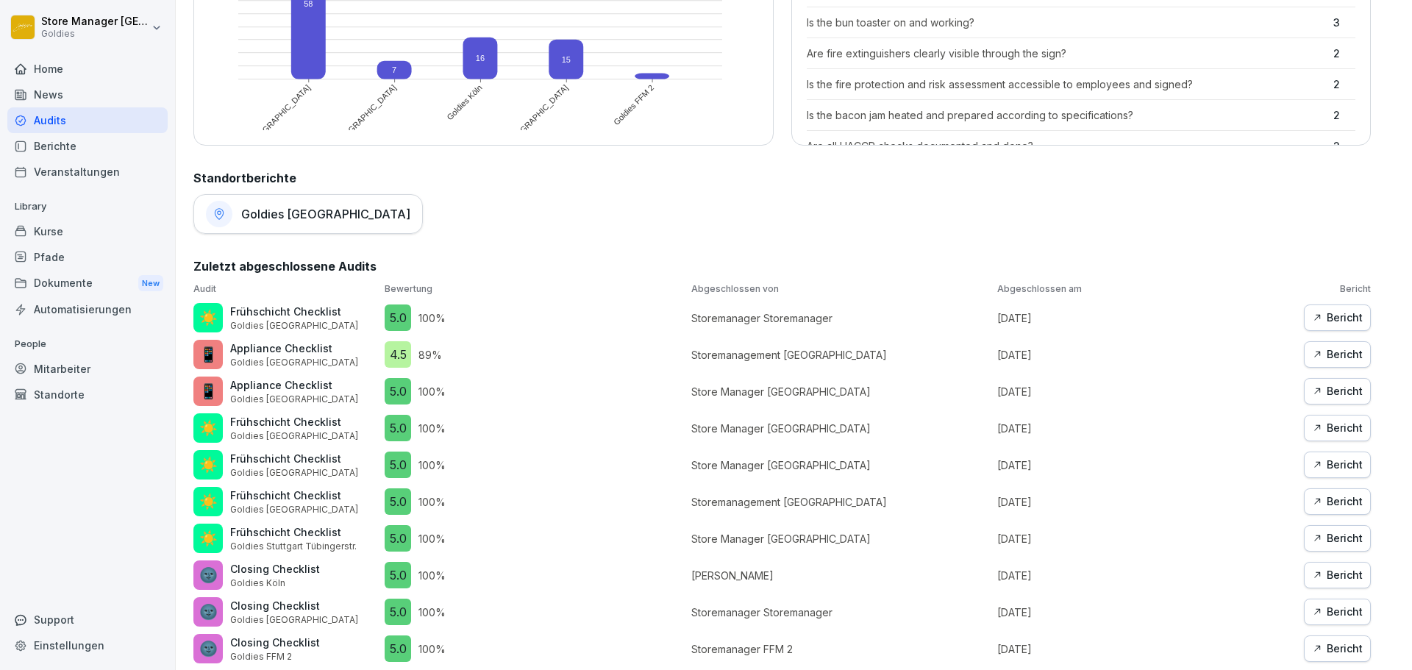
scroll to position [662, 0]
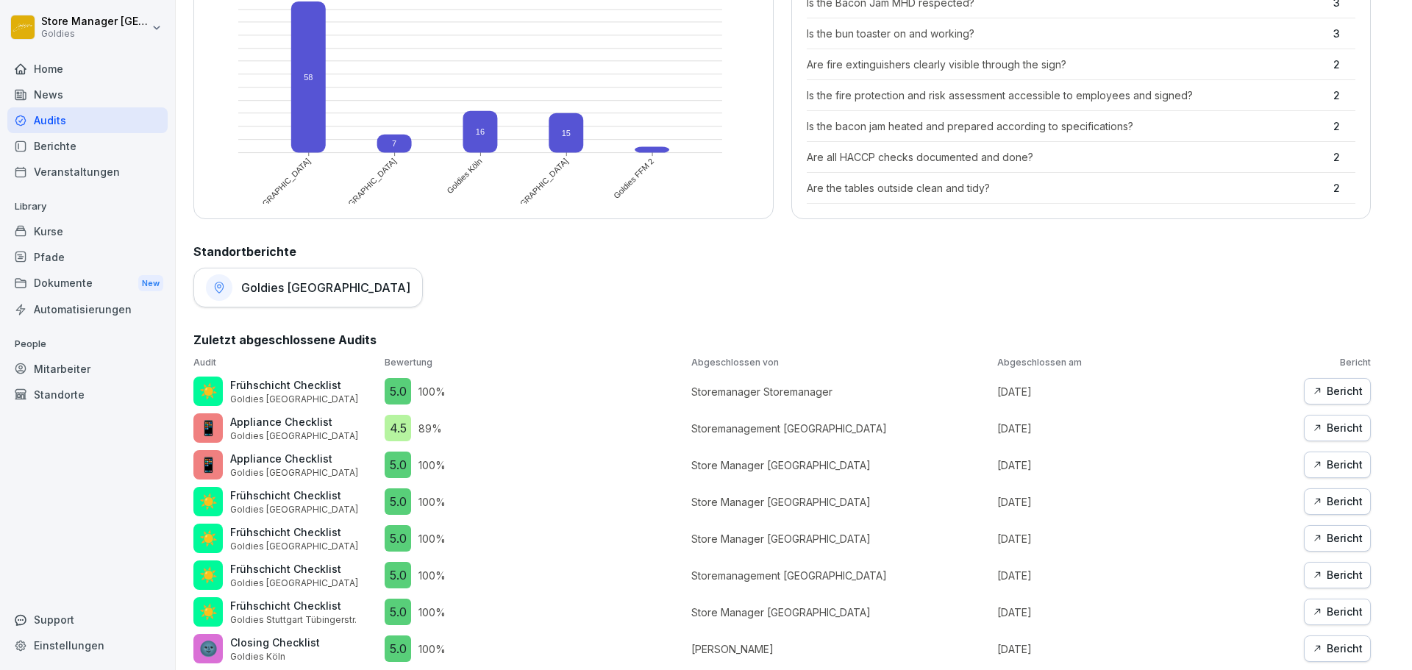
scroll to position [536, 0]
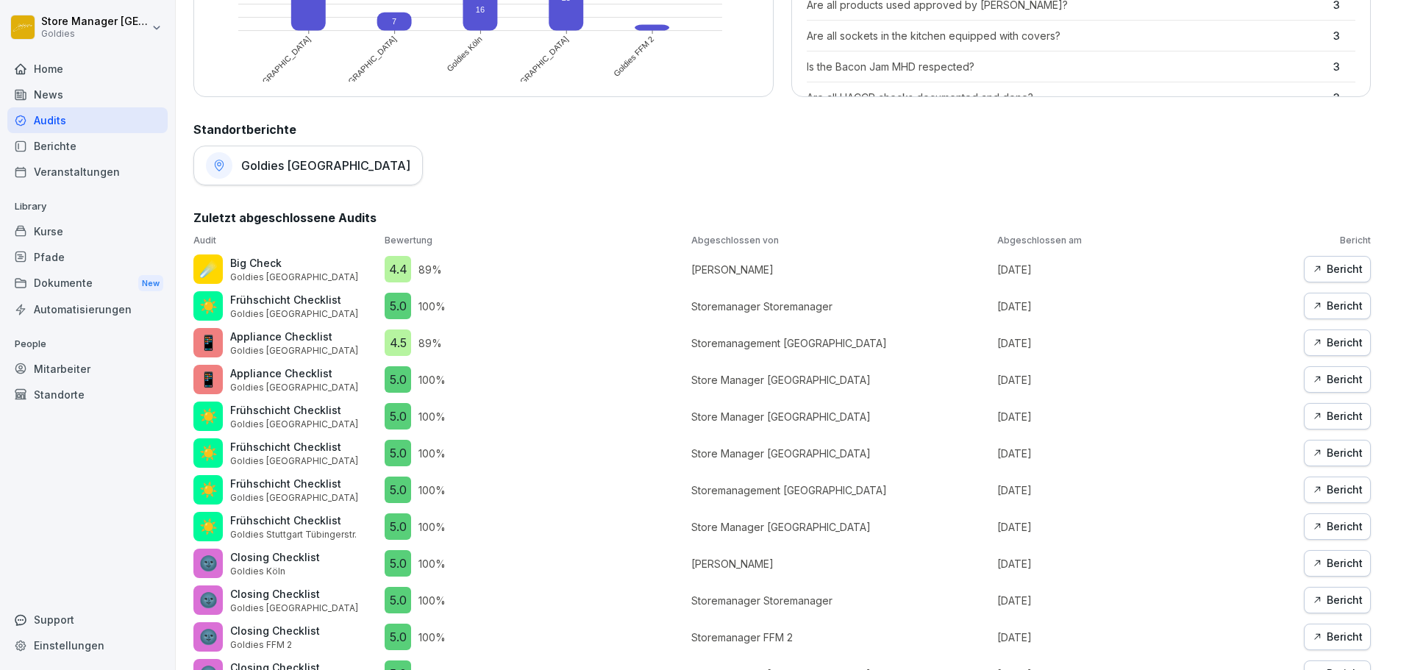
scroll to position [683, 0]
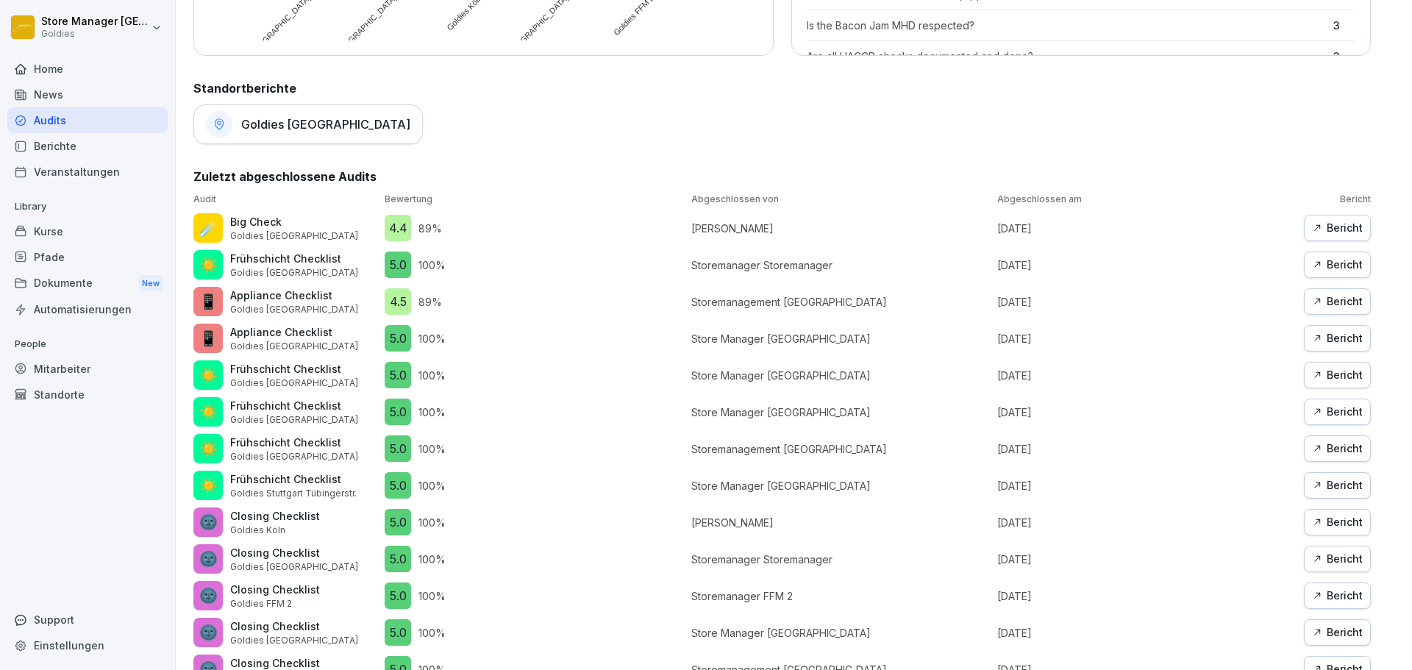
click at [1321, 231] on div "Bericht" at bounding box center [1337, 228] width 51 height 16
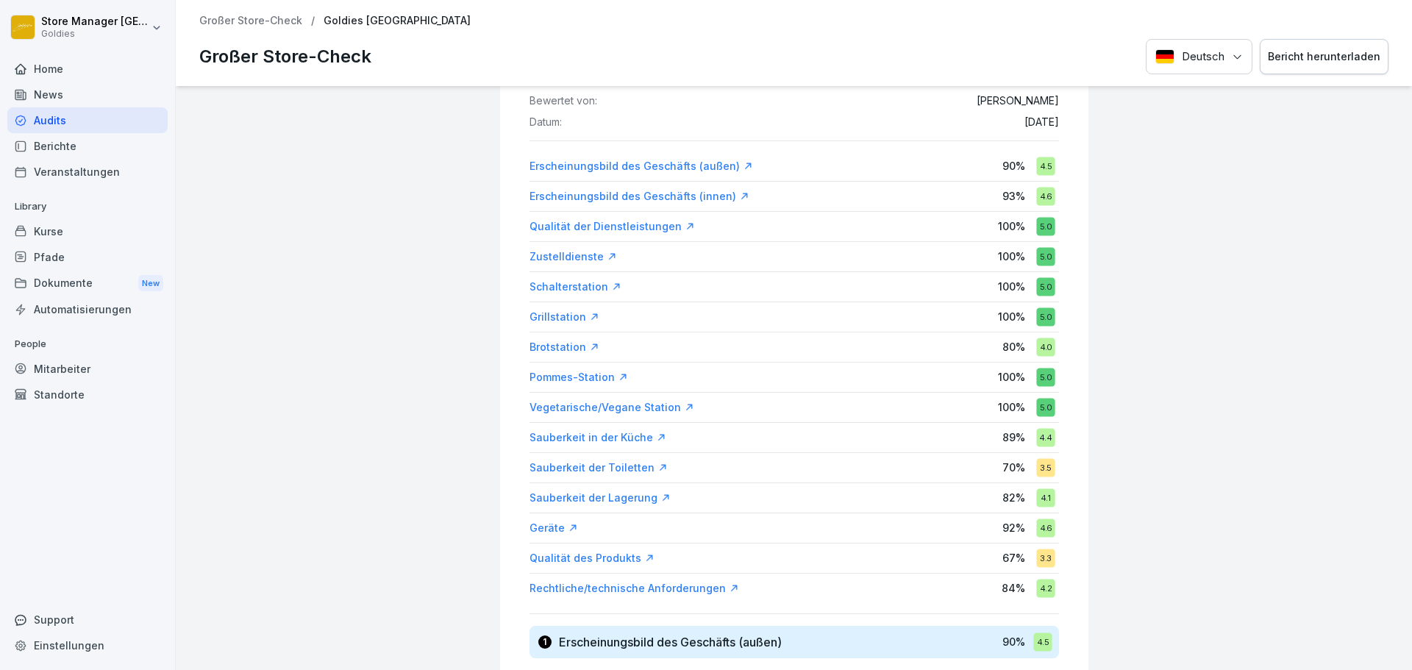
scroll to position [147, 0]
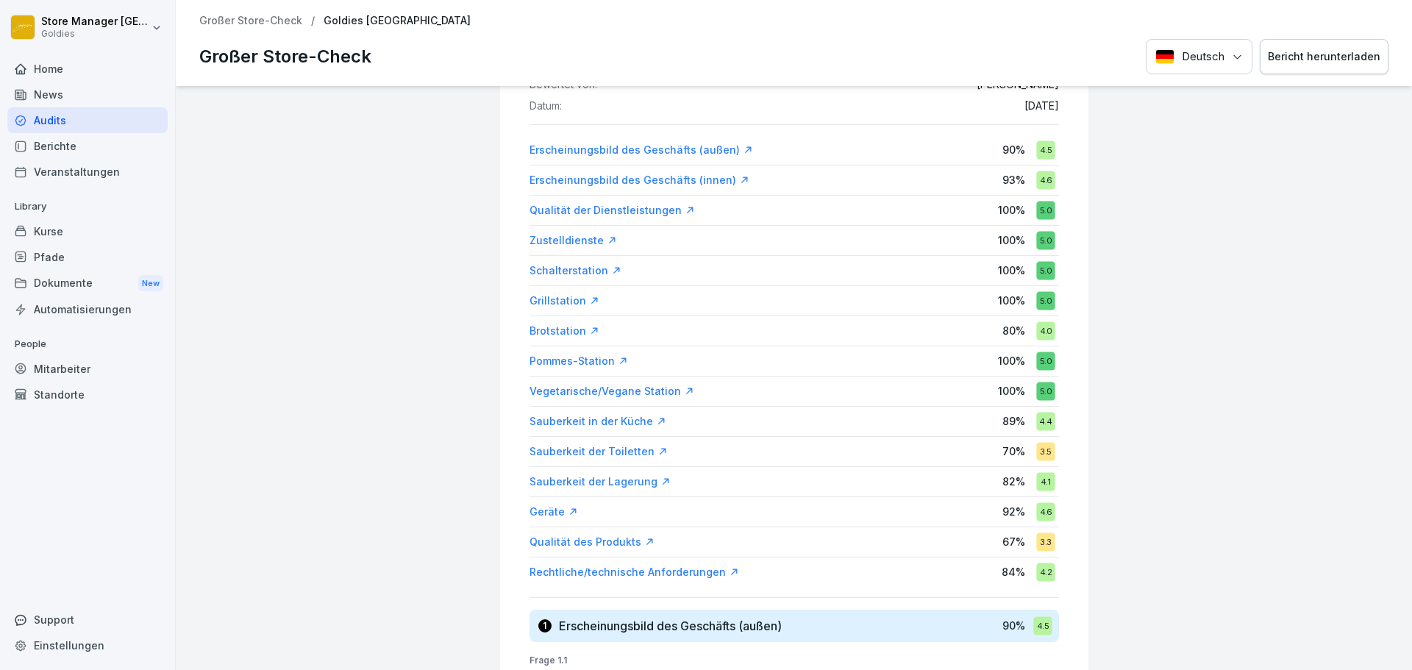
click at [607, 538] on div "Qualität des Produkts" at bounding box center [591, 542] width 125 height 15
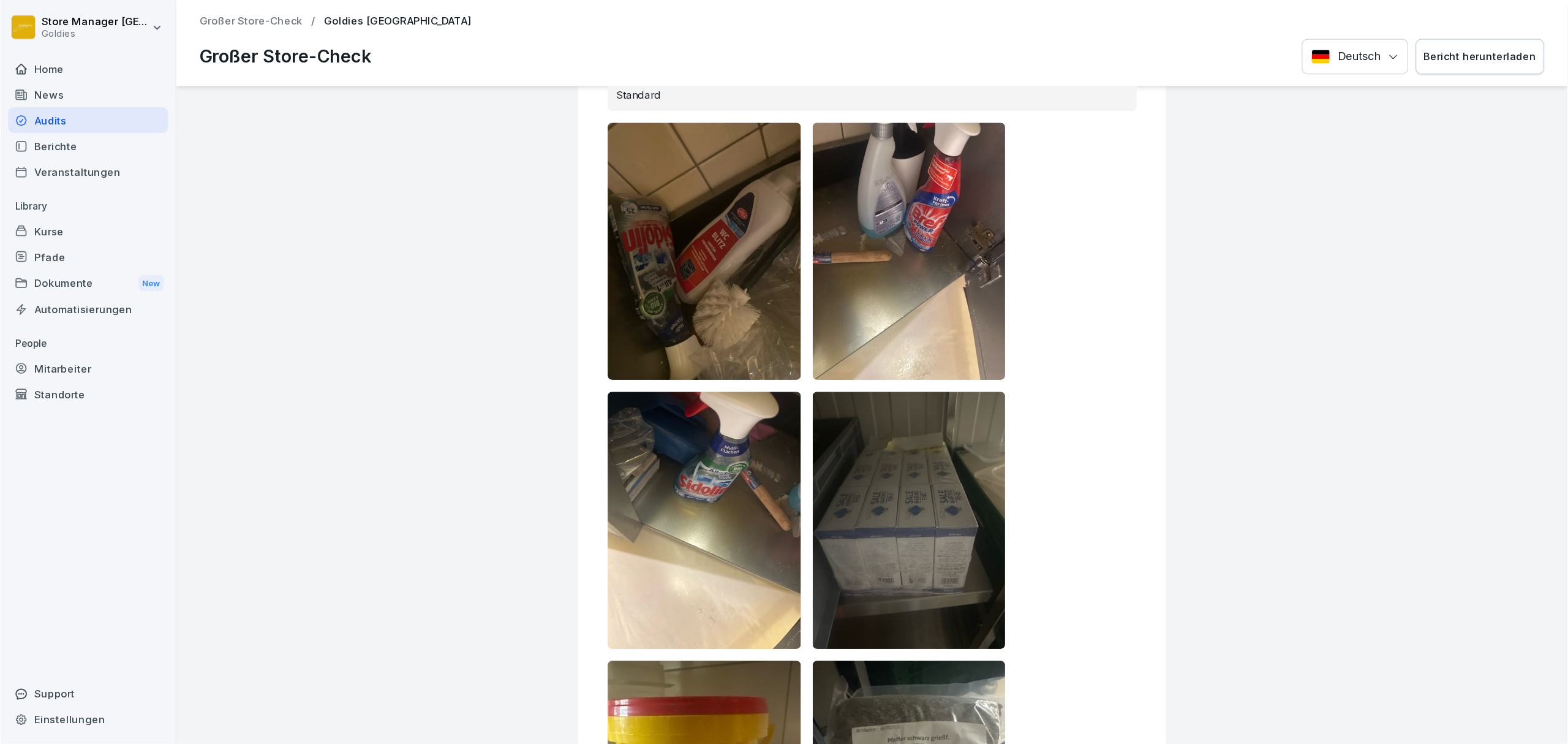
scroll to position [38085, 0]
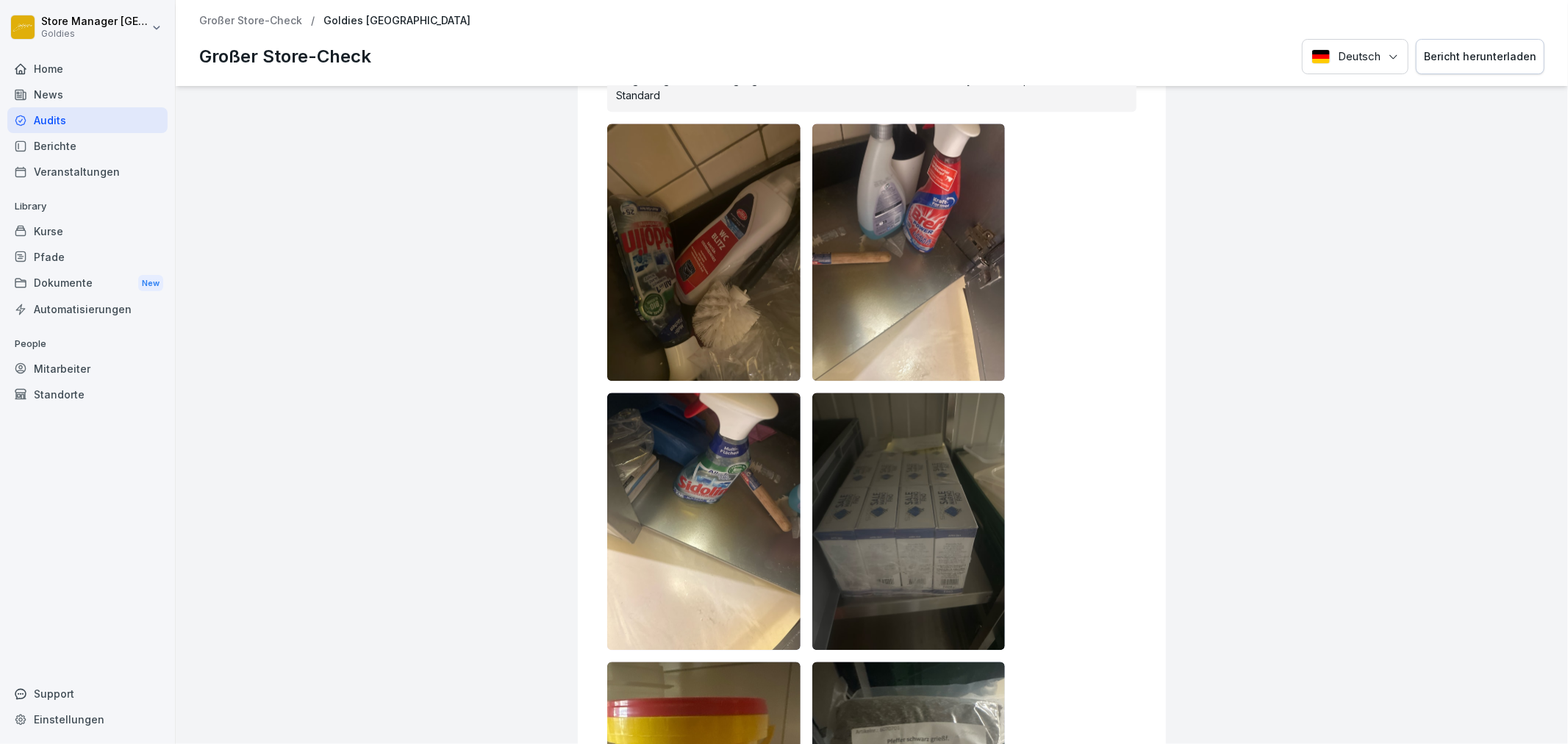
drag, startPoint x: 1201, startPoint y: 19, endPoint x: 1087, endPoint y: 248, distance: 255.5
drag, startPoint x: 1491, startPoint y: 0, endPoint x: 1295, endPoint y: 366, distance: 415.2
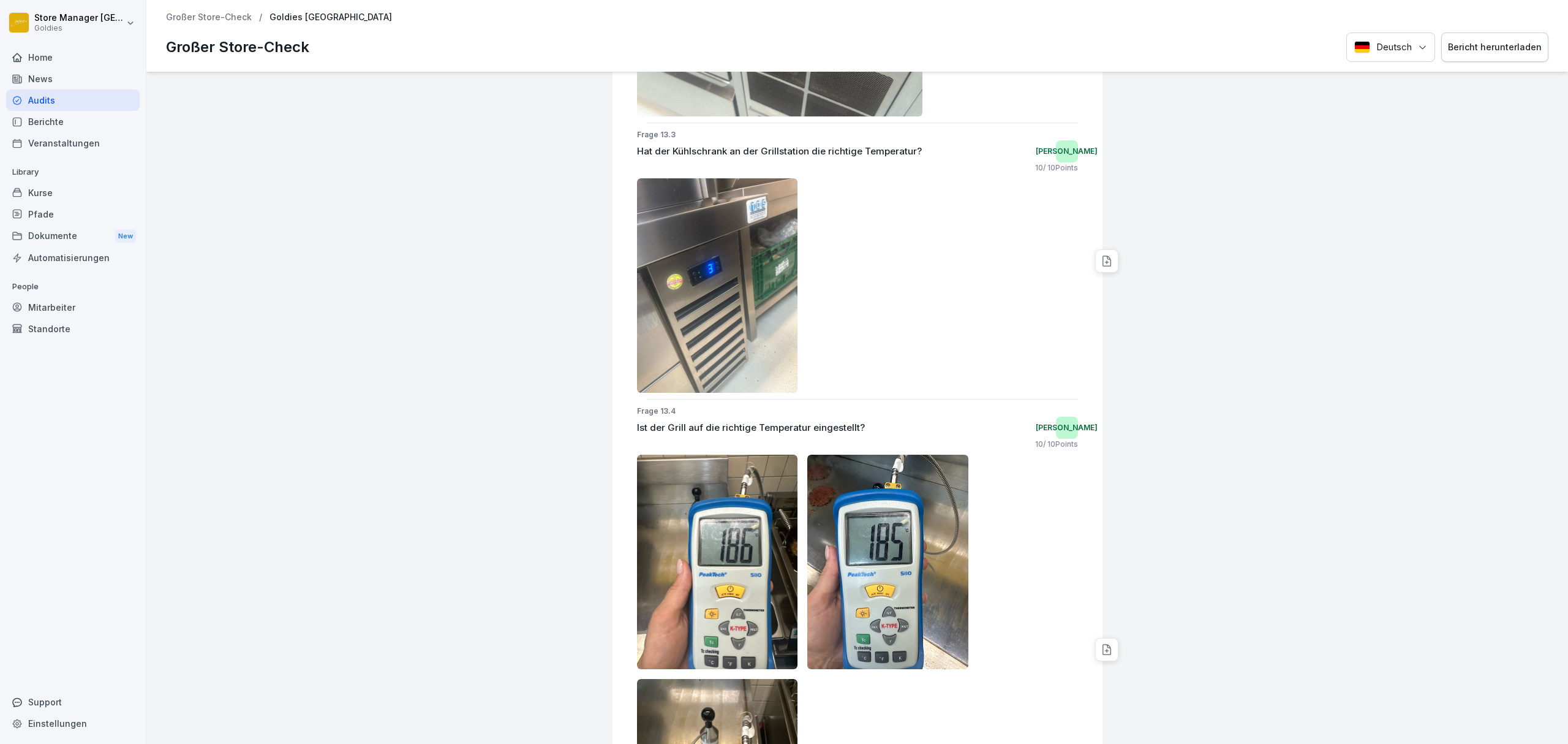
scroll to position [0, 0]
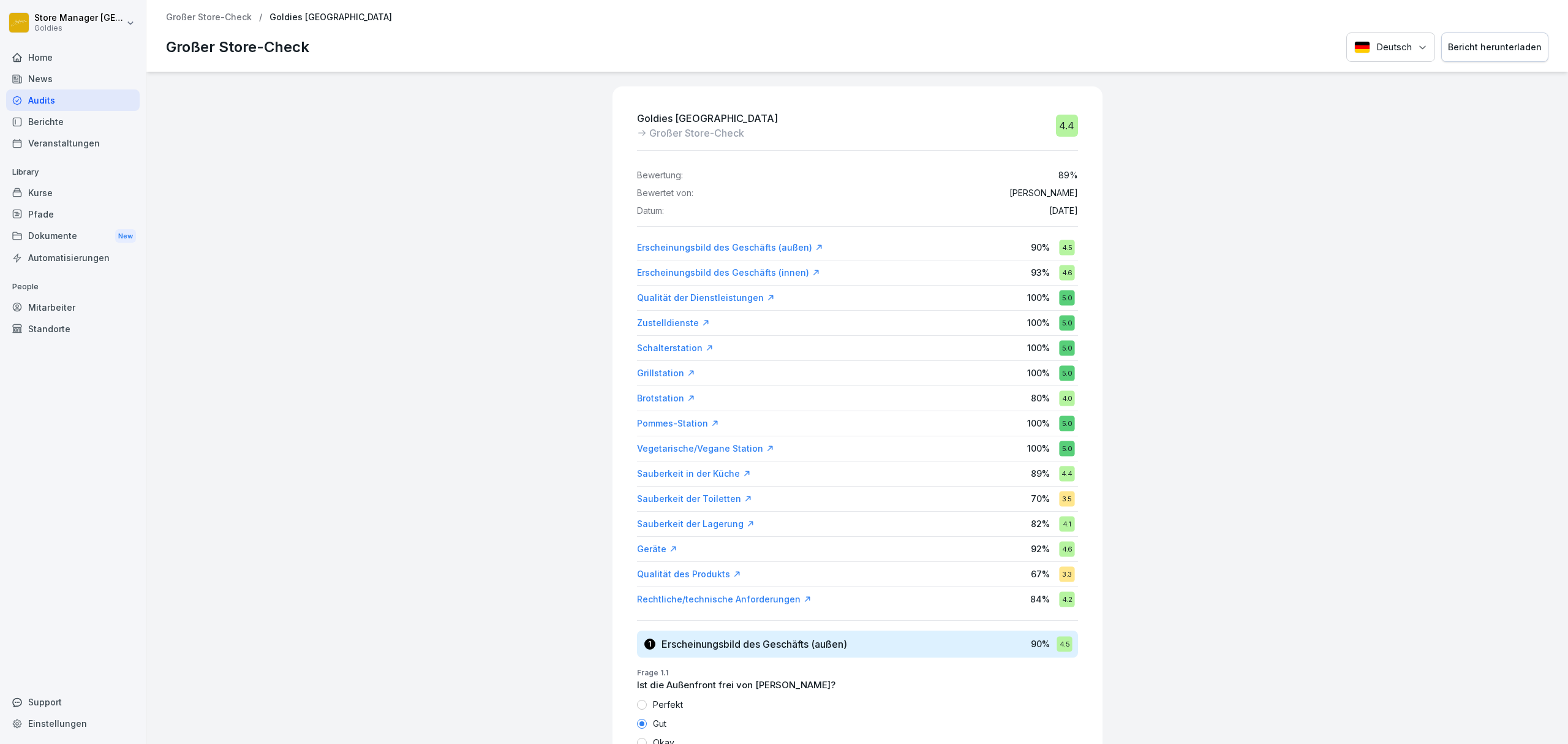
click at [735, 250] on div "Erscheinungsbild des Geschäfts (außen)" at bounding box center [731, 247] width 187 height 12
